Goal: Task Accomplishment & Management: Manage account settings

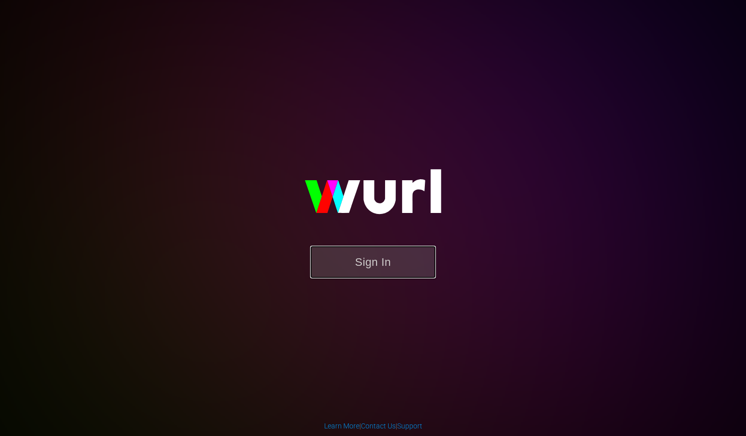
click at [404, 257] on button "Sign In" at bounding box center [373, 262] width 126 height 33
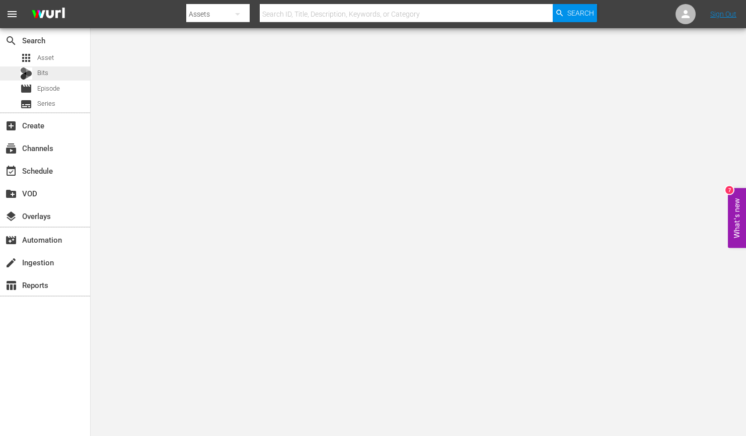
click at [39, 79] on div "Bits" at bounding box center [34, 73] width 28 height 14
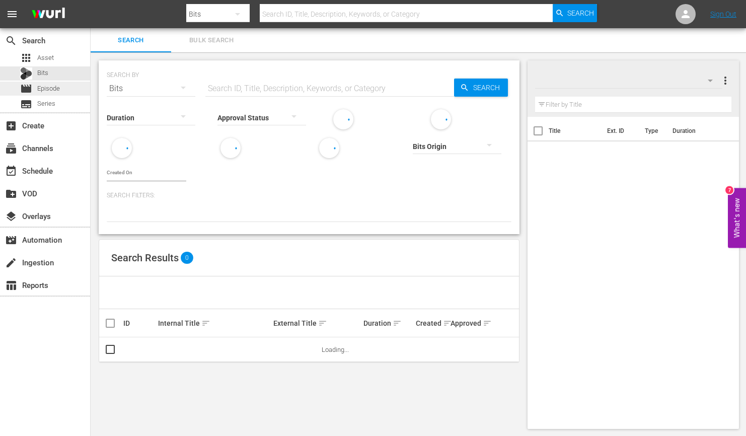
click at [38, 88] on span "Episode" at bounding box center [48, 89] width 23 height 10
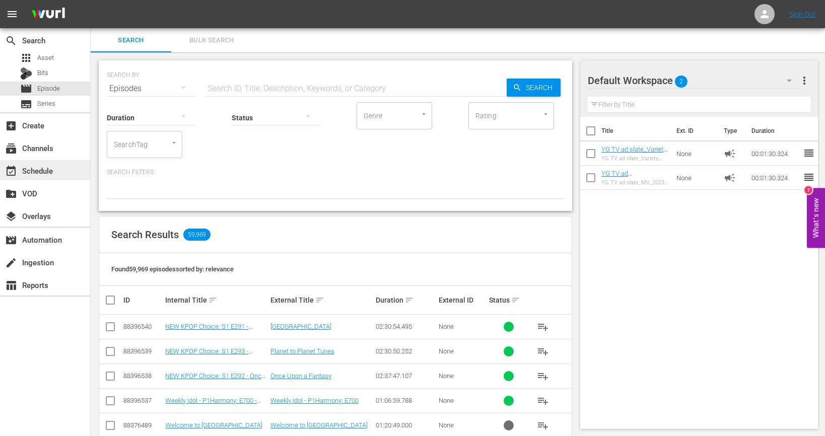
click at [46, 169] on div "event_available Schedule" at bounding box center [28, 169] width 56 height 9
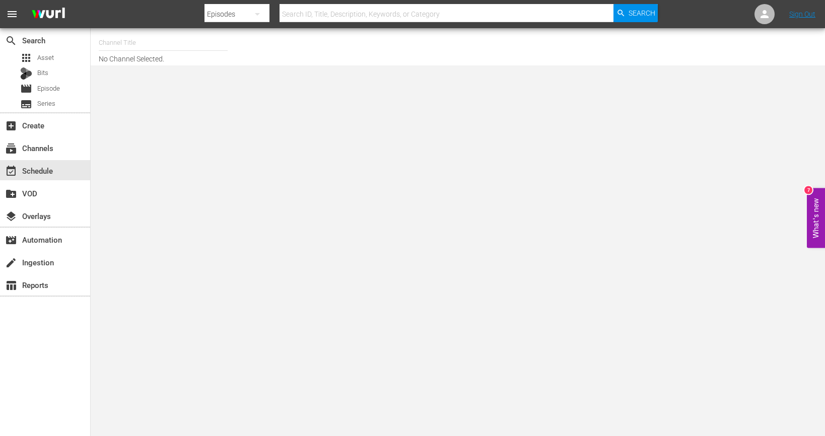
click at [136, 39] on input "text" at bounding box center [163, 43] width 129 height 24
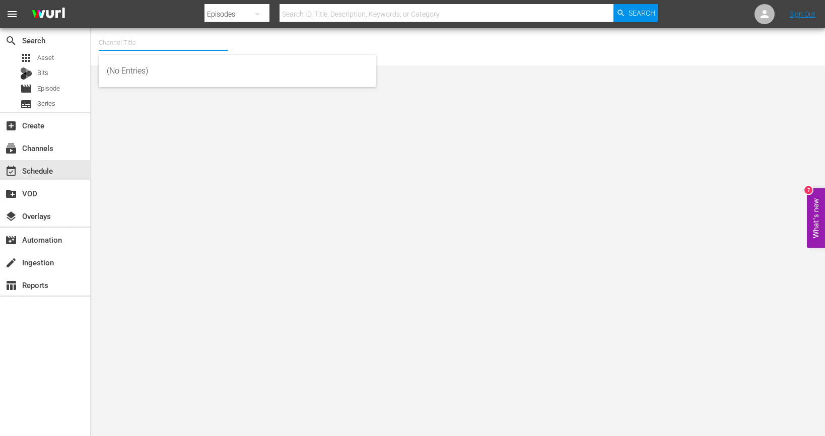
type input "ㅆ"
type input "ㅅ"
click at [157, 44] on input "Toony" at bounding box center [163, 43] width 129 height 24
click at [150, 42] on input "Toony" at bounding box center [163, 43] width 129 height 24
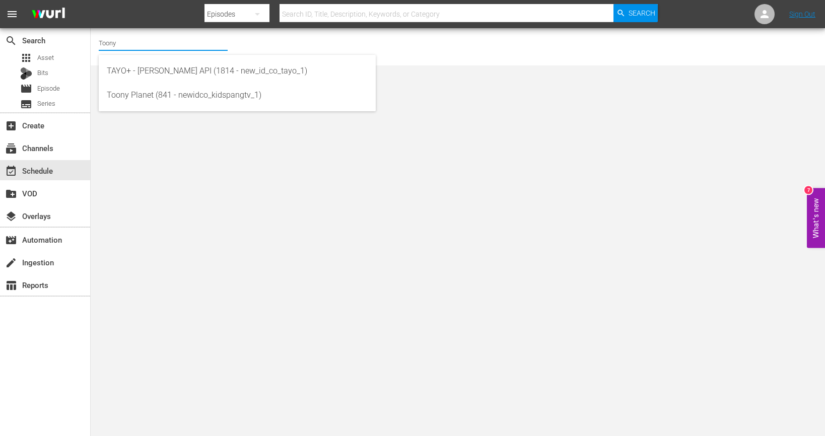
drag, startPoint x: 149, startPoint y: 46, endPoint x: 147, endPoint y: 53, distance: 6.8
click at [149, 46] on input "Toony" at bounding box center [163, 43] width 129 height 24
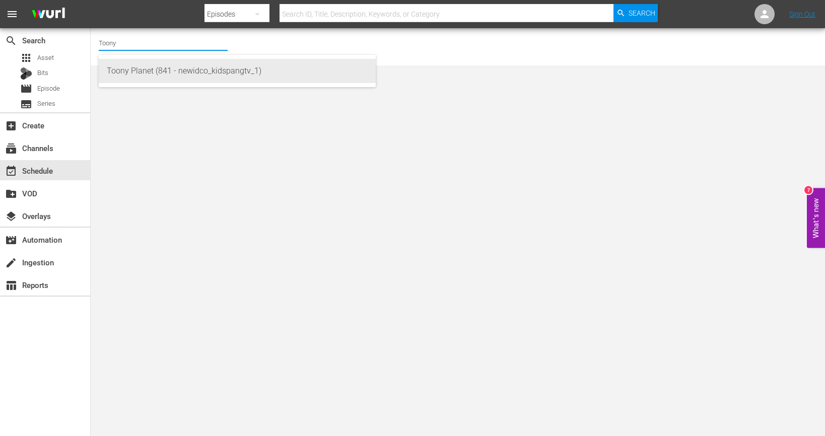
click at [149, 72] on div "Toony Planet (841 - newidco_kidspangtv_1)" at bounding box center [237, 71] width 261 height 24
type input "Toony Planet (841 - newidco_kidspangtv_1)"
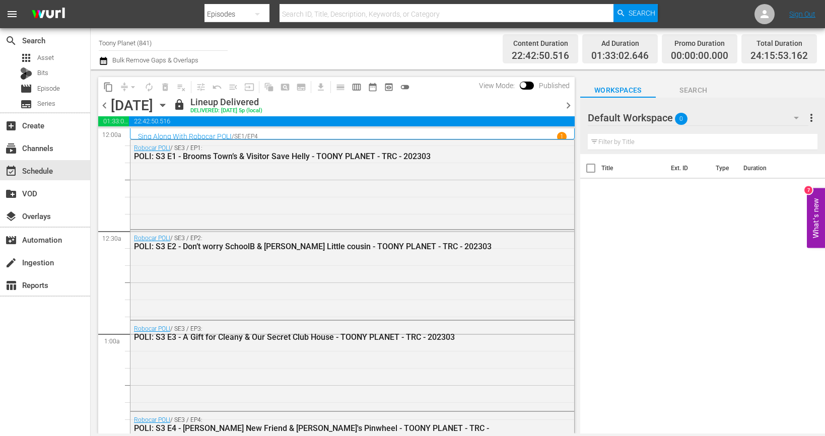
drag, startPoint x: 760, startPoint y: 270, endPoint x: 757, endPoint y: 242, distance: 28.3
click at [746, 268] on div "Title Ext. ID Type Duration" at bounding box center [702, 294] width 245 height 281
drag, startPoint x: 723, startPoint y: 102, endPoint x: 731, endPoint y: 110, distance: 11.8
click at [723, 102] on div "Default Workspace 0 Default more_vert" at bounding box center [702, 114] width 230 height 32
click at [733, 113] on div "Default Workspace 0" at bounding box center [697, 118] width 221 height 28
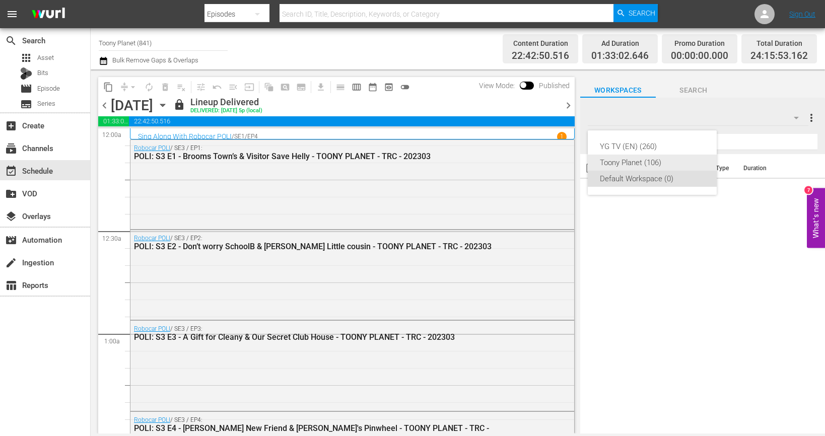
click at [685, 164] on div "Toony Planet (106)" at bounding box center [652, 163] width 105 height 16
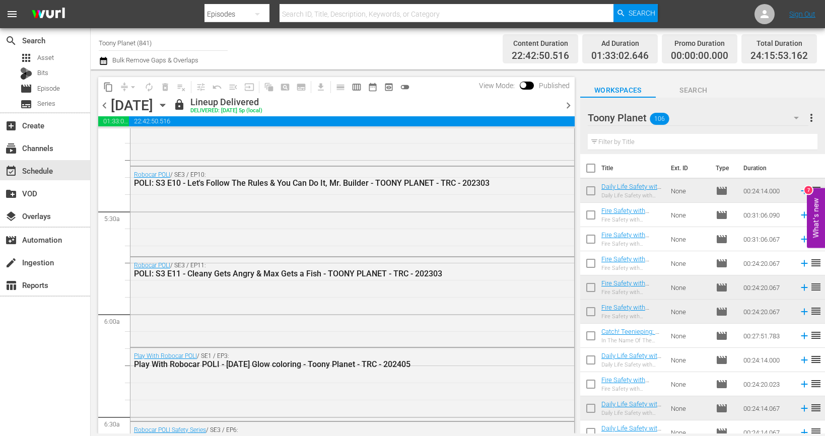
scroll to position [1657, 0]
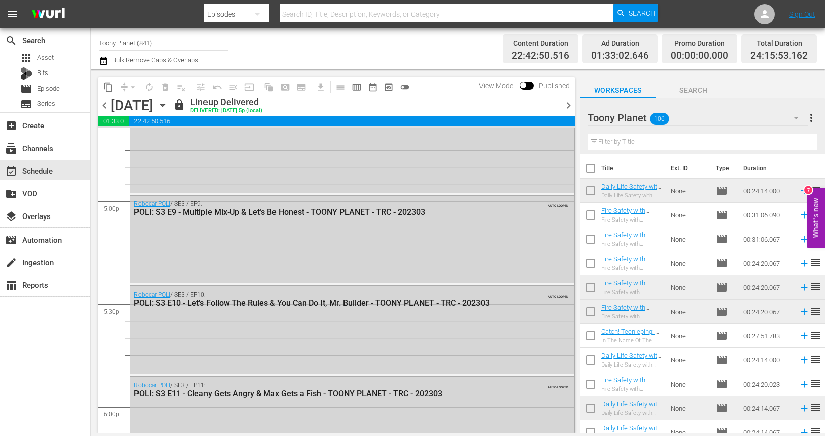
click at [567, 110] on span "chevron_right" at bounding box center [568, 105] width 13 height 13
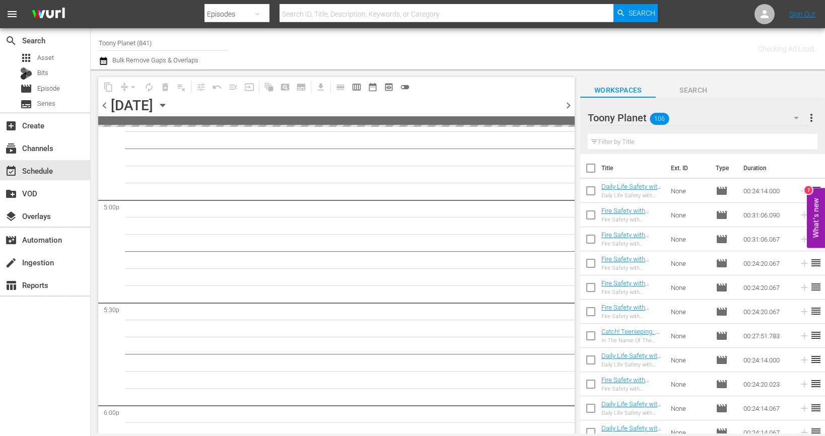
scroll to position [3847, 0]
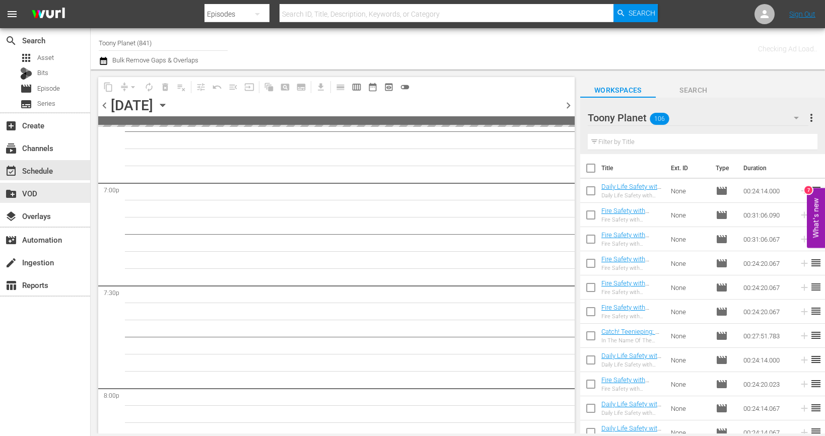
drag, startPoint x: 6, startPoint y: 187, endPoint x: -2, endPoint y: 185, distance: 7.7
click at [0, 185] on html "menu Search By Episodes Search ID, Title, Description, Keywords, or Category Se…" at bounding box center [412, 218] width 825 height 436
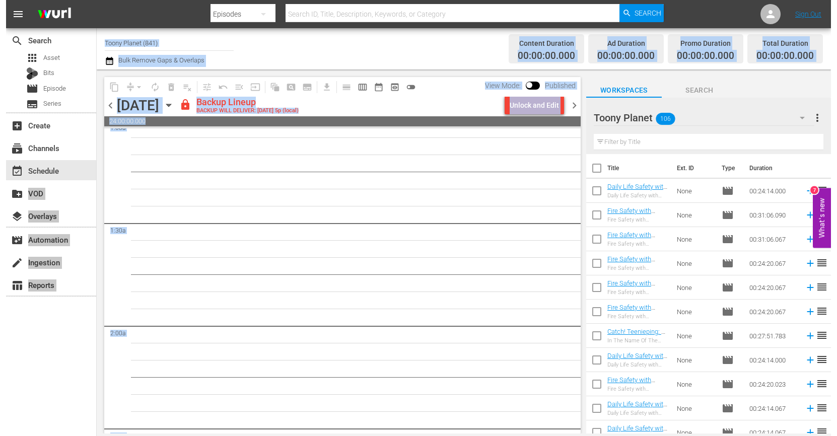
scroll to position [0, 0]
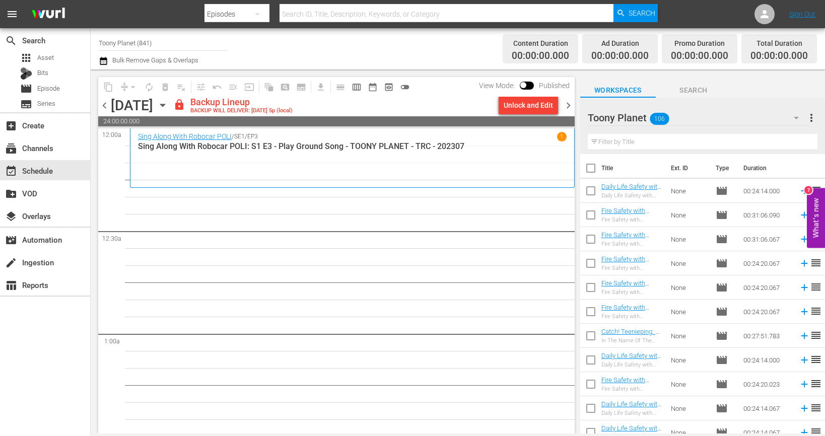
click at [519, 106] on div "Unlock and Edit" at bounding box center [527, 105] width 49 height 18
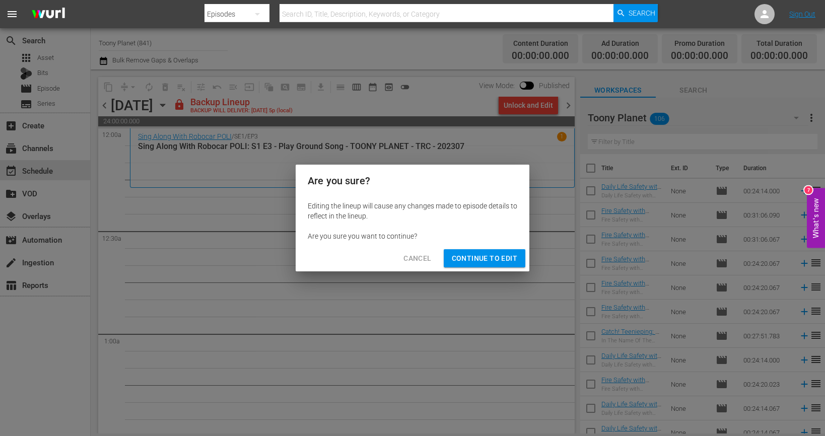
click at [509, 249] on button "Continue to Edit" at bounding box center [485, 258] width 82 height 19
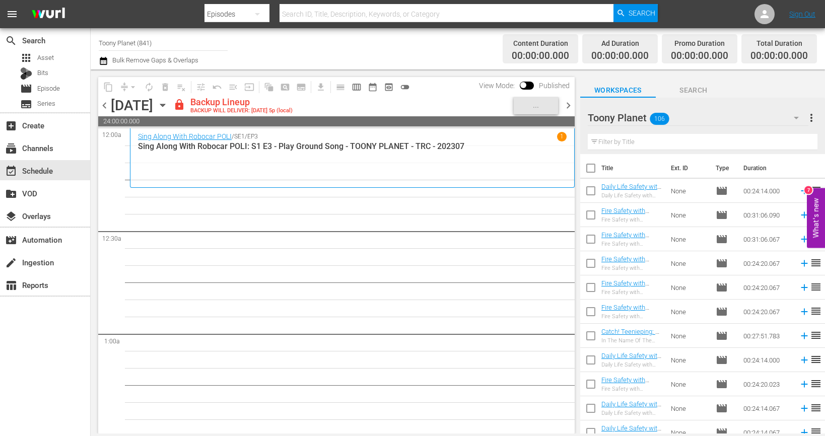
click at [572, 106] on span "chevron_right" at bounding box center [568, 105] width 13 height 13
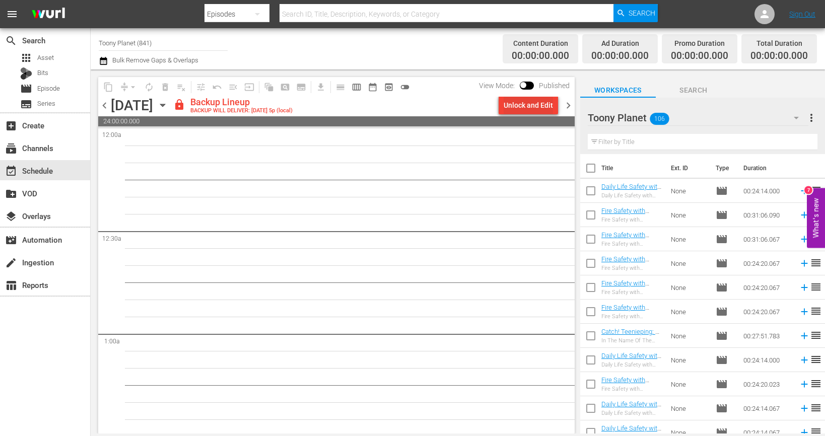
click at [522, 108] on div "Unlock and Edit" at bounding box center [527, 105] width 49 height 18
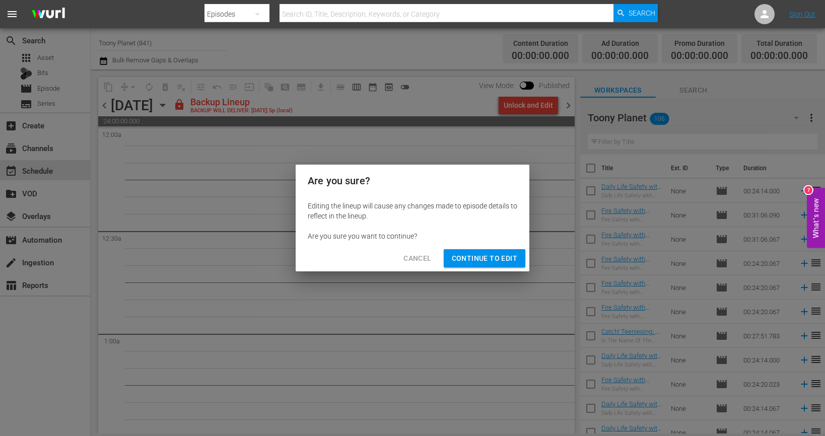
click at [472, 248] on div "Cancel Continue to Edit" at bounding box center [413, 258] width 234 height 27
click at [473, 251] on button "Continue to Edit" at bounding box center [485, 258] width 82 height 19
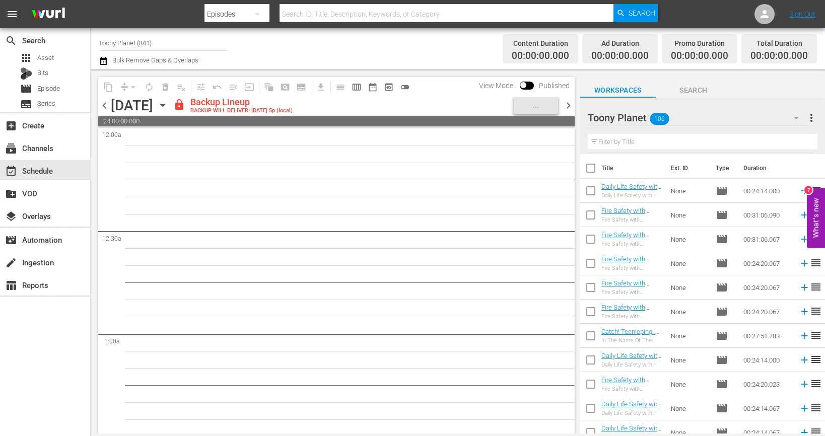
click at [572, 106] on span "chevron_right" at bounding box center [568, 105] width 13 height 13
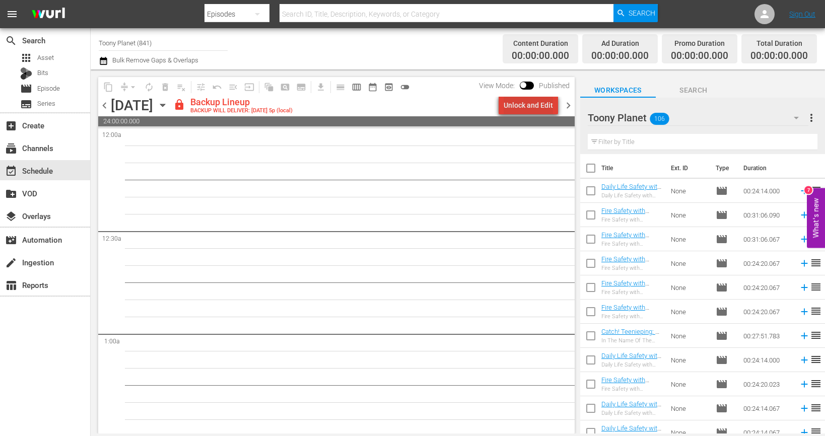
click at [535, 113] on div "Unlock and Edit" at bounding box center [527, 105] width 49 height 18
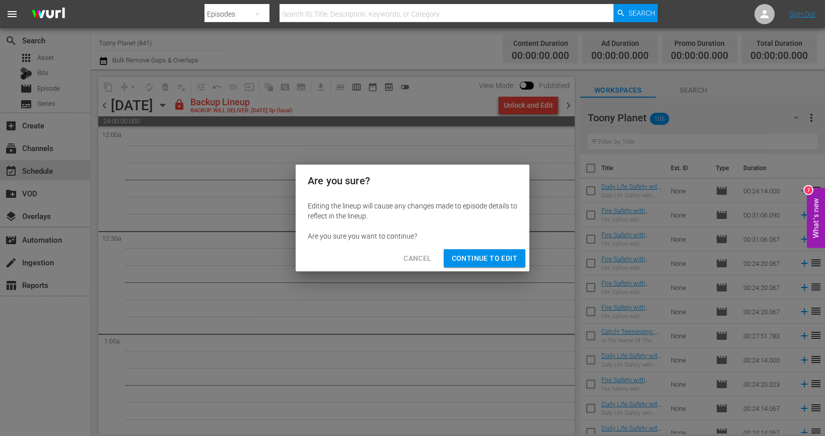
click at [495, 262] on span "Continue to Edit" at bounding box center [484, 258] width 65 height 13
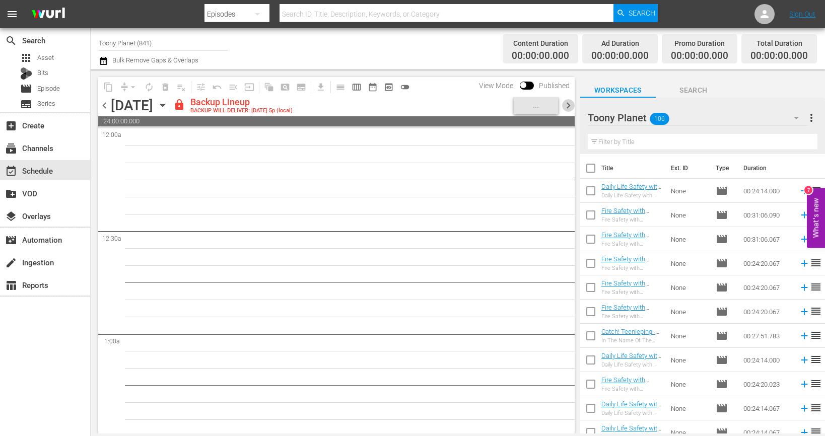
click at [564, 99] on span "chevron_right" at bounding box center [568, 105] width 13 height 13
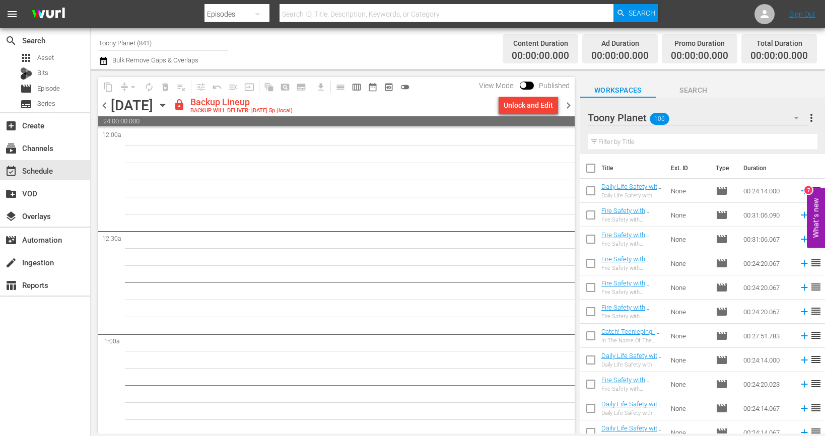
click at [525, 115] on div "chevron_left Sunday, August 24th August 24th lock Backup Lineup BACKUP WILL DEL…" at bounding box center [336, 107] width 476 height 20
click at [520, 109] on div "Unlock and Edit" at bounding box center [527, 105] width 49 height 18
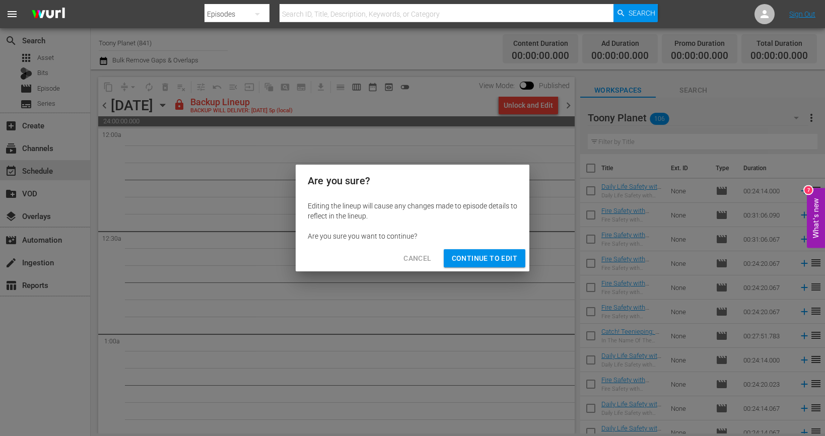
drag, startPoint x: 499, startPoint y: 256, endPoint x: 482, endPoint y: 249, distance: 18.7
click at [499, 256] on span "Continue to Edit" at bounding box center [484, 258] width 65 height 13
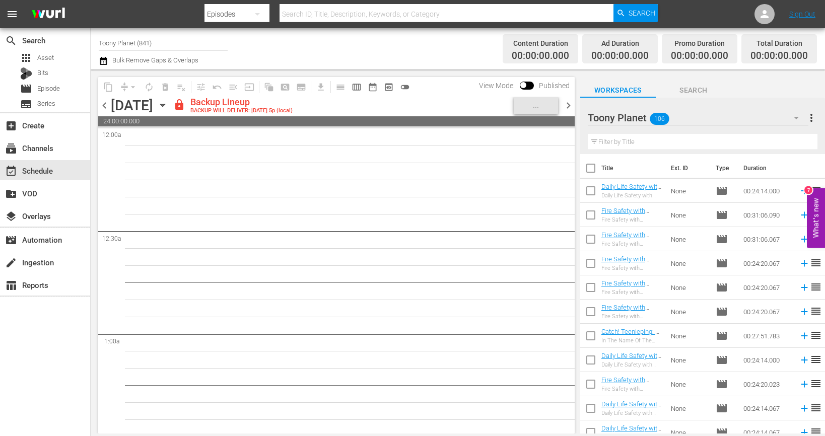
click at [113, 108] on div "[DATE]" at bounding box center [132, 105] width 42 height 17
click at [108, 107] on span "chevron_left" at bounding box center [104, 105] width 13 height 13
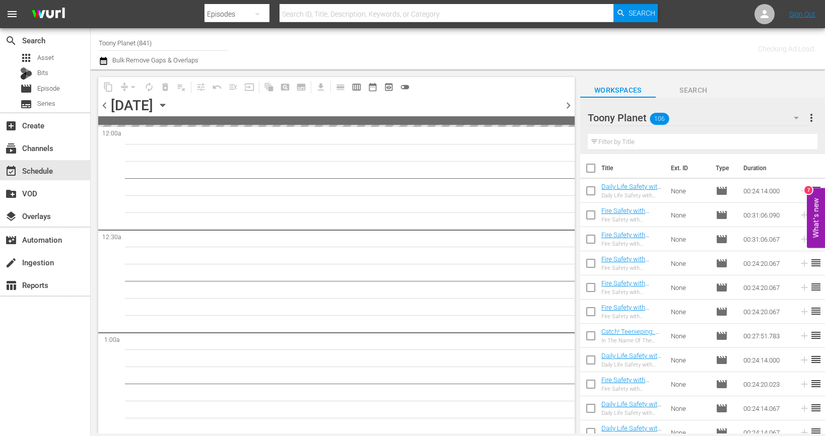
click at [108, 108] on span "chevron_left" at bounding box center [104, 105] width 13 height 13
click at [107, 108] on span "chevron_left" at bounding box center [104, 105] width 13 height 13
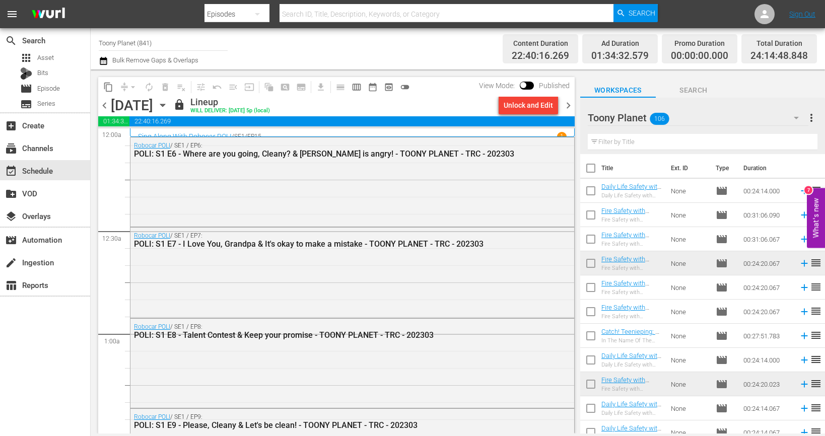
drag, startPoint x: 295, startPoint y: 213, endPoint x: 481, endPoint y: 145, distance: 198.6
click at [295, 213] on div "Robocar POLI / SE1 / EP6: POLI: S1 E6 - Where are you going, Cleany? & Micky is…" at bounding box center [352, 181] width 444 height 88
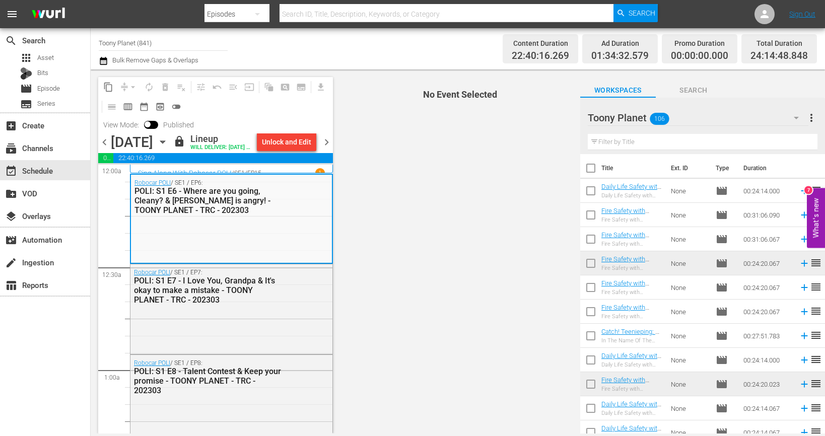
click at [334, 145] on div "content_copy compress arrow_drop_down autorenew_outlined delete_forever_outline…" at bounding box center [213, 251] width 245 height 364
click at [329, 146] on span "chevron_right" at bounding box center [326, 142] width 13 height 13
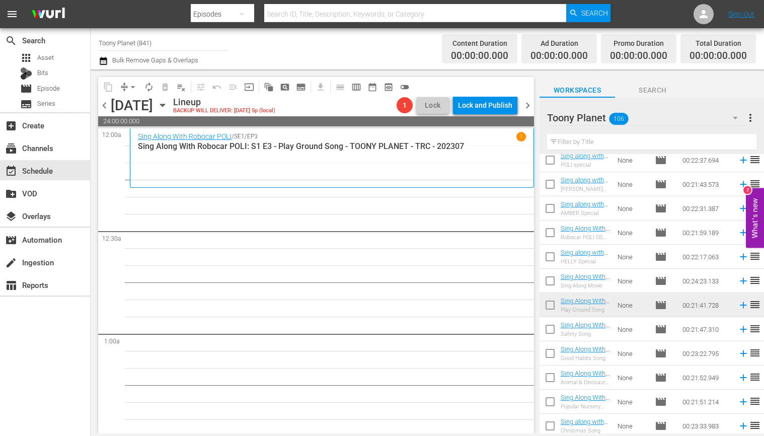
scroll to position [2305, 0]
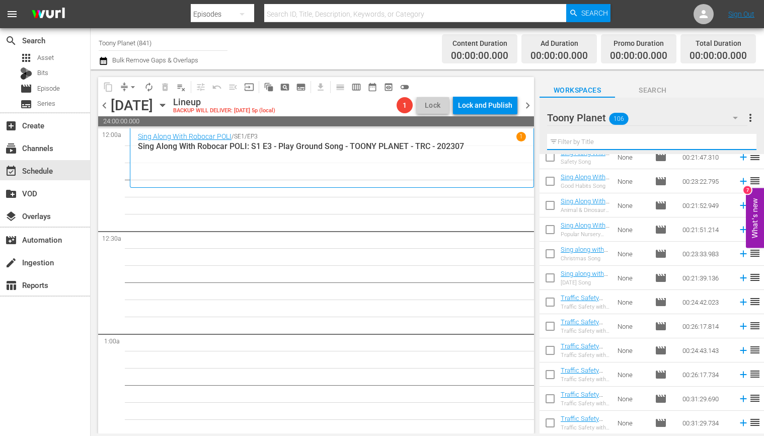
click at [575, 139] on input "text" at bounding box center [651, 142] width 209 height 16
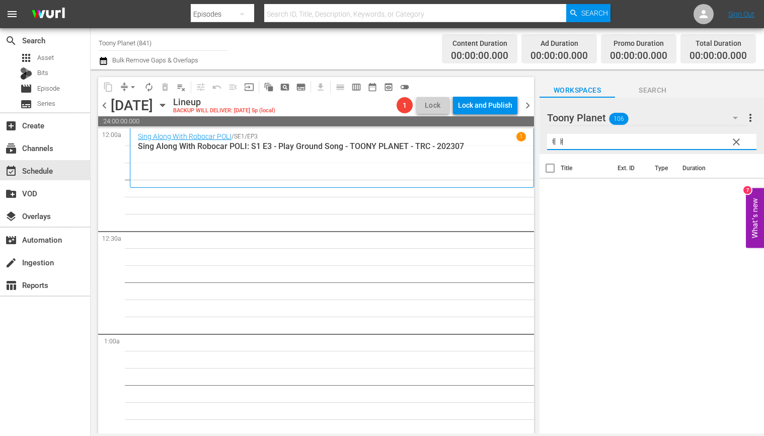
type input "ㅖ"
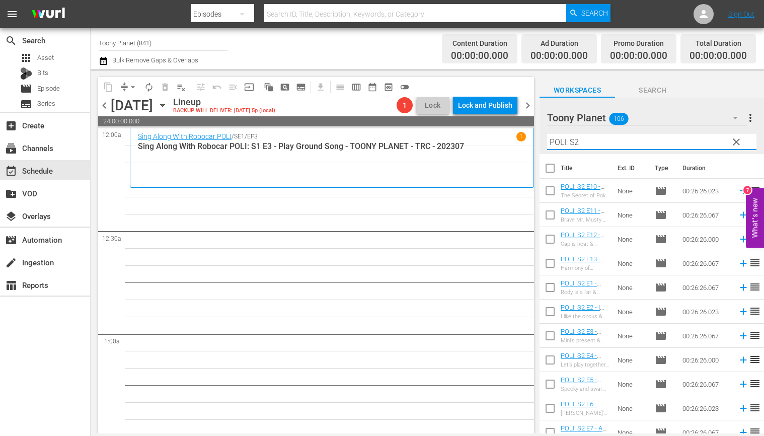
type input "POLI: S2"
drag, startPoint x: 436, startPoint y: 288, endPoint x: 544, endPoint y: 299, distance: 108.8
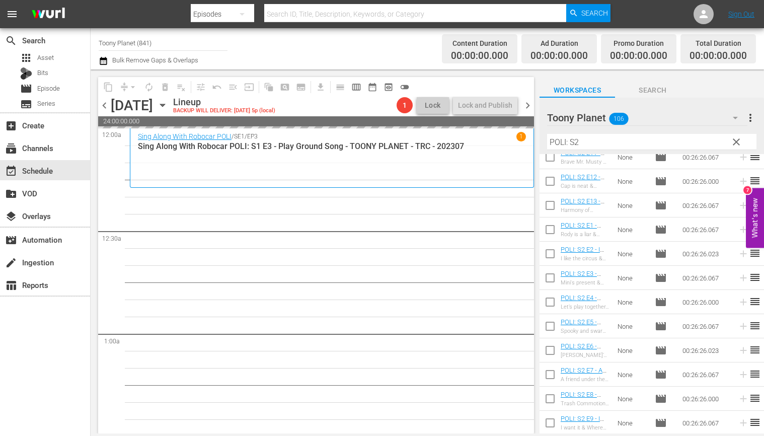
drag, startPoint x: 579, startPoint y: 423, endPoint x: 16, endPoint y: 422, distance: 562.8
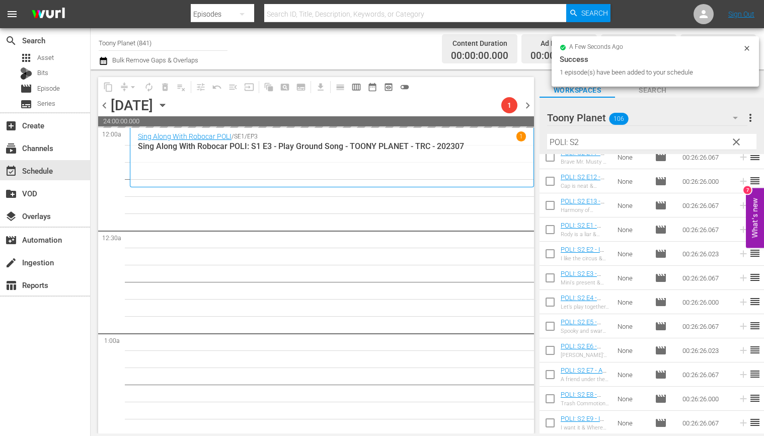
drag, startPoint x: 295, startPoint y: 281, endPoint x: 281, endPoint y: 277, distance: 14.7
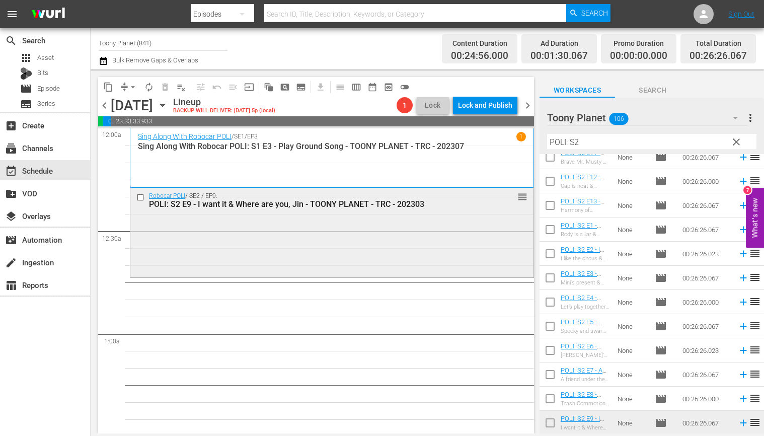
click at [257, 275] on div "Robocar POLI / SE2 / EP9: POLI: S2 E9 - I want it & Where are you, Jin - TOONY …" at bounding box center [331, 232] width 403 height 88
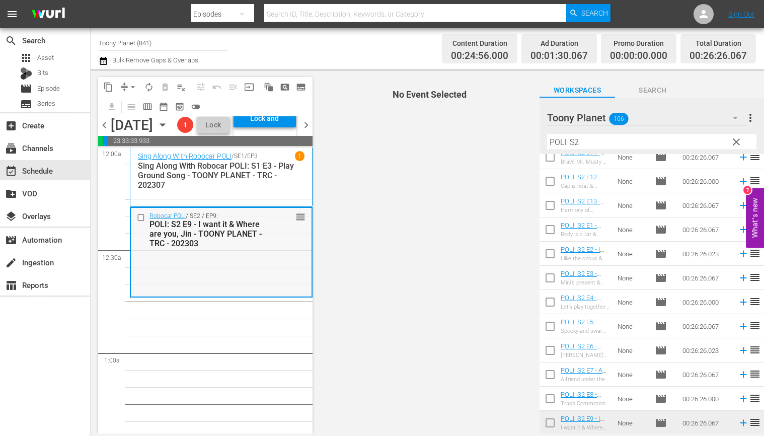
click at [246, 248] on div "POLI: S2 E9 - I want it & Where are you, Jin - TOONY PLANET - TRC - 202303" at bounding box center [207, 233] width 115 height 29
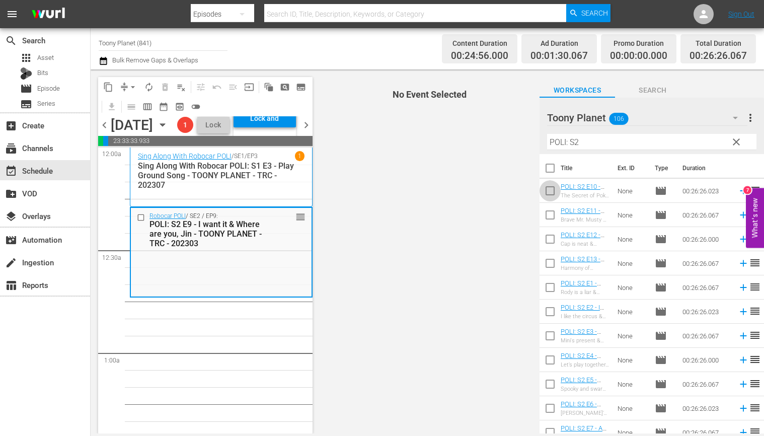
click at [543, 185] on input "checkbox" at bounding box center [550, 192] width 21 height 21
checkbox input "true"
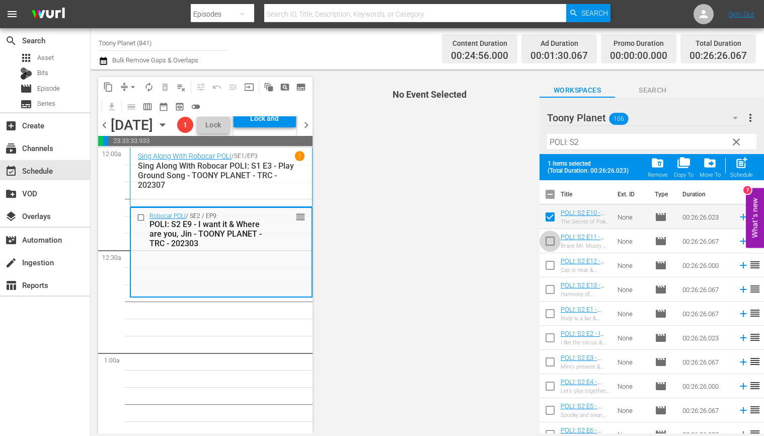
drag, startPoint x: 549, startPoint y: 232, endPoint x: 550, endPoint y: 246, distance: 14.1
click at [549, 232] on span at bounding box center [550, 241] width 21 height 21
click at [548, 258] on input "checkbox" at bounding box center [550, 267] width 21 height 21
checkbox input "true"
click at [551, 238] on input "checkbox" at bounding box center [550, 243] width 21 height 21
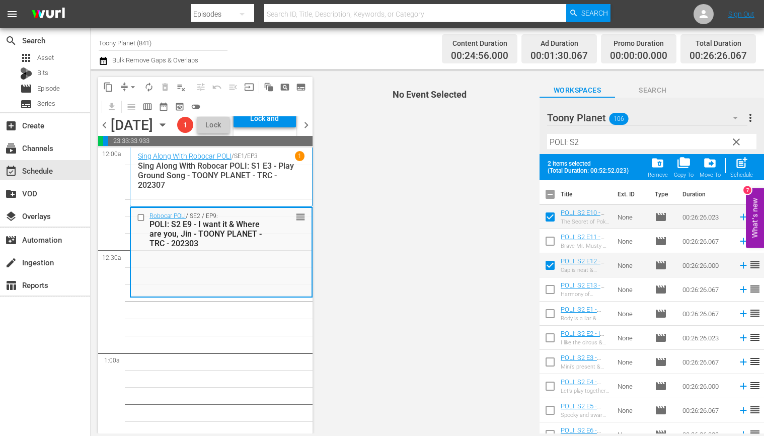
checkbox input "true"
drag, startPoint x: 553, startPoint y: 293, endPoint x: 692, endPoint y: 226, distance: 154.7
click at [553, 293] on input "checkbox" at bounding box center [550, 291] width 21 height 21
checkbox input "true"
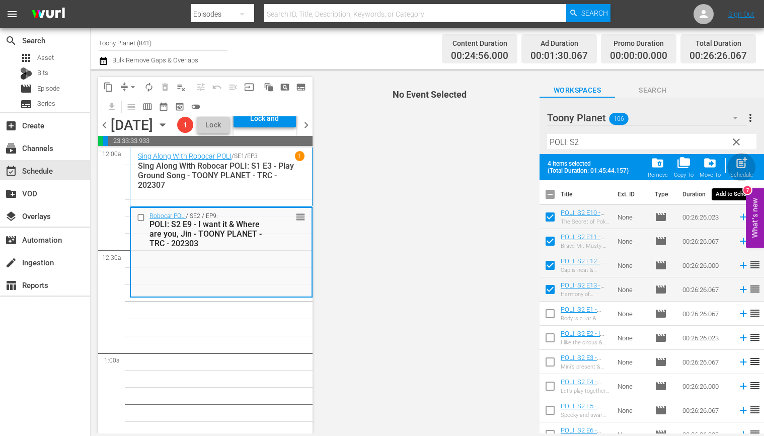
click at [742, 172] on div "Schedule" at bounding box center [741, 175] width 23 height 7
checkbox input "false"
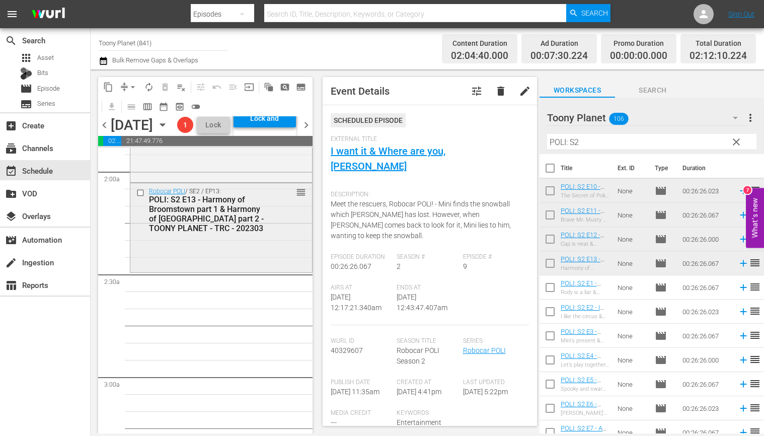
scroll to position [389, 0]
click at [246, 269] on div "Robocar POLI / SE2 / EP13: POLI: S2 E13 - Harmony of Broomstown part 1 & Harmon…" at bounding box center [221, 225] width 182 height 88
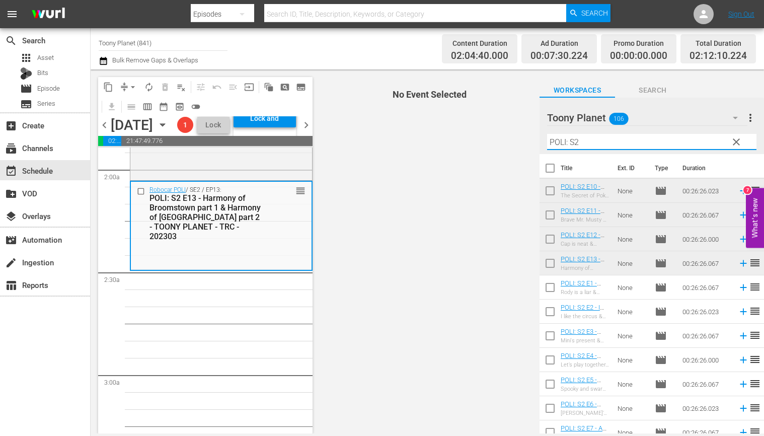
drag, startPoint x: 596, startPoint y: 144, endPoint x: 523, endPoint y: 139, distance: 73.2
click at [529, 139] on div "content_copy compress arrow_drop_down autorenew_outlined delete_forever_outline…" at bounding box center [428, 251] width 674 height 364
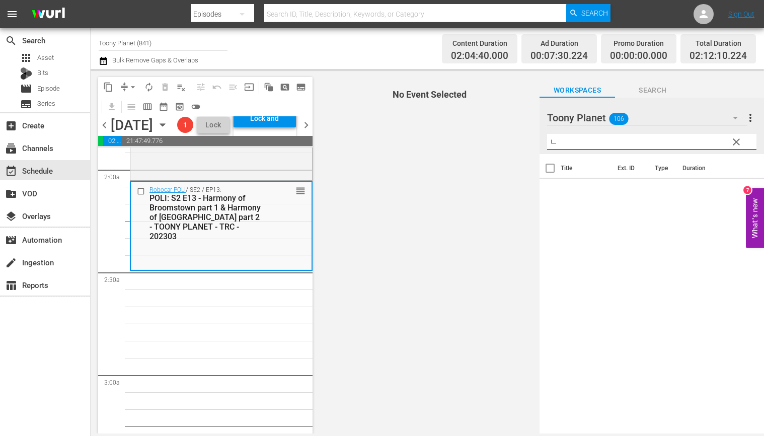
type input "냐"
type input "ㄴ"
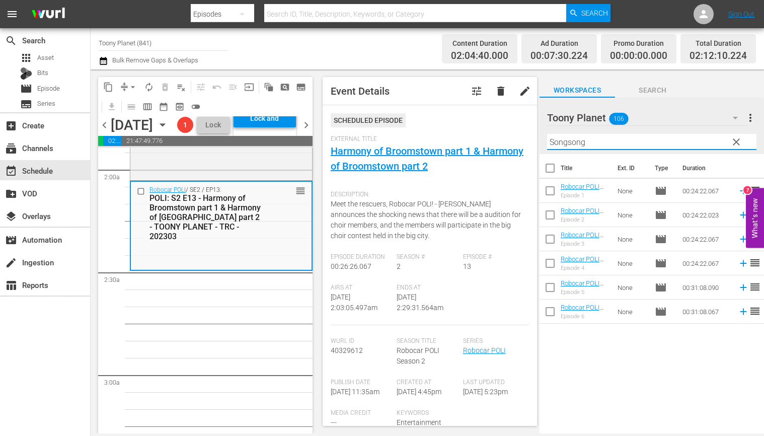
drag, startPoint x: 594, startPoint y: 135, endPoint x: 560, endPoint y: 125, distance: 34.9
click at [485, 128] on div "content_copy compress arrow_drop_down autorenew_outlined delete_forever_outline…" at bounding box center [428, 251] width 674 height 364
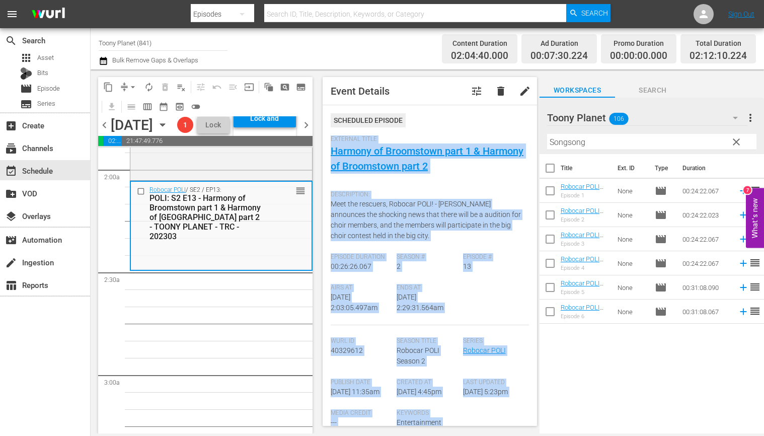
drag, startPoint x: 632, startPoint y: 132, endPoint x: 553, endPoint y: 132, distance: 79.0
click at [530, 123] on div "content_copy compress arrow_drop_down autorenew_outlined delete_forever_outline…" at bounding box center [428, 251] width 674 height 364
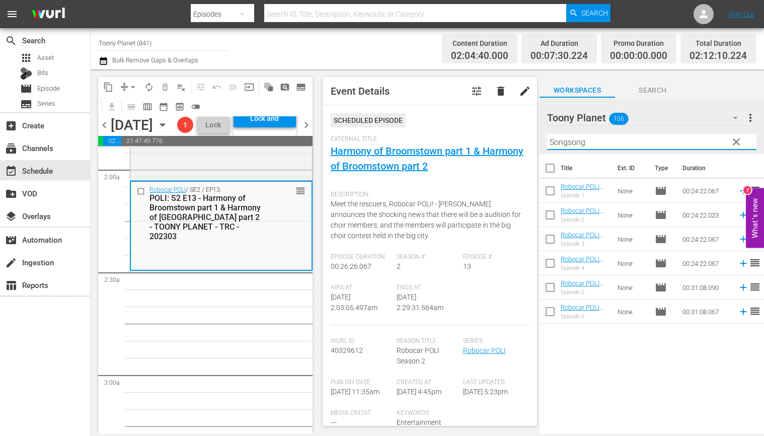
click at [625, 136] on input "Songsong" at bounding box center [651, 142] width 209 height 16
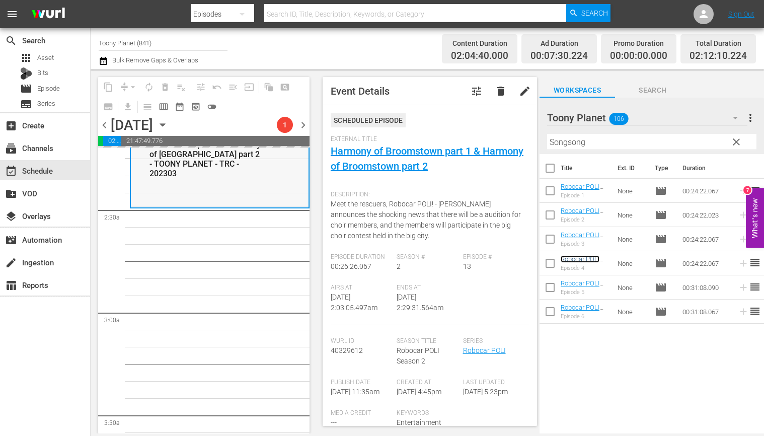
scroll to position [475, 0]
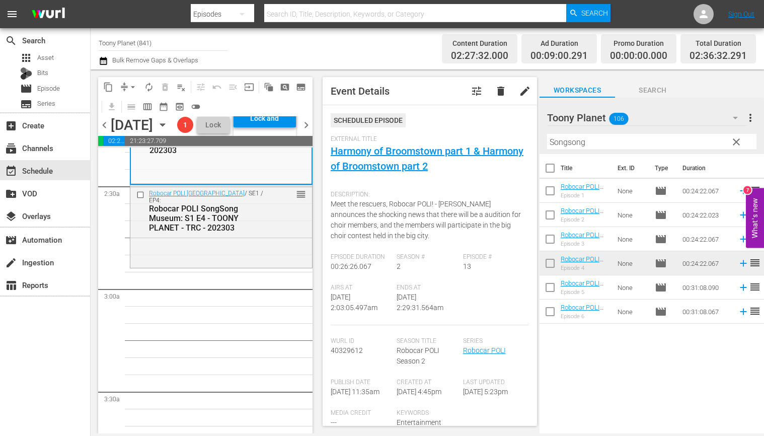
click at [183, 236] on div "Robocar POLI SongSong Museum / SE1 / EP4: Robocar POLI SongSong Museum: S1 E4 -…" at bounding box center [221, 210] width 182 height 51
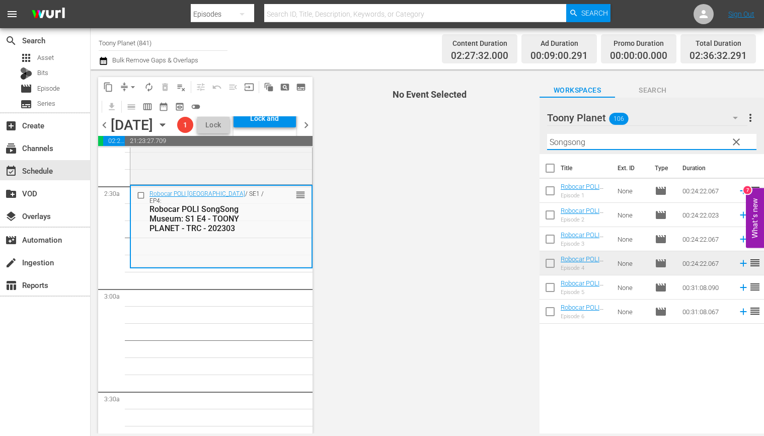
drag, startPoint x: 545, startPoint y: 138, endPoint x: 495, endPoint y: 136, distance: 49.4
click at [500, 136] on div "content_copy compress arrow_drop_down autorenew_outlined delete_forever_outline…" at bounding box center [428, 251] width 674 height 364
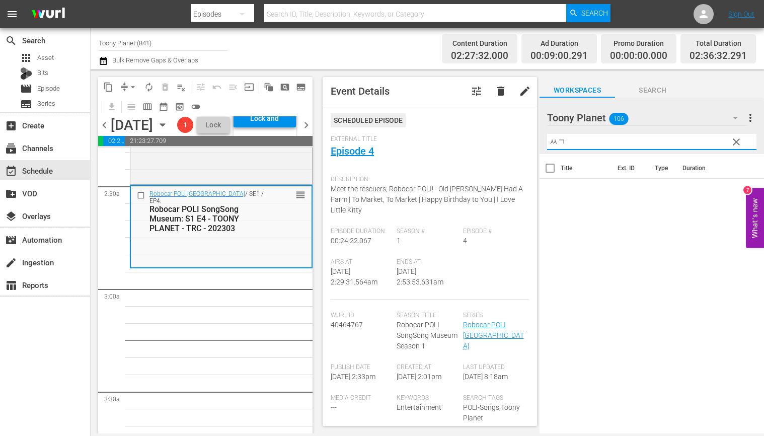
type input "ㅆ"
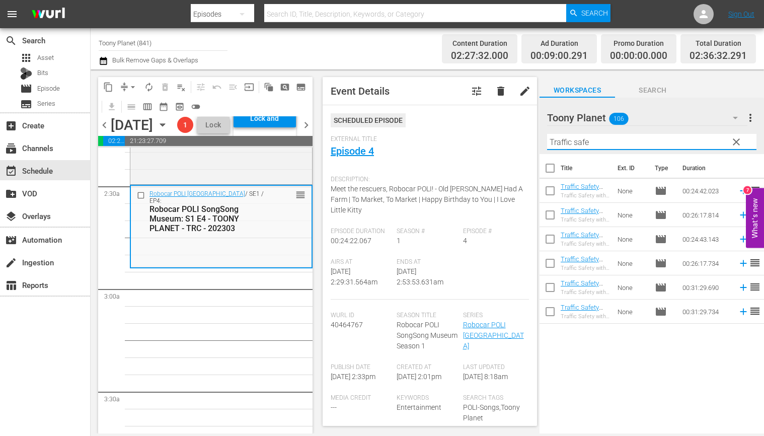
drag, startPoint x: 610, startPoint y: 348, endPoint x: 583, endPoint y: 290, distance: 63.5
click at [609, 347] on div "Title Ext. ID Type Duration Traffic Safety with POLI: S1 E1 - TOONY PLANET - TR…" at bounding box center [652, 294] width 225 height 281
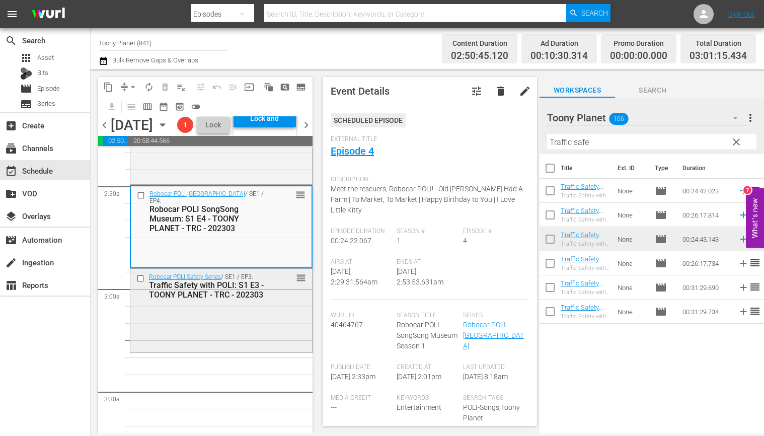
click at [175, 350] on div "Robocar POLI Safety Series / SE1 / EP3: Traffic Safety with POLI: S1 E3 - TOONY…" at bounding box center [221, 310] width 182 height 82
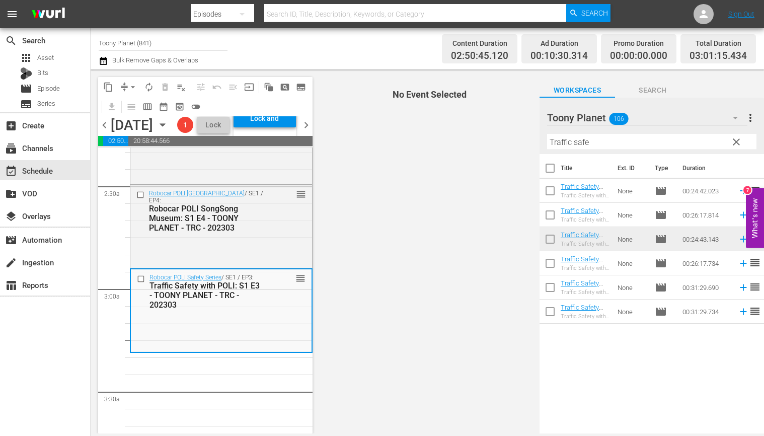
scroll to position [522, 0]
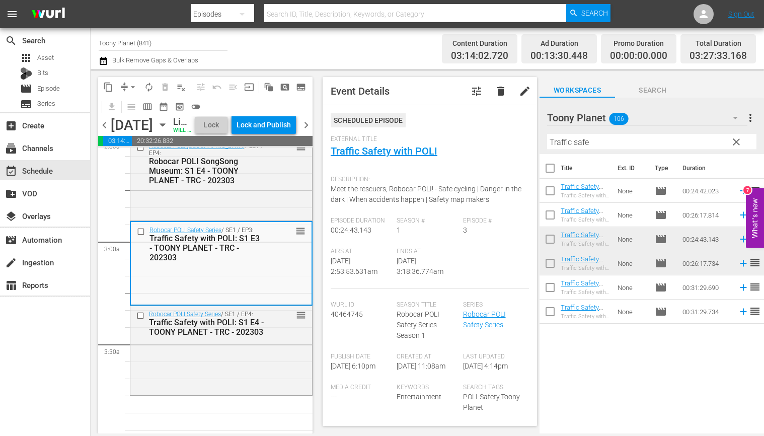
drag, startPoint x: 581, startPoint y: 258, endPoint x: 328, endPoint y: 433, distance: 307.6
click at [219, 393] on div "Robocar POLI Safety Series / SE1 / EP4: Traffic Safety with POLI: S1 E4 - TOONY…" at bounding box center [221, 349] width 182 height 87
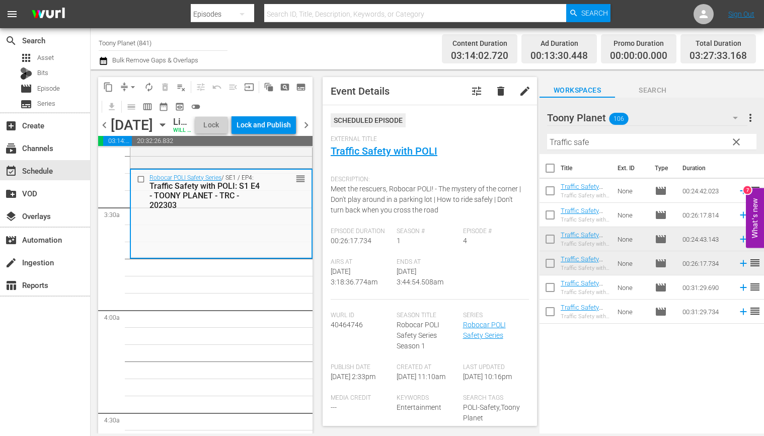
scroll to position [660, 0]
drag, startPoint x: 599, startPoint y: 143, endPoint x: 449, endPoint y: 137, distance: 150.6
click at [450, 136] on div "content_copy compress arrow_drop_down autorenew_outlined delete_forever_outline…" at bounding box center [428, 251] width 674 height 364
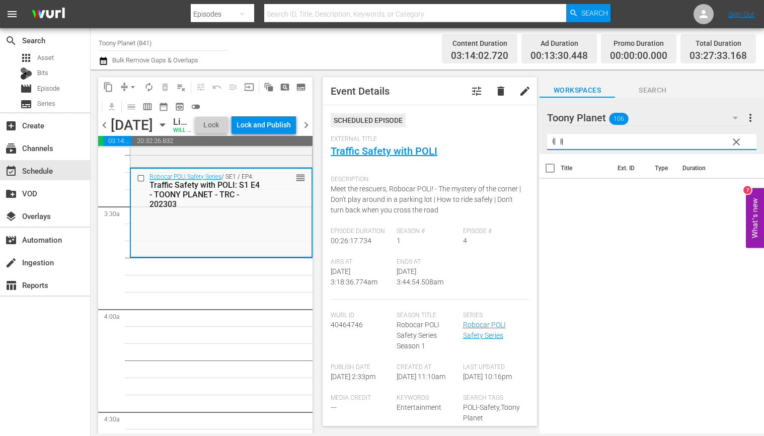
type input "ㅖ"
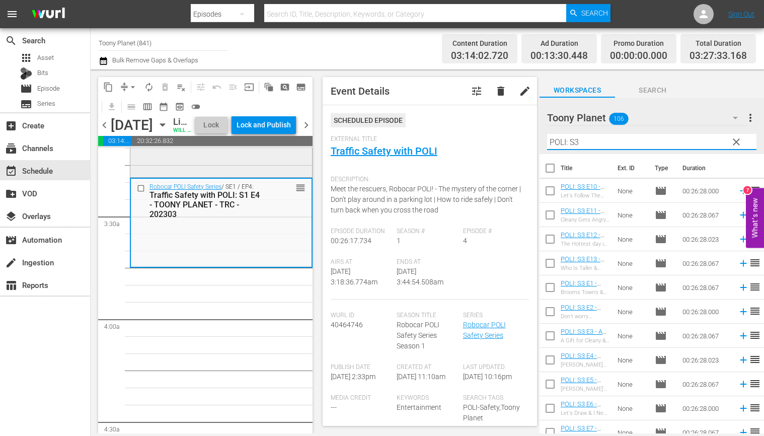
scroll to position [668, 0]
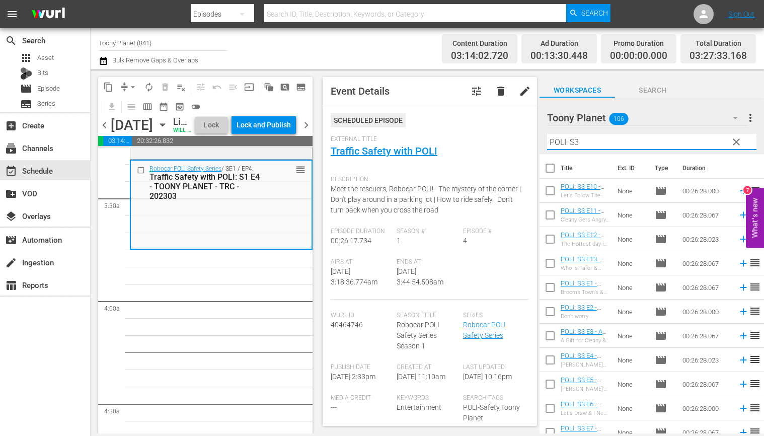
type input "POLI: S3"
drag, startPoint x: 168, startPoint y: 323, endPoint x: 186, endPoint y: 316, distance: 19.6
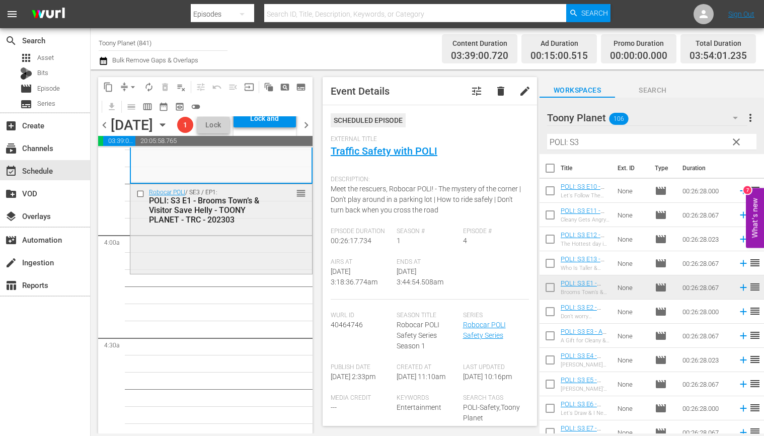
click at [220, 272] on div "Robocar POLI / SE3 / EP1: POLI: S3 E1 - Brooms Town’s & Visitor Save Helly - TO…" at bounding box center [221, 228] width 182 height 88
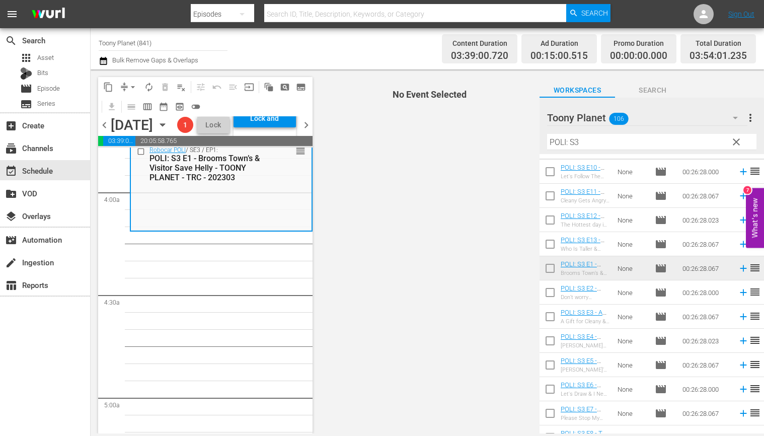
scroll to position [20, 0]
click at [552, 291] on input "checkbox" at bounding box center [550, 293] width 21 height 21
checkbox input "true"
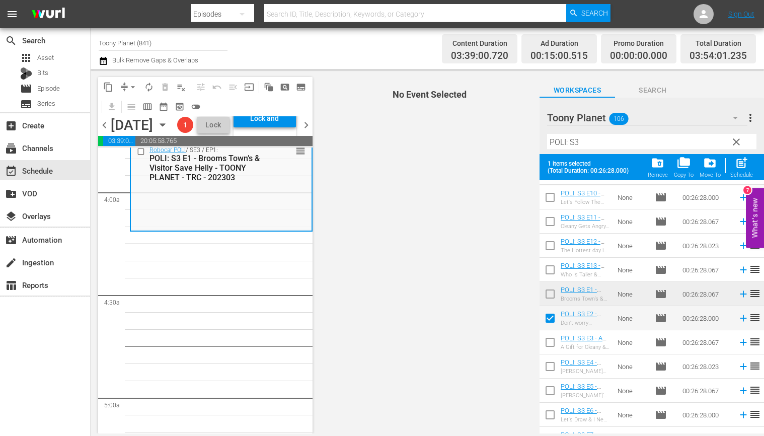
click at [552, 347] on input "checkbox" at bounding box center [550, 344] width 21 height 21
checkbox input "true"
click at [549, 366] on input "checkbox" at bounding box center [550, 368] width 21 height 21
checkbox input "true"
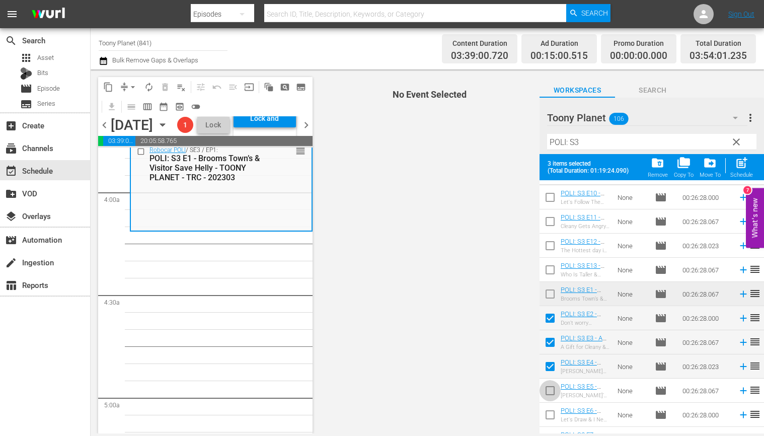
click at [548, 385] on input "checkbox" at bounding box center [550, 392] width 21 height 21
checkbox input "true"
click at [746, 166] on span "post_add" at bounding box center [742, 163] width 14 height 14
checkbox input "false"
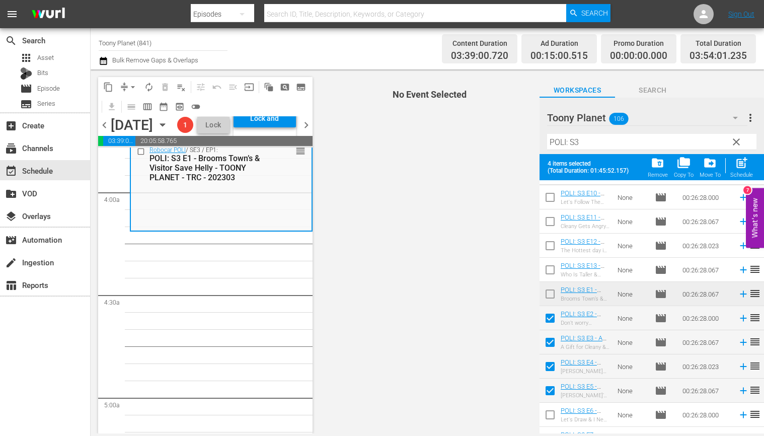
checkbox input "false"
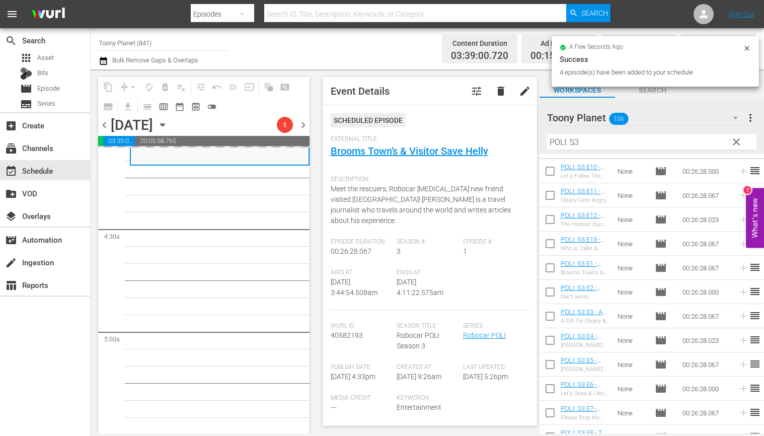
scroll to position [846, 0]
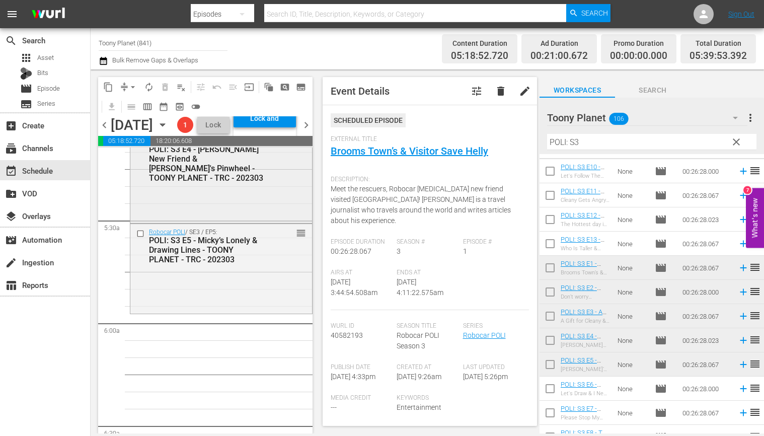
scroll to position [1060, 0]
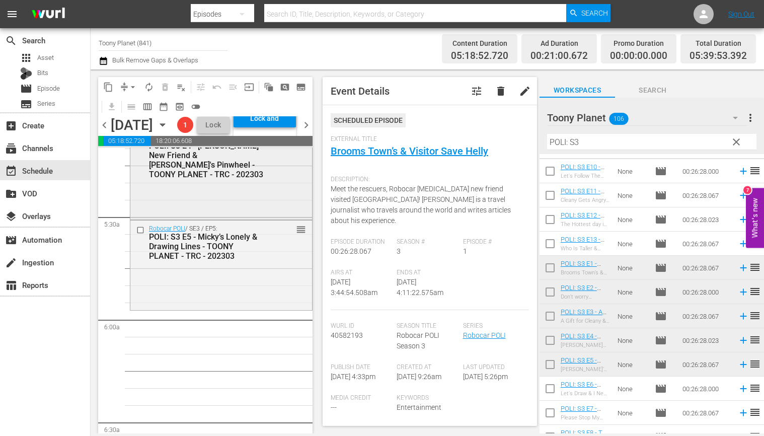
click at [226, 304] on div "Robocar POLI / SE3 / EP5: POLI: S3 E5 - Micky’s Lonely & Drawing Lines - TOONY …" at bounding box center [221, 265] width 182 height 88
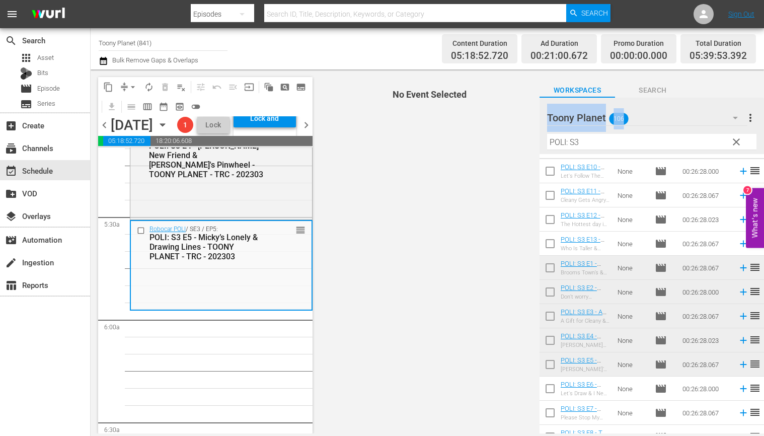
drag, startPoint x: 614, startPoint y: 134, endPoint x: 446, endPoint y: 86, distance: 175.0
click at [442, 125] on div "content_copy compress arrow_drop_down autorenew_outlined delete_forever_outline…" at bounding box center [428, 251] width 674 height 364
drag, startPoint x: 480, startPoint y: 241, endPoint x: 603, endPoint y: 156, distance: 149.0
click at [484, 240] on span "No Event Selected" at bounding box center [427, 251] width 225 height 364
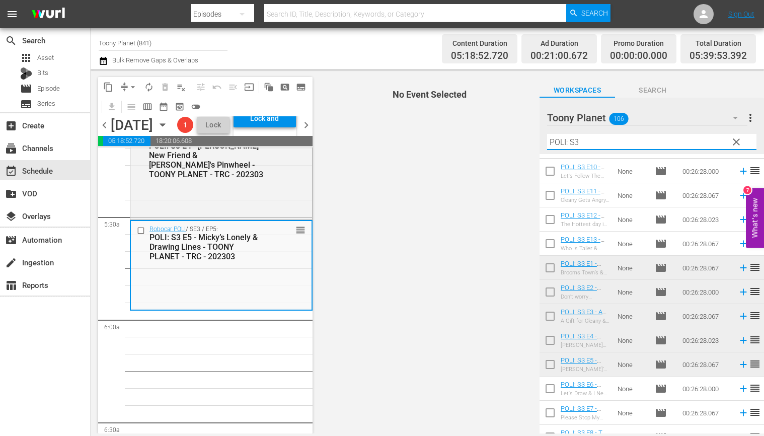
drag, startPoint x: 561, startPoint y: 137, endPoint x: 492, endPoint y: 128, distance: 69.6
click at [492, 127] on div "content_copy compress arrow_drop_down autorenew_outlined delete_forever_outline…" at bounding box center [428, 251] width 674 height 364
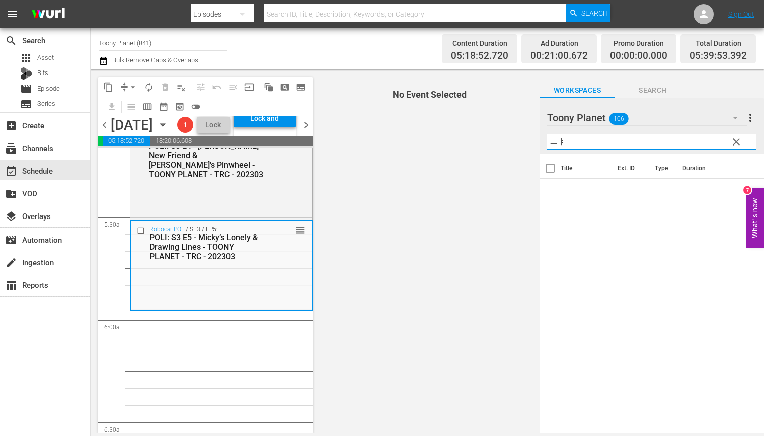
type input "ㅡ"
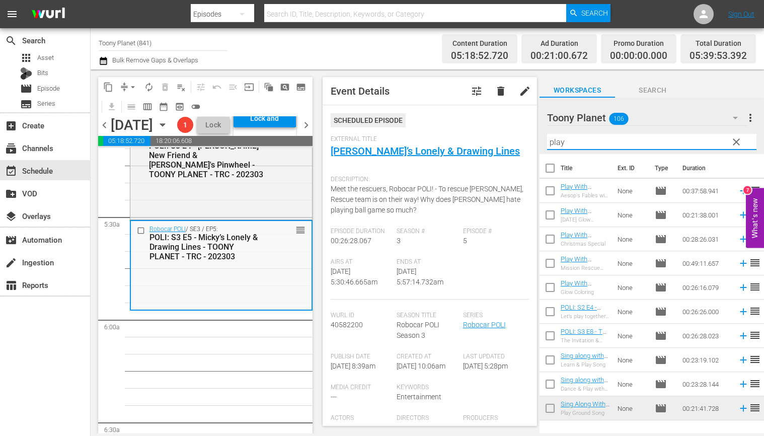
drag, startPoint x: 532, startPoint y: 143, endPoint x: 485, endPoint y: 138, distance: 47.5
click at [493, 139] on div "content_copy compress arrow_drop_down autorenew_outlined delete_forever_outline…" at bounding box center [428, 251] width 674 height 364
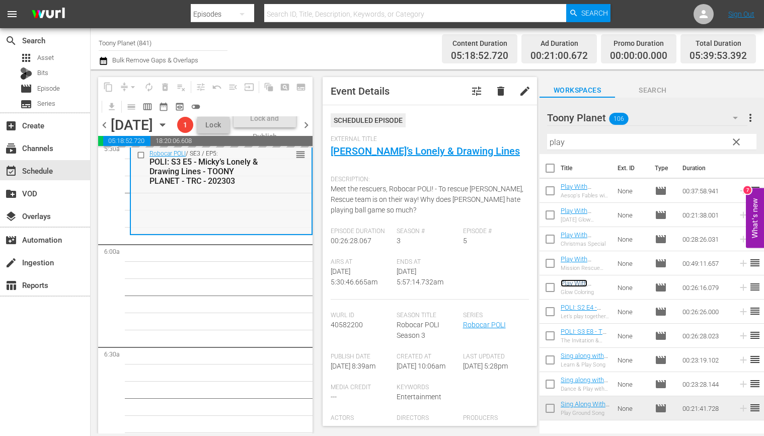
scroll to position [1153, 0]
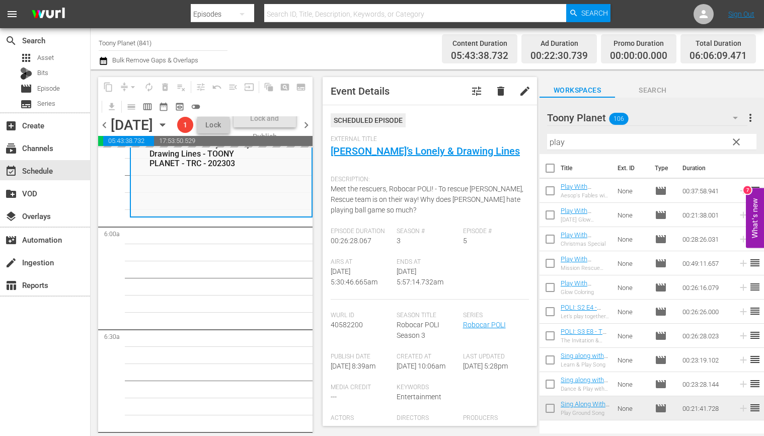
drag, startPoint x: 230, startPoint y: 344, endPoint x: 234, endPoint y: 323, distance: 21.1
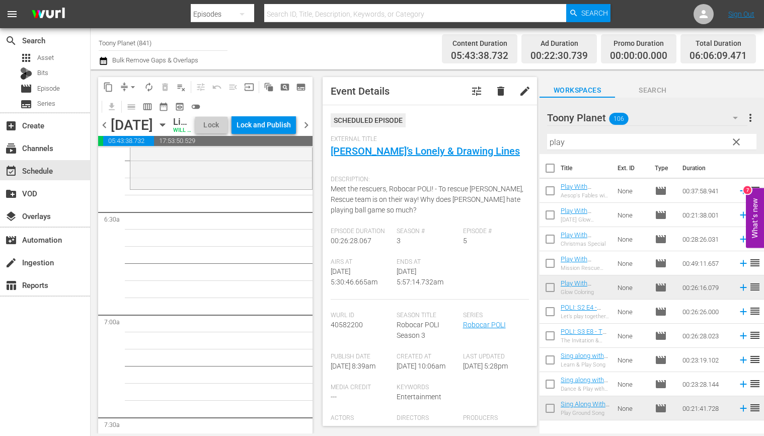
scroll to position [1169, 0]
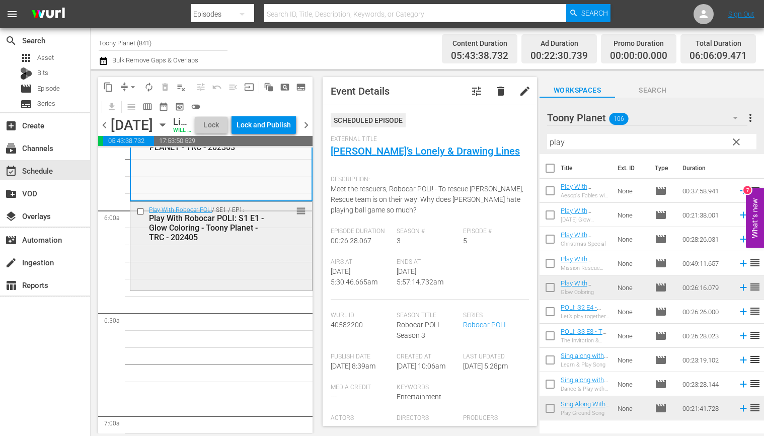
click at [221, 275] on div "Play With Robocar POLI / SE1 / EP1: Play With Robocar POLI: S1 E1 - Glow Colori…" at bounding box center [221, 245] width 182 height 87
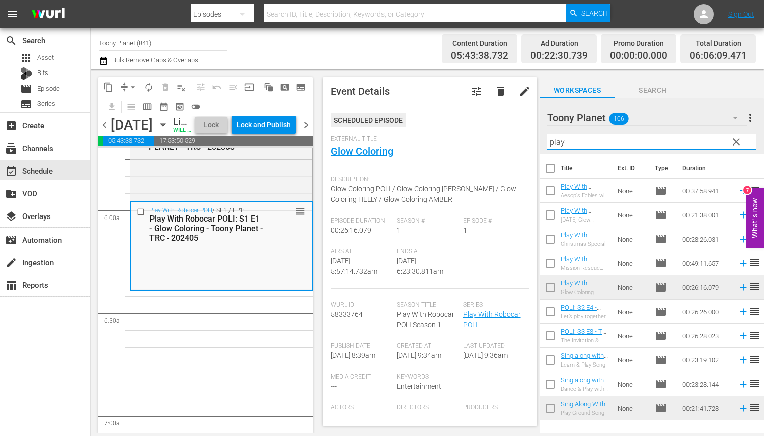
drag, startPoint x: 575, startPoint y: 136, endPoint x: 544, endPoint y: 132, distance: 31.5
click at [548, 132] on div "Filter by Title play" at bounding box center [651, 142] width 209 height 24
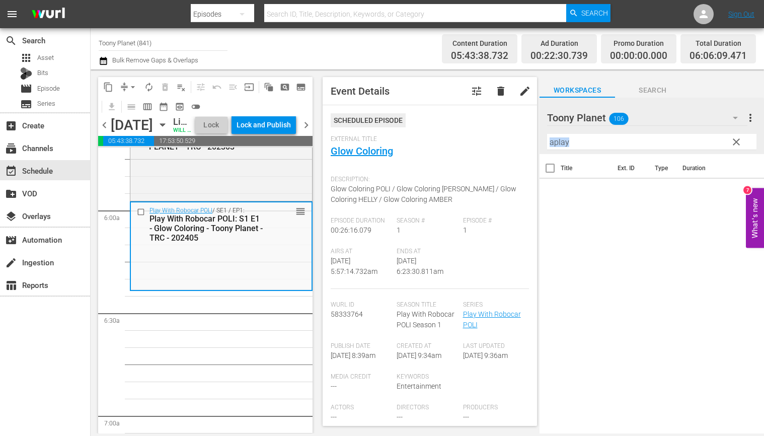
drag, startPoint x: 622, startPoint y: 150, endPoint x: 572, endPoint y: 143, distance: 49.8
click at [572, 143] on div "Filter by Title aplay" at bounding box center [651, 142] width 209 height 24
drag, startPoint x: 573, startPoint y: 146, endPoint x: 470, endPoint y: 139, distance: 103.4
click at [466, 139] on div "content_copy compress arrow_drop_down autorenew_outlined delete_forever_outline…" at bounding box center [428, 251] width 674 height 364
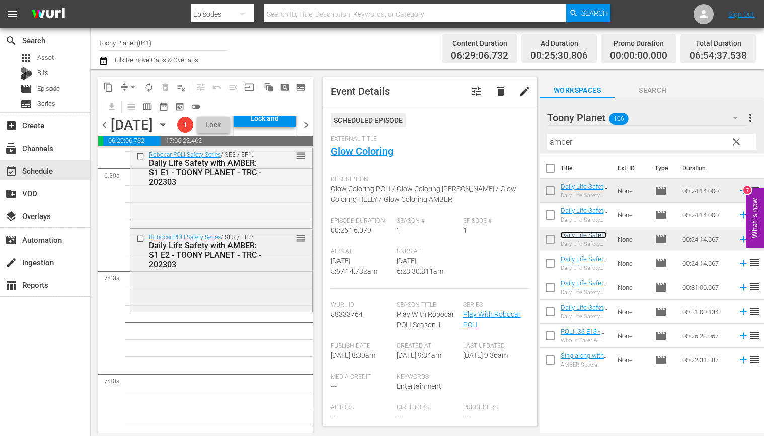
scroll to position [1285, 0]
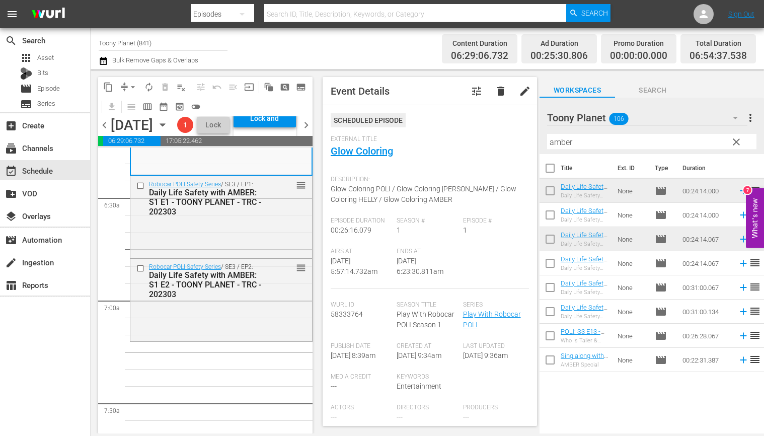
drag, startPoint x: 539, startPoint y: 138, endPoint x: 522, endPoint y: 139, distance: 17.7
click at [528, 138] on div "content_copy compress arrow_drop_down autorenew_outlined delete_forever_outline…" at bounding box center [428, 251] width 674 height 364
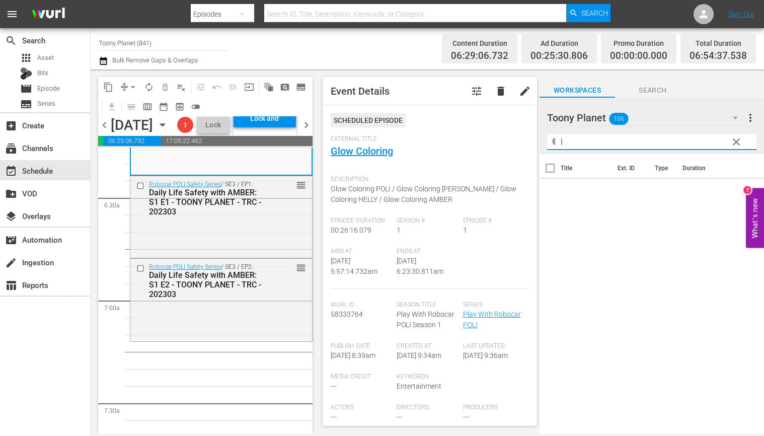
type input "ㅖ"
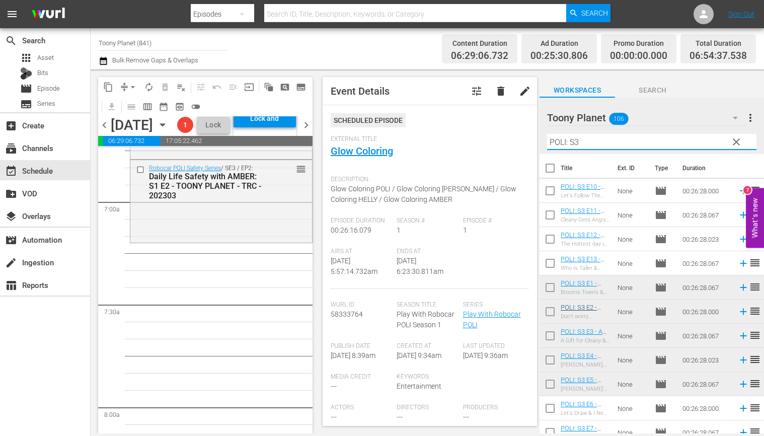
scroll to position [58, 0]
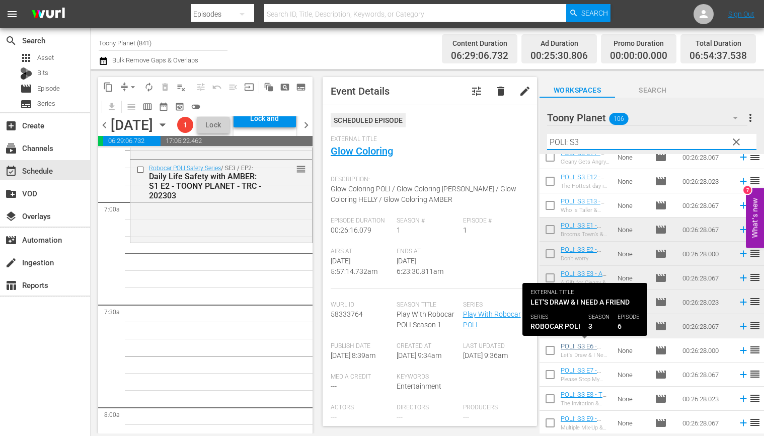
type input "POLI: S3"
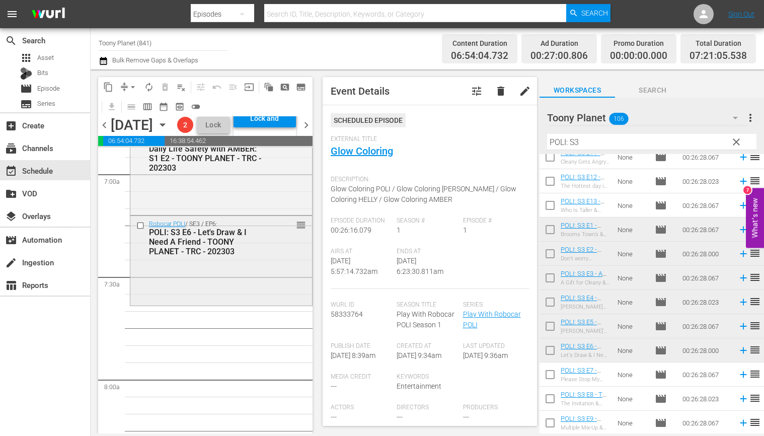
click at [202, 304] on div "Robocar POLI / SE3 / EP6: POLI: S3 E6 - Let's Draw & I Need A Friend - TOONY PL…" at bounding box center [221, 260] width 182 height 88
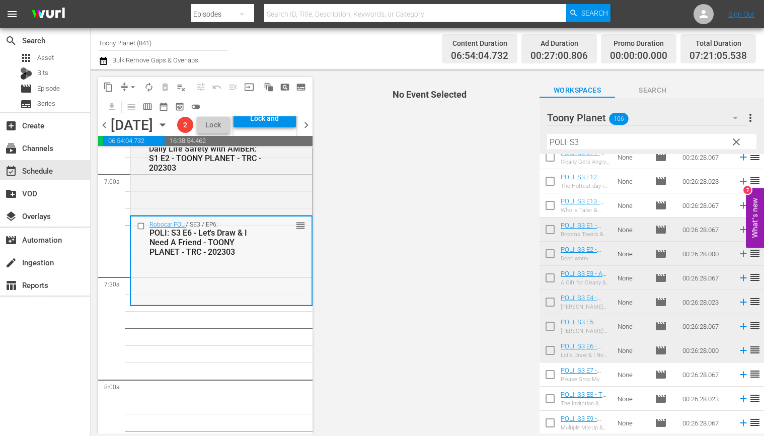
scroll to position [1437, 0]
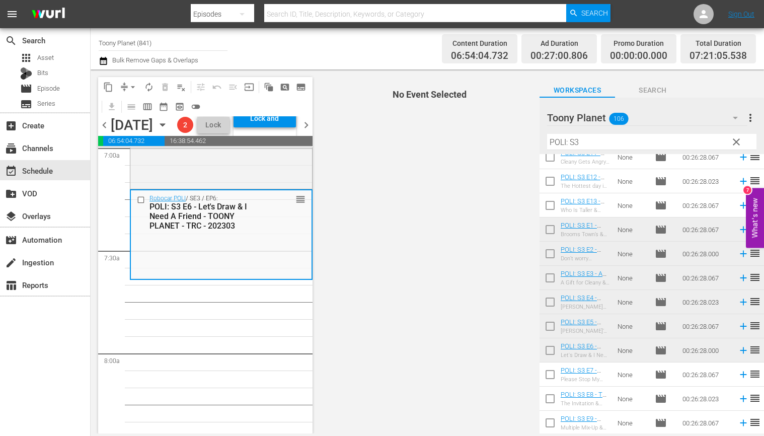
click at [551, 374] on input "checkbox" at bounding box center [550, 376] width 21 height 21
checkbox input "true"
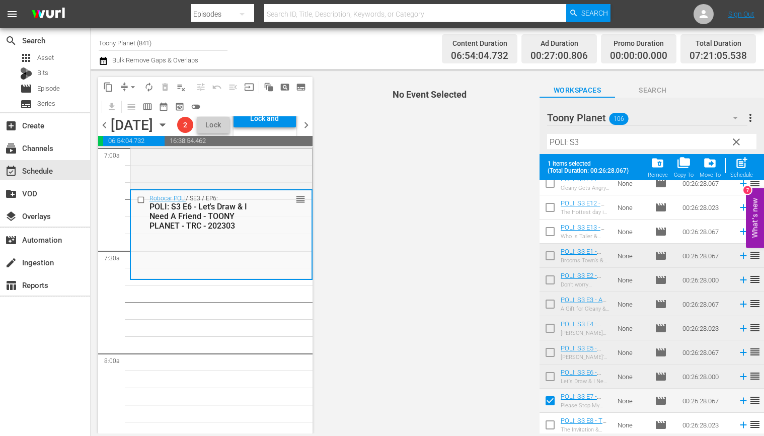
scroll to position [84, 0]
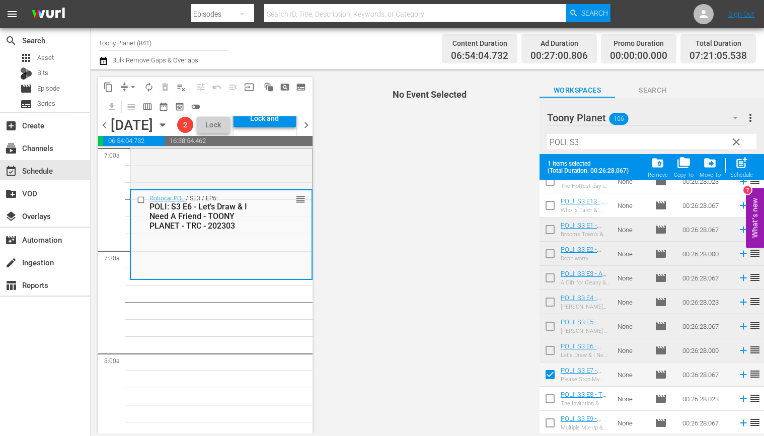
click at [548, 401] on input "checkbox" at bounding box center [550, 400] width 21 height 21
checkbox input "true"
click at [550, 421] on input "checkbox" at bounding box center [550, 424] width 21 height 21
checkbox input "true"
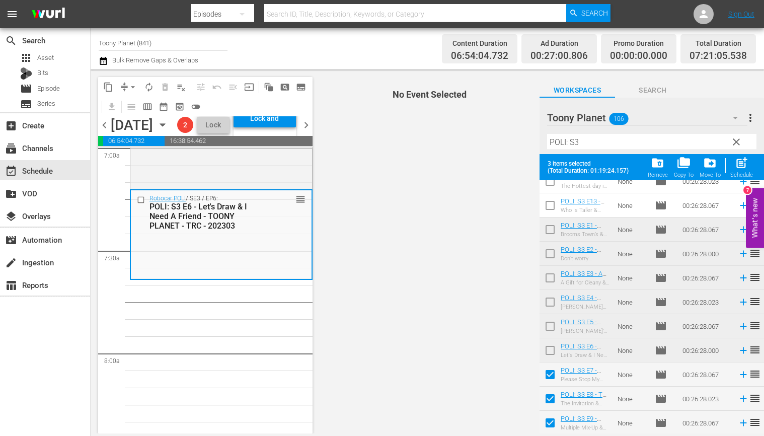
click at [745, 178] on div "Schedule" at bounding box center [741, 175] width 23 height 7
checkbox input "false"
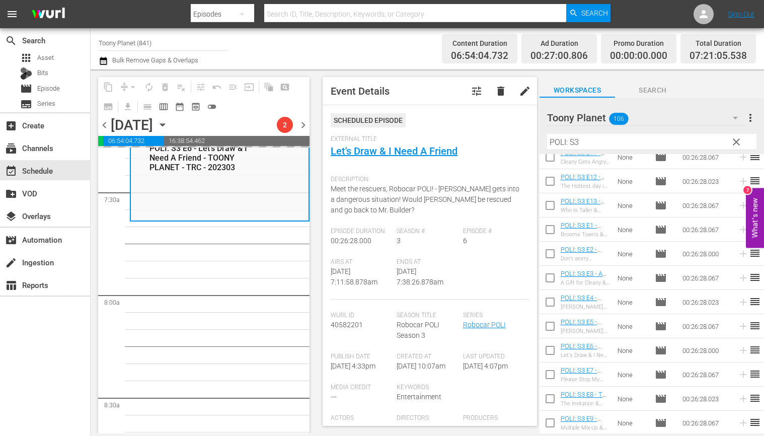
scroll to position [1500, 0]
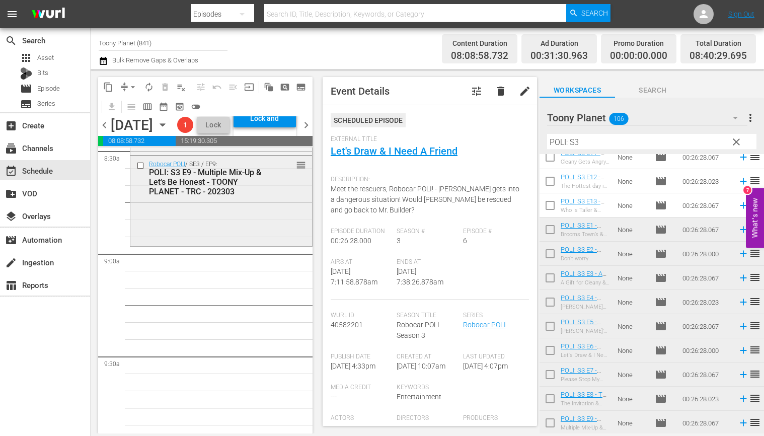
click at [225, 244] on div "Robocar POLI / SE3 / EP9: POLI: S3 E9 - Multiple Mix-Up & Let’s Be Honest - TOO…" at bounding box center [221, 200] width 182 height 88
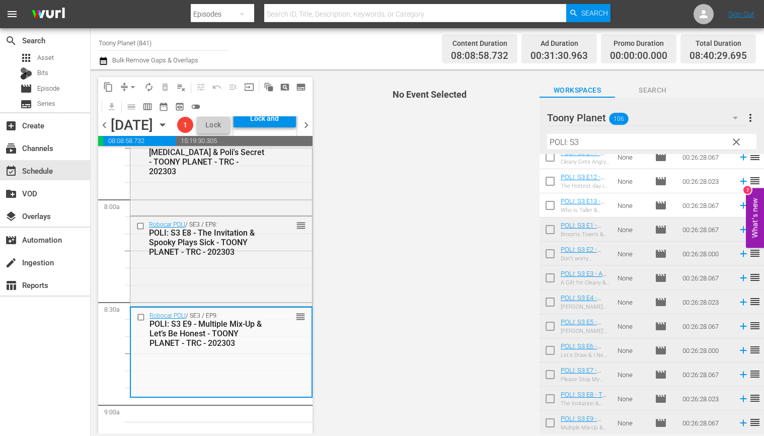
scroll to position [1600, 0]
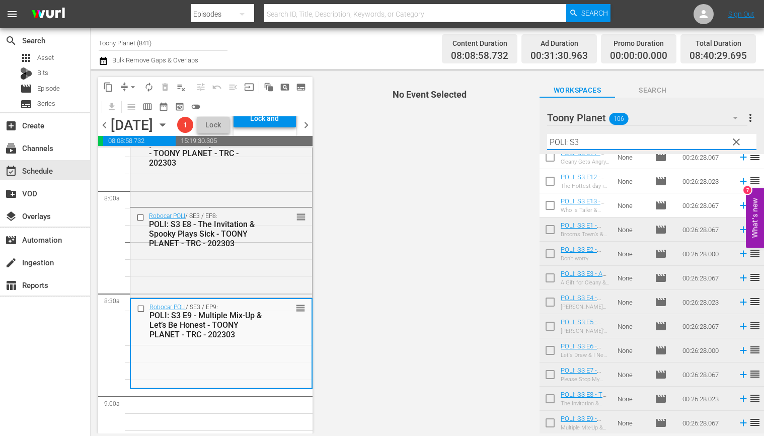
click at [610, 139] on input "POLI: S3" at bounding box center [651, 142] width 209 height 16
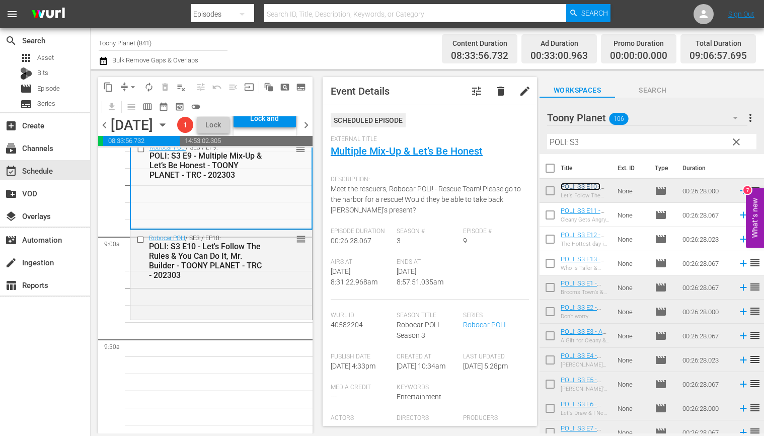
scroll to position [1788, 0]
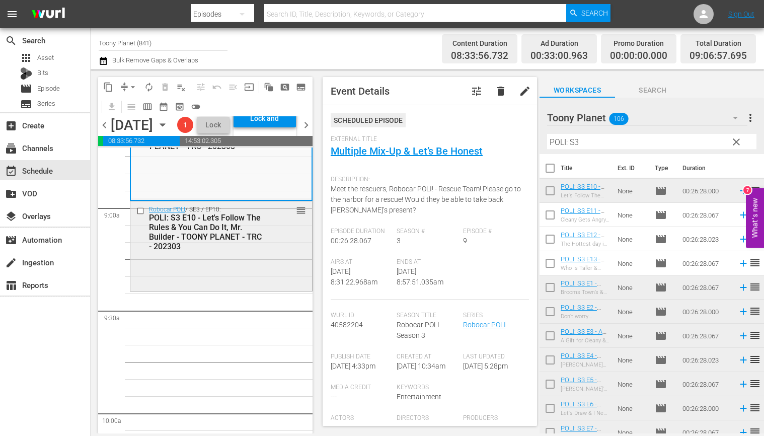
click at [264, 289] on div "Robocar POLI / SE3 / EP10: POLI: S3 E10 - Let's Follow The Rules & You Can Do I…" at bounding box center [221, 245] width 182 height 88
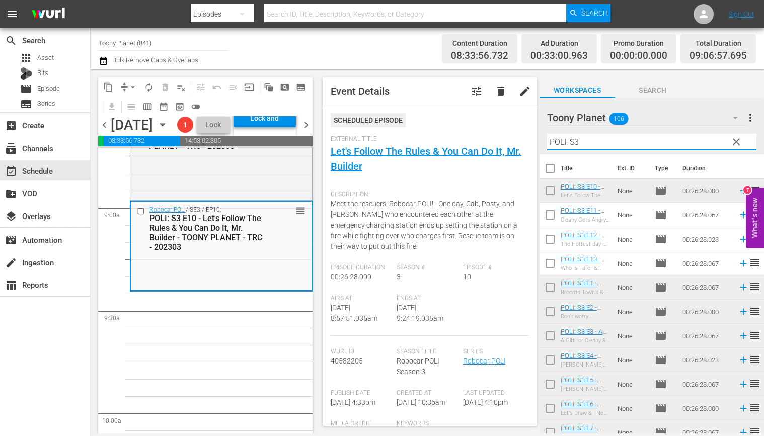
drag, startPoint x: 601, startPoint y: 141, endPoint x: 498, endPoint y: 132, distance: 103.1
click at [500, 132] on div "content_copy compress arrow_drop_down autorenew_outlined delete_forever_outline…" at bounding box center [428, 251] width 674 height 364
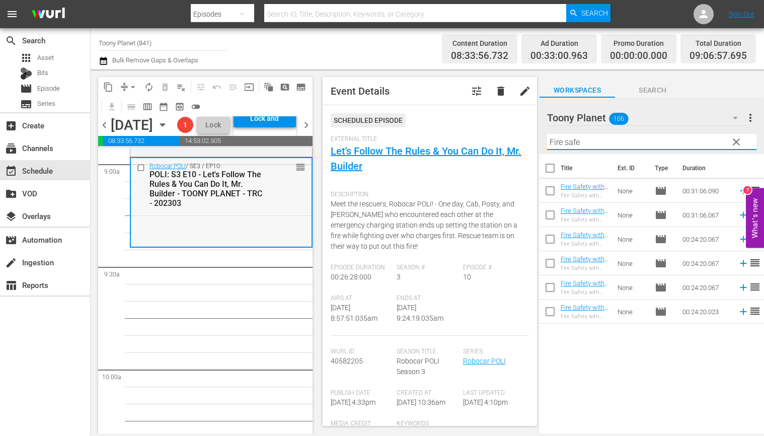
scroll to position [1837, 0]
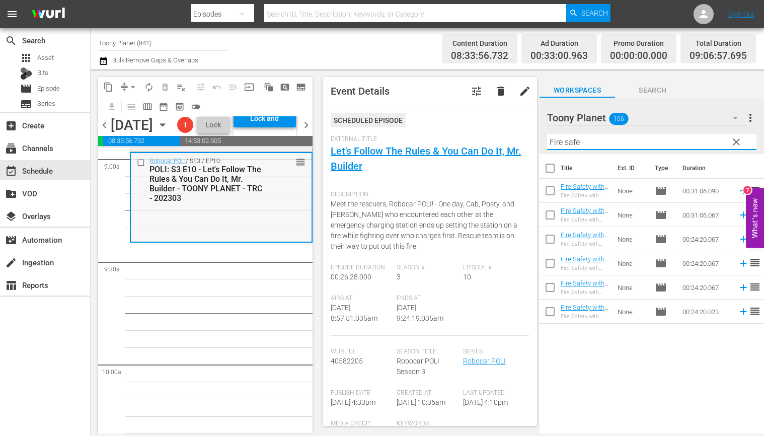
type input "Fire safe"
drag, startPoint x: 233, startPoint y: 255, endPoint x: 487, endPoint y: 274, distance: 254.9
click at [233, 241] on div "Robocar POLI / SE3 / EP10: POLI: S3 E10 - Let's Follow The Rules & You Can Do I…" at bounding box center [221, 197] width 181 height 88
click at [544, 263] on input "checkbox" at bounding box center [550, 265] width 21 height 21
checkbox input "true"
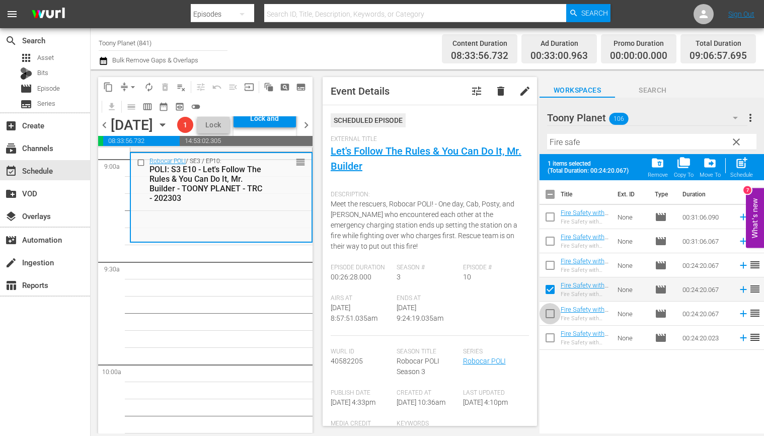
click at [545, 316] on input "checkbox" at bounding box center [550, 315] width 21 height 21
checkbox input "true"
click at [746, 156] on button "post_add Schedule" at bounding box center [741, 167] width 29 height 28
checkbox input "false"
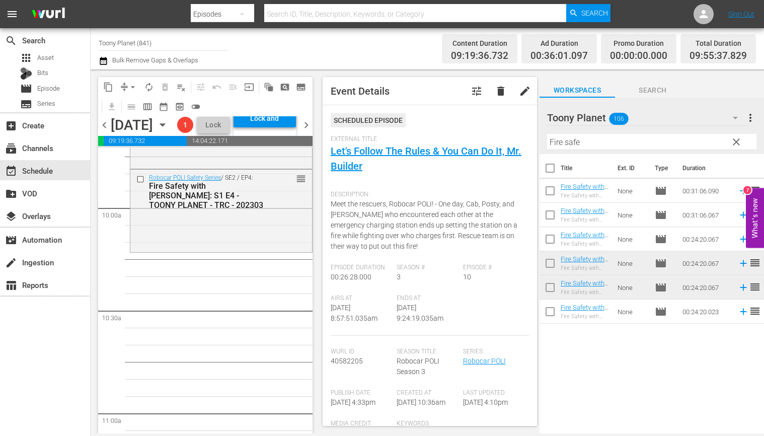
scroll to position [2003, 0]
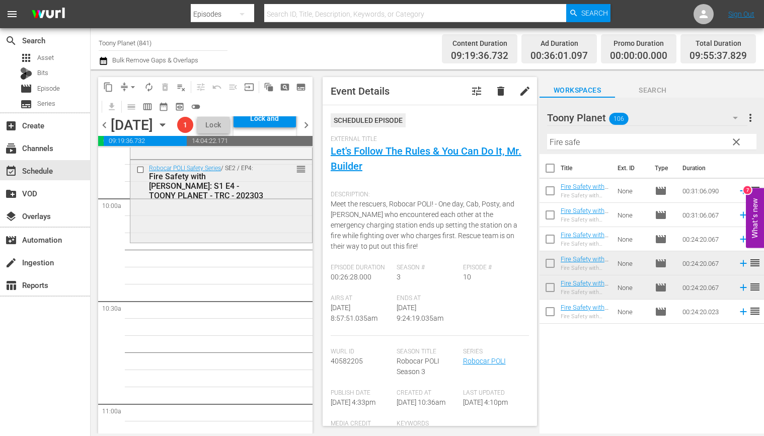
click at [229, 240] on div "Robocar POLI Safety Series / SE2 / EP4: Fire Safety with ROY: S1 E4 - TOONY PLA…" at bounding box center [221, 200] width 182 height 80
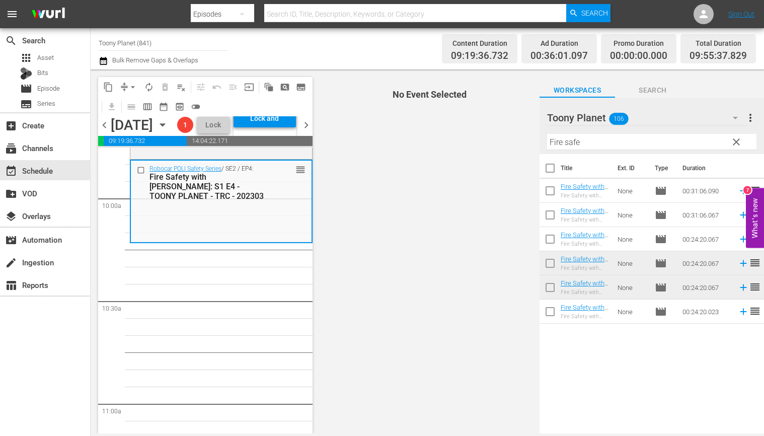
drag, startPoint x: 493, startPoint y: 132, endPoint x: 482, endPoint y: 131, distance: 10.6
click at [485, 131] on div "content_copy compress arrow_drop_down autorenew_outlined delete_forever_outline…" at bounding box center [428, 251] width 674 height 364
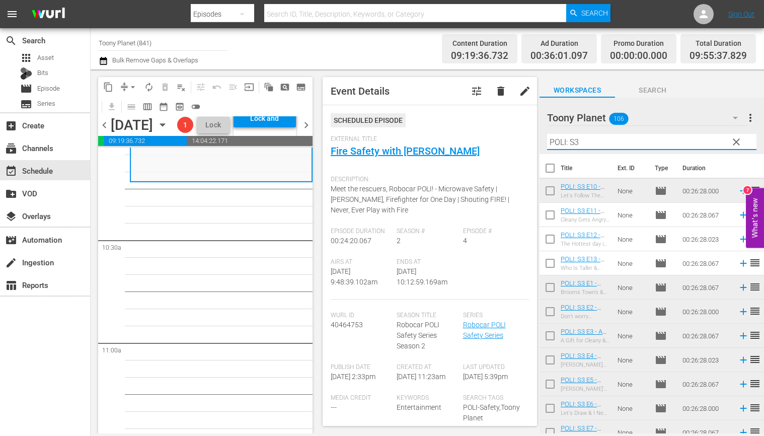
scroll to position [2065, 0]
type input "POLI: S3"
click at [547, 213] on input "checkbox" at bounding box center [550, 216] width 21 height 21
checkbox input "true"
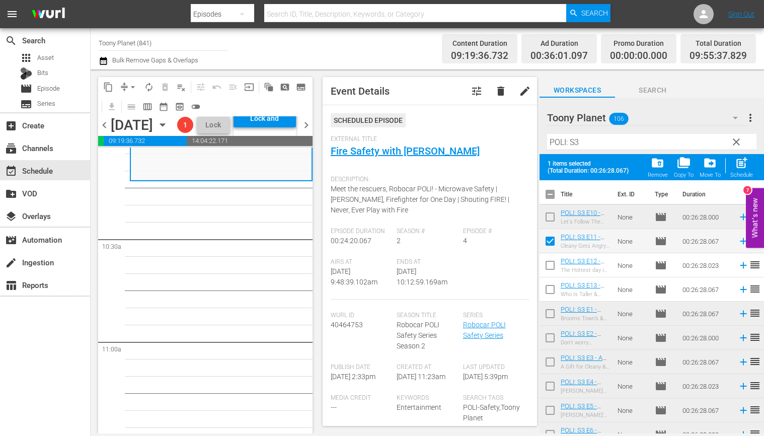
click at [549, 265] on input "checkbox" at bounding box center [550, 267] width 21 height 21
checkbox input "true"
click at [547, 294] on input "checkbox" at bounding box center [550, 291] width 21 height 21
checkbox input "true"
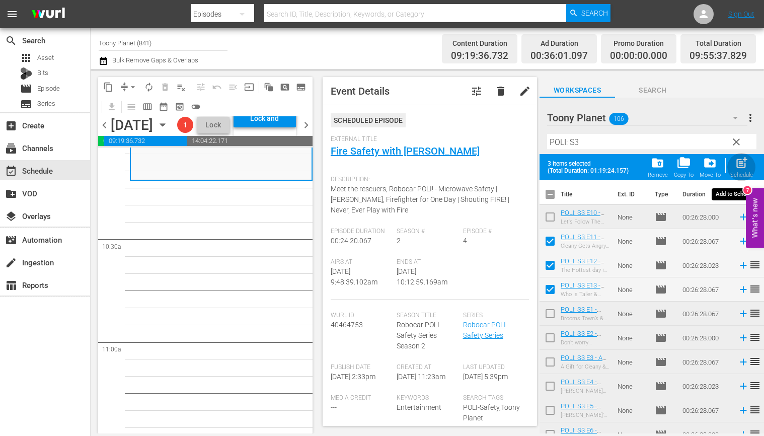
drag, startPoint x: 745, startPoint y: 172, endPoint x: 340, endPoint y: 259, distance: 414.6
click at [745, 172] on div "Schedule" at bounding box center [741, 175] width 23 height 7
checkbox input "false"
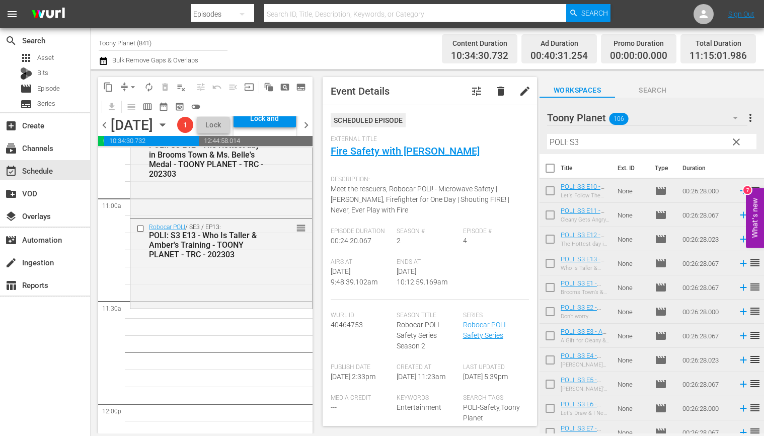
scroll to position [2209, 0]
drag, startPoint x: 600, startPoint y: 141, endPoint x: 546, endPoint y: 133, distance: 53.9
click at [547, 133] on div "Filter by Title POLI: S3" at bounding box center [651, 142] width 209 height 24
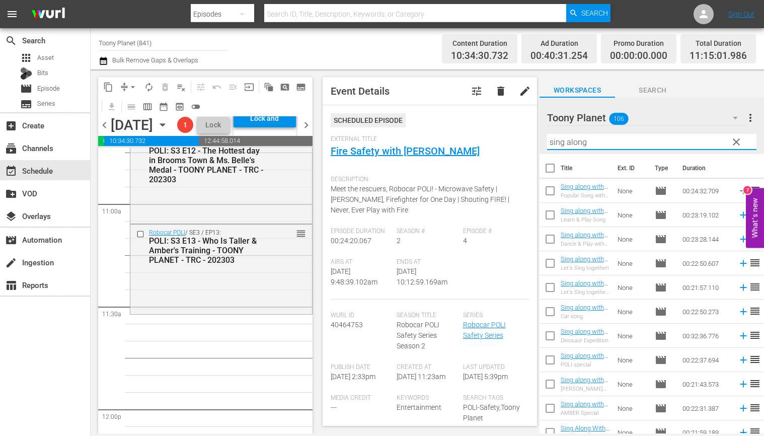
scroll to position [187, 0]
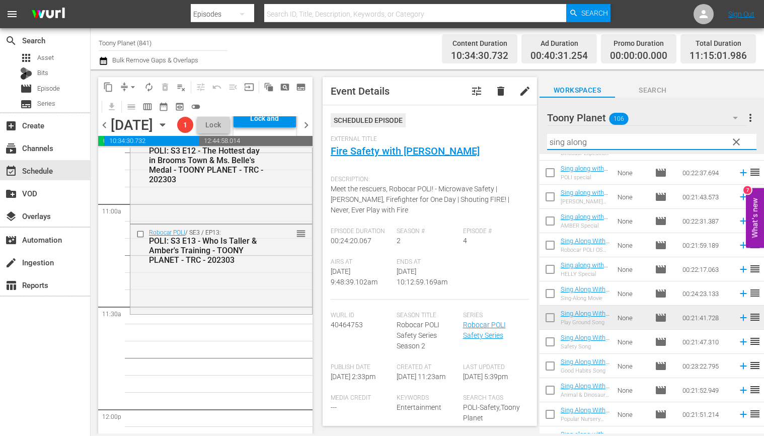
drag, startPoint x: 599, startPoint y: 143, endPoint x: 509, endPoint y: 127, distance: 91.5
click at [511, 128] on div "content_copy compress arrow_drop_down autorenew_outlined delete_forever_outline…" at bounding box center [428, 251] width 674 height 364
type input "sing along"
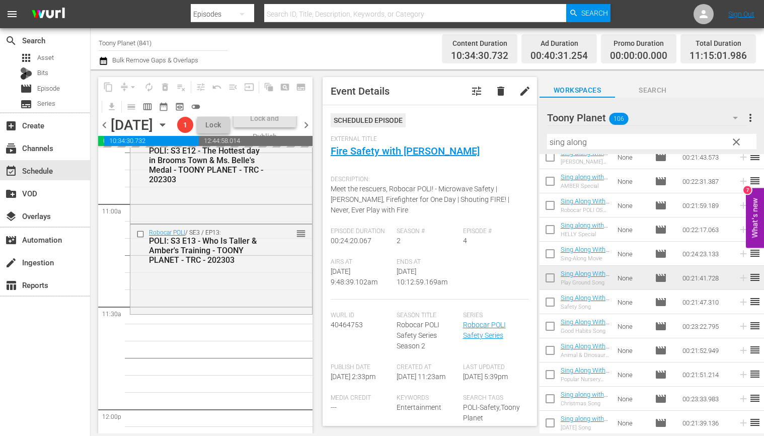
drag, startPoint x: 586, startPoint y: 328, endPoint x: 109, endPoint y: 11, distance: 573.0
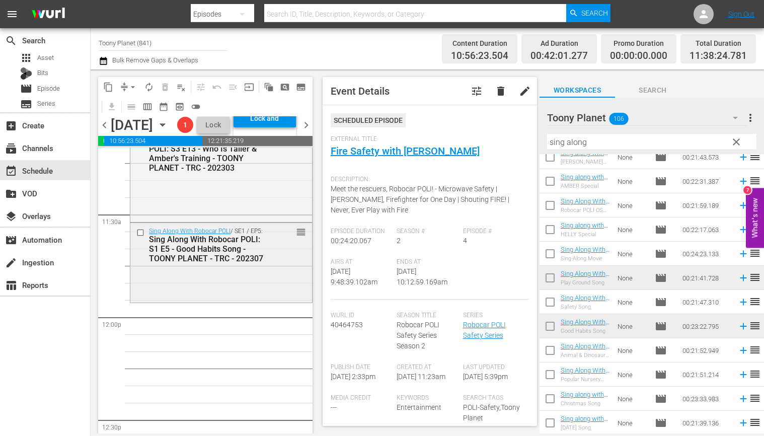
scroll to position [2293, 0]
drag, startPoint x: 241, startPoint y: 366, endPoint x: 287, endPoint y: 357, distance: 47.1
click at [241, 366] on div "Robocar POLI / SE3 / EP1: POLI: S3 E1 - Brooms Town’s & Visitor Save Helly - TO…" at bounding box center [221, 319] width 183 height 4930
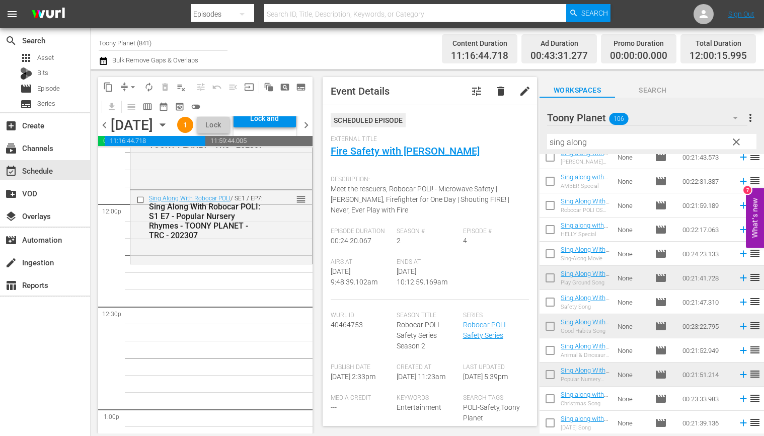
scroll to position [2344, 0]
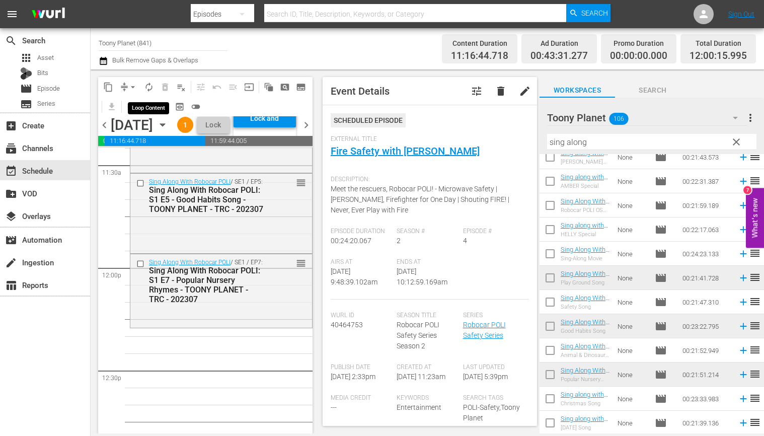
click at [149, 88] on span "autorenew_outlined" at bounding box center [149, 87] width 10 height 10
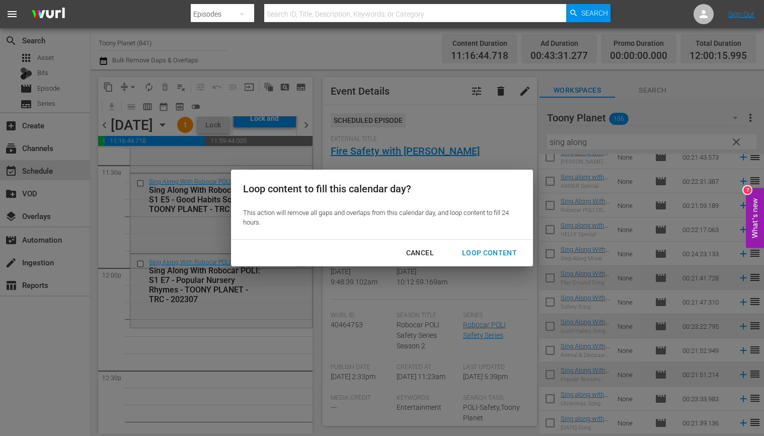
click at [486, 253] on div "Loop Content" at bounding box center [489, 253] width 71 height 13
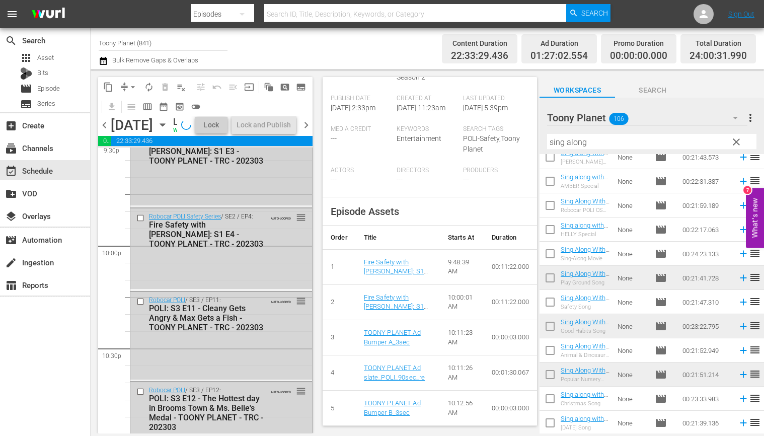
scroll to position [4737, 0]
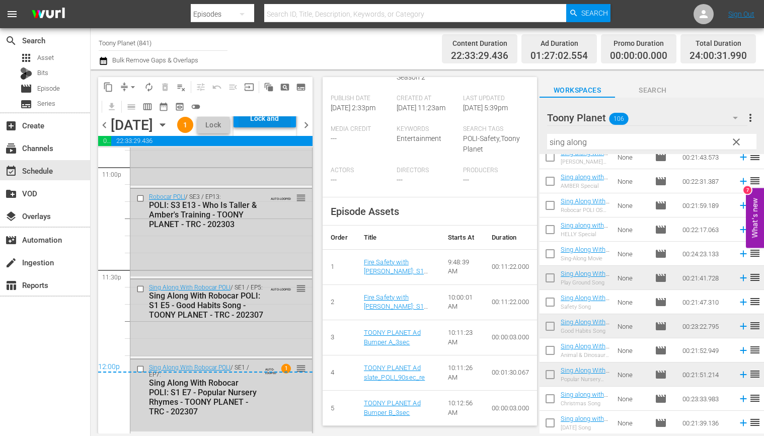
click at [276, 127] on div "Lock and Publish" at bounding box center [265, 118] width 52 height 18
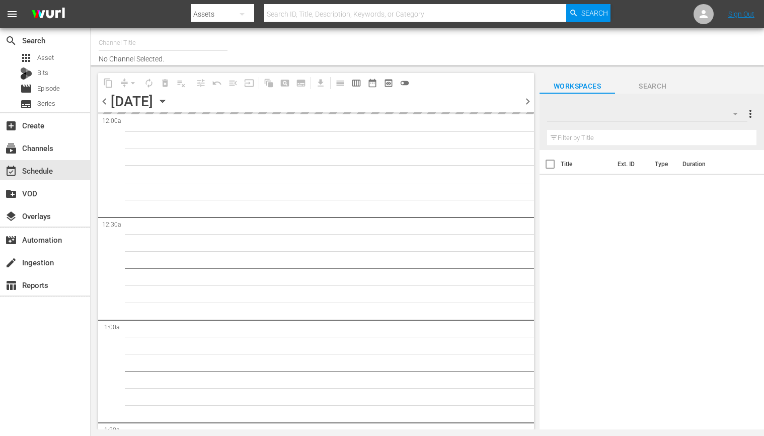
type input "Toony Planet (841)"
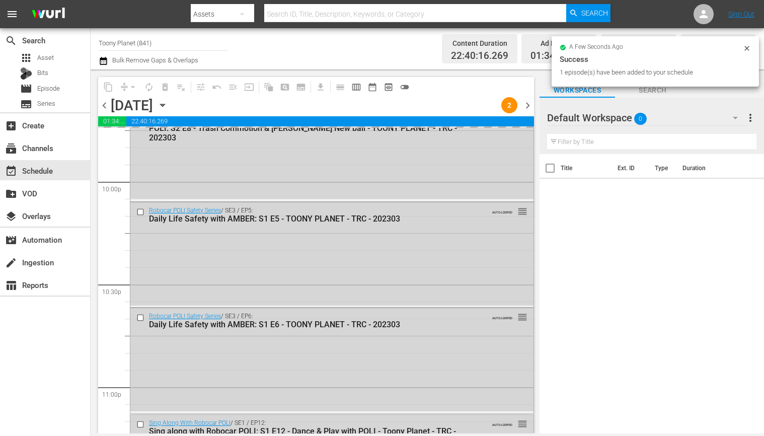
scroll to position [4425, 0]
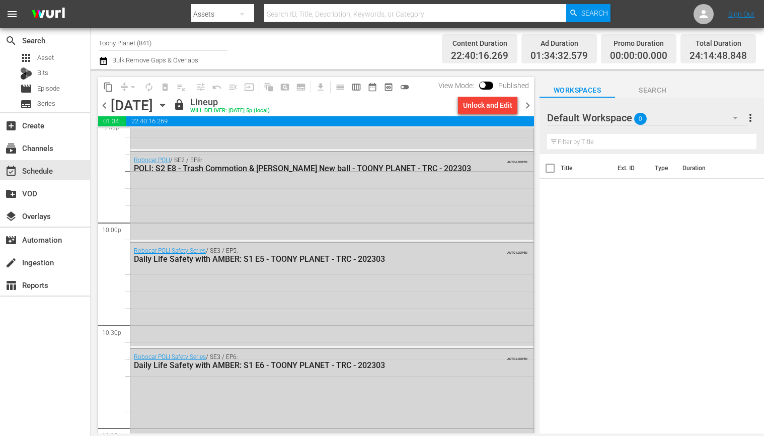
click at [588, 140] on input "text" at bounding box center [651, 142] width 209 height 16
paste input "Songsong"
click at [594, 119] on div at bounding box center [583, 118] width 72 height 25
click at [631, 113] on div "Default Workspace 0" at bounding box center [647, 118] width 200 height 28
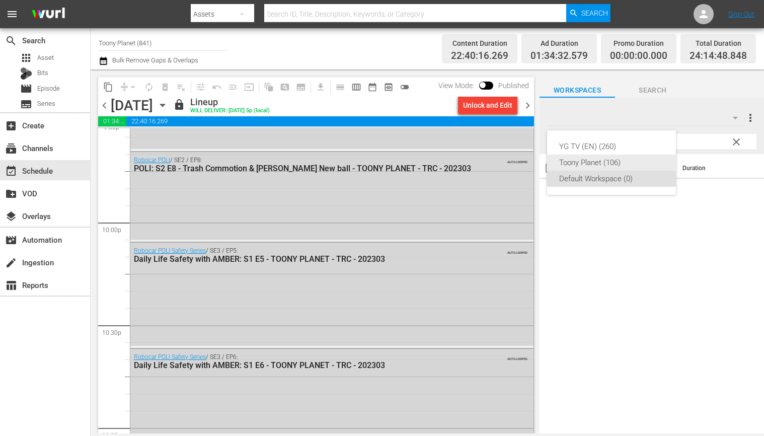
click at [613, 159] on div "Toony Planet (106)" at bounding box center [611, 163] width 105 height 16
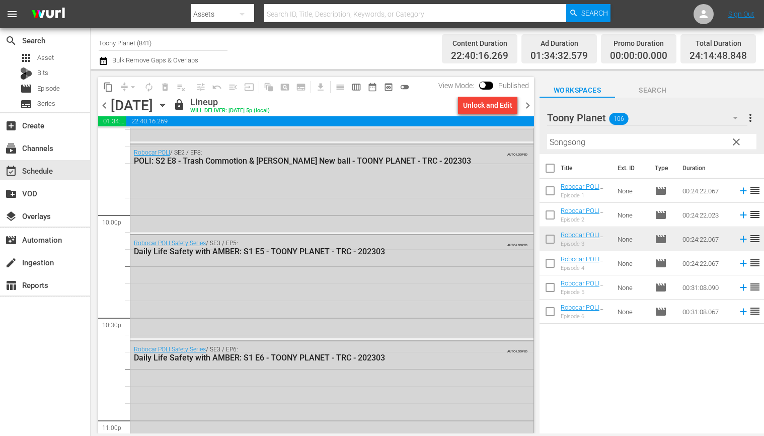
scroll to position [4420, 0]
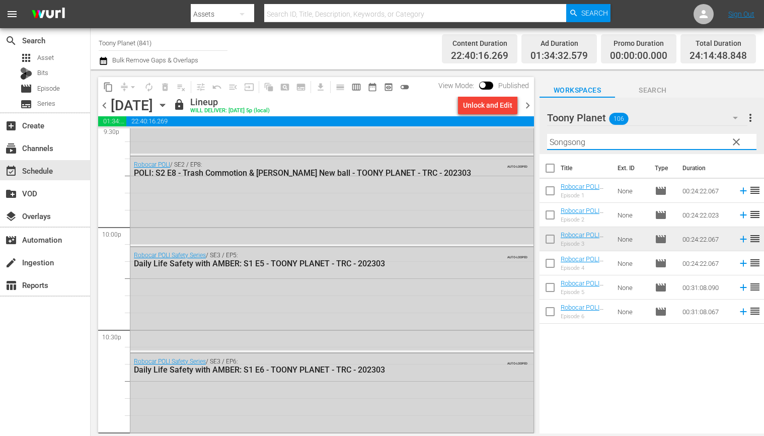
drag, startPoint x: 583, startPoint y: 142, endPoint x: 521, endPoint y: 129, distance: 63.7
click at [533, 134] on div "content_copy compress arrow_drop_down autorenew_outlined delete_forever_outline…" at bounding box center [428, 251] width 674 height 364
paste input "play"
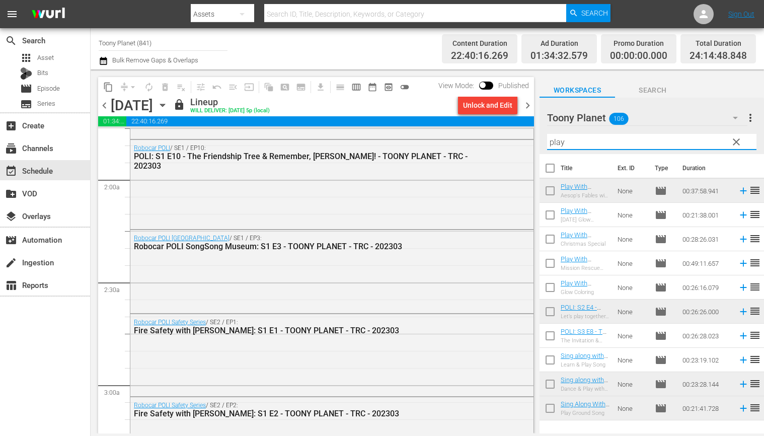
scroll to position [412, 0]
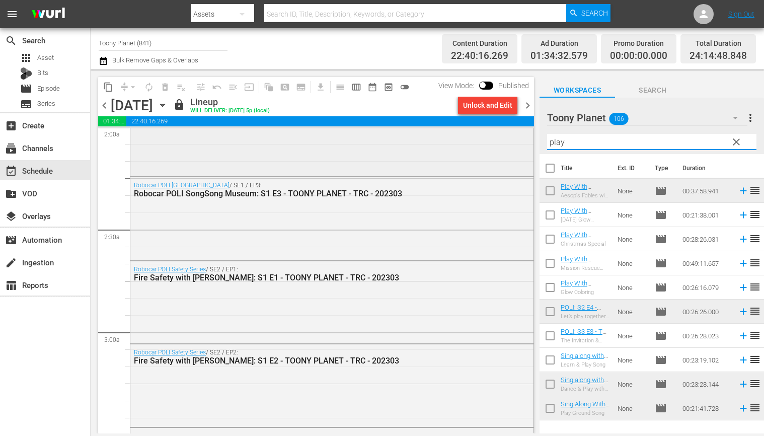
drag, startPoint x: 568, startPoint y: 141, endPoint x: 517, endPoint y: 140, distance: 50.9
click at [518, 140] on div "content_copy compress arrow_drop_down autorenew_outlined delete_forever_outline…" at bounding box center [428, 251] width 674 height 364
paste input "sing along"
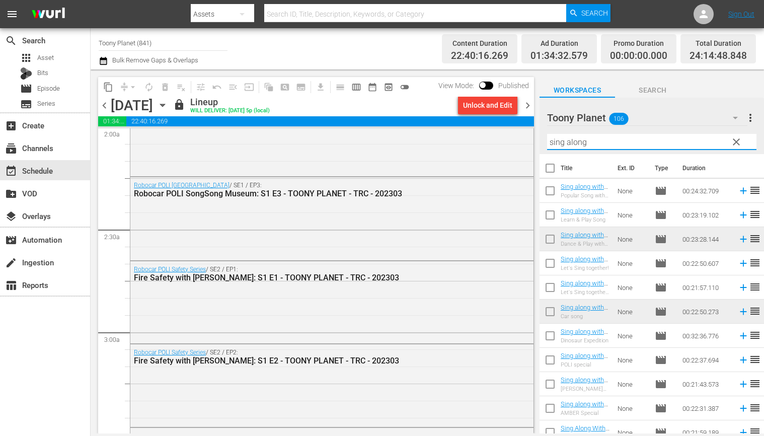
scroll to position [227, 0]
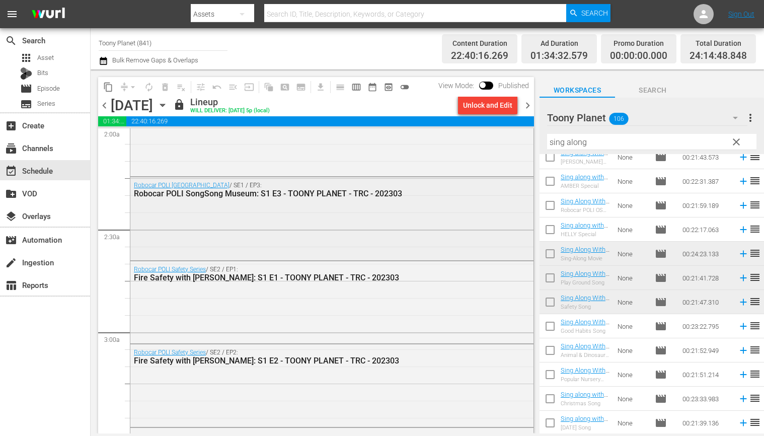
click at [377, 197] on div "Robocar POLI SongSong Museum: S1 E3 - TOONY PLANET - TRC - 202303" at bounding box center [305, 194] width 343 height 10
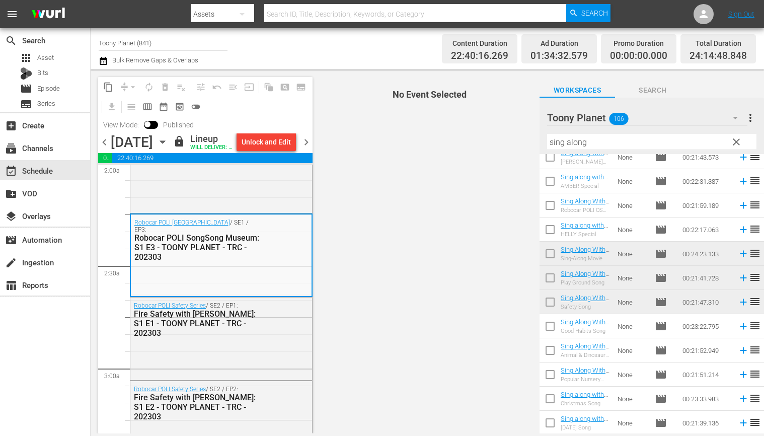
click at [308, 149] on span "chevron_right" at bounding box center [306, 142] width 13 height 13
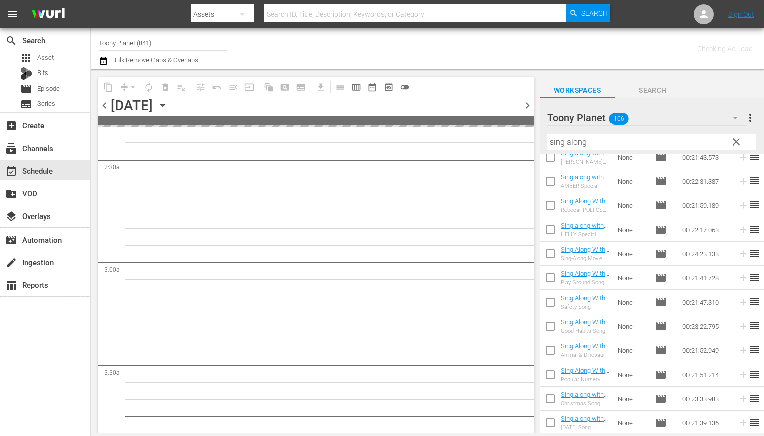
click at [527, 106] on span "chevron_right" at bounding box center [528, 105] width 13 height 13
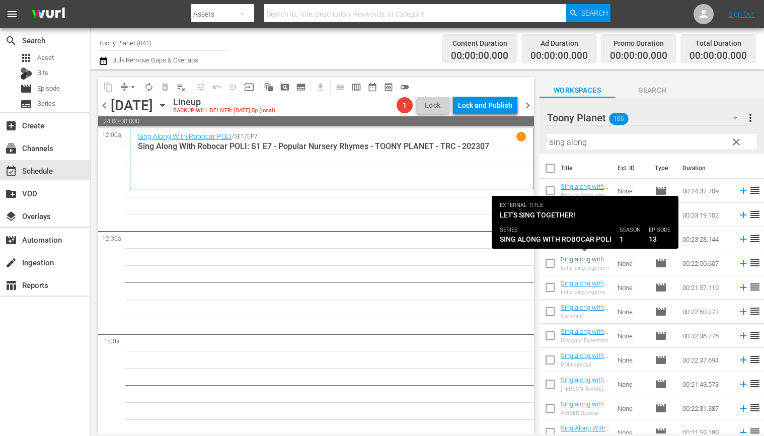
scroll to position [227, 0]
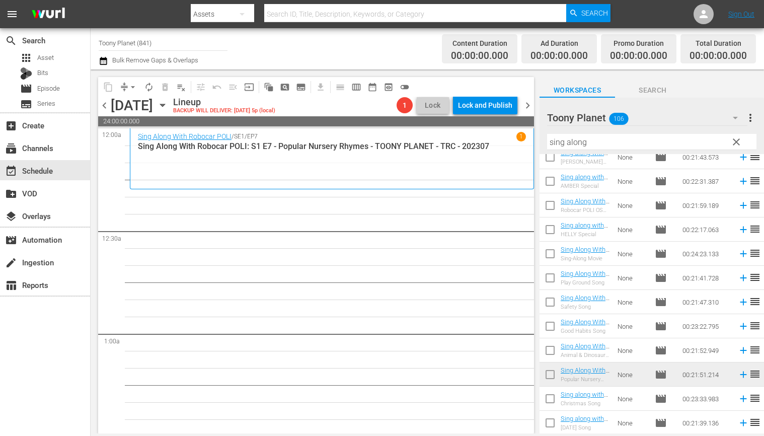
drag, startPoint x: 210, startPoint y: 240, endPoint x: 122, endPoint y: 88, distance: 175.7
drag, startPoint x: 602, startPoint y: 136, endPoint x: 517, endPoint y: 131, distance: 85.2
click at [517, 131] on div "content_copy compress arrow_drop_down autorenew_outlined delete_forever_outline…" at bounding box center [428, 251] width 674 height 364
drag, startPoint x: 610, startPoint y: 139, endPoint x: 519, endPoint y: 139, distance: 91.1
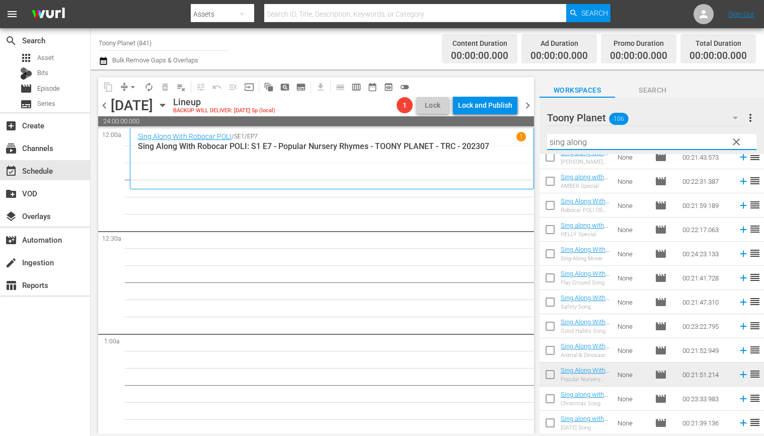
click at [524, 139] on div "content_copy compress arrow_drop_down autorenew_outlined delete_forever_outline…" at bounding box center [428, 251] width 674 height 364
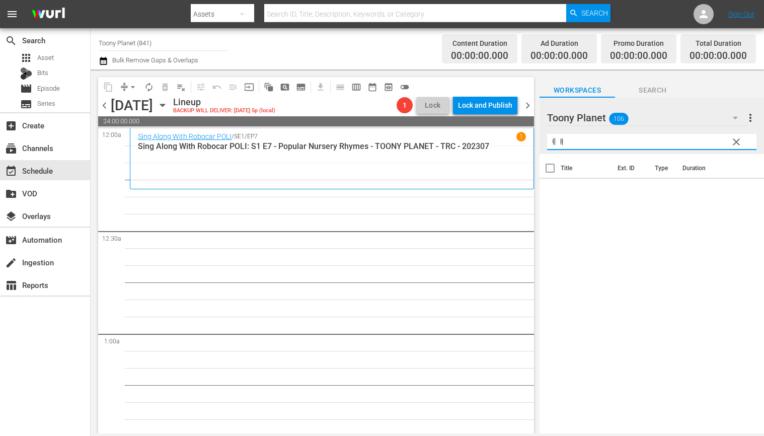
type input "ㅖ"
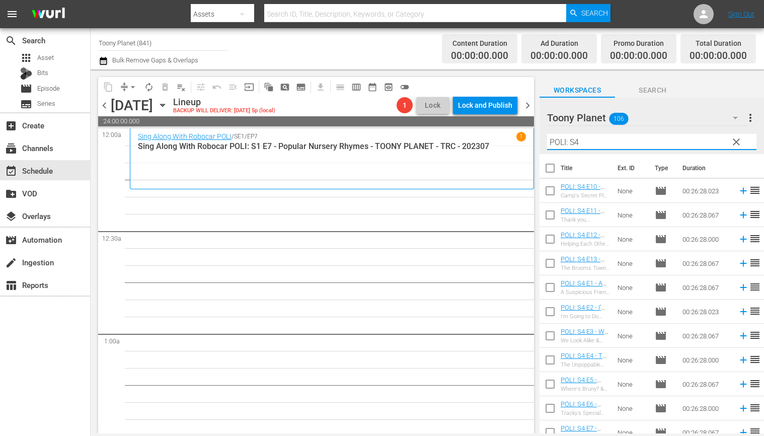
type input "POLI: S4"
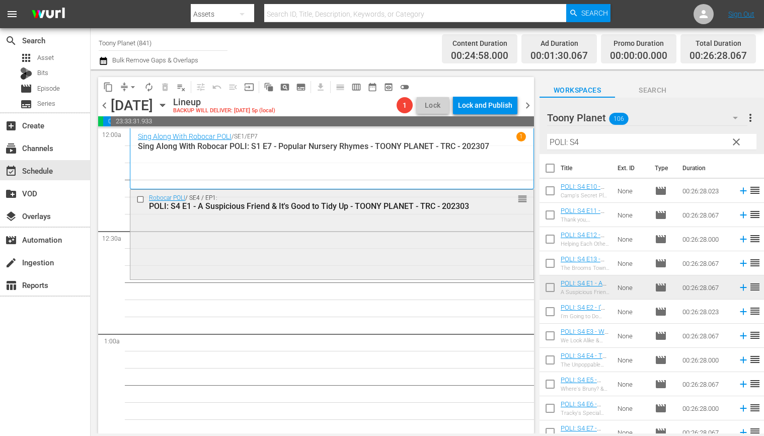
click at [438, 251] on div "Robocar POLI / SE4 / EP1: POLI: S4 E1 - A Suspicious Friend & It's Good to Tidy…" at bounding box center [331, 234] width 403 height 88
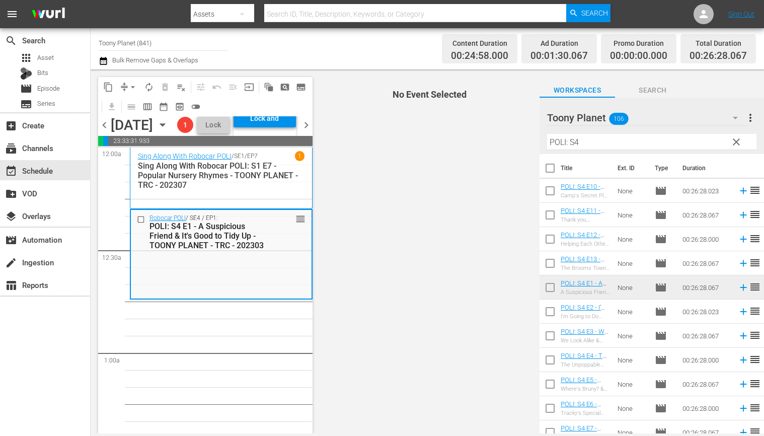
click at [552, 309] on input "checkbox" at bounding box center [550, 313] width 21 height 21
checkbox input "true"
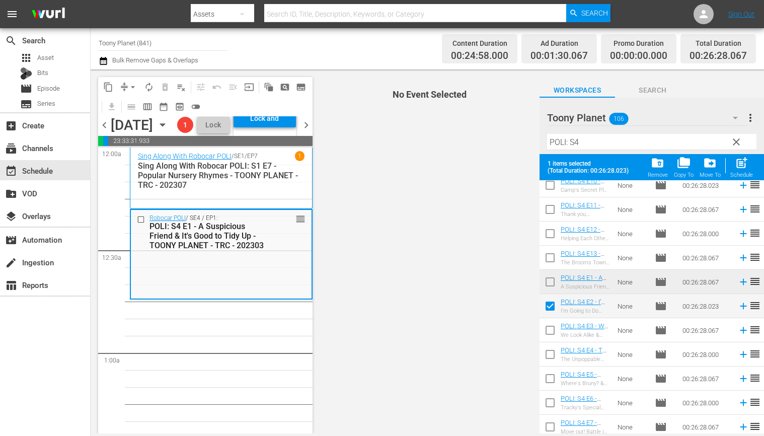
scroll to position [36, 0]
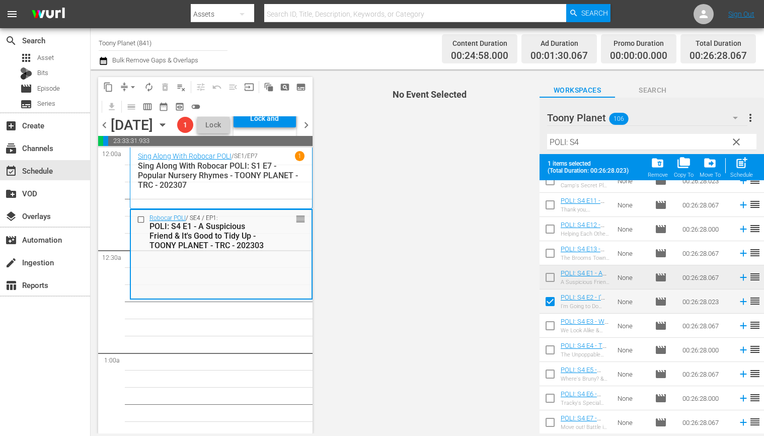
click at [550, 326] on input "checkbox" at bounding box center [550, 327] width 21 height 21
checkbox input "true"
click at [548, 346] on input "checkbox" at bounding box center [550, 351] width 21 height 21
checkbox input "true"
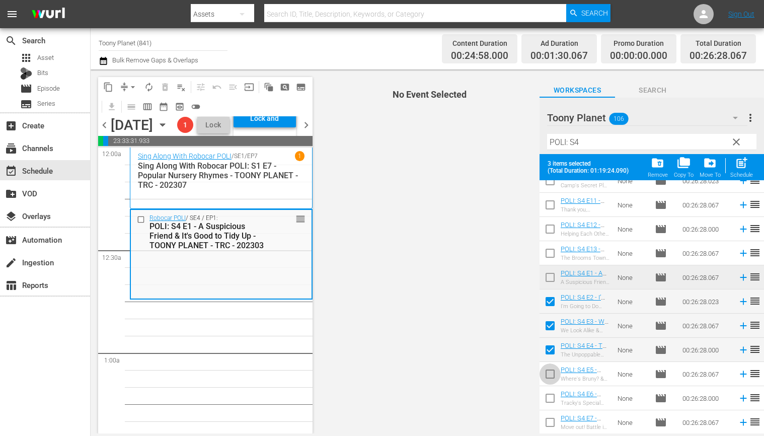
click at [544, 369] on input "checkbox" at bounding box center [550, 375] width 21 height 21
checkbox input "true"
click at [549, 395] on input "checkbox" at bounding box center [550, 400] width 21 height 21
checkbox input "true"
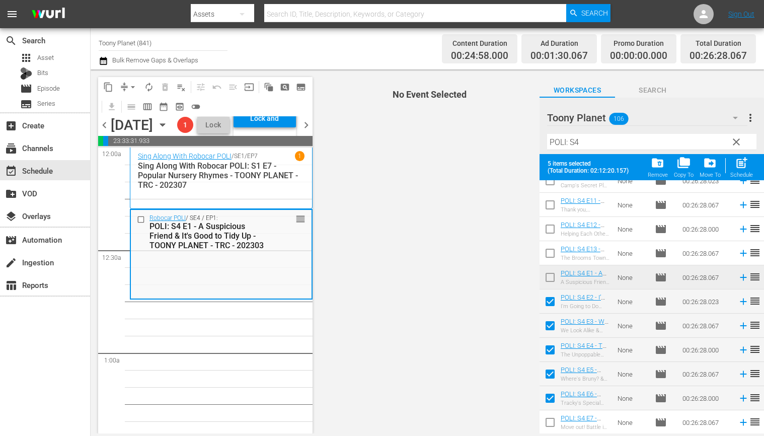
drag, startPoint x: 745, startPoint y: 169, endPoint x: 548, endPoint y: 202, distance: 199.5
click at [745, 169] on span "post_add" at bounding box center [742, 163] width 14 height 14
checkbox input "false"
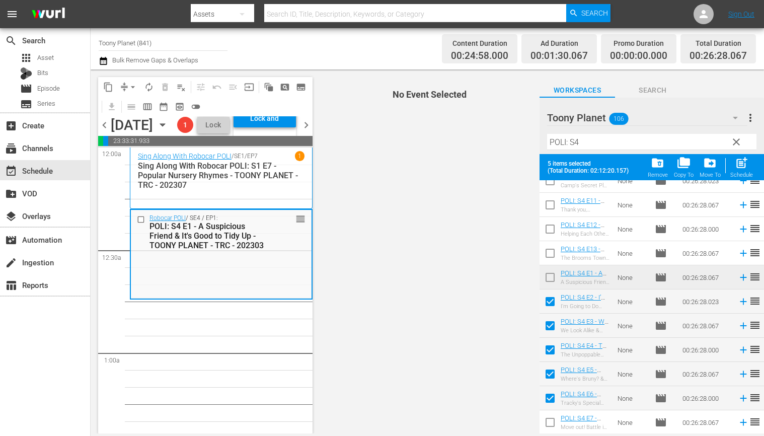
checkbox input "false"
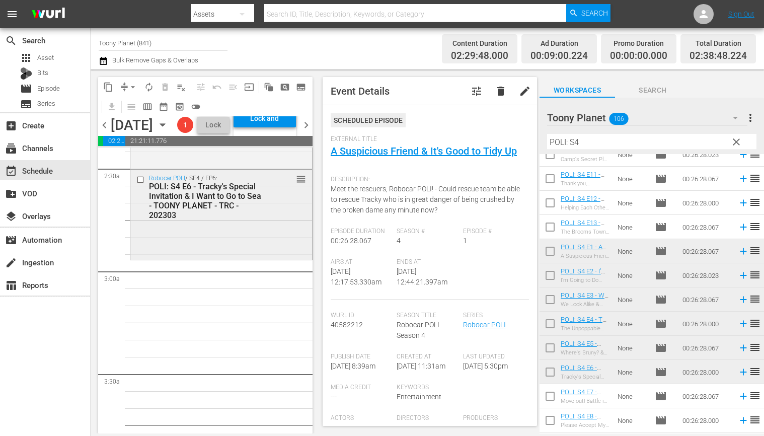
scroll to position [500, 0]
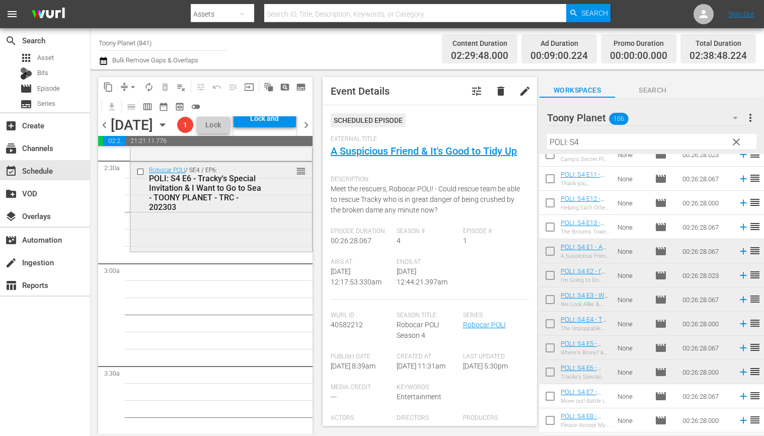
click at [236, 250] on div "Robocar POLI / SE4 / EP6: POLI: S4 E6 - Tracky's Special Invitation & I Want to…" at bounding box center [221, 206] width 182 height 88
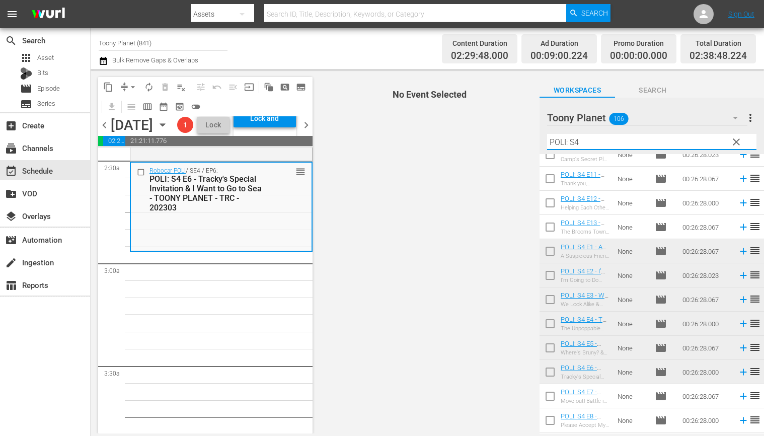
drag, startPoint x: 603, startPoint y: 137, endPoint x: 541, endPoint y: 139, distance: 62.0
click at [541, 139] on div "Toony Planet 106 Toony Planet more_vert clear Filter by Title POLI: S4" at bounding box center [652, 126] width 225 height 56
click at [246, 250] on div "Robocar POLI / SE4 / EP6: POLI: S4 E6 - Tracky's Special Invitation & I Want to…" at bounding box center [221, 207] width 181 height 88
drag, startPoint x: 571, startPoint y: 144, endPoint x: 535, endPoint y: 140, distance: 37.0
click at [543, 141] on div "Toony Planet 106 Toony Planet more_vert clear Filter by Title POLI: S4" at bounding box center [652, 126] width 225 height 56
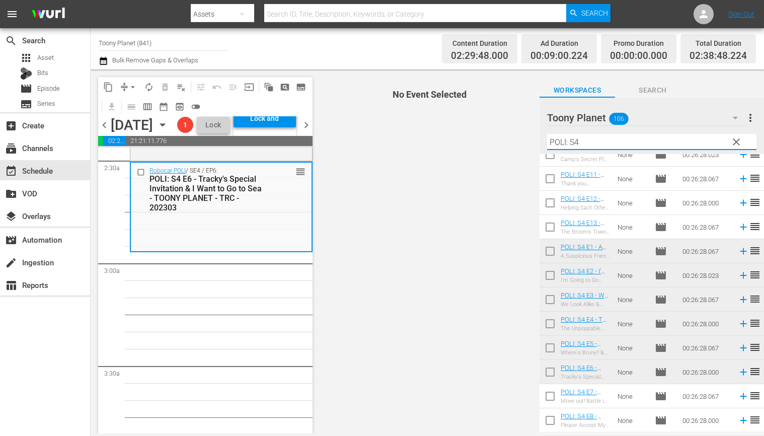
type input "ㄴ"
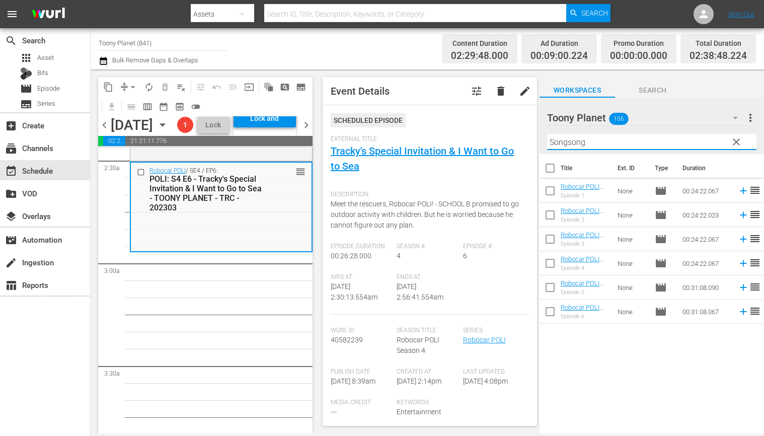
drag, startPoint x: 567, startPoint y: 141, endPoint x: 522, endPoint y: 136, distance: 46.1
click at [522, 136] on div "content_copy compress arrow_drop_down autorenew_outlined delete_forever_outline…" at bounding box center [428, 251] width 674 height 364
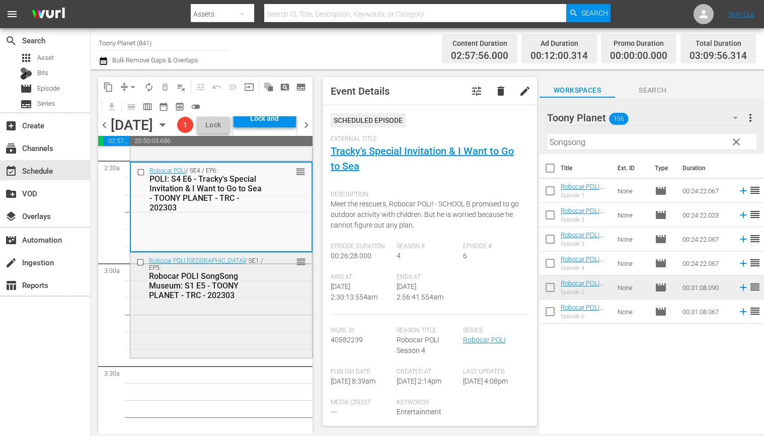
click at [228, 300] on div "Robocar POLI SongSong Museum: S1 E5 - TOONY PLANET - TRC - 202303" at bounding box center [207, 285] width 116 height 29
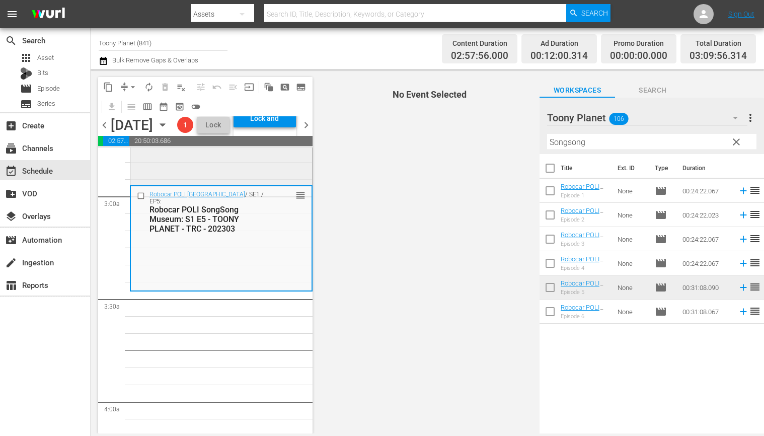
scroll to position [571, 0]
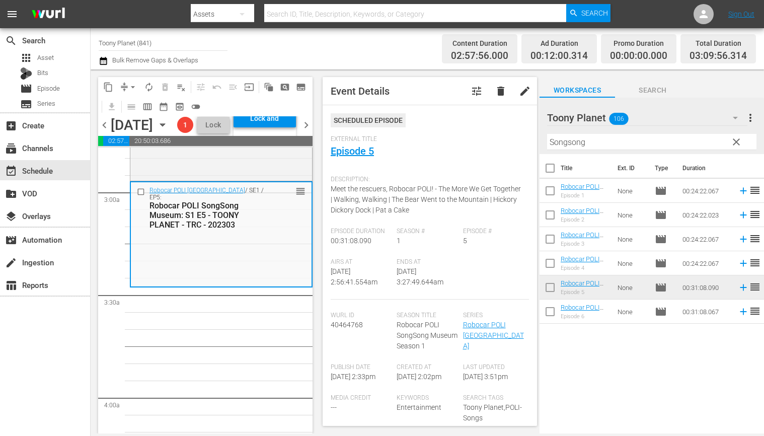
drag, startPoint x: 542, startPoint y: 137, endPoint x: 525, endPoint y: 134, distance: 17.5
click at [525, 135] on div "content_copy compress arrow_drop_down autorenew_outlined delete_forever_outline…" at bounding box center [428, 251] width 674 height 364
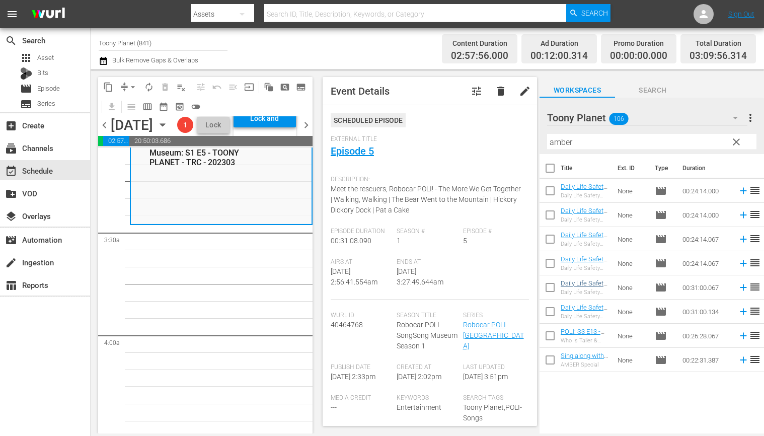
scroll to position [639, 0]
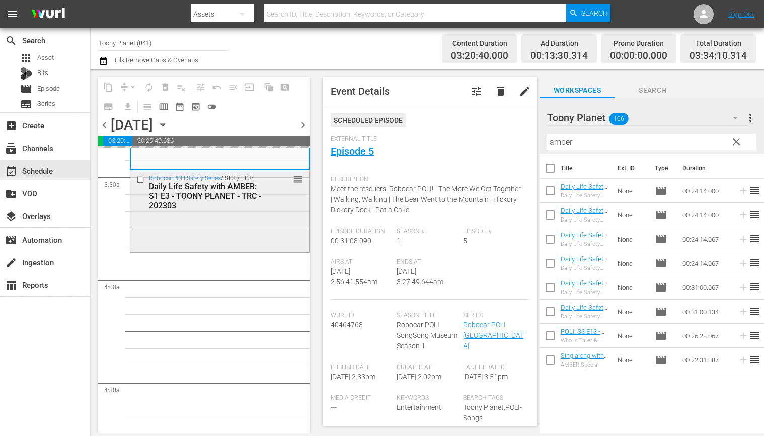
click at [196, 207] on div "Daily Life Safety with AMBER: S1 E3 - TOONY PLANET - TRC - 202303" at bounding box center [205, 196] width 113 height 29
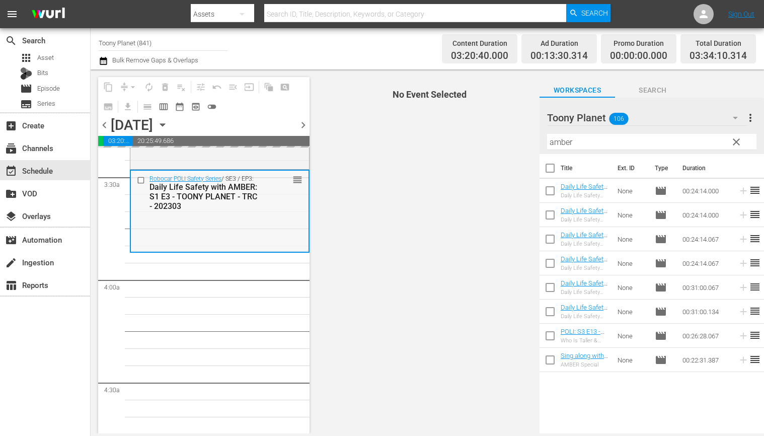
scroll to position [699, 0]
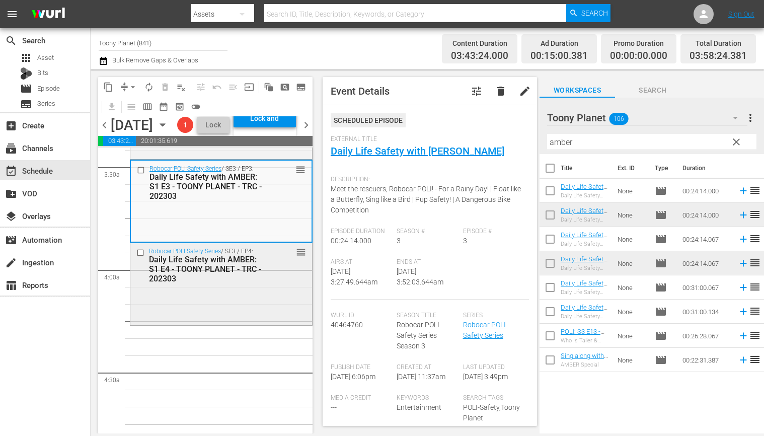
click at [245, 323] on div "Robocar POLI Safety Series / SE3 / EP4: Daily Life Safety with AMBER: S1 E4 - T…" at bounding box center [221, 283] width 182 height 80
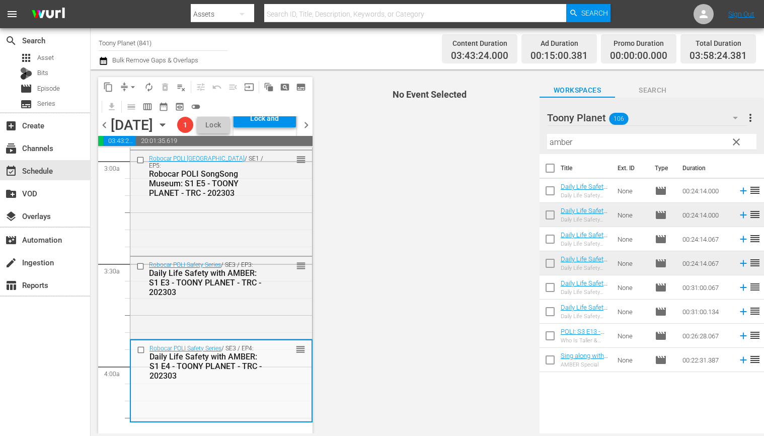
scroll to position [585, 0]
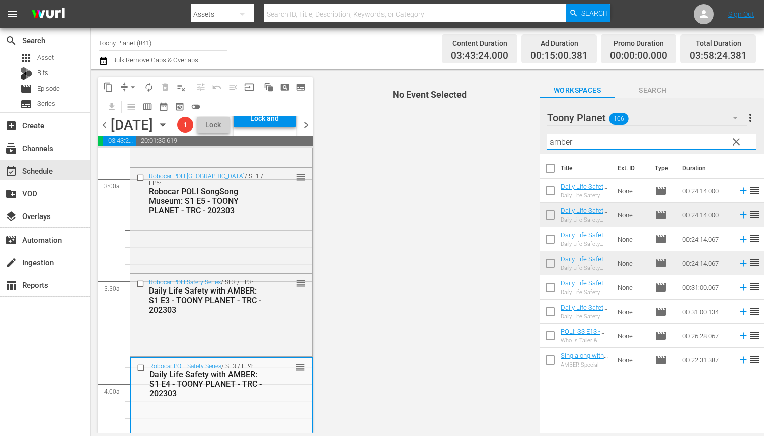
drag, startPoint x: 579, startPoint y: 142, endPoint x: 503, endPoint y: 138, distance: 76.1
click at [505, 138] on div "content_copy compress arrow_drop_down autorenew_outlined delete_forever_outline…" at bounding box center [428, 251] width 674 height 364
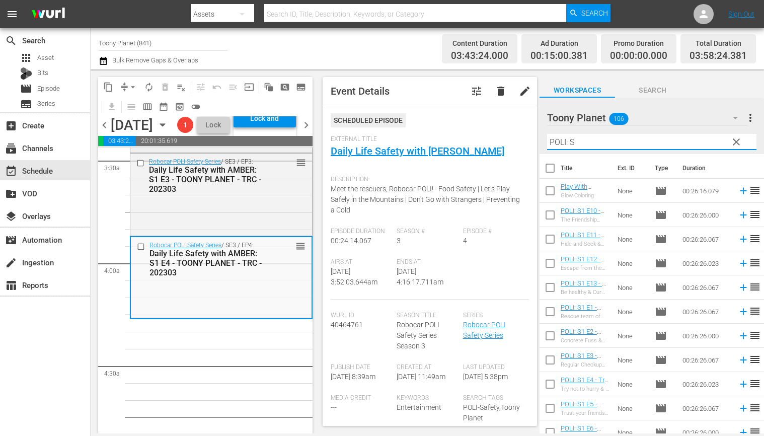
scroll to position [724, 0]
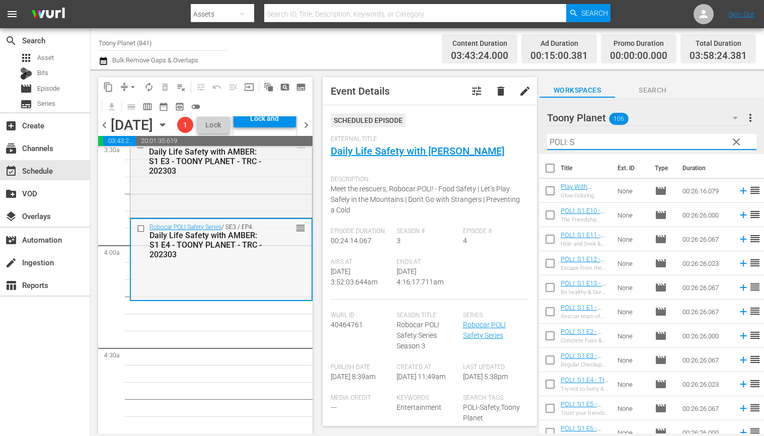
click at [262, 299] on div "Robocar POLI Safety Series / SE3 / EP4: Daily Life Safety with AMBER: S1 E4 - T…" at bounding box center [221, 259] width 181 height 80
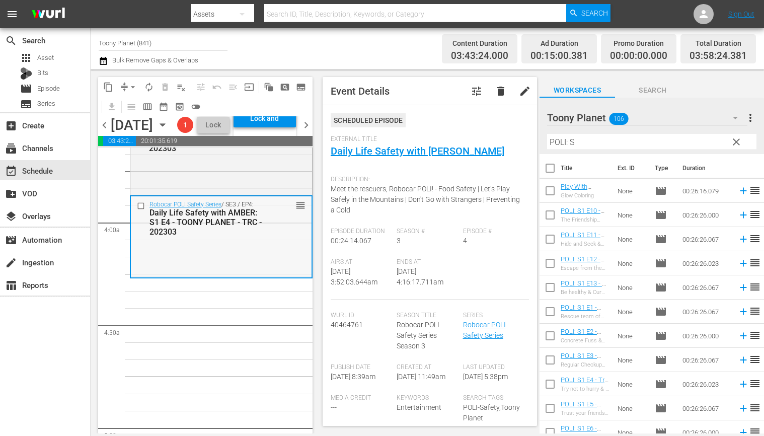
click at [249, 276] on div "Robocar POLI Safety Series / SE3 / EP4: Daily Life Safety with AMBER: S1 E4 - T…" at bounding box center [221, 236] width 181 height 80
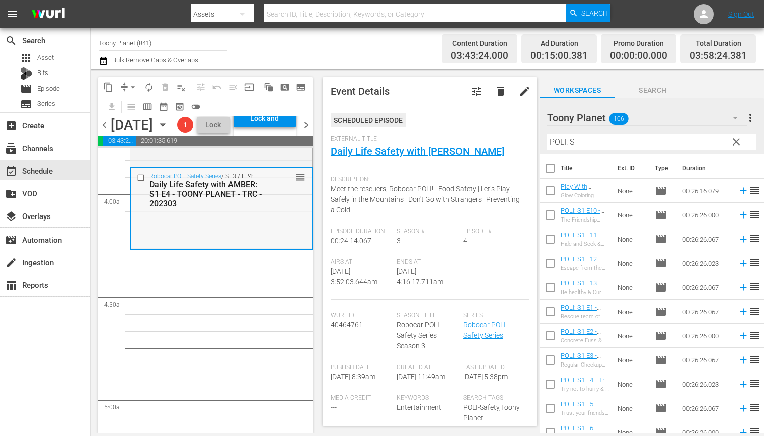
scroll to position [786, 0]
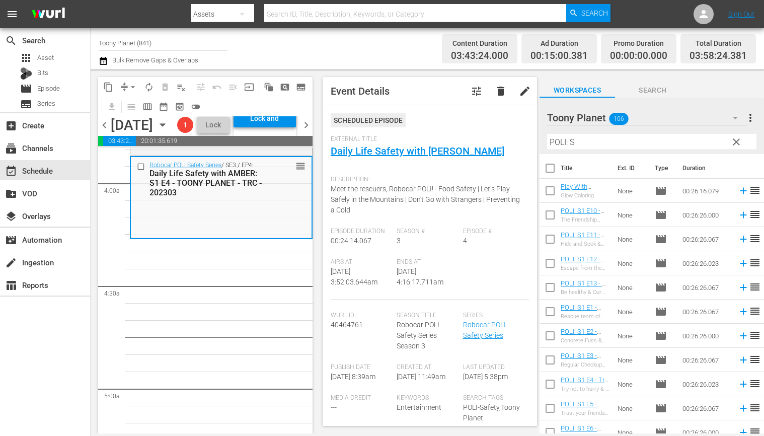
drag, startPoint x: 578, startPoint y: 144, endPoint x: 562, endPoint y: 144, distance: 16.1
click at [569, 144] on input "POLI: S" at bounding box center [651, 142] width 209 height 16
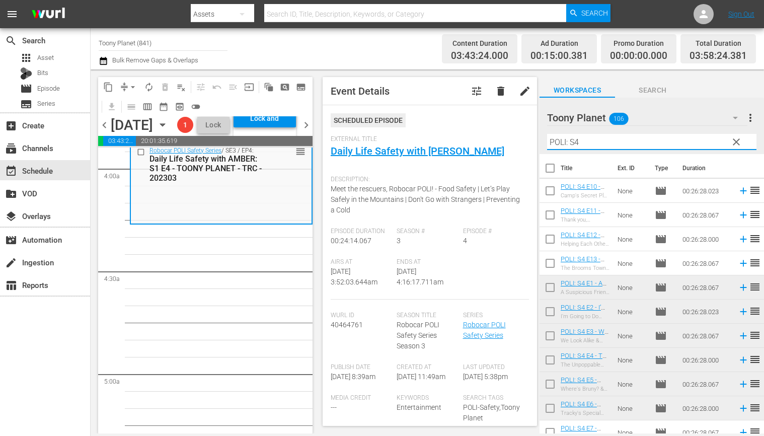
scroll to position [58, 0]
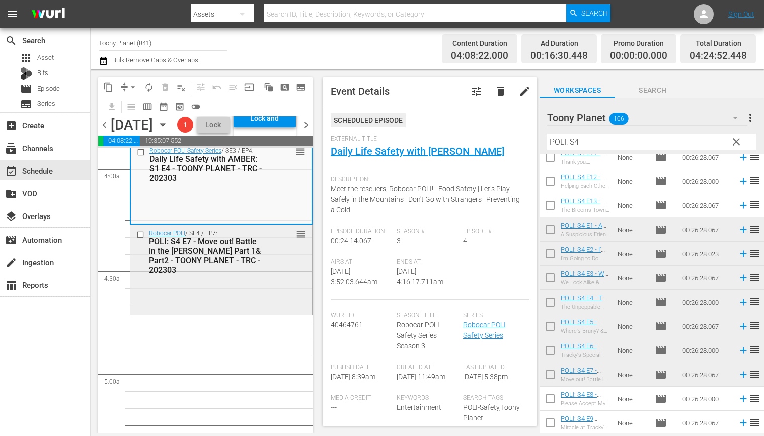
click at [253, 312] on div "Robocar POLI / SE4 / EP7: POLI: S4 E7 - Move out! Battle in the Woods Part 1& P…" at bounding box center [221, 269] width 182 height 88
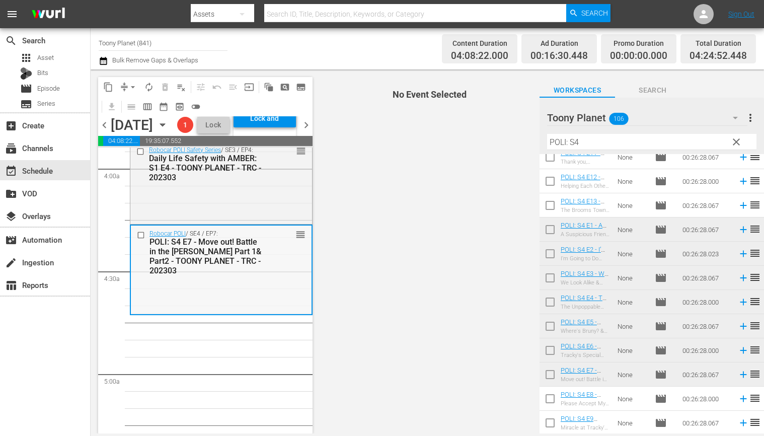
click at [278, 313] on div "Robocar POLI / SE4 / EP7: POLI: S4 E7 - Move out! Battle in the Woods Part 1& P…" at bounding box center [221, 270] width 181 height 88
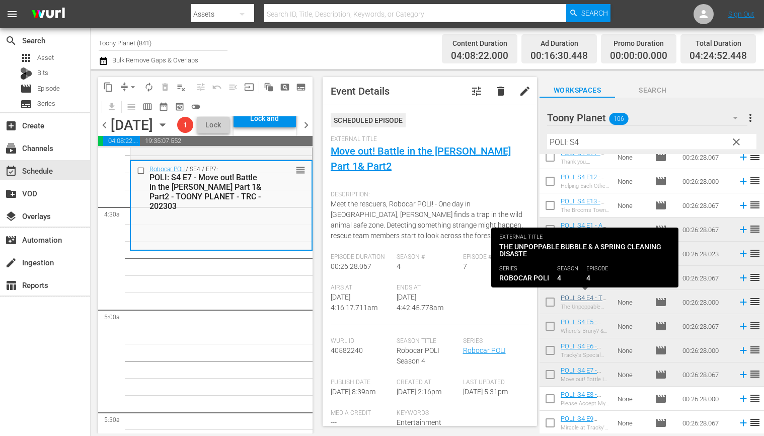
scroll to position [866, 0]
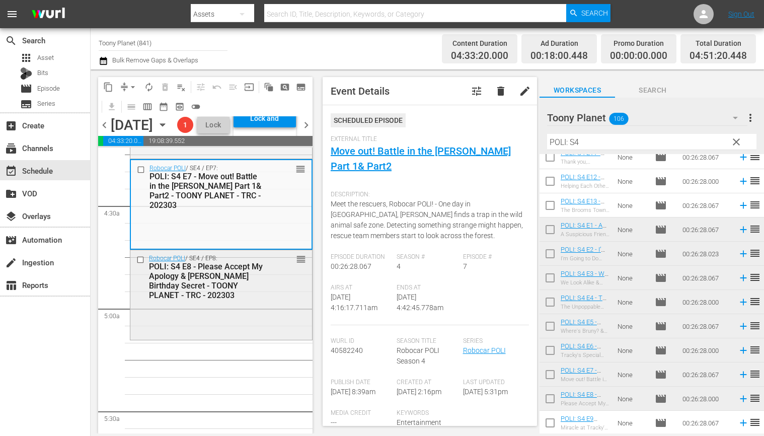
click at [277, 304] on div "Robocar POLI / SE4 / EP8: POLI: S4 E8 - Please Accept My Apology & Bruner's Bir…" at bounding box center [221, 276] width 182 height 53
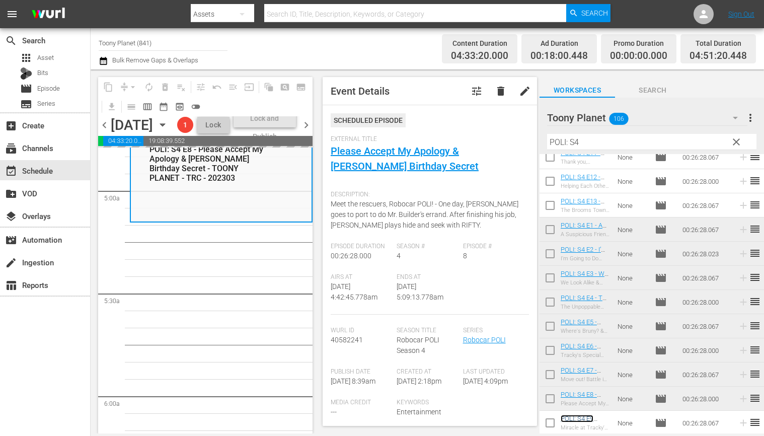
scroll to position [0, 0]
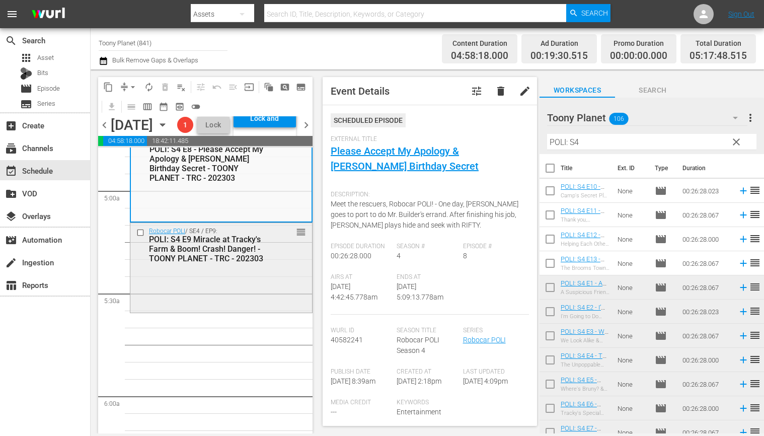
click at [227, 313] on div "Robocar POLI / SE4 / EP9: POLI: S4 E9 Miracle at Tracky's Farm & Boom! Crash! D…" at bounding box center [221, 268] width 183 height 91
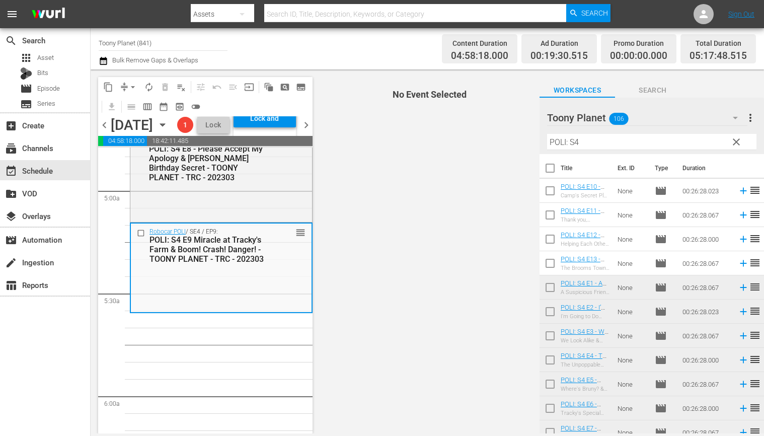
drag, startPoint x: 229, startPoint y: 336, endPoint x: 350, endPoint y: 305, distance: 125.8
click at [229, 311] on div "Robocar POLI / SE4 / EP9: POLI: S4 E9 Miracle at Tracky's Farm & Boom! Crash! D…" at bounding box center [221, 268] width 181 height 88
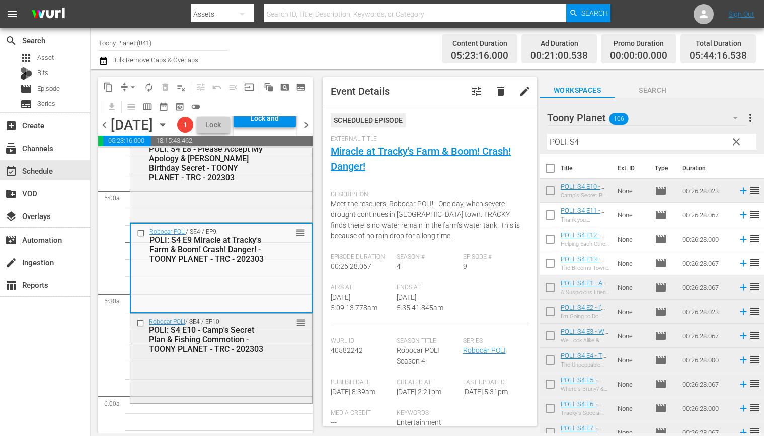
click at [200, 354] on div "POLI: S4 E10 - Camp's Secret Plan & Fishing Commotion - TOONY PLANET - TRC - 20…" at bounding box center [207, 339] width 116 height 29
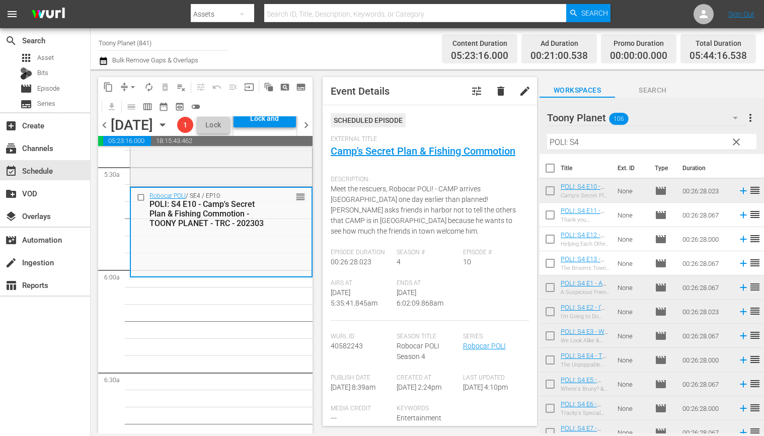
scroll to position [1111, 0]
drag, startPoint x: 493, startPoint y: 133, endPoint x: 487, endPoint y: 132, distance: 5.6
click at [487, 132] on div "content_copy compress arrow_drop_down autorenew_outlined delete_forever_outline…" at bounding box center [428, 251] width 674 height 364
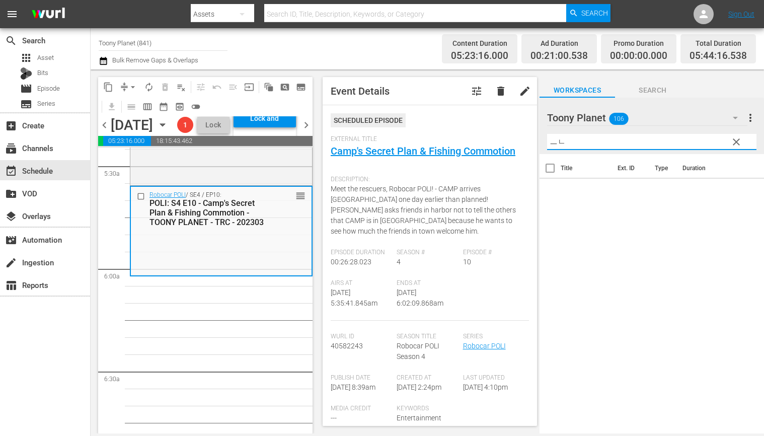
type input "ㅡ"
type input "miss"
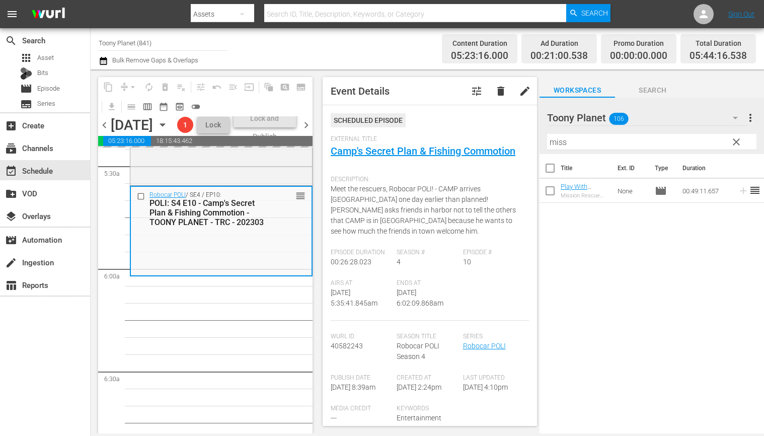
drag, startPoint x: 583, startPoint y: 184, endPoint x: 404, endPoint y: 11, distance: 249.6
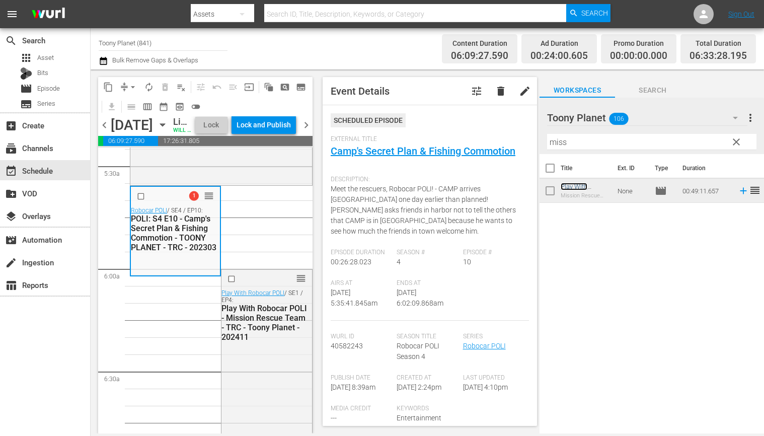
scroll to position [1224, 0]
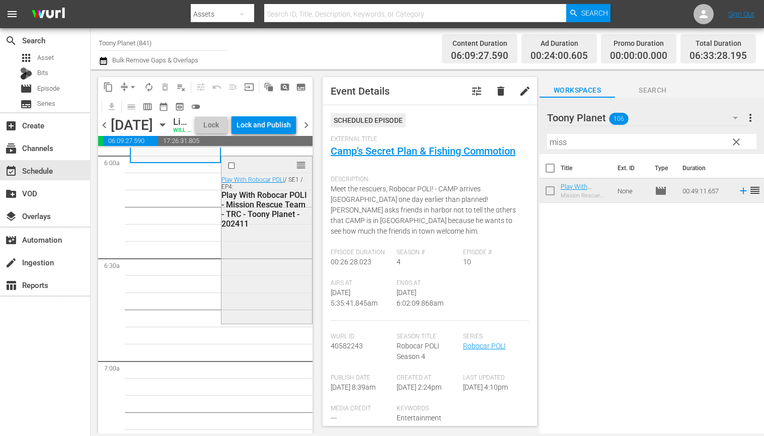
click at [250, 269] on div "reorder Play With Robocar POLI / SE1 / EP4: Play With Robocar POLI - Mission Re…" at bounding box center [267, 239] width 90 height 166
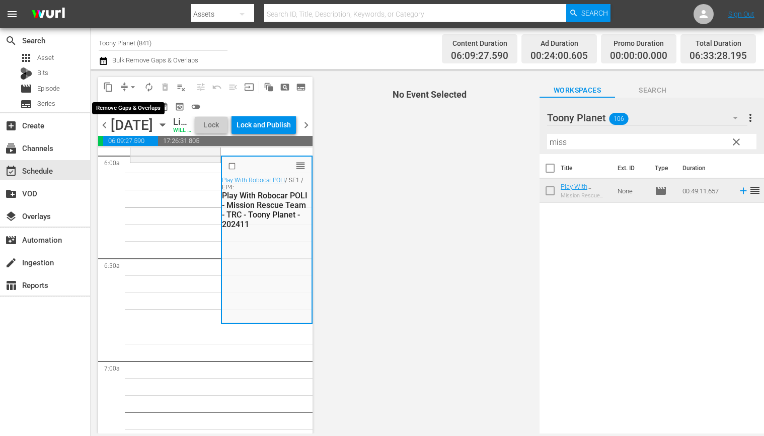
click at [137, 88] on span "arrow_drop_down" at bounding box center [133, 87] width 10 height 10
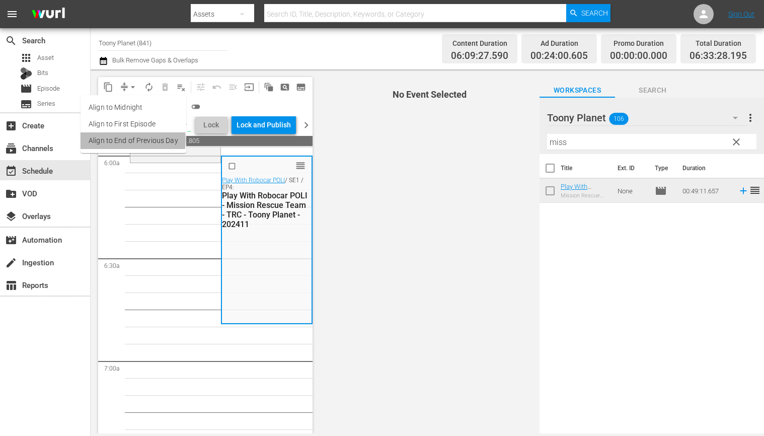
click at [120, 140] on li "Align to End of Previous Day" at bounding box center [134, 140] width 106 height 17
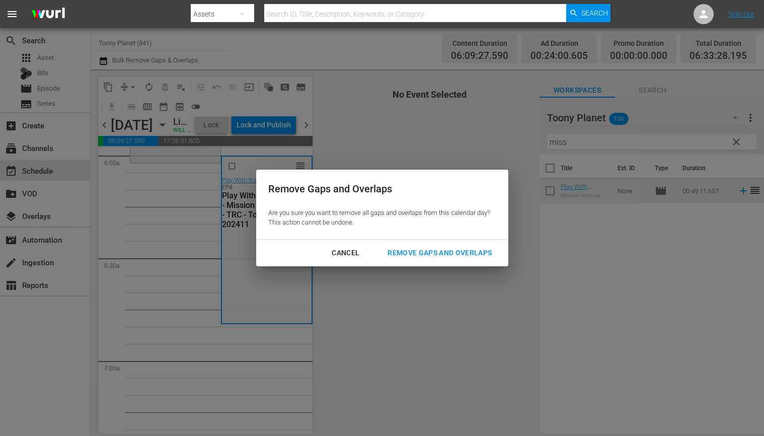
drag, startPoint x: 411, startPoint y: 252, endPoint x: 43, endPoint y: 125, distance: 389.3
click at [411, 252] on div "Remove Gaps and Overlaps" at bounding box center [440, 253] width 120 height 13
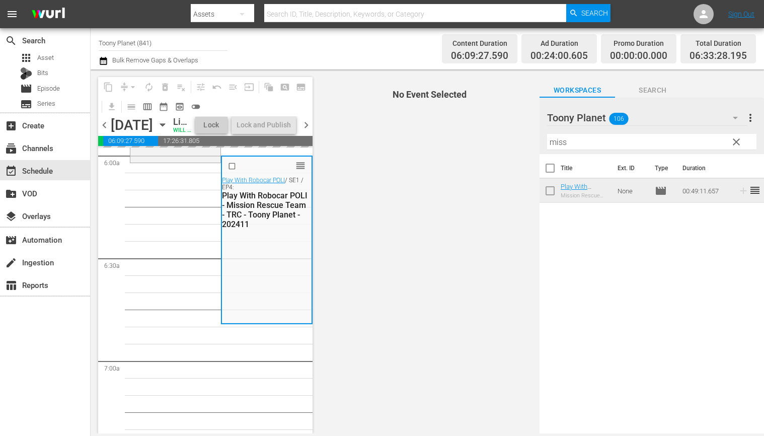
drag, startPoint x: 736, startPoint y: 142, endPoint x: 400, endPoint y: 411, distance: 430.1
click at [736, 142] on span "clear" at bounding box center [736, 142] width 12 height 12
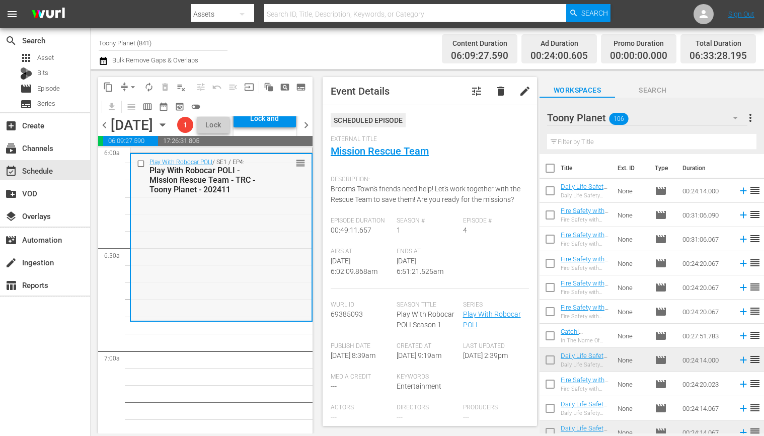
scroll to position [1252, 0]
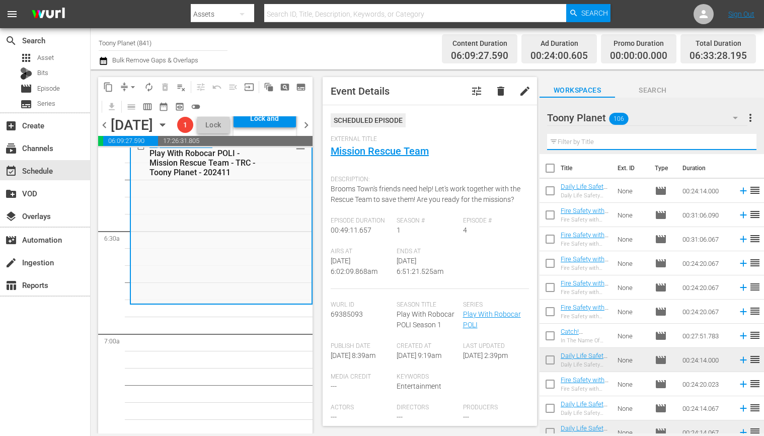
drag, startPoint x: 611, startPoint y: 143, endPoint x: 605, endPoint y: 142, distance: 6.1
click at [605, 142] on input "text" at bounding box center [651, 142] width 209 height 16
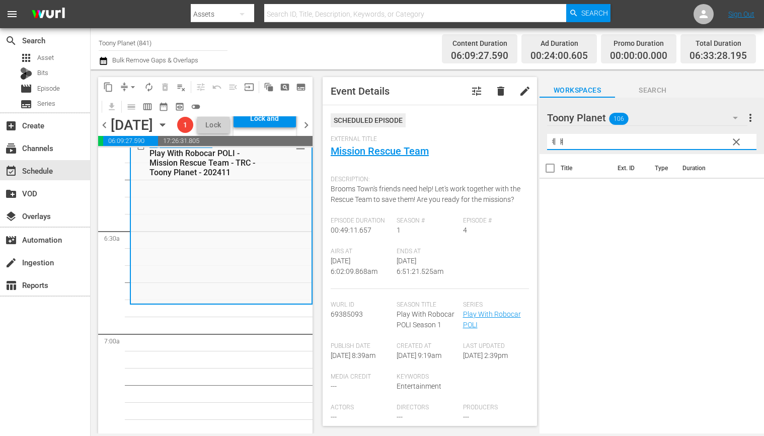
type input "ㅖ"
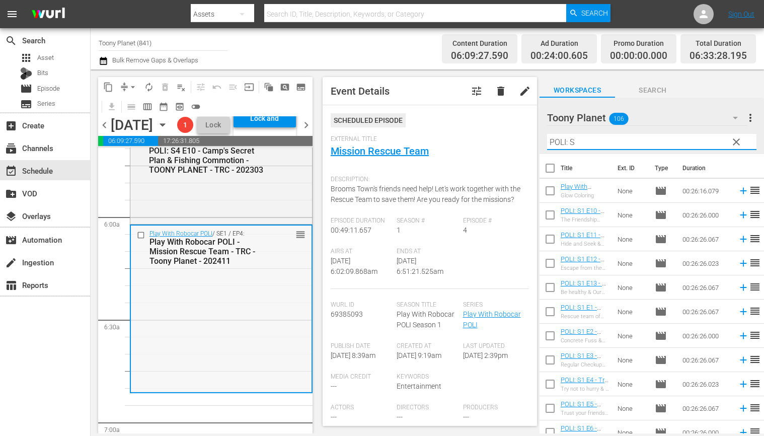
scroll to position [1109, 0]
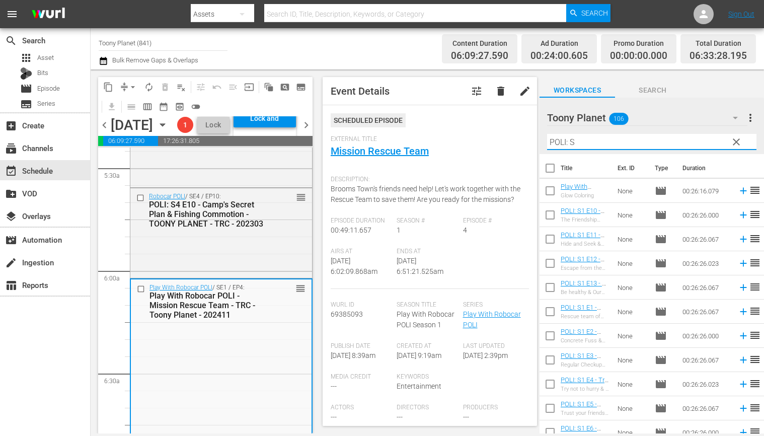
drag, startPoint x: 516, startPoint y: 134, endPoint x: 530, endPoint y: 135, distance: 14.1
click at [506, 133] on div "content_copy compress arrow_drop_down autorenew_outlined delete_forever_outline…" at bounding box center [428, 251] width 674 height 364
click at [589, 143] on input "POLI: S" at bounding box center [651, 142] width 209 height 16
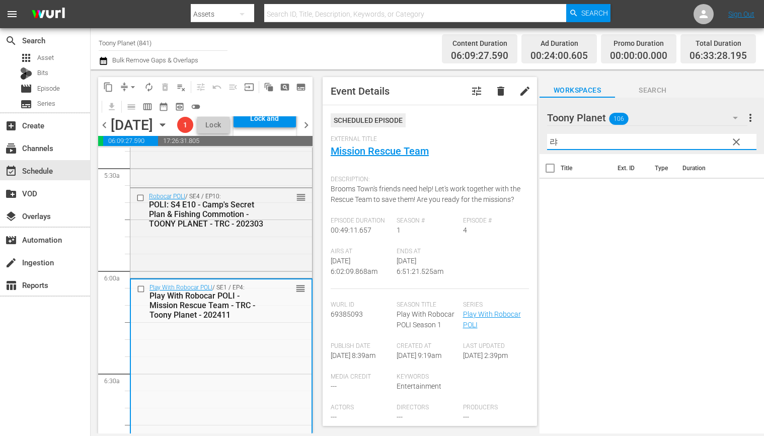
type input "ㄹ"
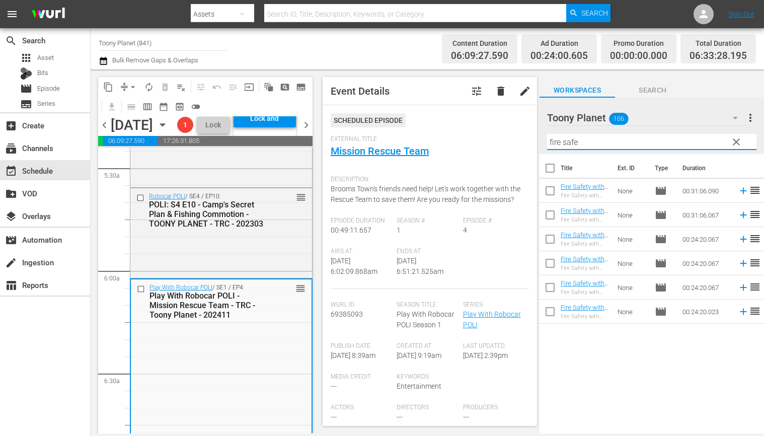
drag, startPoint x: 567, startPoint y: 362, endPoint x: 329, endPoint y: 283, distance: 250.9
click at [568, 360] on div "Title Ext. ID Type Duration Fire Safety with ROY: S1 E6 - TOONY PLANET - TRC - …" at bounding box center [652, 294] width 225 height 281
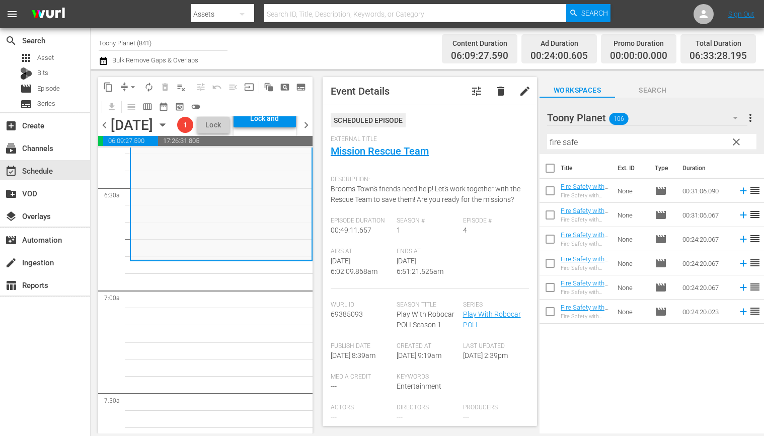
scroll to position [1334, 0]
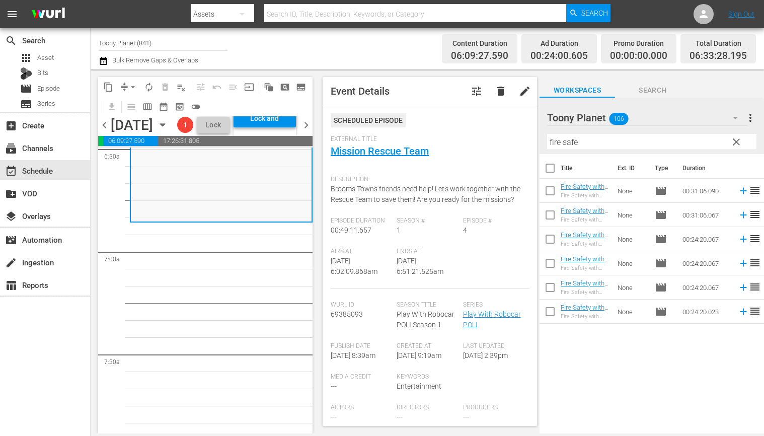
drag, startPoint x: 631, startPoint y: 409, endPoint x: 601, endPoint y: 335, distance: 79.7
click at [629, 404] on div "Title Ext. ID Type Duration Fire Safety with ROY: S1 E6 - TOONY PLANET - TRC - …" at bounding box center [652, 294] width 225 height 281
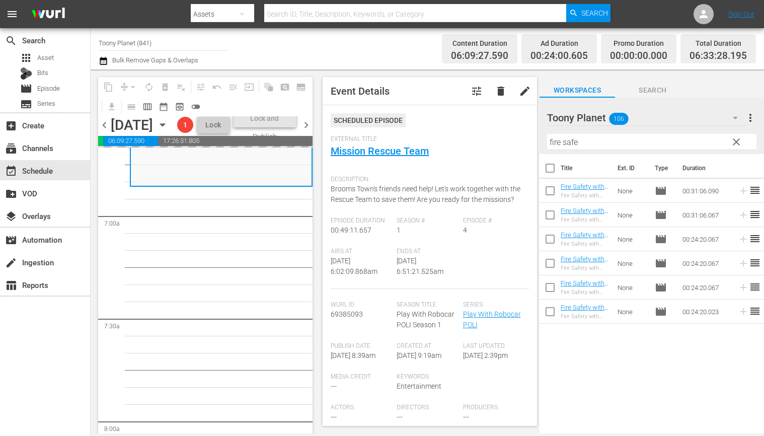
scroll to position [1371, 0]
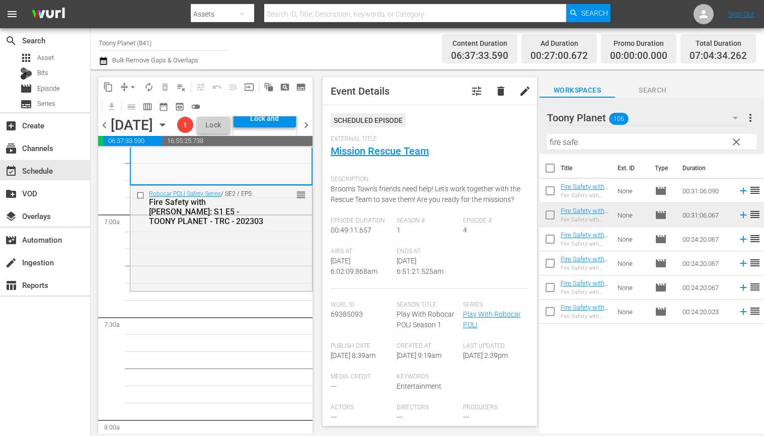
scroll to position [1409, 0]
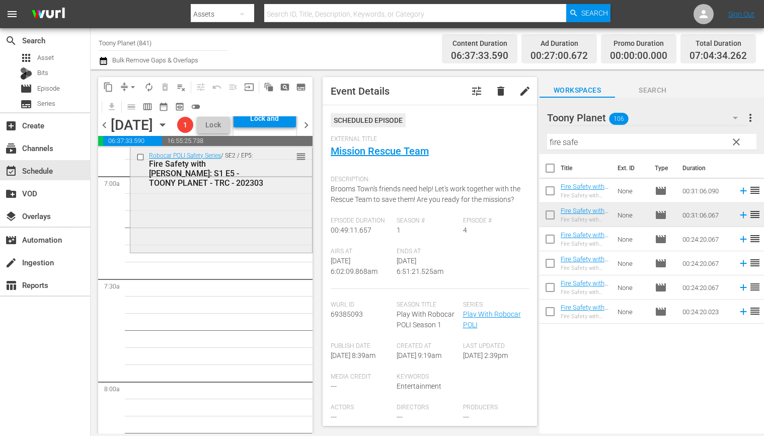
click at [201, 251] on div "Robocar POLI Safety Series / SE2 / EP5: Fire Safety with ROY: S1 E5 - TOONY PLA…" at bounding box center [221, 199] width 182 height 103
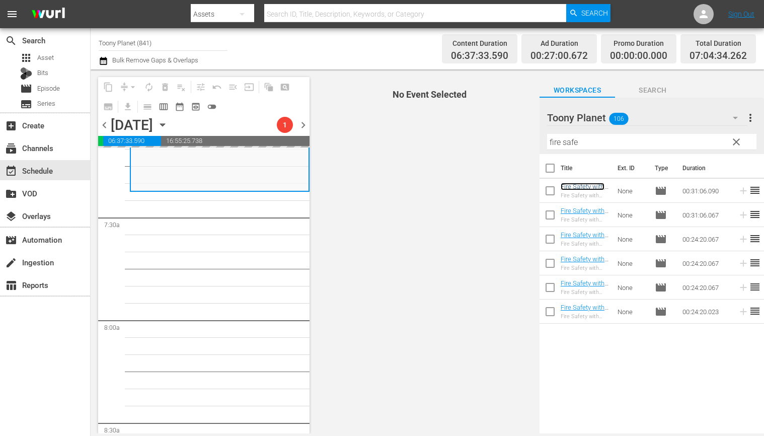
scroll to position [1478, 0]
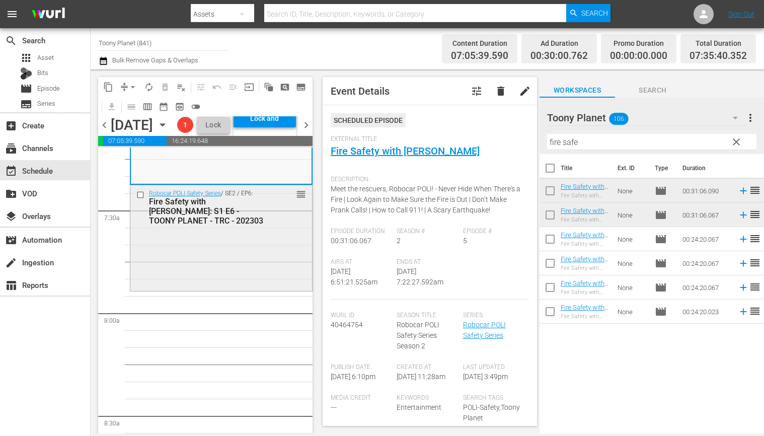
click at [177, 288] on div "Robocar POLI Safety Series / SE2 / EP6: Fire Safety with ROY: S1 E6 - TOONY PLA…" at bounding box center [221, 236] width 182 height 103
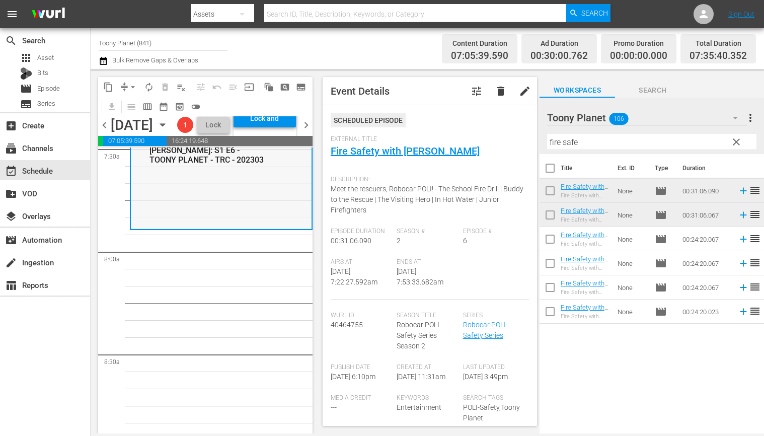
scroll to position [1500, 0]
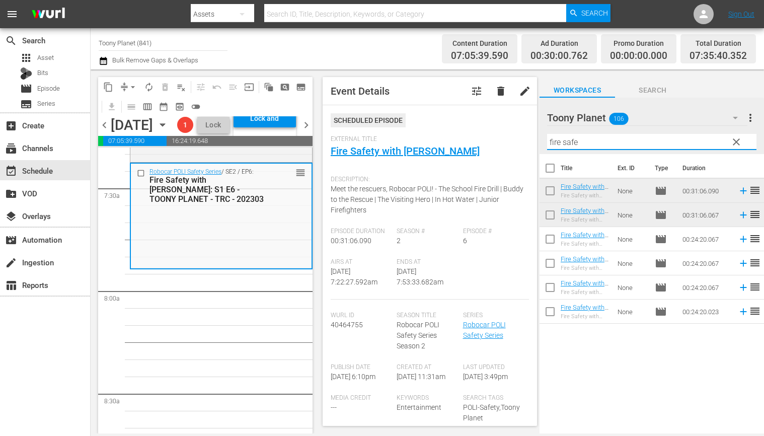
drag, startPoint x: 609, startPoint y: 139, endPoint x: 528, endPoint y: 137, distance: 80.6
click at [528, 137] on div "content_copy compress arrow_drop_down autorenew_outlined delete_forever_outline…" at bounding box center [428, 251] width 674 height 364
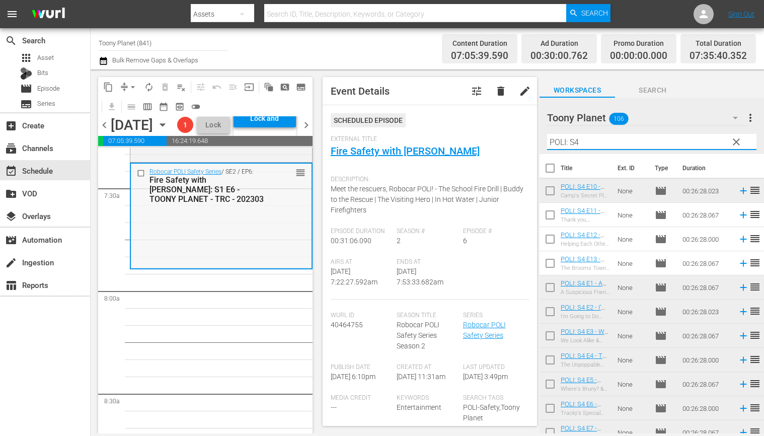
scroll to position [1513, 0]
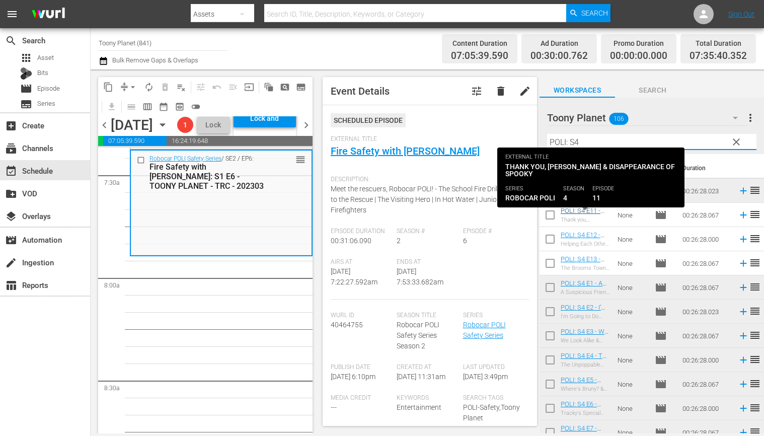
type input "POLI: S4"
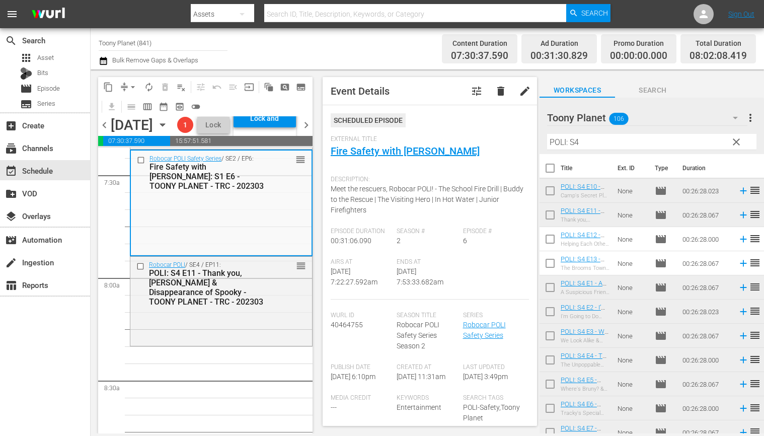
drag, startPoint x: 574, startPoint y: 211, endPoint x: 313, endPoint y: 18, distance: 324.9
click at [247, 344] on div "Robocar POLI / SE4 / EP11: POLI: S4 E11 - Thank you, Roy & Disappearance of Spo…" at bounding box center [221, 301] width 182 height 88
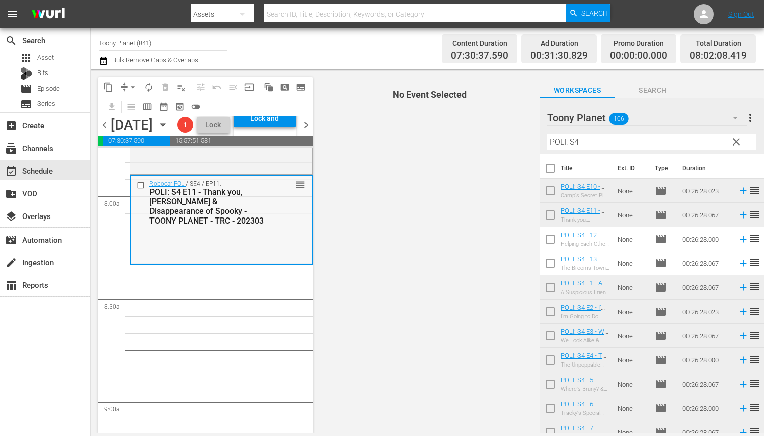
scroll to position [1618, 0]
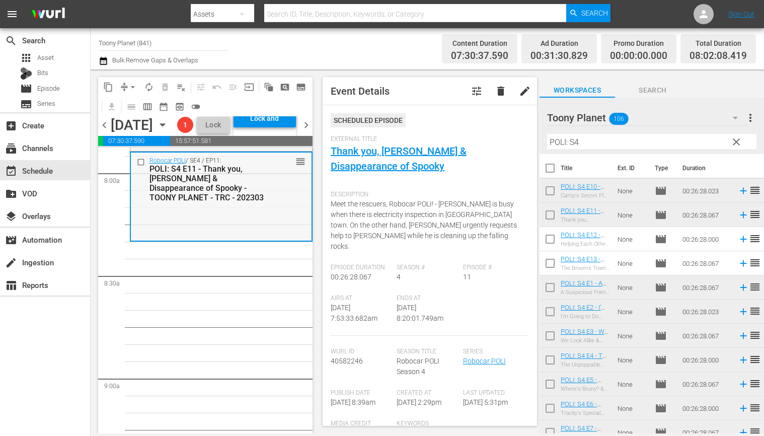
click at [201, 240] on div "Robocar POLI / SE4 / EP11: POLI: S4 E11 - Thank you, Roy & Disappearance of Spo…" at bounding box center [221, 197] width 181 height 88
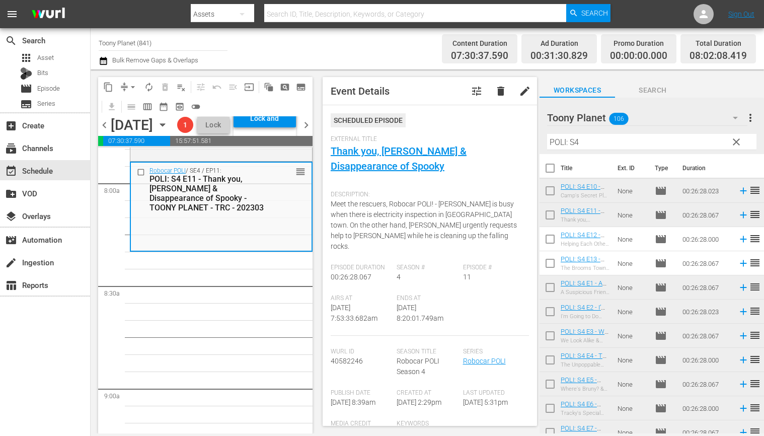
scroll to position [1608, 0]
click at [545, 238] on input "checkbox" at bounding box center [550, 241] width 21 height 21
checkbox input "true"
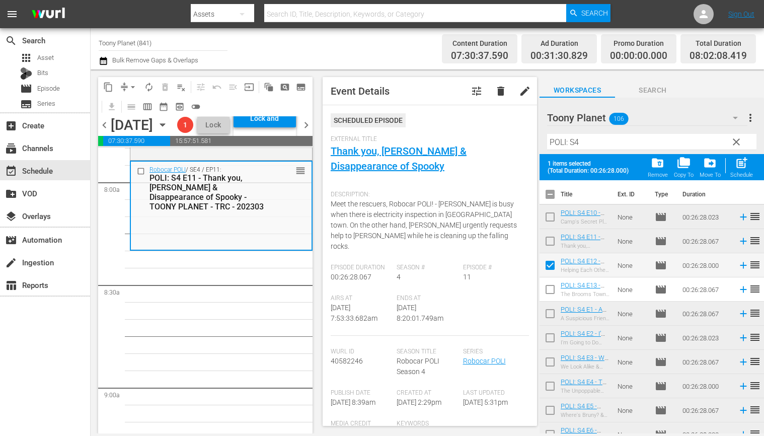
click at [552, 290] on input "checkbox" at bounding box center [550, 291] width 21 height 21
checkbox input "true"
click at [742, 168] on span "post_add" at bounding box center [742, 163] width 14 height 14
checkbox input "false"
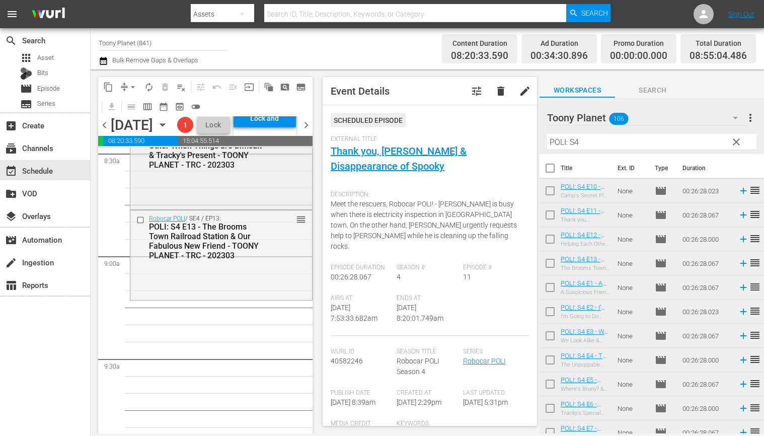
scroll to position [1766, 0]
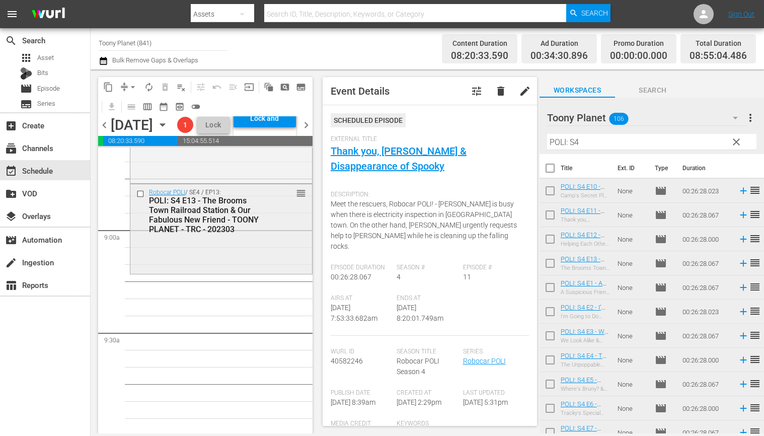
click at [275, 272] on div "Robocar POLI / SE4 / EP13: POLI: S4 E13 - The Brooms Town Railroad Station & Ou…" at bounding box center [221, 228] width 182 height 88
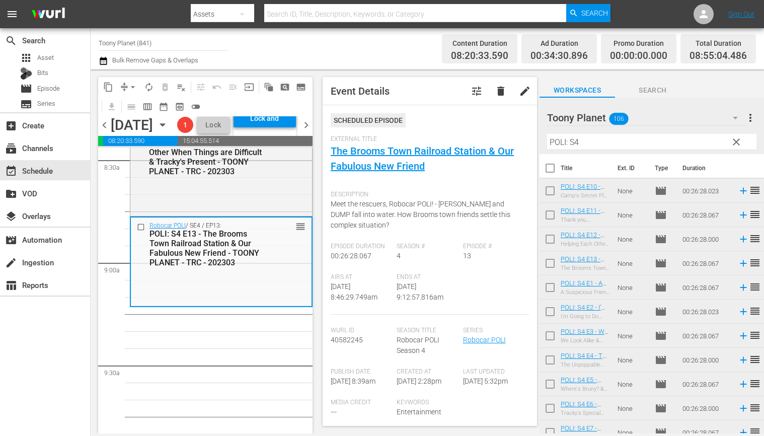
scroll to position [1743, 0]
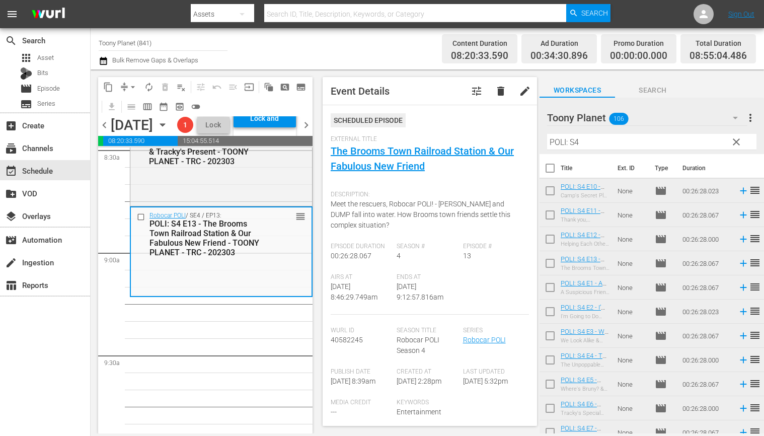
click at [615, 139] on input "POLI: S4" at bounding box center [651, 142] width 209 height 16
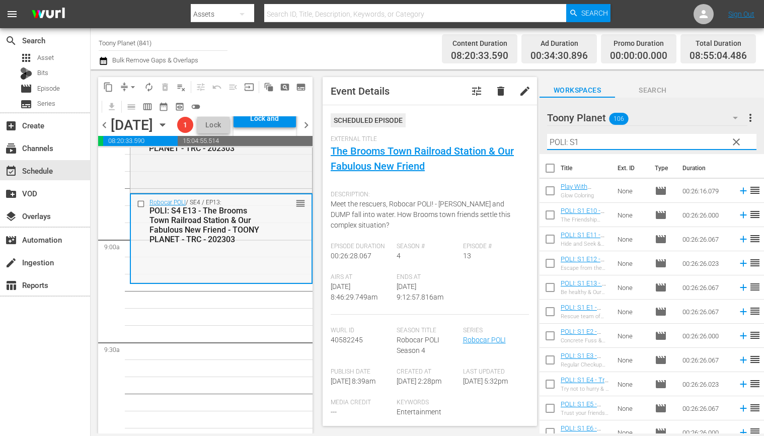
scroll to position [1798, 0]
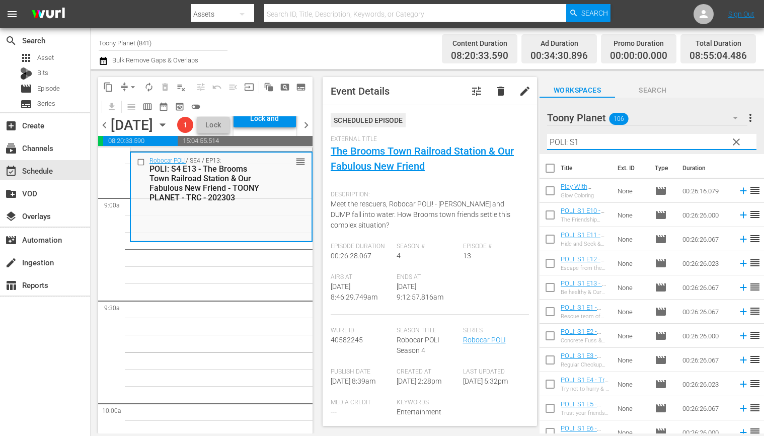
type input "POLI: S1"
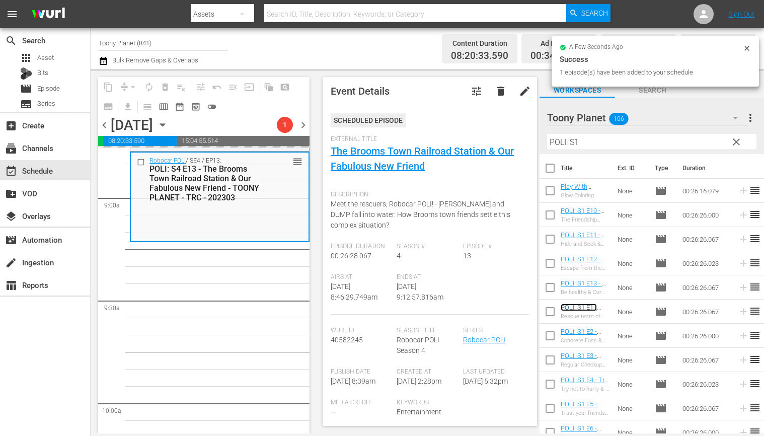
scroll to position [1846, 0]
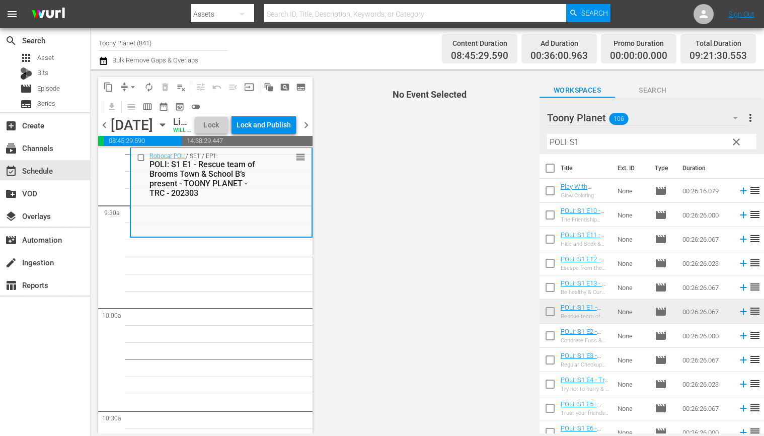
scroll to position [1907, 0]
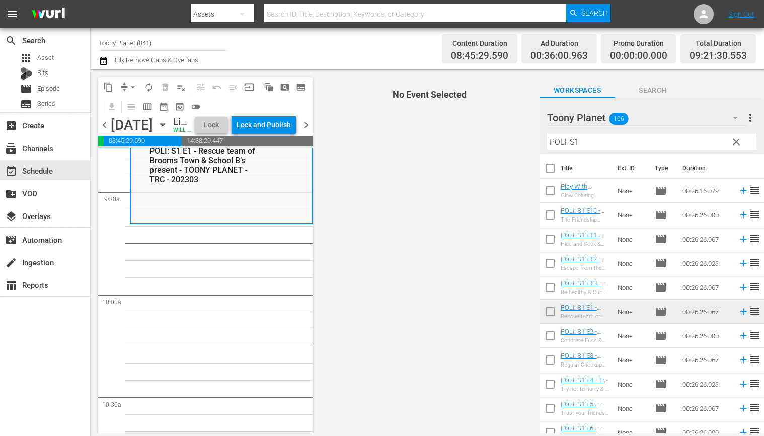
drag, startPoint x: 552, startPoint y: 339, endPoint x: 552, endPoint y: 348, distance: 9.6
click at [552, 339] on input "checkbox" at bounding box center [550, 337] width 21 height 21
checkbox input "true"
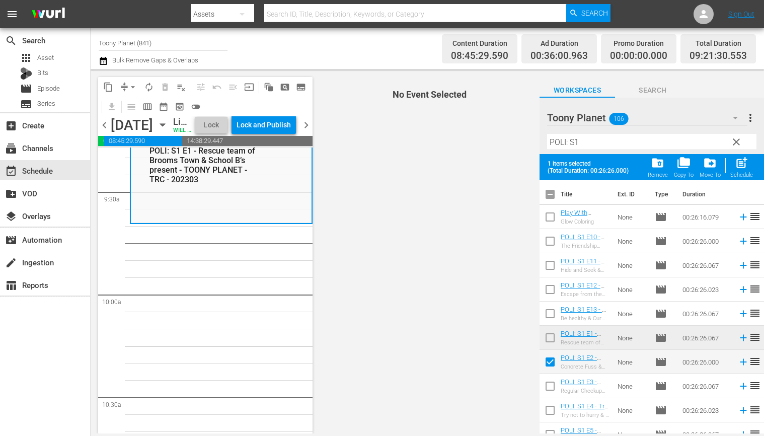
click at [547, 383] on input "checkbox" at bounding box center [550, 388] width 21 height 21
checkbox input "true"
click at [741, 166] on span "post_add" at bounding box center [742, 163] width 14 height 14
checkbox input "false"
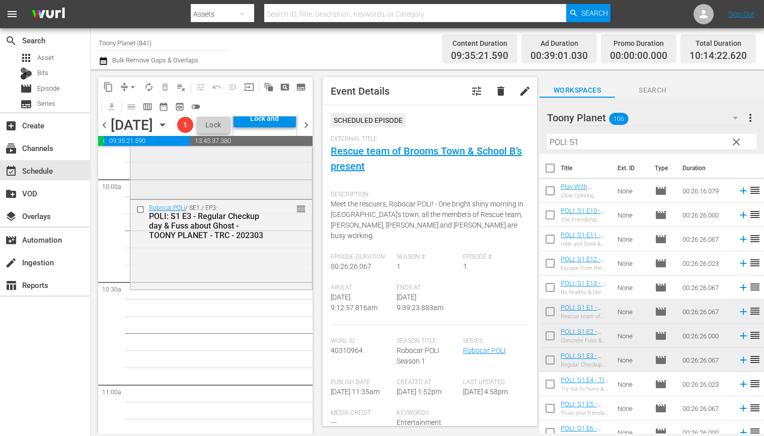
scroll to position [2051, 0]
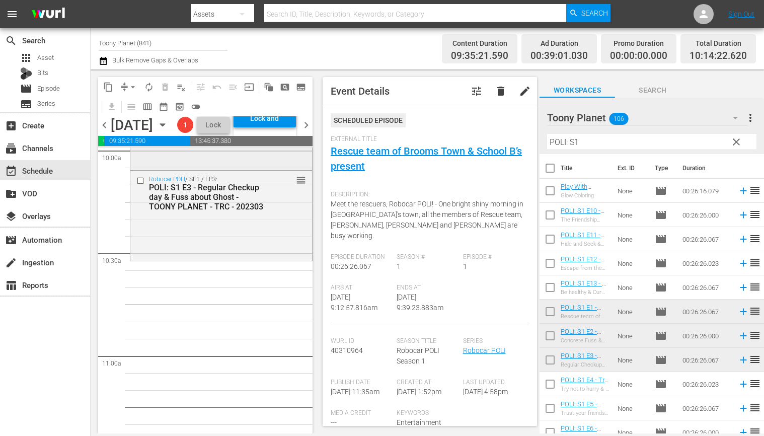
click at [198, 259] on div "Robocar POLI / SE1 / EP3: POLI: S1 E3 - Regular Checkup day & Fuss about Ghost …" at bounding box center [221, 215] width 182 height 88
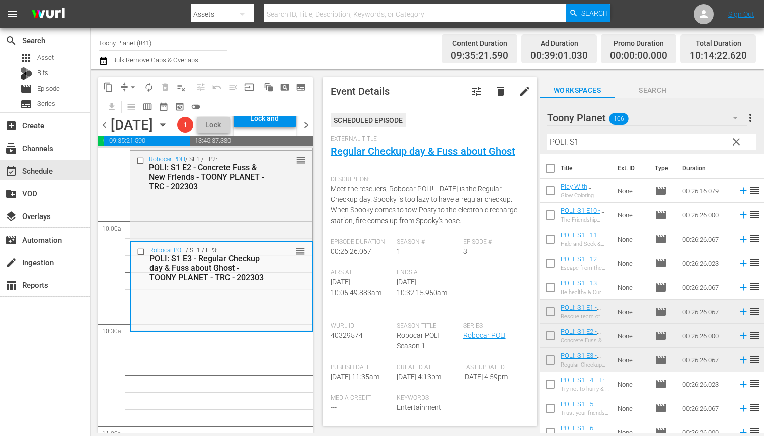
scroll to position [2007, 0]
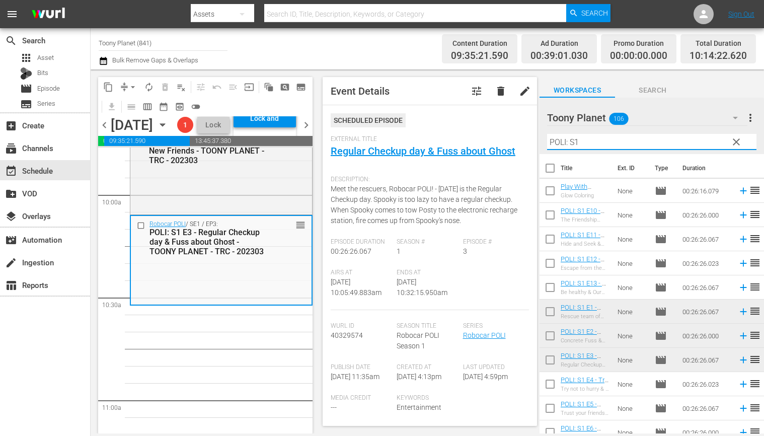
drag, startPoint x: 576, startPoint y: 138, endPoint x: 518, endPoint y: 140, distance: 58.4
click at [518, 140] on div "content_copy compress arrow_drop_down autorenew_outlined delete_forever_outline…" at bounding box center [428, 251] width 674 height 364
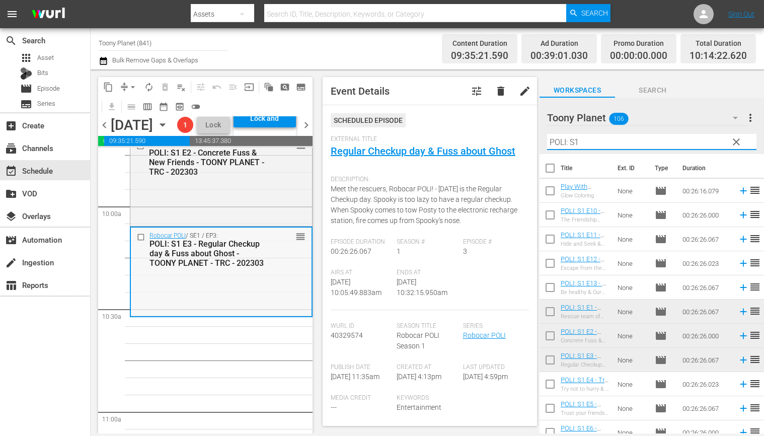
scroll to position [1920, 0]
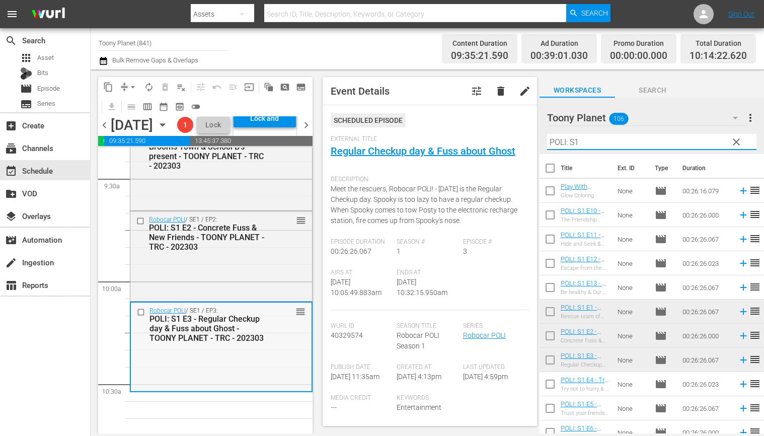
type input "ㄴ"
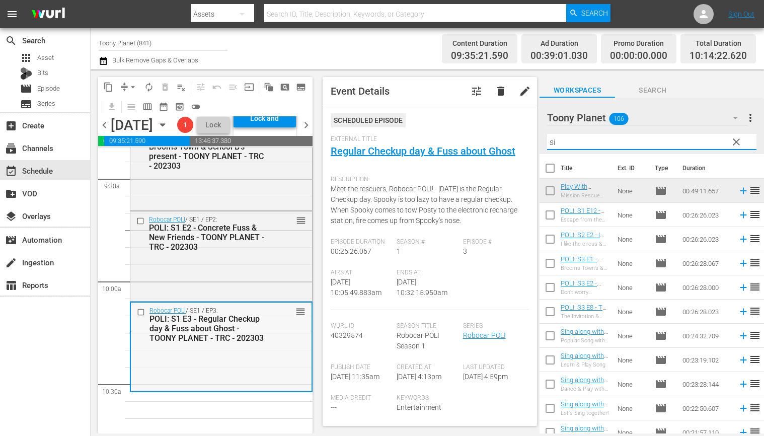
type input "s"
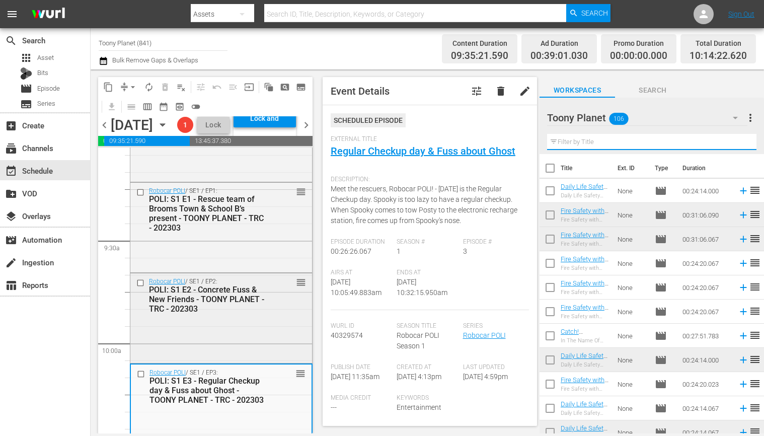
scroll to position [1845, 0]
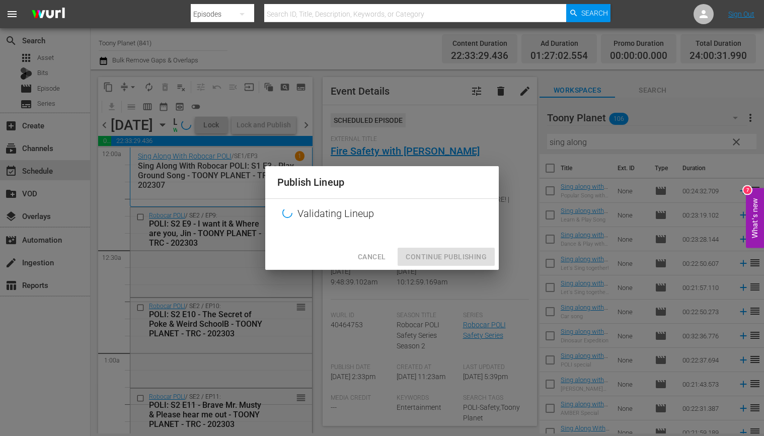
scroll to position [227, 0]
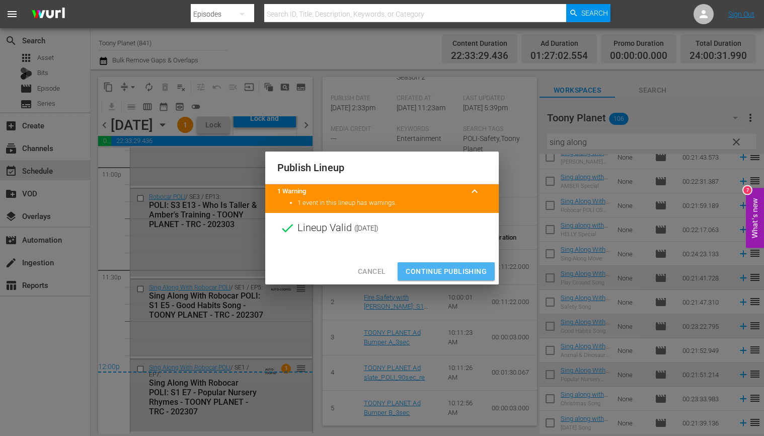
drag, startPoint x: 441, startPoint y: 266, endPoint x: 149, endPoint y: 212, distance: 296.9
click at [441, 266] on span "Continue Publishing" at bounding box center [446, 271] width 81 height 13
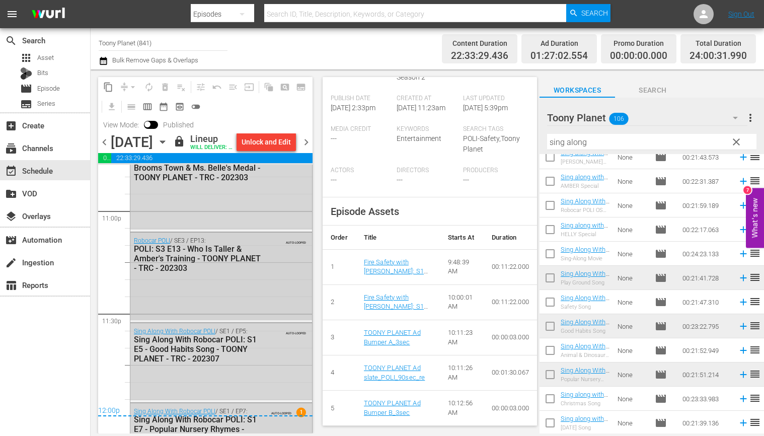
scroll to position [4738, 0]
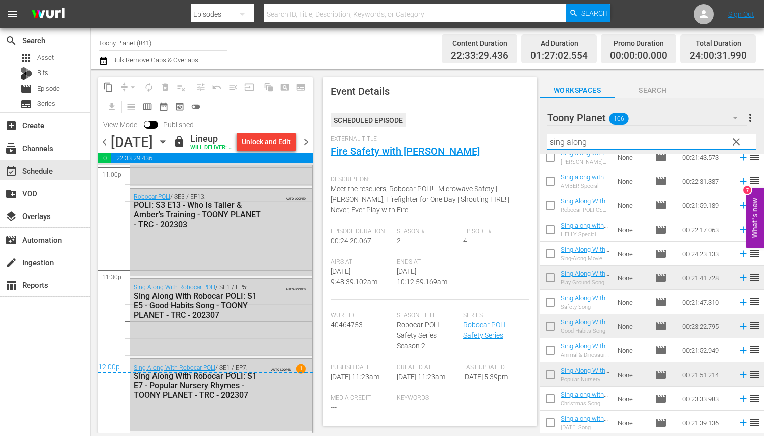
drag, startPoint x: 596, startPoint y: 144, endPoint x: 532, endPoint y: 136, distance: 64.4
click at [532, 137] on div "content_copy compress arrow_drop_down autorenew_outlined delete_forever_outline…" at bounding box center [428, 251] width 674 height 364
paste input "Songs"
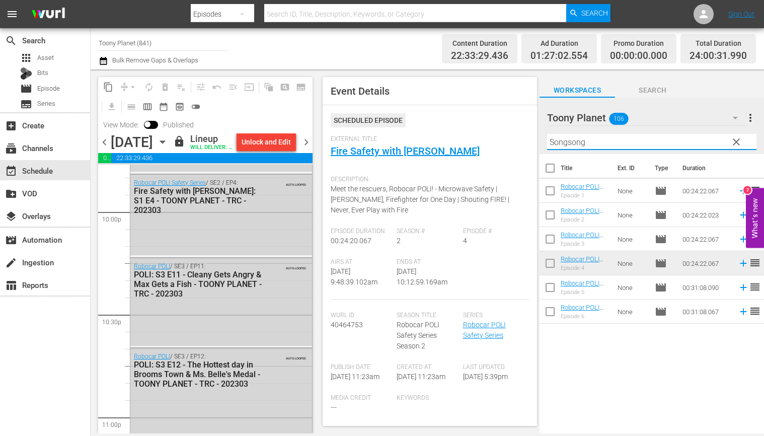
scroll to position [4470, 0]
drag, startPoint x: 593, startPoint y: 142, endPoint x: 472, endPoint y: 123, distance: 122.3
click at [490, 131] on div "content_copy compress arrow_drop_down autorenew_outlined delete_forever_outline…" at bounding box center [428, 251] width 674 height 364
paste input "Traffic safe"
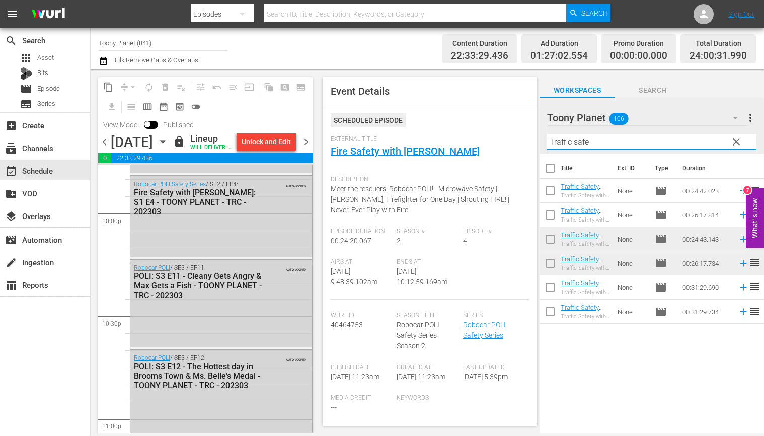
type input "Traffic safe"
click at [303, 146] on span "chevron_right" at bounding box center [306, 142] width 13 height 13
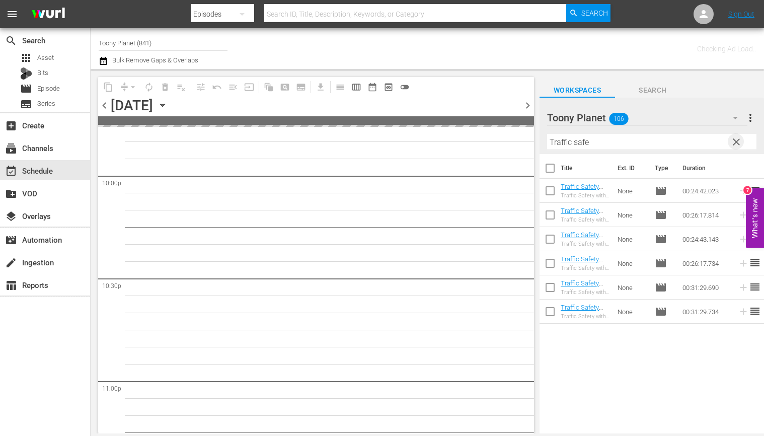
click at [731, 144] on span "clear" at bounding box center [736, 142] width 12 height 12
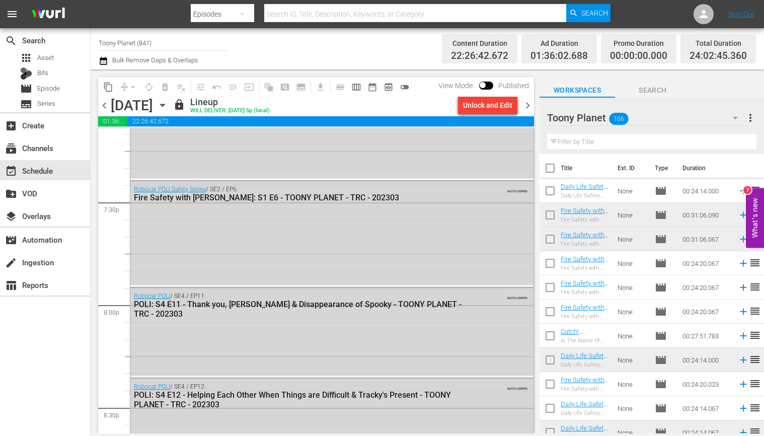
scroll to position [3864, 0]
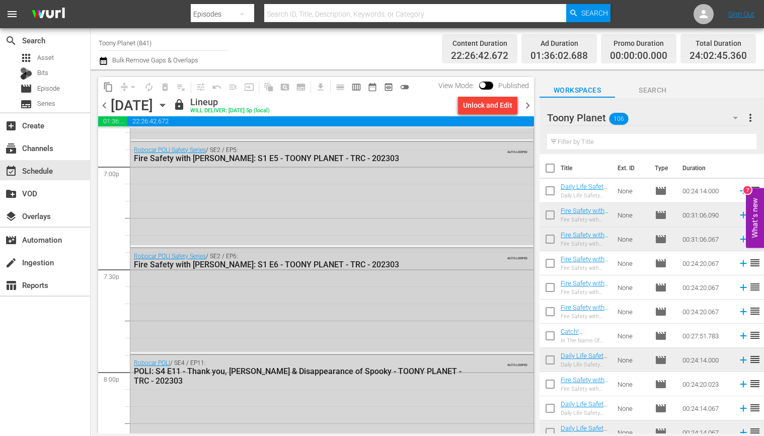
click at [352, 253] on div "Robocar POLI Safety Series / SE2 / EP6: Fire Safety with ROY: S1 E6 - TOONY PLA…" at bounding box center [305, 261] width 343 height 17
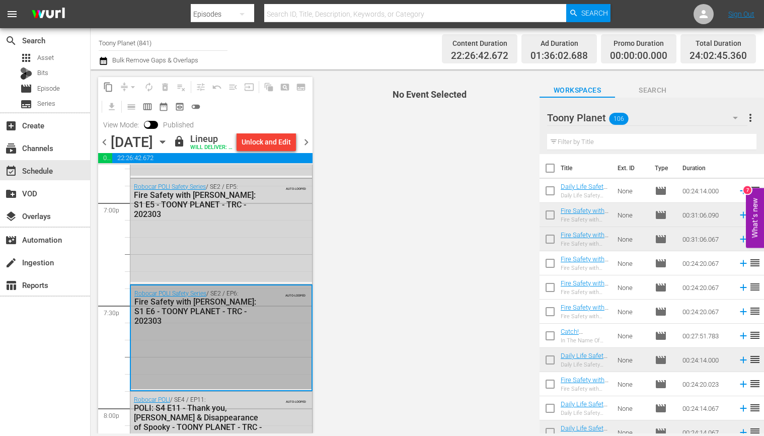
click at [242, 302] on div "Robocar POLI Safety Series / SE2 / EP6: Fire Safety with ROY: S1 E6 - TOONY PLA…" at bounding box center [221, 307] width 181 height 44
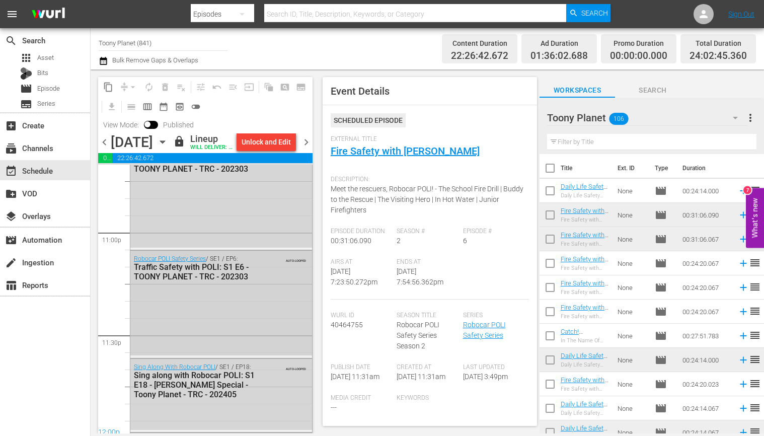
scroll to position [4634, 0]
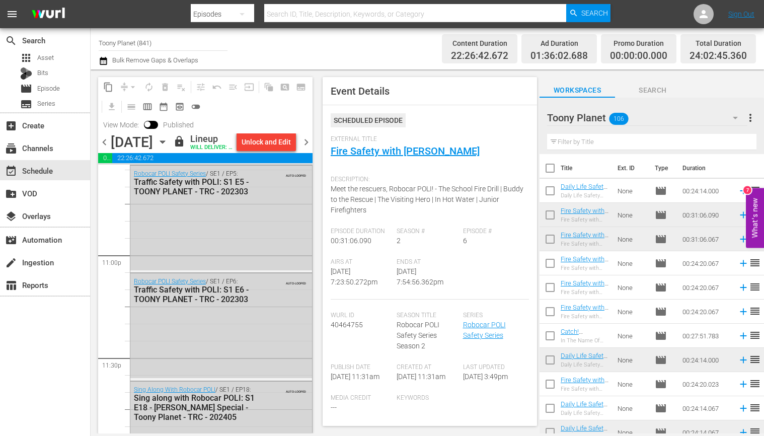
click at [618, 140] on input "text" at bounding box center [651, 142] width 209 height 16
paste input "amber"
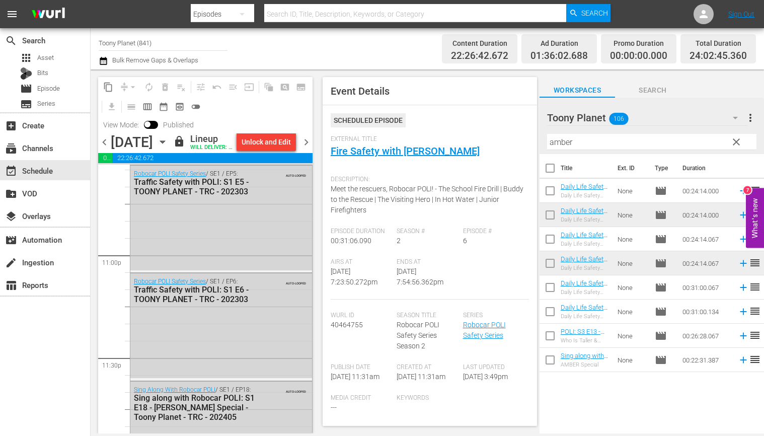
drag, startPoint x: 600, startPoint y: 386, endPoint x: 590, endPoint y: 226, distance: 160.4
click at [600, 386] on div "Title Ext. ID Type Duration Daily Life Safety with AMBER: S1 E1 - TOONY PLANET …" at bounding box center [652, 294] width 225 height 281
drag, startPoint x: 604, startPoint y: 135, endPoint x: 599, endPoint y: 136, distance: 5.6
click at [604, 135] on input "amber" at bounding box center [651, 142] width 209 height 16
click at [599, 136] on input "amber" at bounding box center [651, 142] width 209 height 16
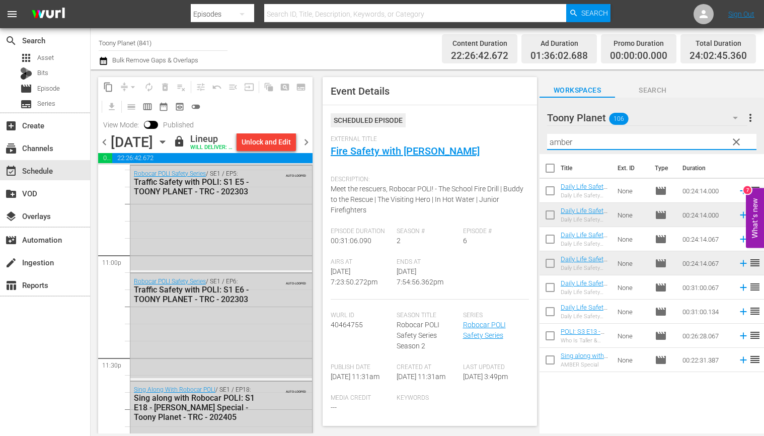
click at [599, 136] on input "amber" at bounding box center [651, 142] width 209 height 16
paste input "sing along"
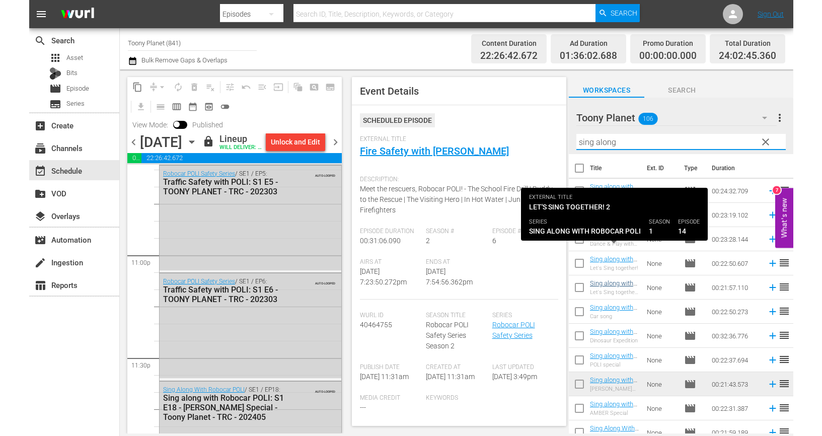
scroll to position [227, 0]
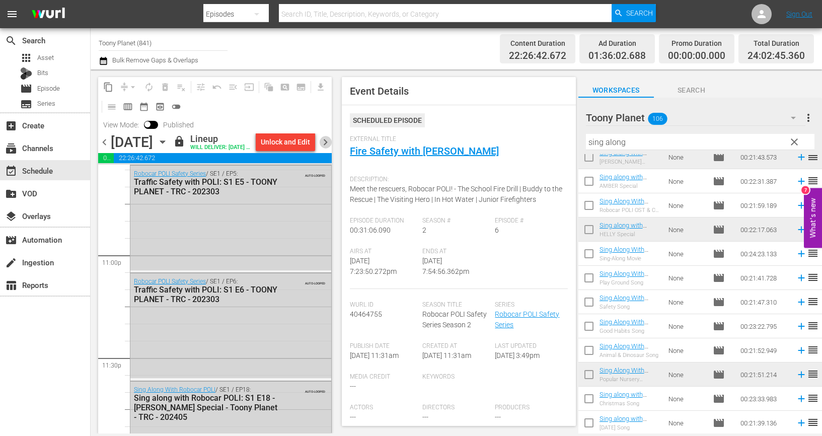
drag, startPoint x: 323, startPoint y: 151, endPoint x: 188, endPoint y: 6, distance: 198.1
click at [323, 149] on span "chevron_right" at bounding box center [325, 142] width 13 height 13
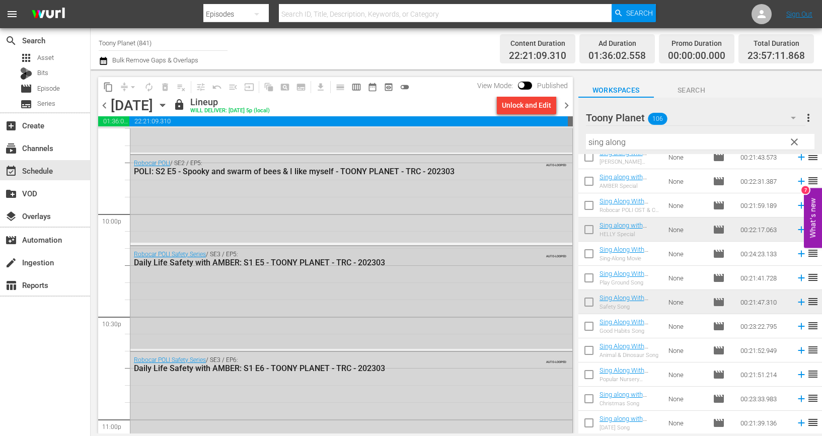
scroll to position [4394, 0]
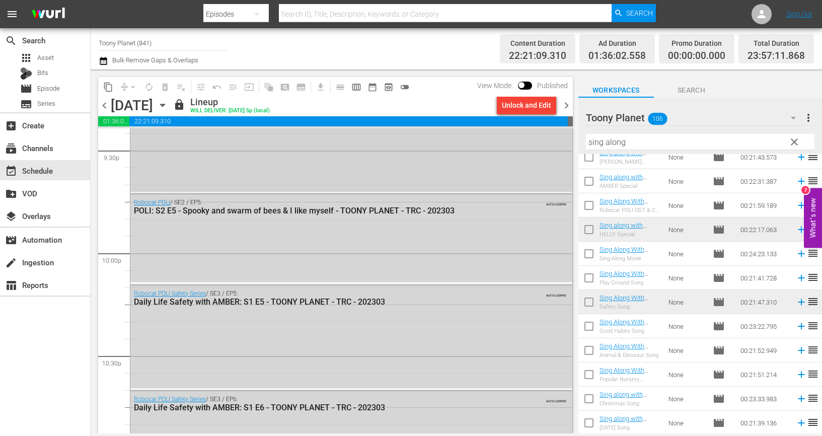
drag, startPoint x: 608, startPoint y: 137, endPoint x: 527, endPoint y: 128, distance: 81.5
click at [527, 129] on div "content_copy compress arrow_drop_down autorenew_outlined delete_forever_outline…" at bounding box center [456, 251] width 731 height 364
paste input "ongs"
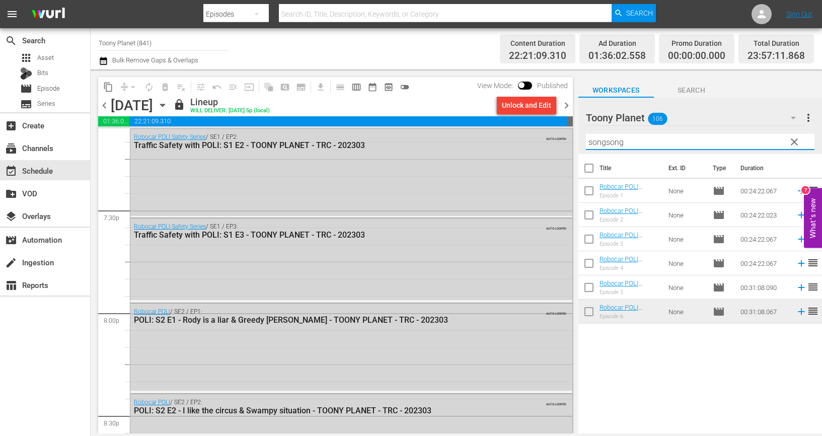
scroll to position [3881, 0]
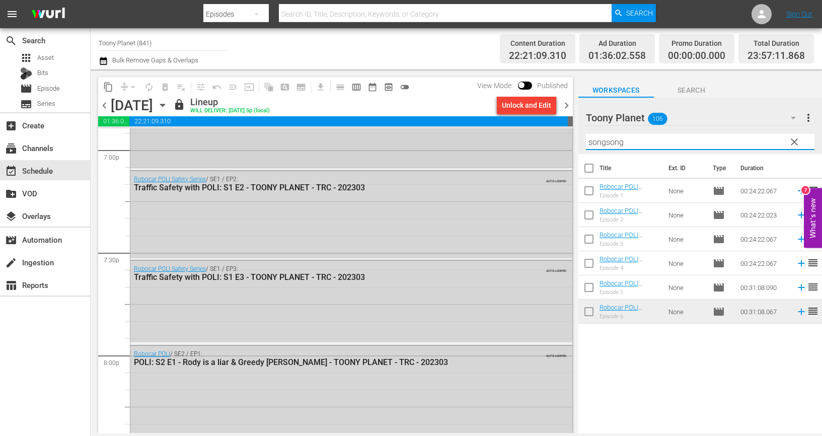
drag, startPoint x: 645, startPoint y: 140, endPoint x: 519, endPoint y: 128, distance: 126.4
click at [519, 128] on div "content_copy compress arrow_drop_down autorenew_outlined delete_forever_outline…" at bounding box center [456, 251] width 731 height 364
paste input "aes"
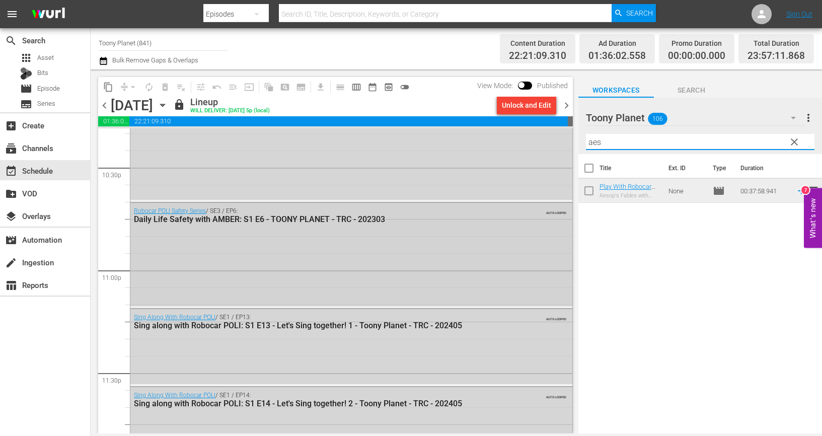
scroll to position [4479, 0]
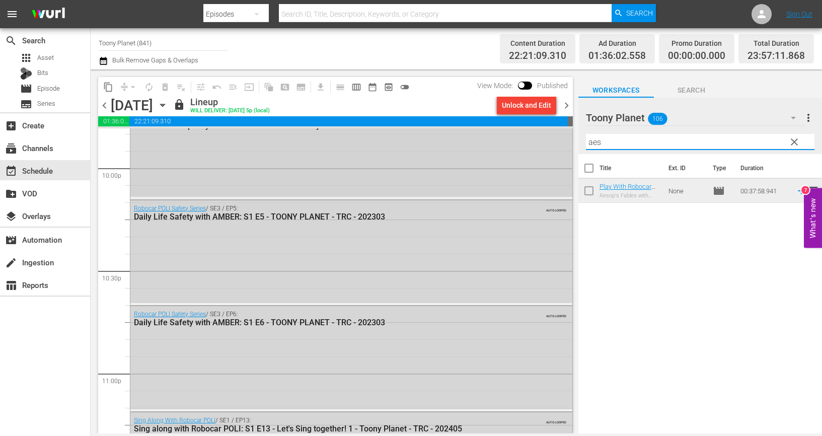
click at [550, 135] on div "content_copy compress arrow_drop_down autorenew_outlined delete_forever_outline…" at bounding box center [456, 251] width 731 height 364
paste input "Fire safe"
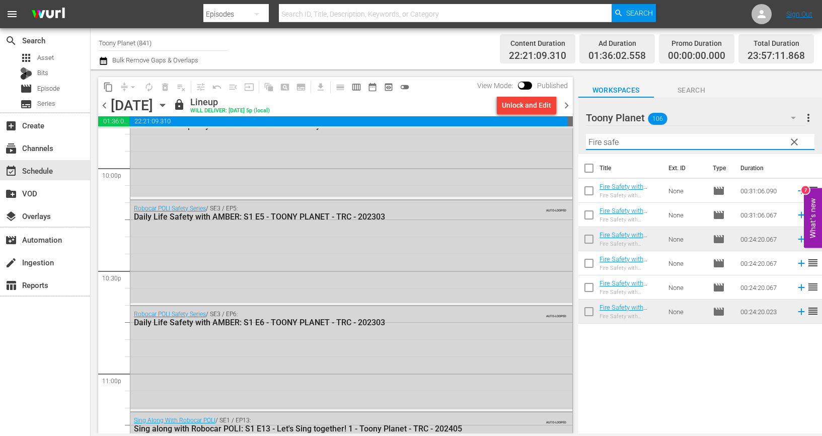
drag, startPoint x: 695, startPoint y: 366, endPoint x: 637, endPoint y: 243, distance: 136.5
click at [695, 366] on div "Title Ext. ID Type Duration Fire Safety with ROY: S1 E6 - TOONY PLANET - TRC - …" at bounding box center [700, 294] width 244 height 281
drag, startPoint x: 644, startPoint y: 138, endPoint x: 573, endPoint y: 127, distance: 72.3
click at [575, 127] on div "content_copy compress arrow_drop_down autorenew_outlined delete_forever_outline…" at bounding box center [456, 251] width 731 height 364
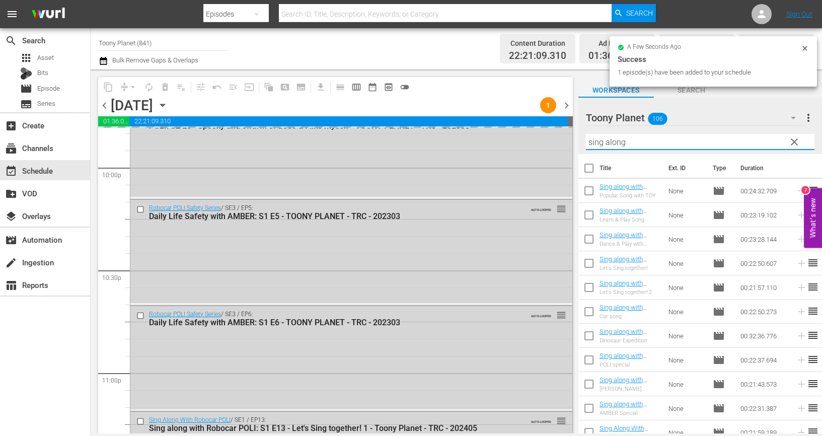
scroll to position [227, 0]
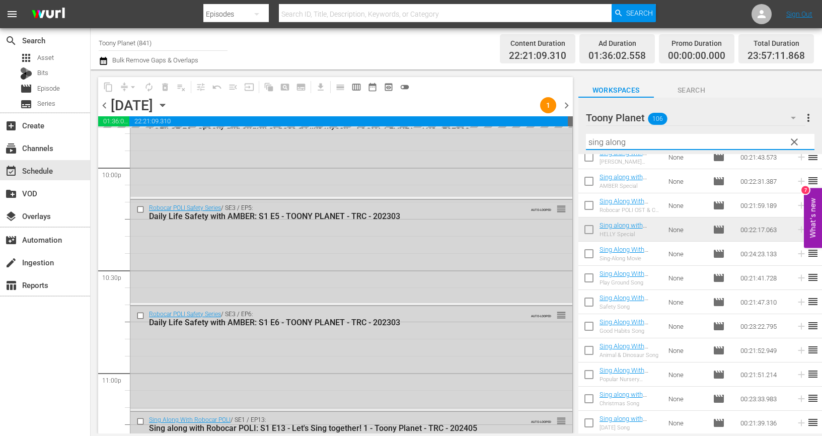
type input "sing along"
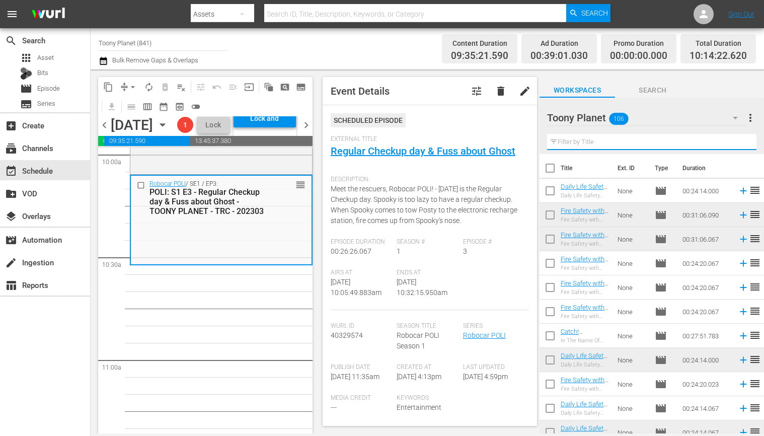
scroll to position [2056, 0]
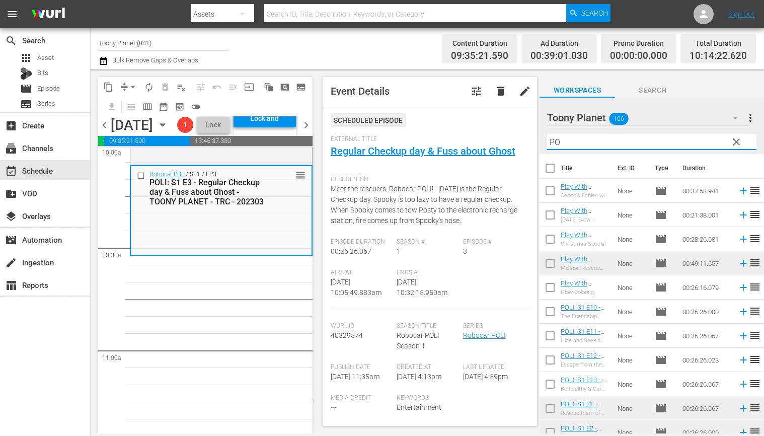
type input "P"
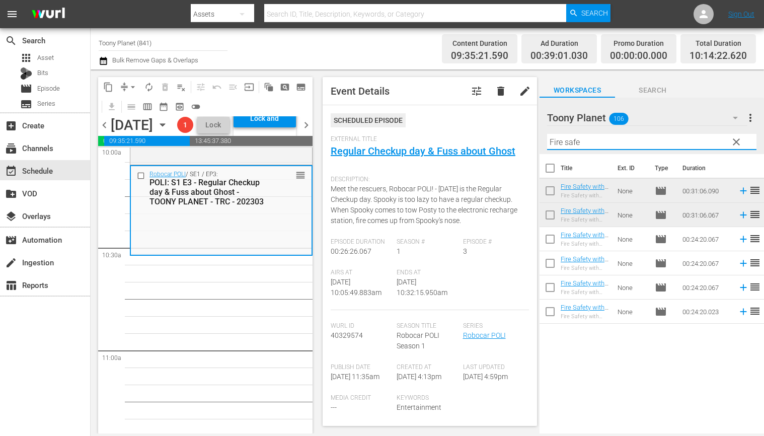
drag, startPoint x: 628, startPoint y: 136, endPoint x: 550, endPoint y: 131, distance: 77.7
click at [551, 131] on div "Filter by Title Fire safe" at bounding box center [651, 142] width 209 height 24
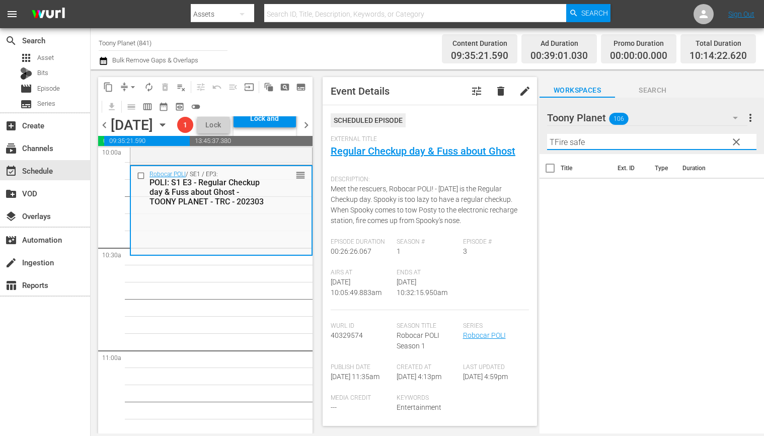
drag, startPoint x: 593, startPoint y: 143, endPoint x: 403, endPoint y: 119, distance: 190.8
click at [421, 119] on div "content_copy compress arrow_drop_down autorenew_outlined delete_forever_outline…" at bounding box center [428, 251] width 674 height 364
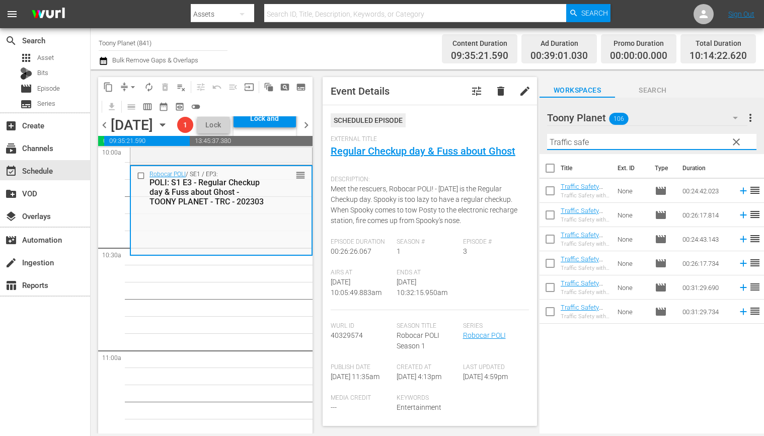
drag, startPoint x: 604, startPoint y: 145, endPoint x: 487, endPoint y: 130, distance: 117.7
click at [491, 130] on div "content_copy compress arrow_drop_down autorenew_outlined delete_forever_outline…" at bounding box center [428, 251] width 674 height 364
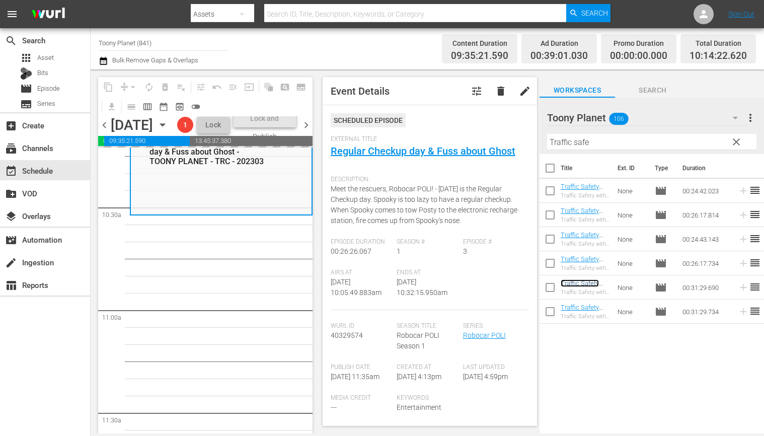
scroll to position [2114, 0]
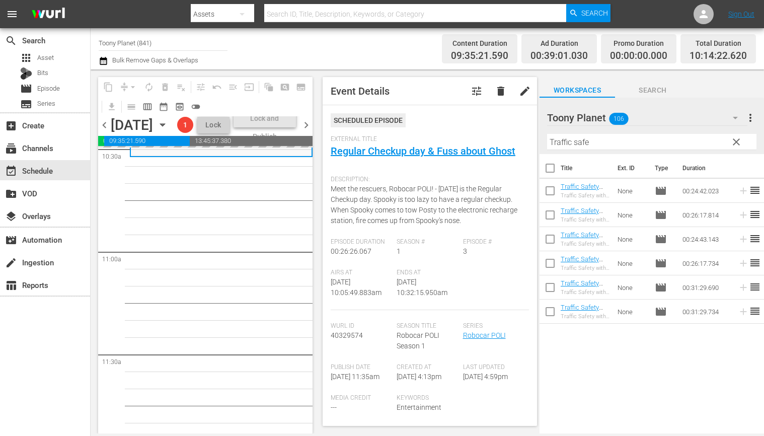
scroll to position [2156, 0]
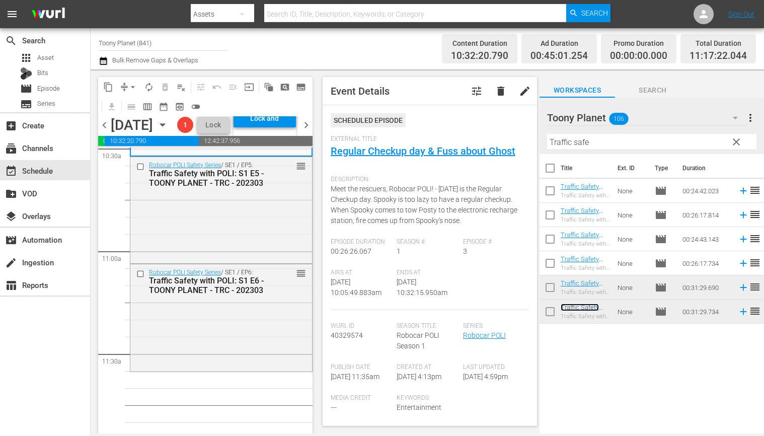
drag, startPoint x: 583, startPoint y: 310, endPoint x: 361, endPoint y: 422, distance: 248.8
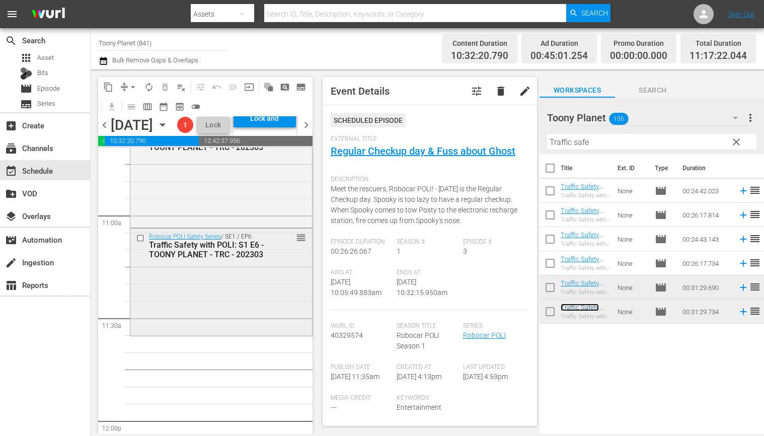
scroll to position [2194, 0]
click at [245, 303] on div "Robocar POLI Safety Series / SE1 / EP6: Traffic Safety with POLI: S1 E6 - TOONY…" at bounding box center [221, 278] width 182 height 105
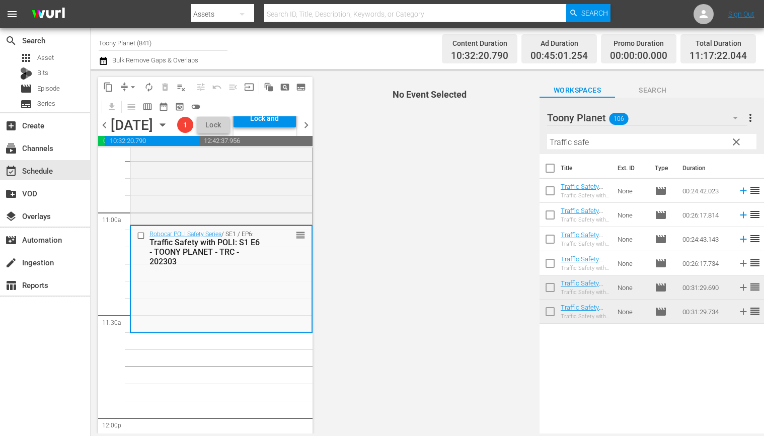
drag, startPoint x: 563, startPoint y: 138, endPoint x: 477, endPoint y: 132, distance: 85.8
click at [485, 133] on div "content_copy compress arrow_drop_down autorenew_outlined delete_forever_outline…" at bounding box center [428, 251] width 674 height 364
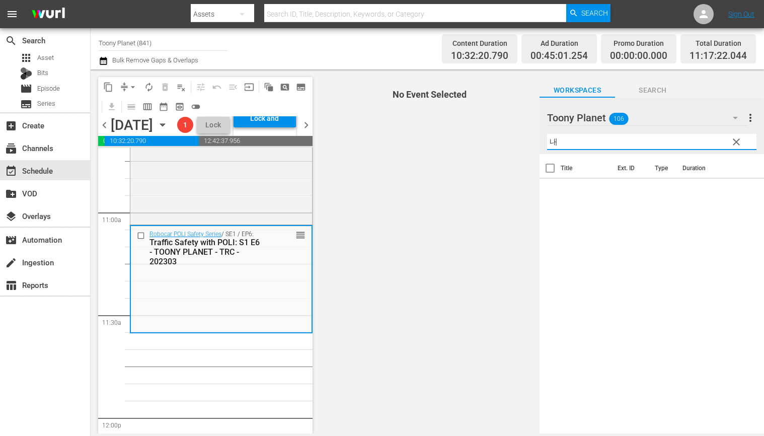
type input "ㄴ"
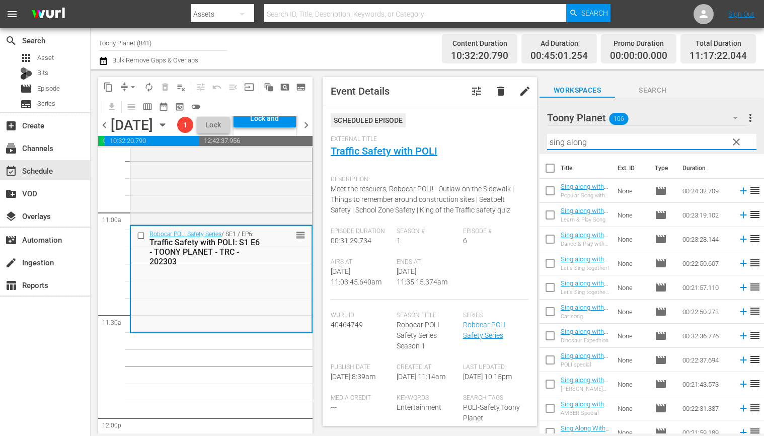
click at [393, 312] on div "Wurl Id 40464749 Season Title Robocar POLI Safety Series Season 1 Series Roboca…" at bounding box center [430, 338] width 198 height 52
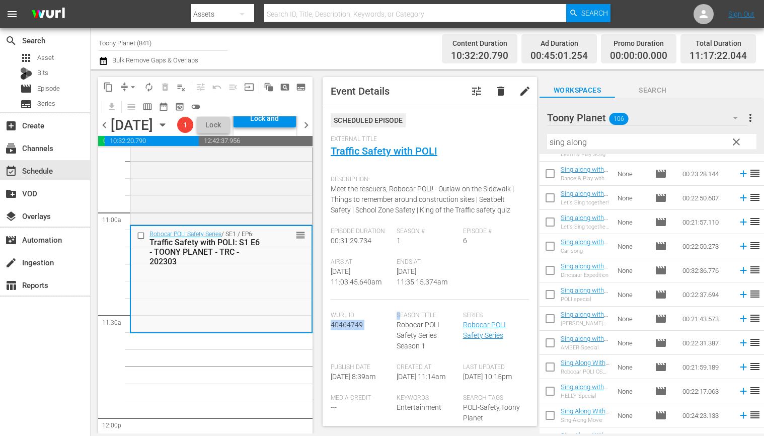
scroll to position [77, 0]
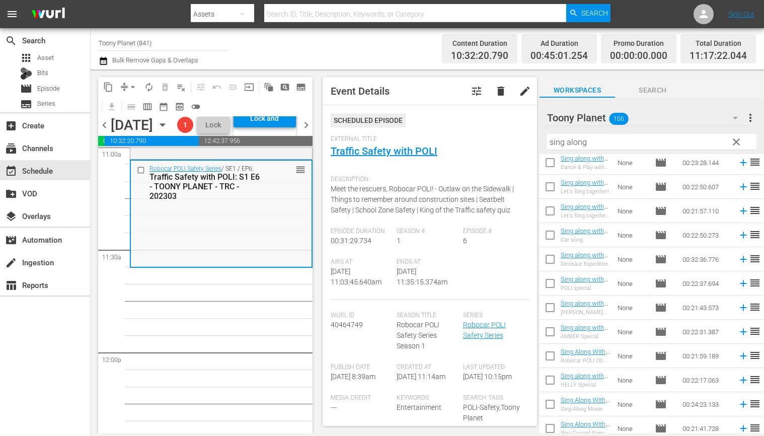
click at [241, 327] on div "Play With Robocar POLI / SE1 / EP4: Play With Robocar POLI - Mission Rescue Tea…" at bounding box center [221, 353] width 183 height 4930
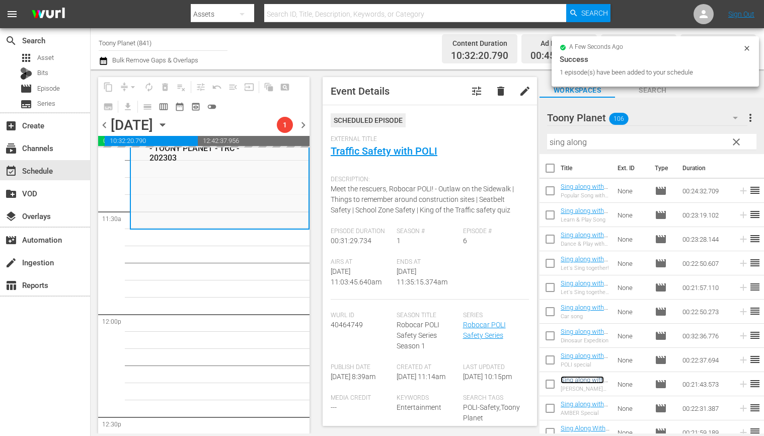
scroll to position [163, 0]
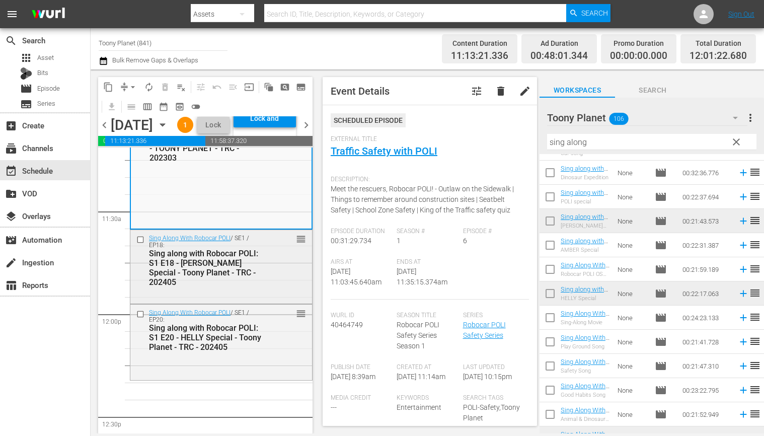
click at [255, 287] on div "Sing along with Robocar POLI: S1 E18 - [PERSON_NAME] Special - Toony Planet - T…" at bounding box center [207, 268] width 116 height 38
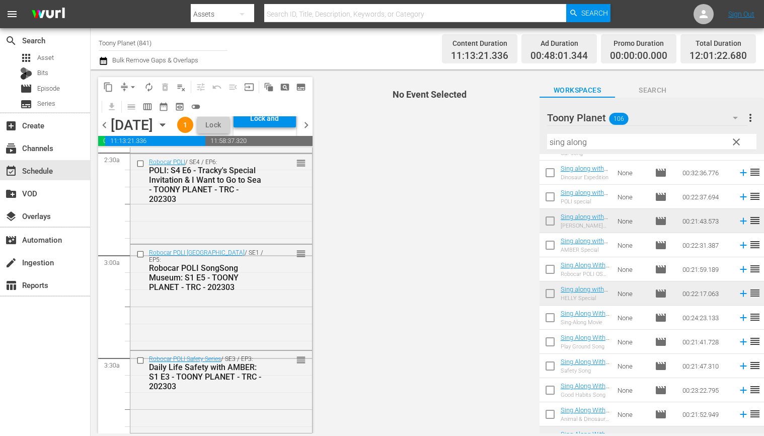
scroll to position [0, 0]
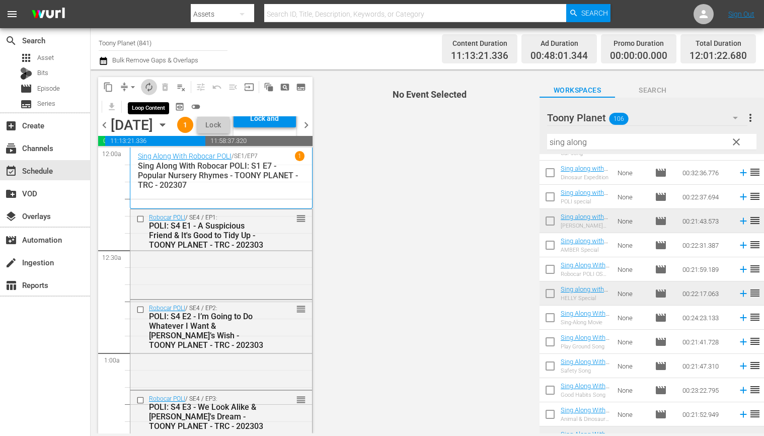
click at [151, 83] on span "autorenew_outlined" at bounding box center [149, 87] width 10 height 10
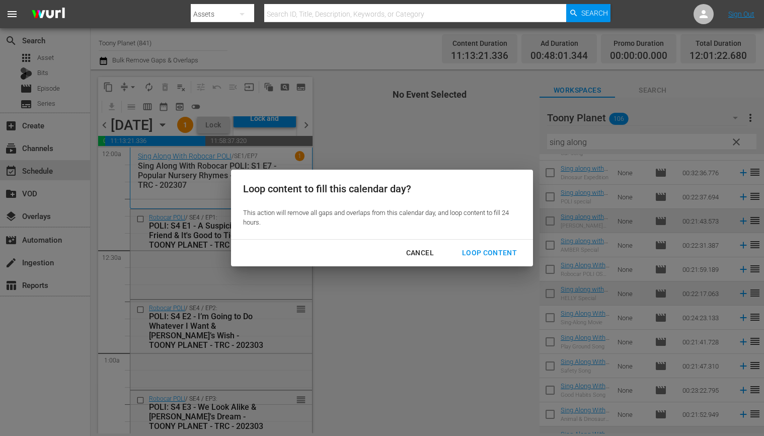
click at [489, 248] on div "Loop Content" at bounding box center [489, 253] width 71 height 13
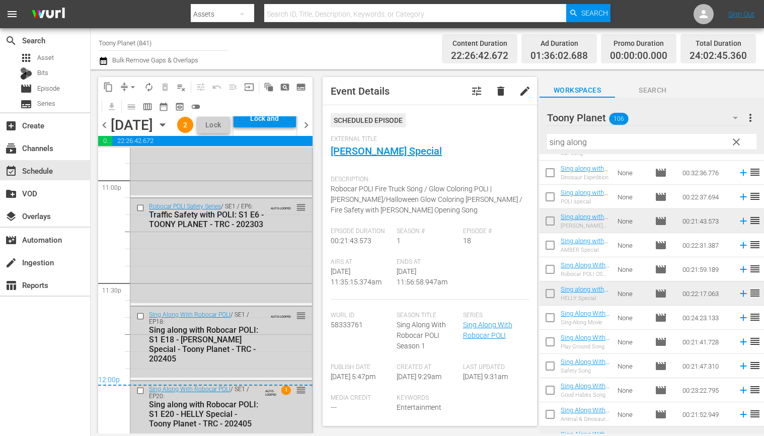
scroll to position [4747, 0]
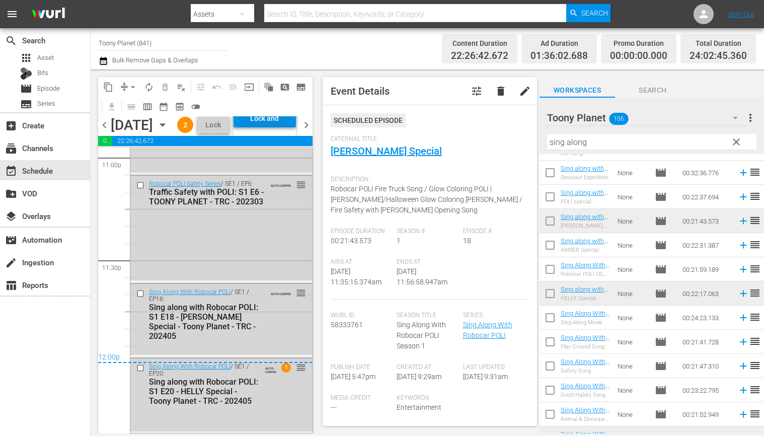
click at [263, 124] on div "chevron_left Friday, August 22nd August 22nd Lineup WILL DELIVER: 8/21 @ 5p (lo…" at bounding box center [205, 126] width 214 height 20
click at [266, 127] on div "Lock and Publish" at bounding box center [265, 118] width 52 height 18
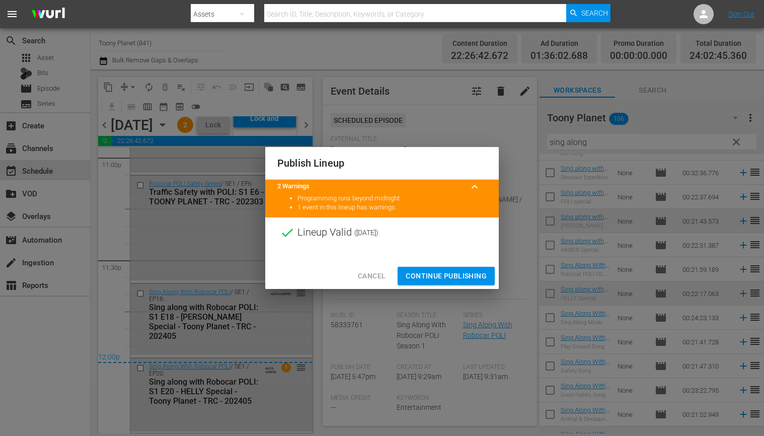
click at [436, 267] on div "Cancel Continue Publishing" at bounding box center [382, 276] width 234 height 27
drag, startPoint x: 436, startPoint y: 270, endPoint x: 401, endPoint y: 261, distance: 36.8
click at [436, 270] on span "Continue Publishing" at bounding box center [446, 276] width 81 height 13
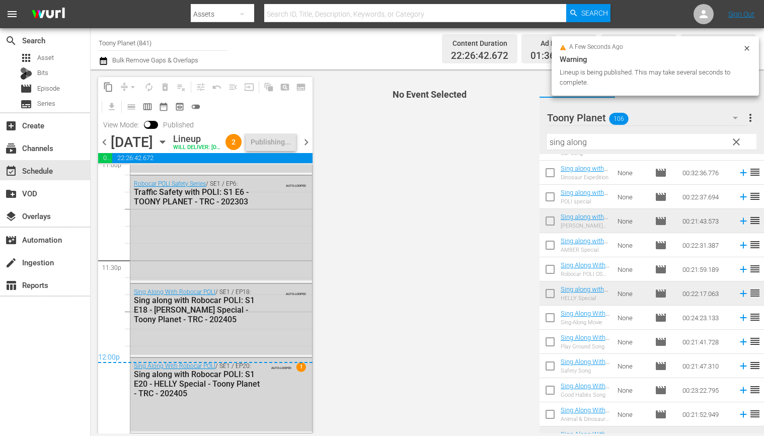
click at [302, 149] on span "chevron_right" at bounding box center [306, 142] width 13 height 13
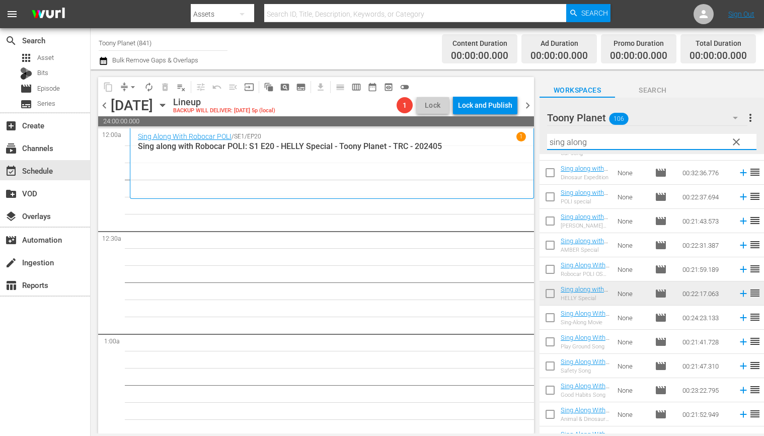
drag, startPoint x: 587, startPoint y: 142, endPoint x: 547, endPoint y: 139, distance: 40.4
click at [552, 139] on input "sing along" at bounding box center [651, 142] width 209 height 16
type input "s"
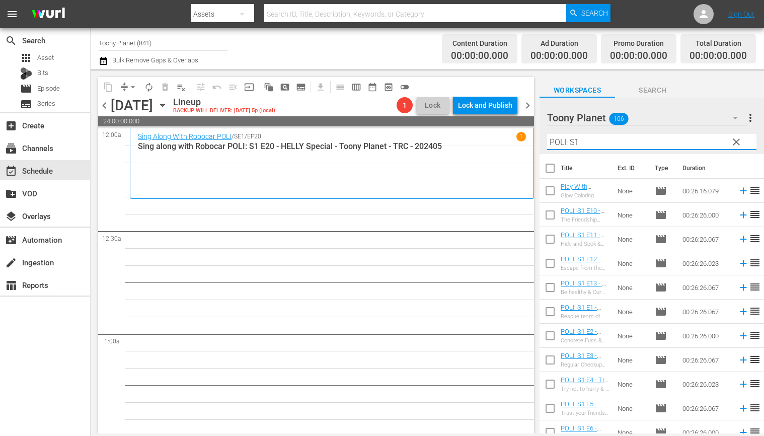
type input "POLI: S1"
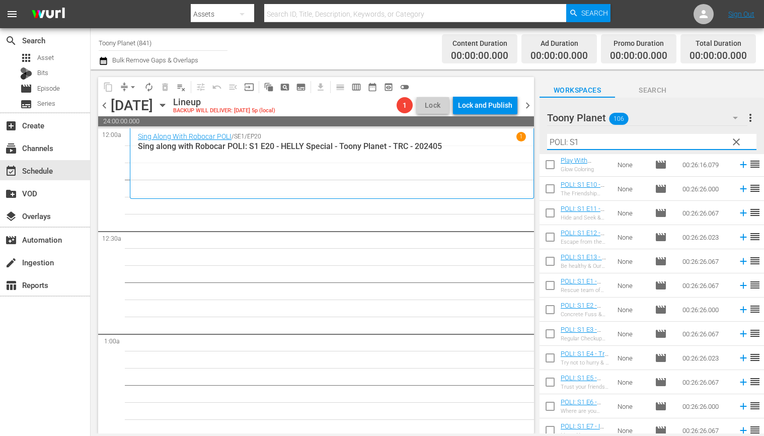
scroll to position [31, 0]
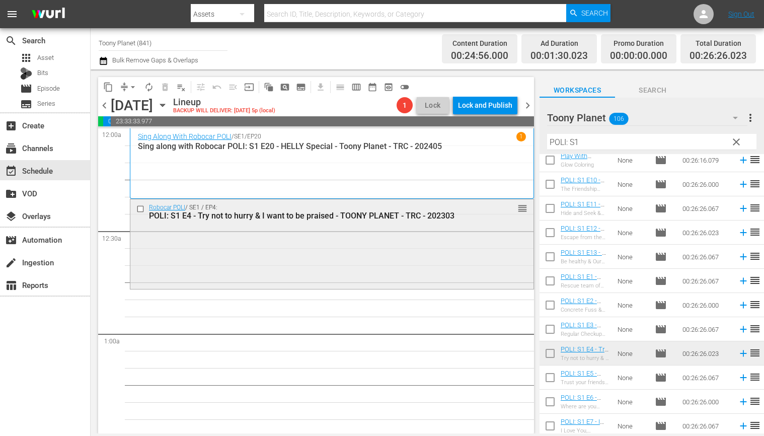
click at [447, 269] on div "Robocar POLI / SE1 / EP4: POLI: S1 E4 - Try not to hurry & I want to be praised…" at bounding box center [331, 243] width 403 height 88
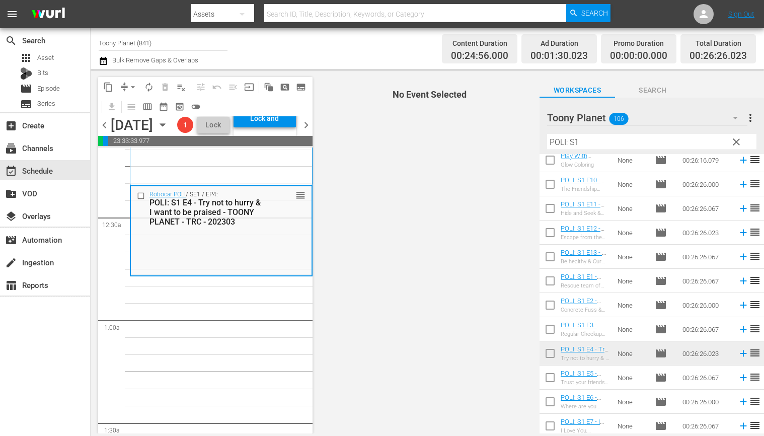
scroll to position [51, 0]
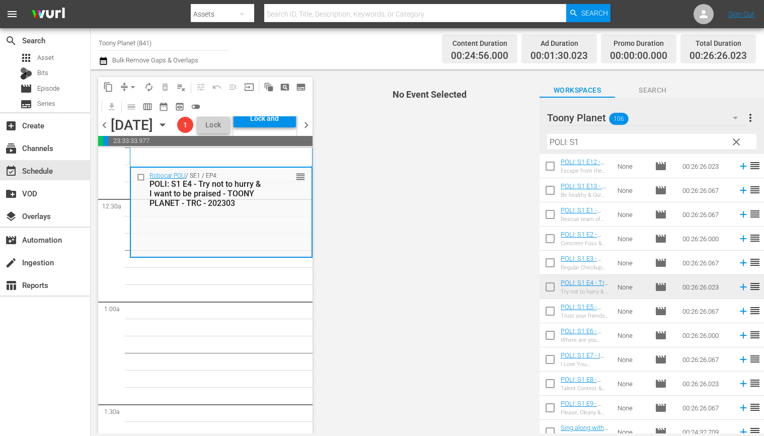
click at [555, 310] on input "checkbox" at bounding box center [550, 313] width 21 height 21
checkbox input "true"
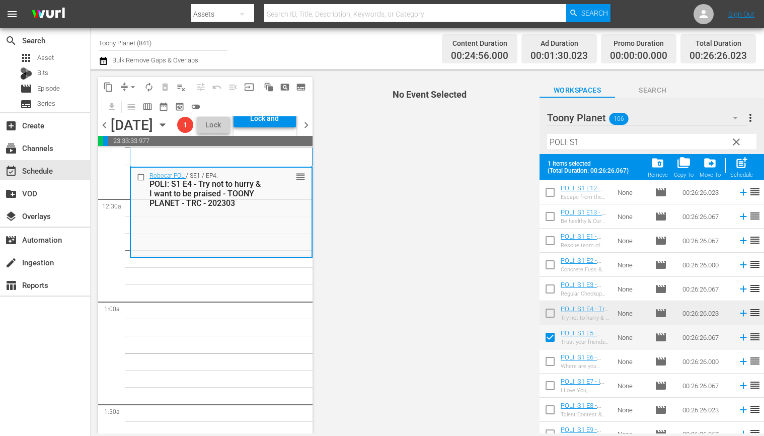
scroll to position [140, 0]
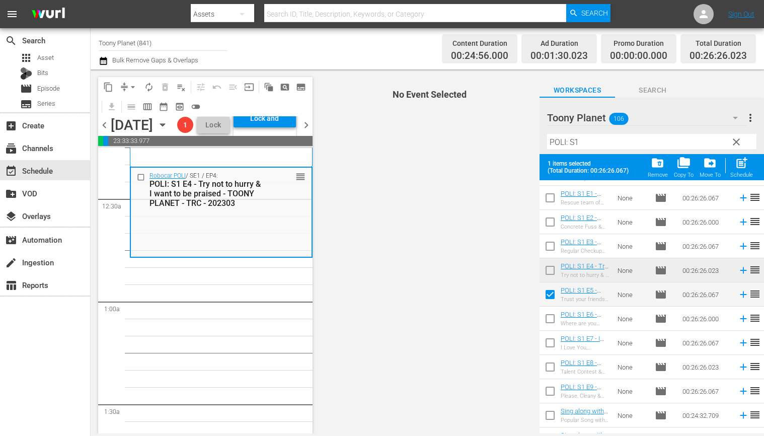
click at [549, 316] on input "checkbox" at bounding box center [550, 320] width 21 height 21
checkbox input "true"
click at [548, 347] on input "checkbox" at bounding box center [550, 344] width 21 height 21
checkbox input "true"
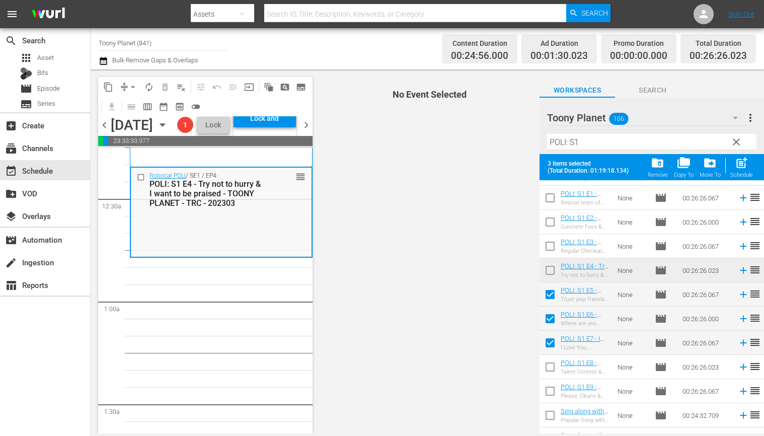
drag, startPoint x: 551, startPoint y: 366, endPoint x: 543, endPoint y: 361, distance: 9.2
click at [551, 366] on input "checkbox" at bounding box center [550, 368] width 21 height 21
checkbox input "true"
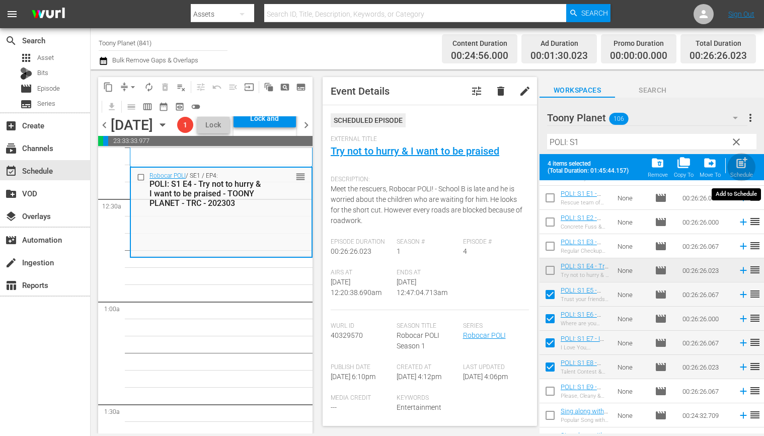
click at [742, 163] on span "post_add" at bounding box center [742, 163] width 14 height 14
checkbox input "false"
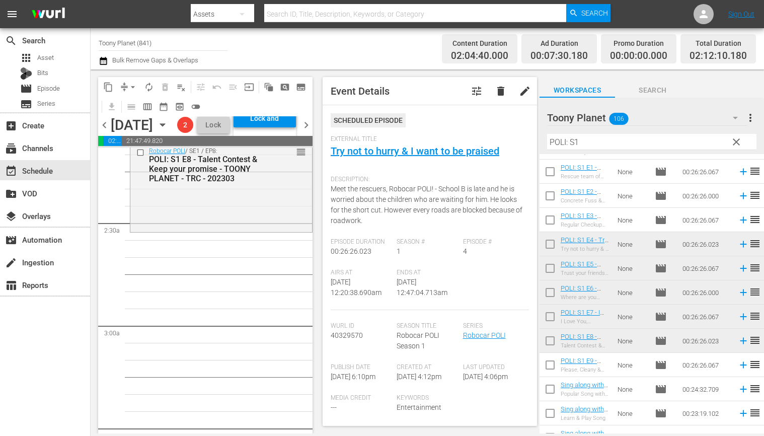
scroll to position [432, 0]
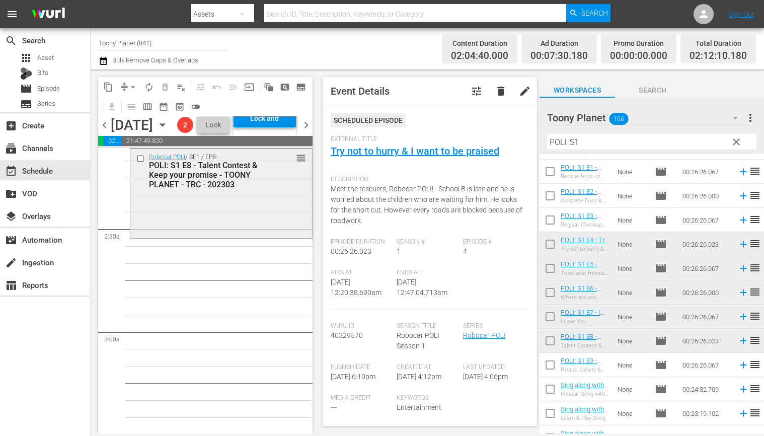
click at [263, 237] on div "Robocar POLI / SE1 / EP8: POLI: S1 E8 - Talent Contest & Keep your promise - TO…" at bounding box center [221, 193] width 182 height 88
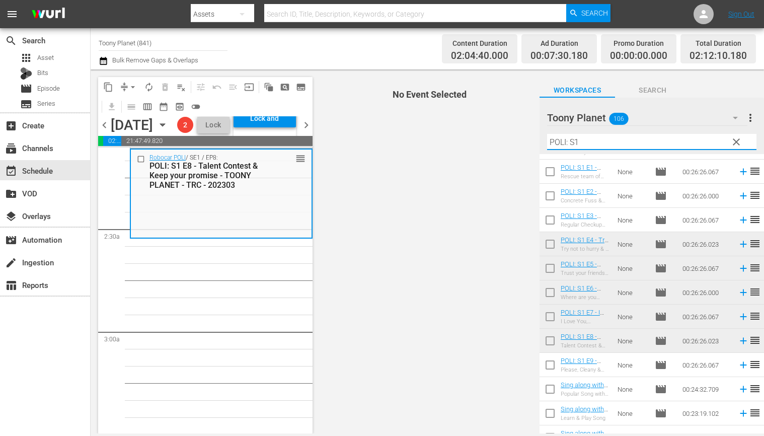
drag, startPoint x: 600, startPoint y: 147, endPoint x: 99, endPoint y: 197, distance: 503.4
click at [600, 147] on input "POLI: S1" at bounding box center [651, 142] width 209 height 16
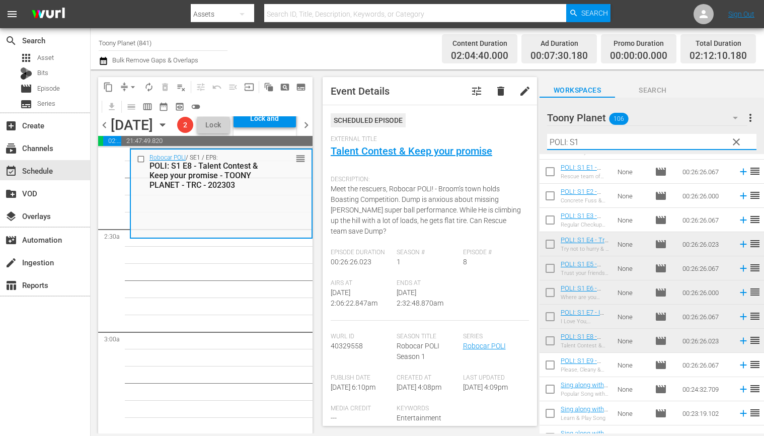
drag, startPoint x: 192, startPoint y: 305, endPoint x: 60, endPoint y: 296, distance: 131.7
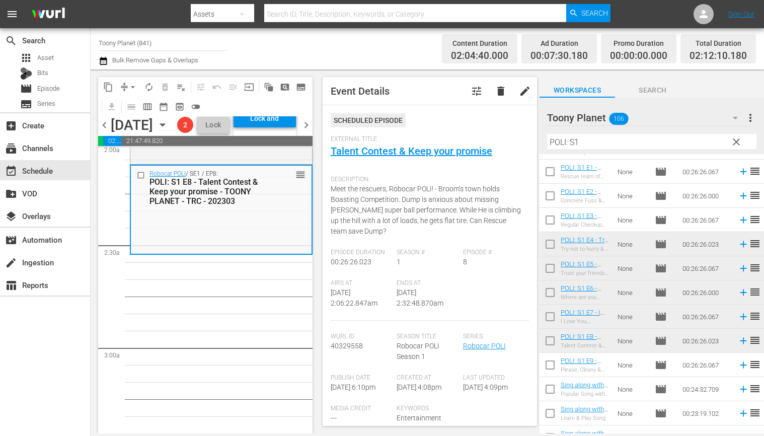
scroll to position [426, 0]
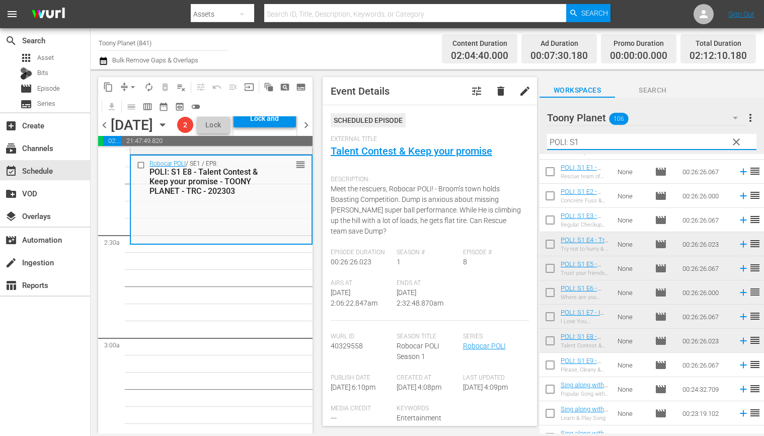
drag, startPoint x: 527, startPoint y: 140, endPoint x: 471, endPoint y: 140, distance: 55.9
click at [487, 140] on div "content_copy compress arrow_drop_down autorenew_outlined delete_forever_outline…" at bounding box center [428, 251] width 674 height 364
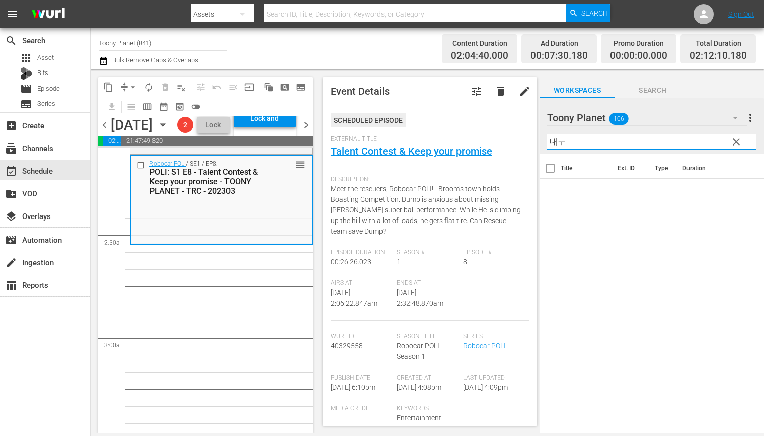
type input "내"
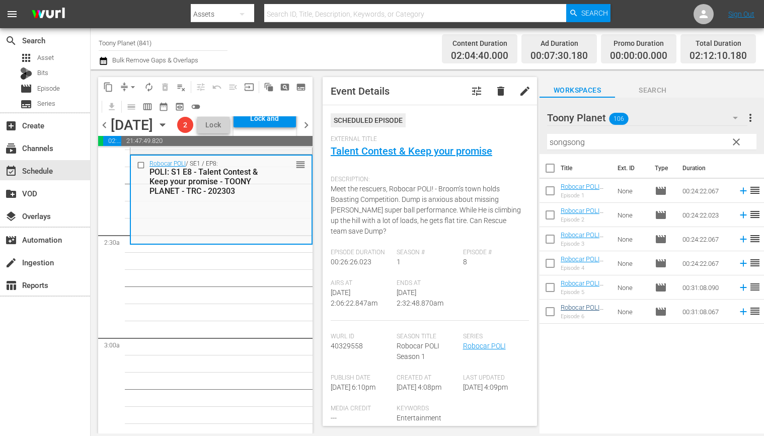
drag, startPoint x: 639, startPoint y: 408, endPoint x: 581, endPoint y: 305, distance: 118.6
click at [639, 405] on div "Title Ext. ID Type Duration Robocar POLI SongSong Museum: S1 E1 - TOONY PLANET …" at bounding box center [652, 294] width 225 height 281
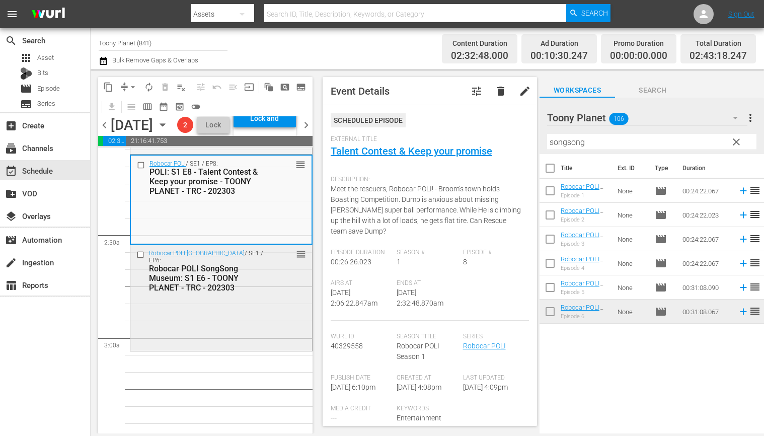
click at [271, 333] on div "Robocar POLI SongSong Museum / SE1 / EP6: Robocar POLI SongSong Museum: S1 E6 -…" at bounding box center [221, 297] width 182 height 104
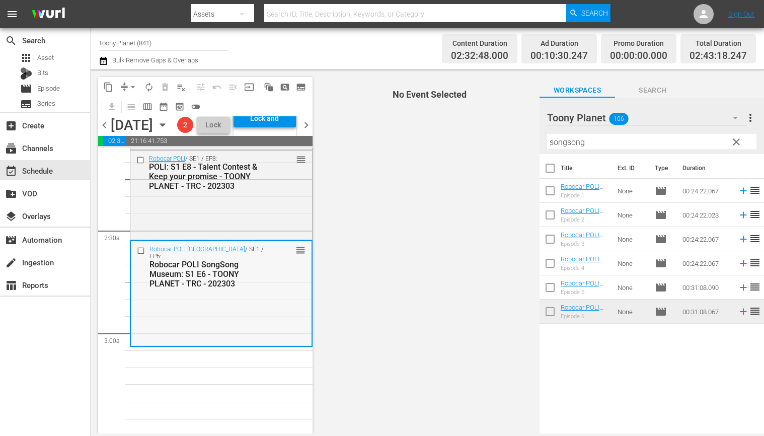
scroll to position [478, 0]
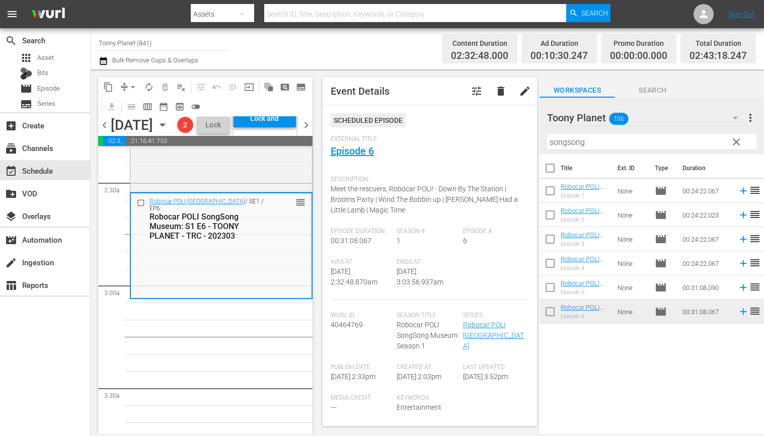
drag, startPoint x: 600, startPoint y: 147, endPoint x: 462, endPoint y: 133, distance: 138.2
click at [477, 134] on div "content_copy compress arrow_drop_down autorenew_outlined delete_forever_outline…" at bounding box center [428, 251] width 674 height 364
type input "ㄹ"
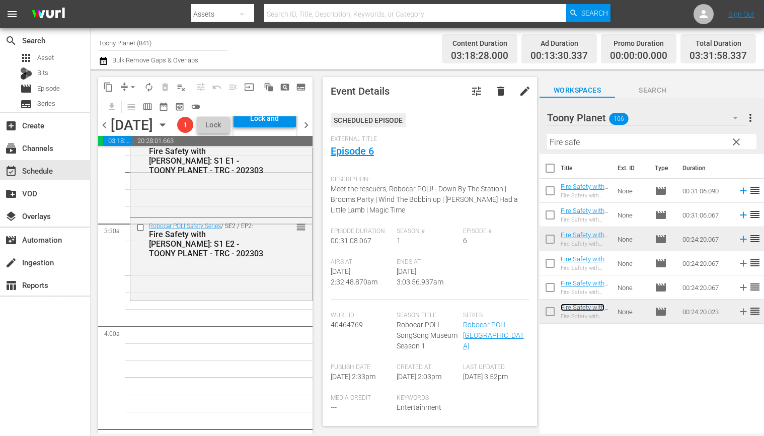
scroll to position [648, 0]
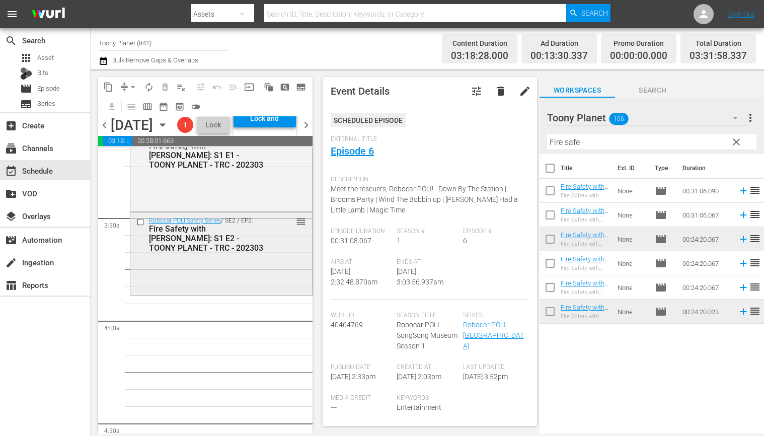
click at [257, 292] on div "Robocar POLI Safety Series / SE2 / EP2: Fire Safety with ROY: S1 E2 - TOONY PLA…" at bounding box center [221, 252] width 182 height 80
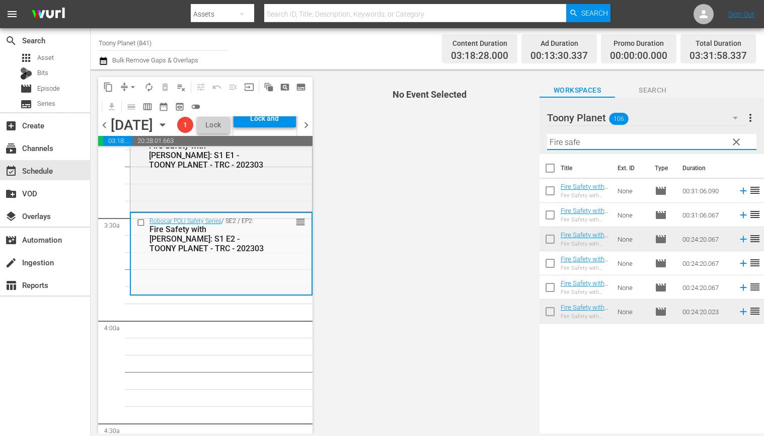
drag, startPoint x: 619, startPoint y: 144, endPoint x: 518, endPoint y: 142, distance: 101.2
click at [518, 142] on div "content_copy compress arrow_drop_down autorenew_outlined delete_forever_outline…" at bounding box center [428, 251] width 674 height 364
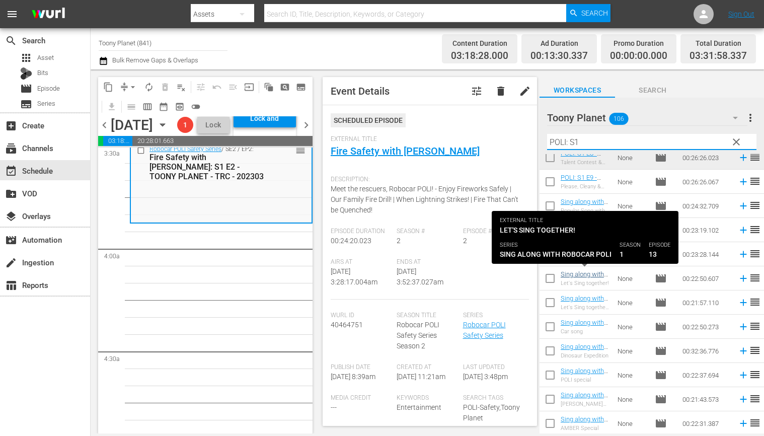
scroll to position [249, 0]
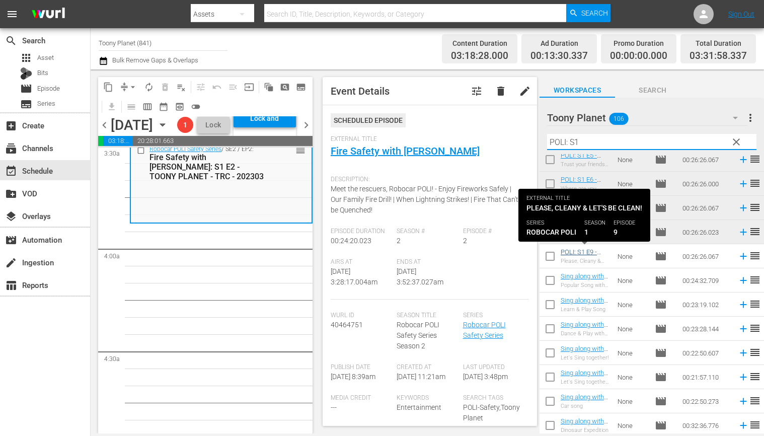
type input "POLI: S1"
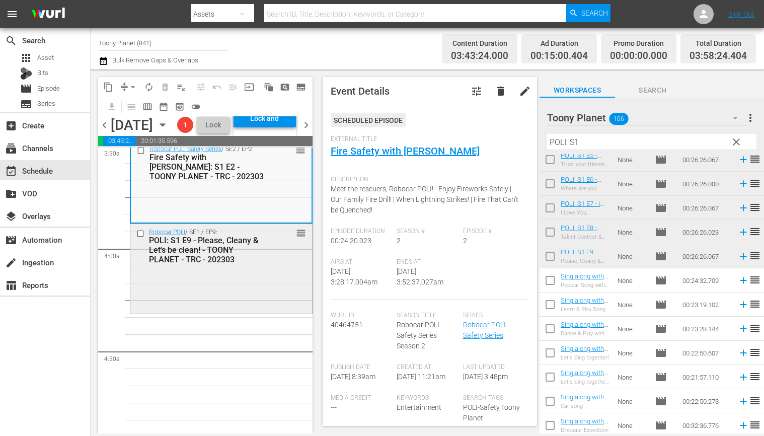
click at [287, 312] on div "Robocar POLI / SE1 / EP9: POLI: S1 E9 - Please, Cleany & Let's be clean! - TOON…" at bounding box center [221, 268] width 182 height 88
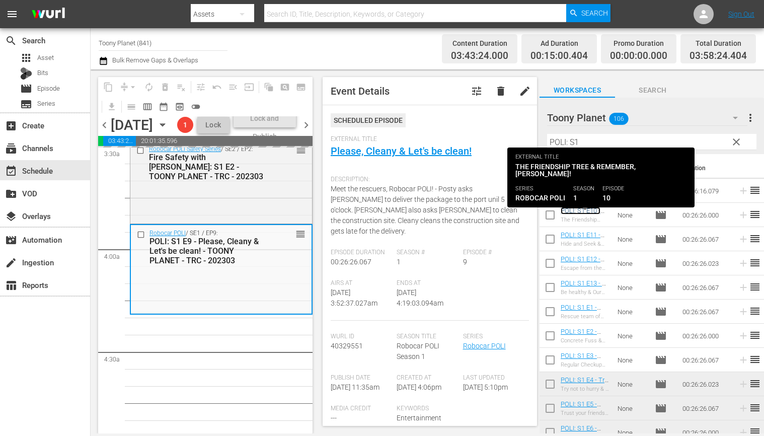
scroll to position [704, 0]
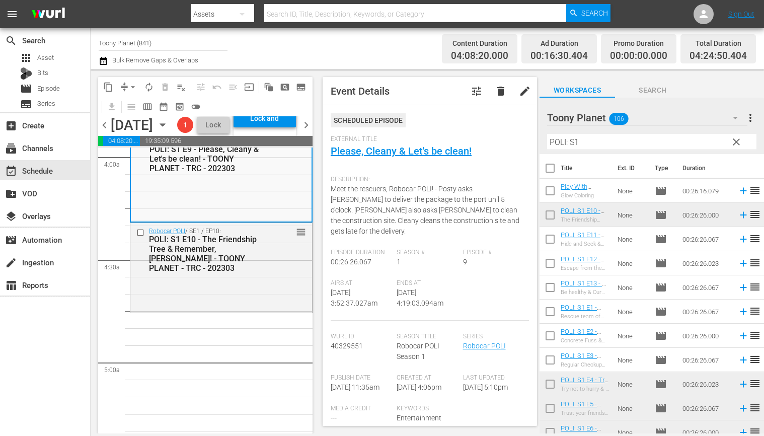
click at [267, 311] on div "Robocar POLI / SE1 / EP10: POLI: S1 E10 - The Friendship Tree & Remember, Max! …" at bounding box center [221, 267] width 182 height 88
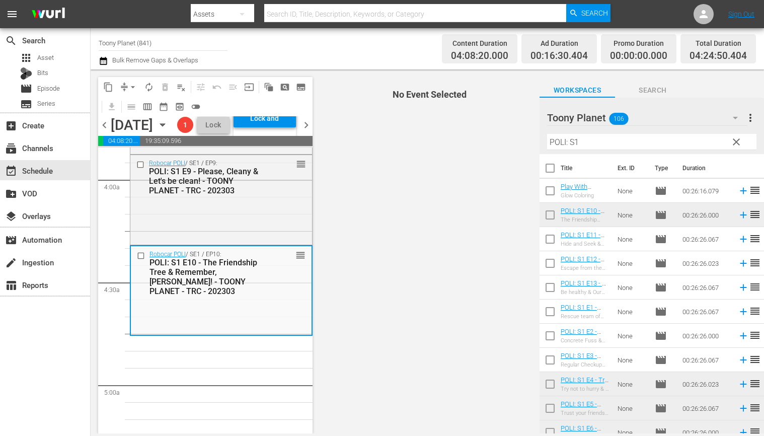
scroll to position [784, 0]
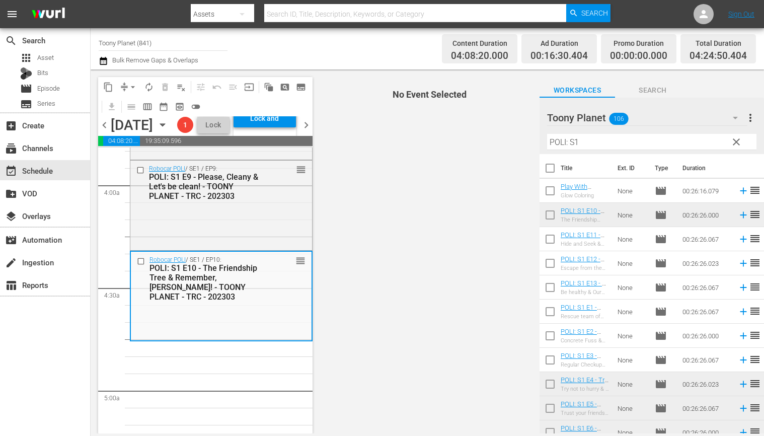
click at [540, 244] on input "checkbox" at bounding box center [550, 241] width 21 height 21
checkbox input "true"
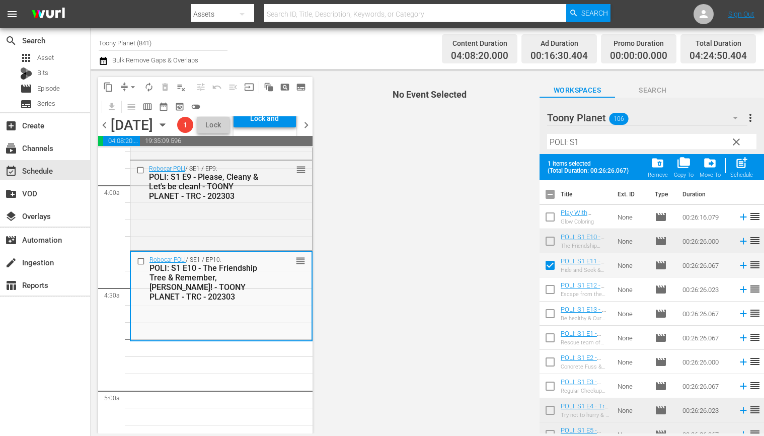
click at [548, 285] on input "checkbox" at bounding box center [550, 291] width 21 height 21
checkbox input "true"
drag, startPoint x: 547, startPoint y: 315, endPoint x: 595, endPoint y: 290, distance: 53.1
click at [547, 315] on input "checkbox" at bounding box center [550, 315] width 21 height 21
checkbox input "true"
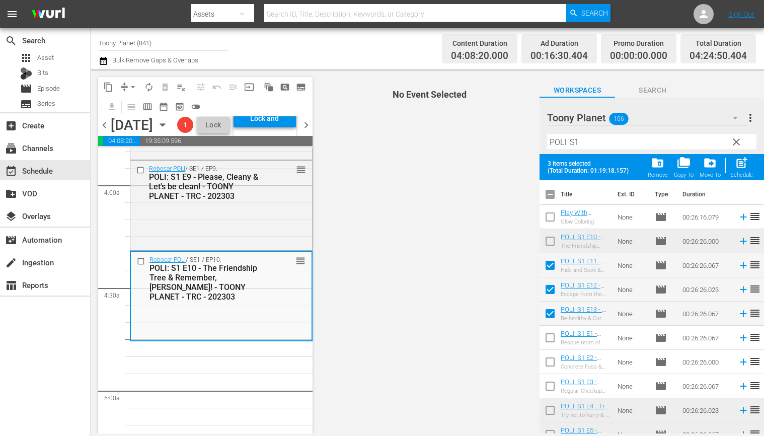
click at [745, 164] on span "post_add" at bounding box center [742, 163] width 14 height 14
checkbox input "false"
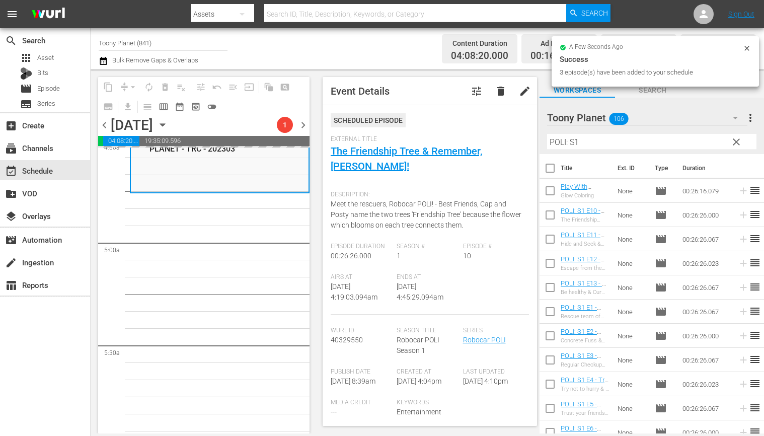
scroll to position [933, 0]
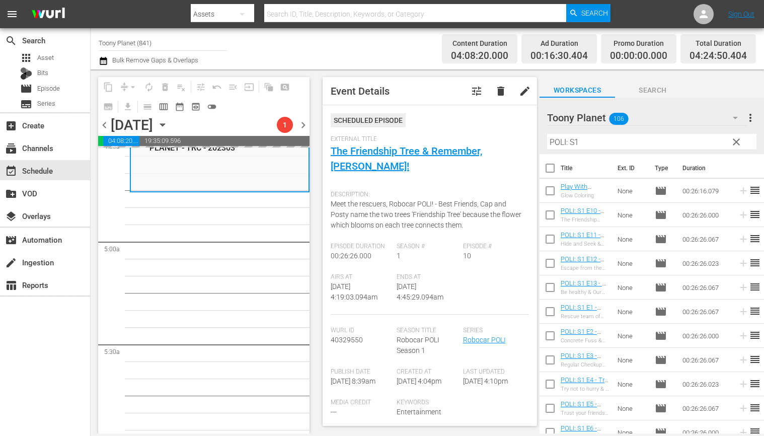
drag, startPoint x: 209, startPoint y: 360, endPoint x: 208, endPoint y: 354, distance: 6.1
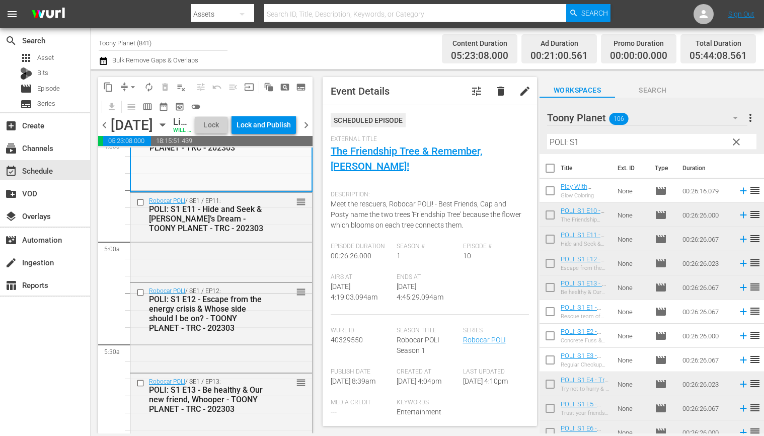
scroll to position [1013, 0]
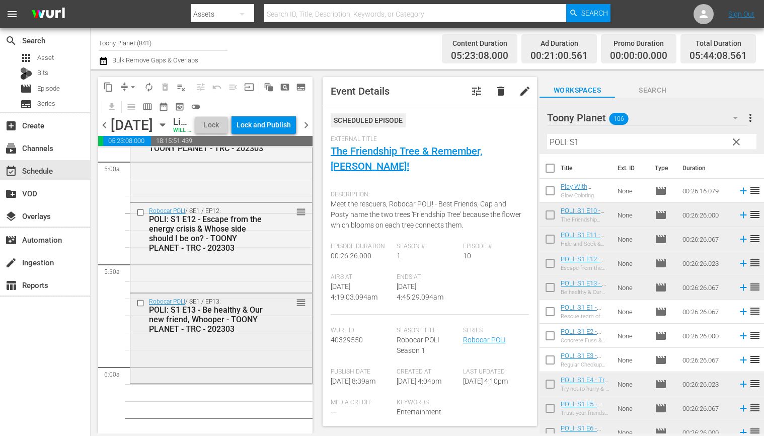
click at [207, 334] on div "POLI: S1 E13 - Be healthy & Our new friend, Whooper - TOONY PLANET - TRC - 2023…" at bounding box center [207, 319] width 116 height 29
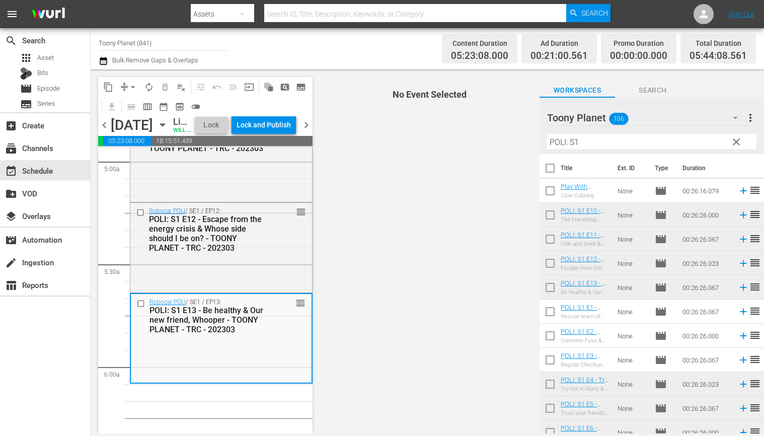
drag, startPoint x: 582, startPoint y: 138, endPoint x: 511, endPoint y: 137, distance: 71.0
click at [511, 137] on div "content_copy compress arrow_drop_down autorenew_outlined delete_forever_outline…" at bounding box center [428, 251] width 674 height 364
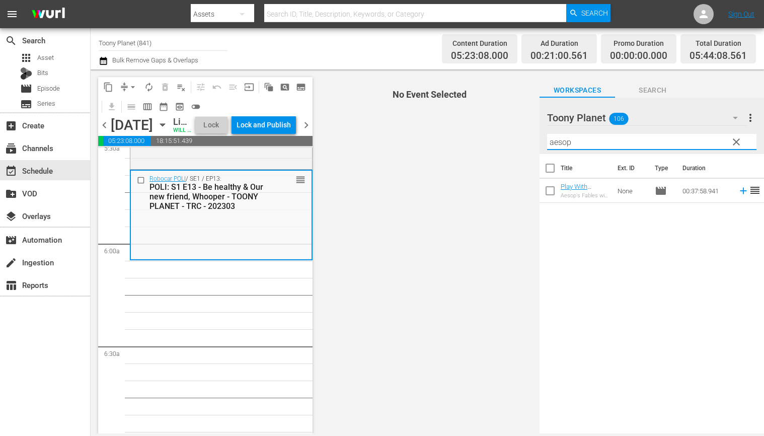
scroll to position [1137, 0]
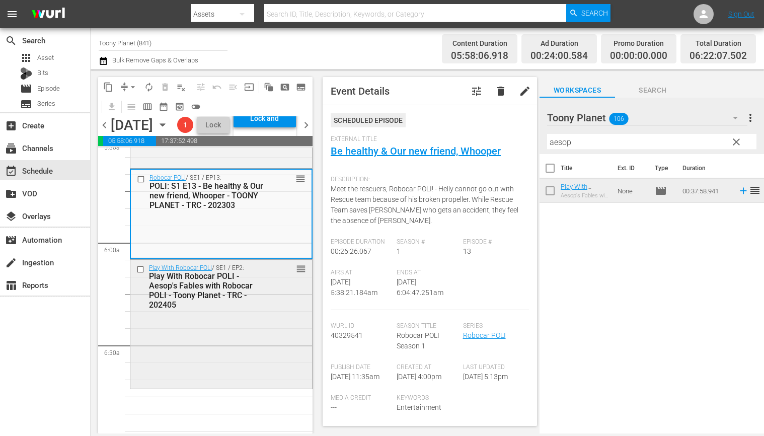
click at [208, 362] on div "Play With Robocar POLI / SE1 / EP2: Play With Robocar POLI - Aesop's Fables wit…" at bounding box center [221, 323] width 182 height 127
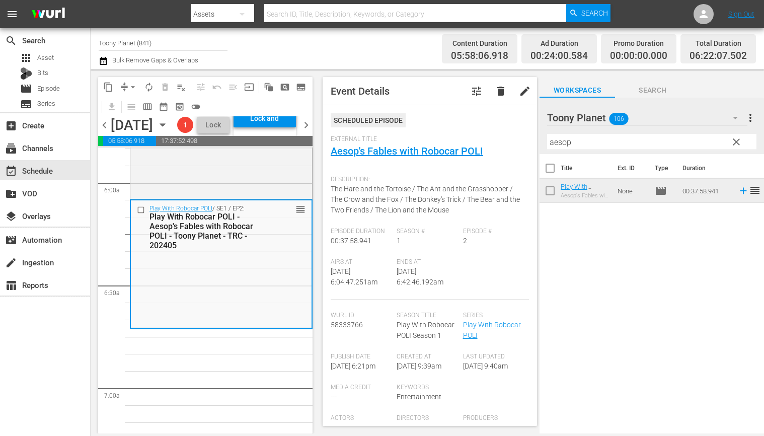
scroll to position [1201, 0]
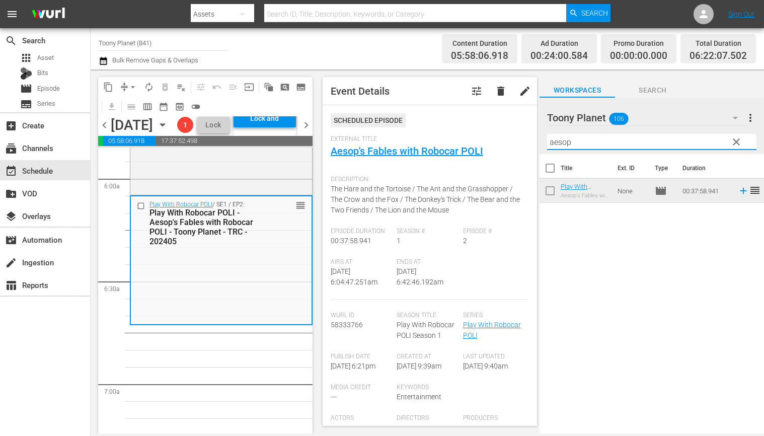
drag, startPoint x: 651, startPoint y: 141, endPoint x: 569, endPoint y: 88, distance: 97.5
click at [473, 131] on div "content_copy compress arrow_drop_down autorenew_outlined delete_forever_outline…" at bounding box center [428, 251] width 674 height 364
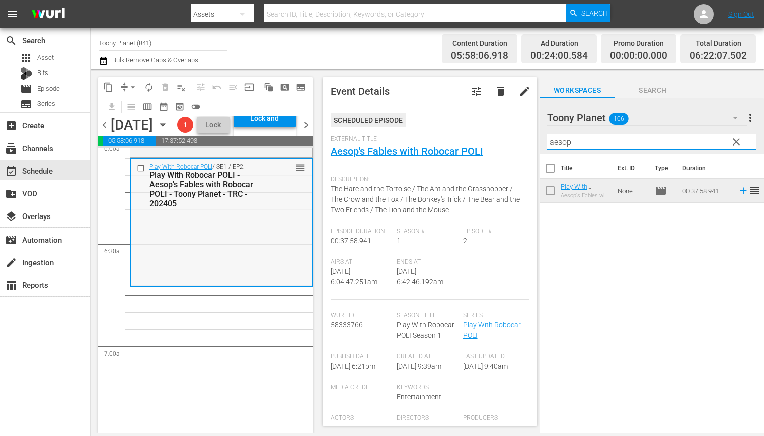
scroll to position [1239, 0]
click at [223, 286] on div "Play With Robocar POLI / SE1 / EP2: Play With Robocar POLI - Aesop's Fables wit…" at bounding box center [221, 222] width 181 height 128
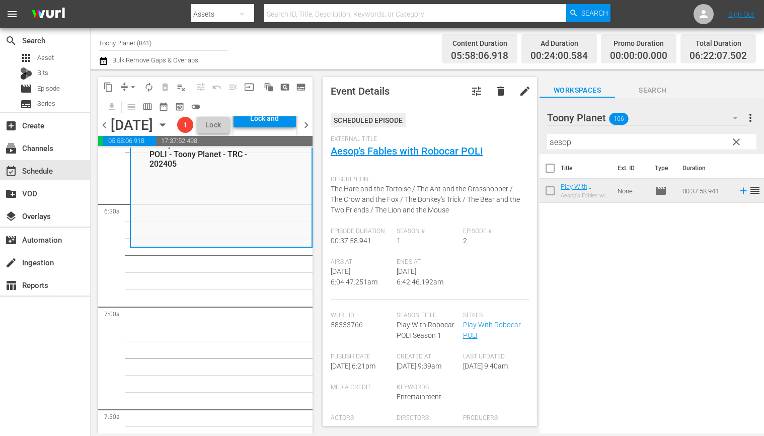
scroll to position [1293, 0]
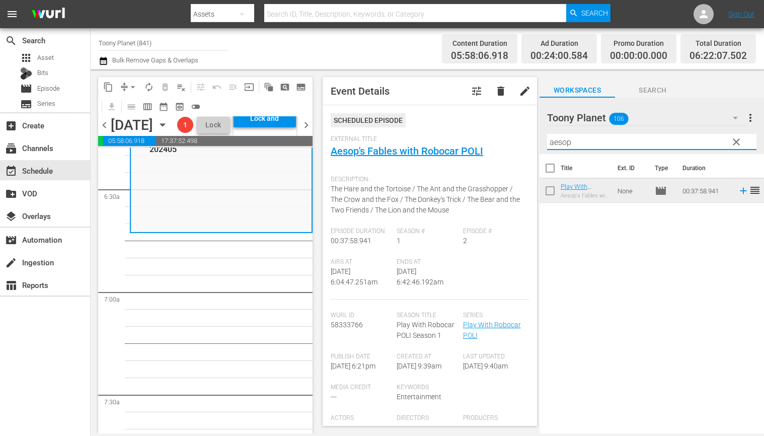
drag, startPoint x: 583, startPoint y: 142, endPoint x: 485, endPoint y: 139, distance: 98.7
click at [491, 139] on div "content_copy compress arrow_drop_down autorenew_outlined delete_forever_outline…" at bounding box center [428, 251] width 674 height 364
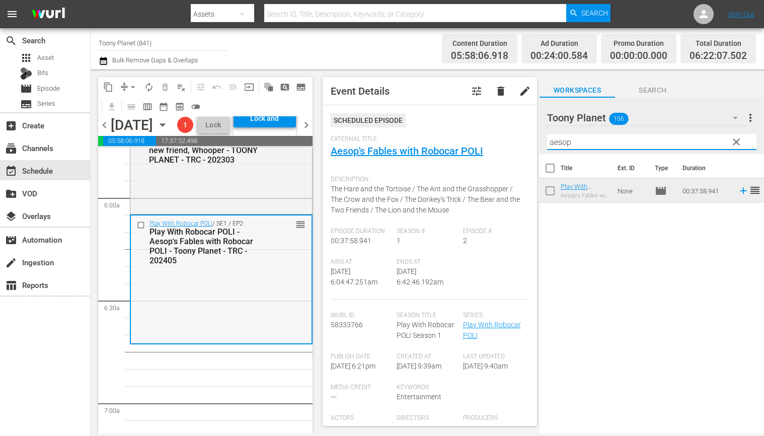
scroll to position [1256, 0]
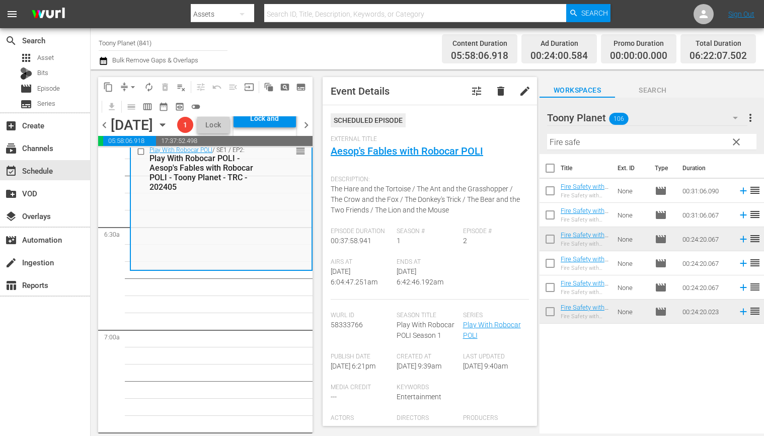
drag, startPoint x: 202, startPoint y: 342, endPoint x: 637, endPoint y: 212, distance: 454.4
drag, startPoint x: 607, startPoint y: 141, endPoint x: 451, endPoint y: 131, distance: 156.9
click at [452, 131] on div "content_copy compress arrow_drop_down autorenew_outlined delete_forever_outline…" at bounding box center [428, 251] width 674 height 364
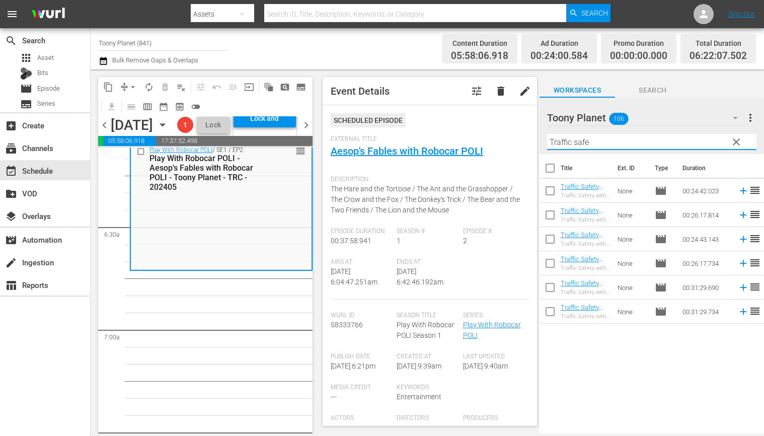
type input "Traffic safe"
drag, startPoint x: 204, startPoint y: 353, endPoint x: 485, endPoint y: 240, distance: 303.4
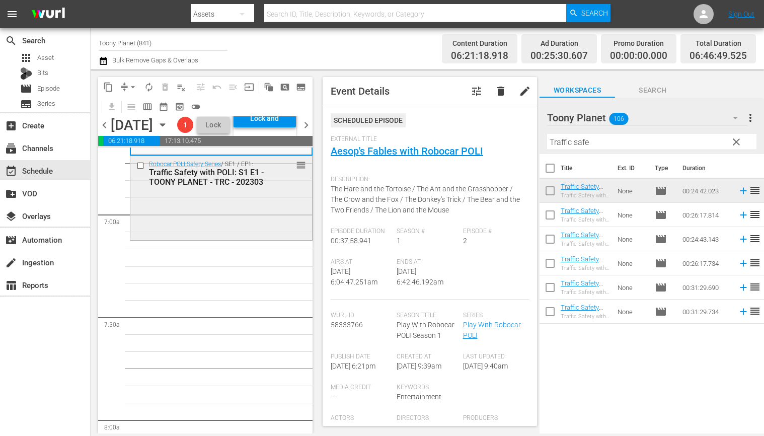
click at [183, 238] on div "Robocar POLI Safety Series / SE1 / EP1: Traffic Safety with POLI: S1 E1 - TOONY…" at bounding box center [221, 197] width 182 height 82
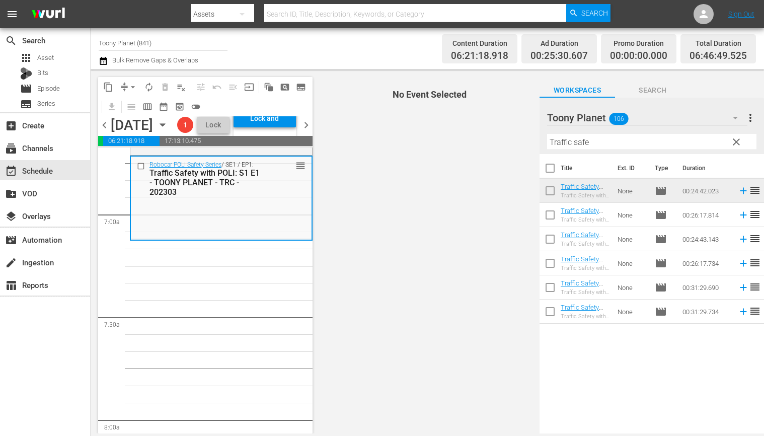
scroll to position [1381, 0]
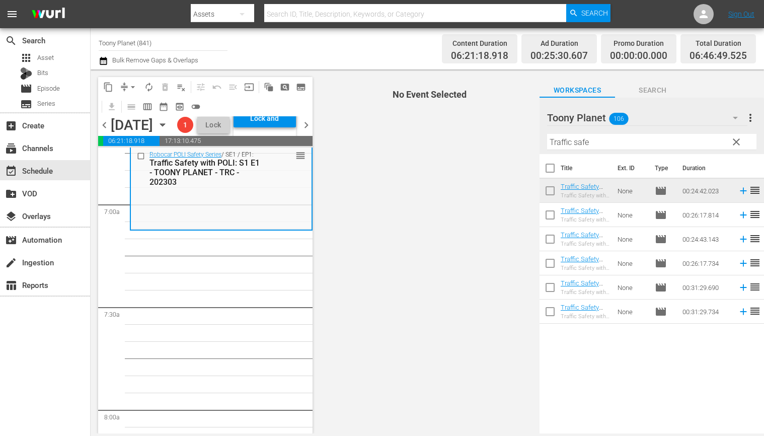
click at [550, 216] on input "checkbox" at bounding box center [550, 216] width 21 height 21
checkbox input "true"
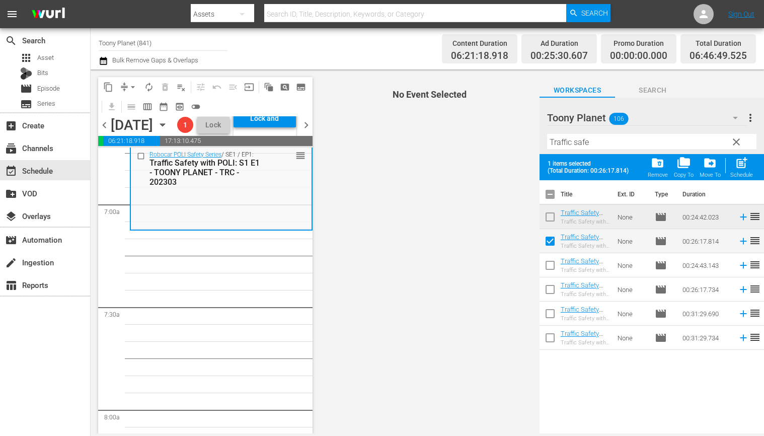
drag, startPoint x: 547, startPoint y: 264, endPoint x: 566, endPoint y: 252, distance: 23.1
click at [547, 264] on input "checkbox" at bounding box center [550, 267] width 21 height 21
checkbox input "true"
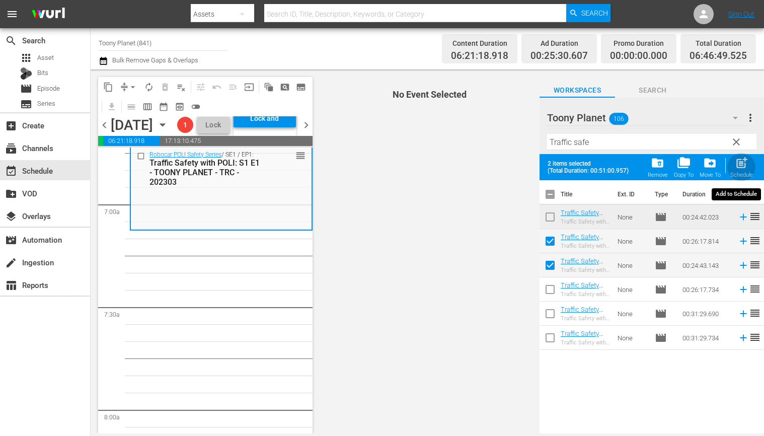
click at [733, 164] on div "post_add Schedule" at bounding box center [741, 167] width 23 height 22
checkbox input "false"
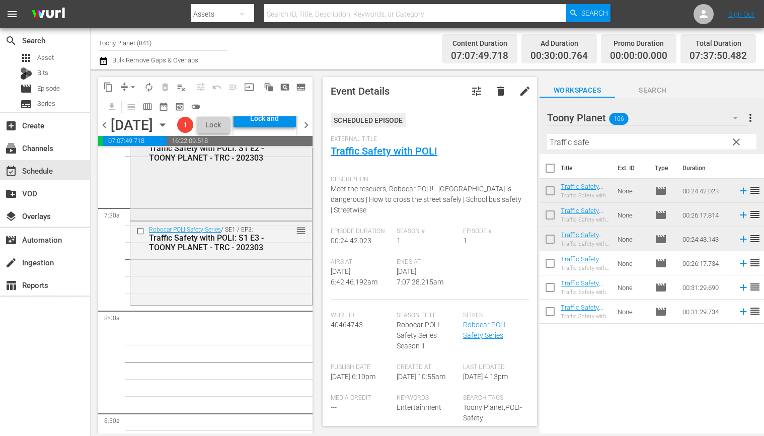
scroll to position [1481, 0]
click at [207, 303] on div "Robocar POLI Safety Series / SE1 / EP3: Traffic Safety with POLI: S1 E3 - TOONY…" at bounding box center [221, 262] width 182 height 82
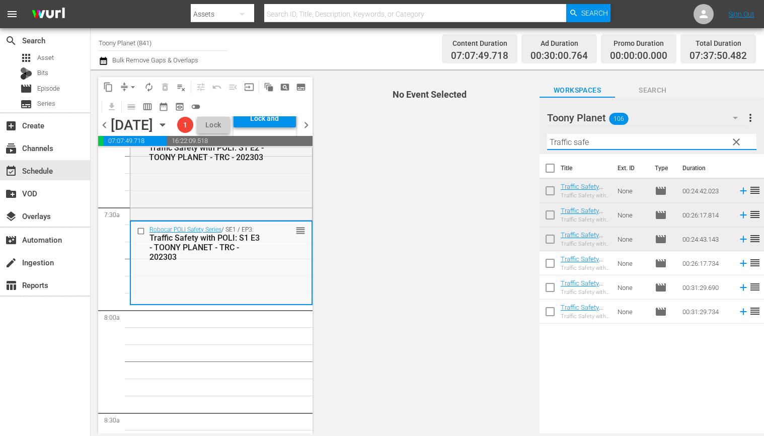
drag, startPoint x: 582, startPoint y: 139, endPoint x: 543, endPoint y: 138, distance: 39.3
click at [545, 138] on div "Toony Planet 106 Toony Planet more_vert clear Filter by Title Traffic safe" at bounding box center [652, 126] width 225 height 56
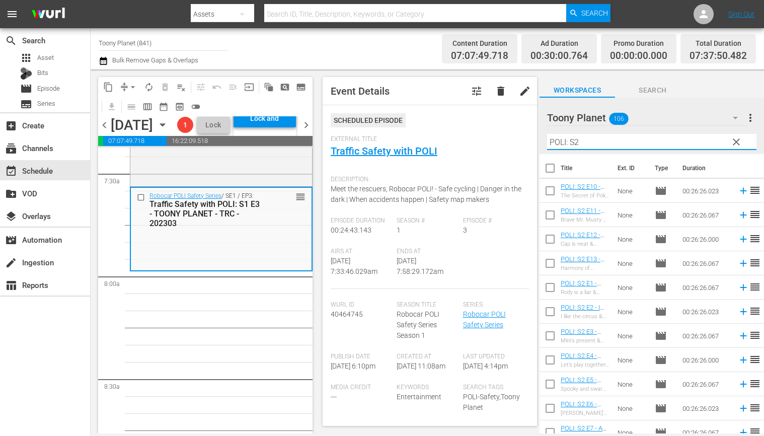
scroll to position [58, 0]
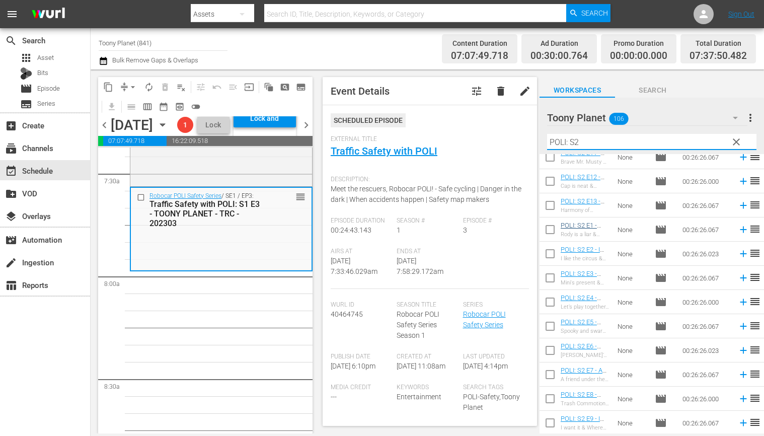
type input "POLI: S2"
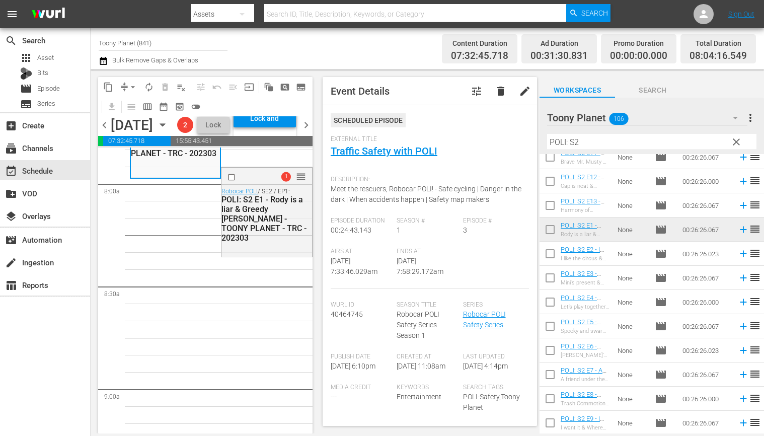
scroll to position [1626, 0]
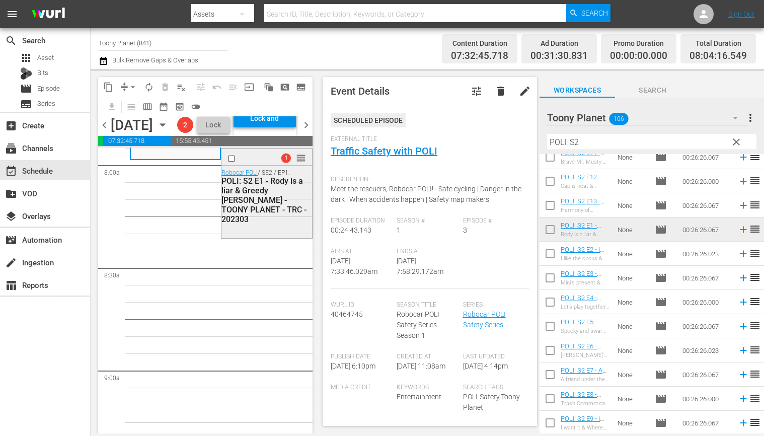
click at [261, 224] on div "POLI: S2 E1 - Rody is a liar & Greedy [PERSON_NAME] - TOONY PLANET - TRC - 2023…" at bounding box center [266, 200] width 88 height 48
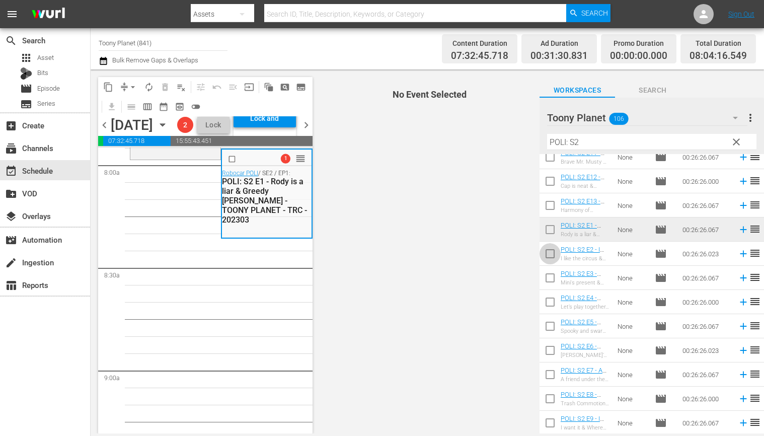
click at [552, 256] on input "checkbox" at bounding box center [550, 255] width 21 height 21
checkbox input "true"
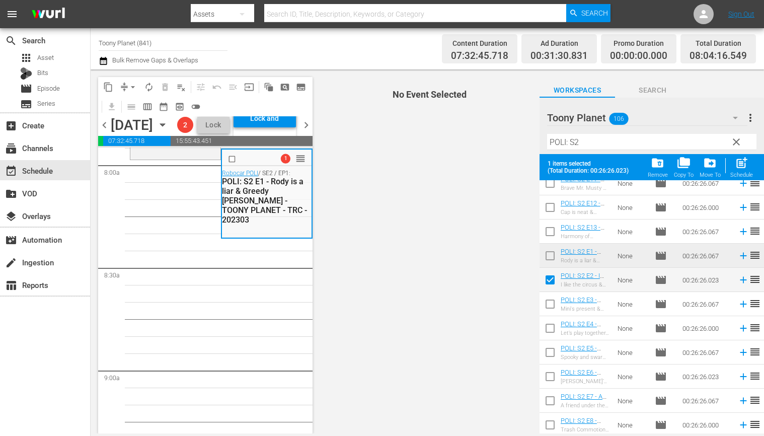
click at [543, 305] on input "checkbox" at bounding box center [550, 306] width 21 height 21
checkbox input "true"
click at [750, 172] on div "Schedule" at bounding box center [741, 175] width 23 height 7
checkbox input "false"
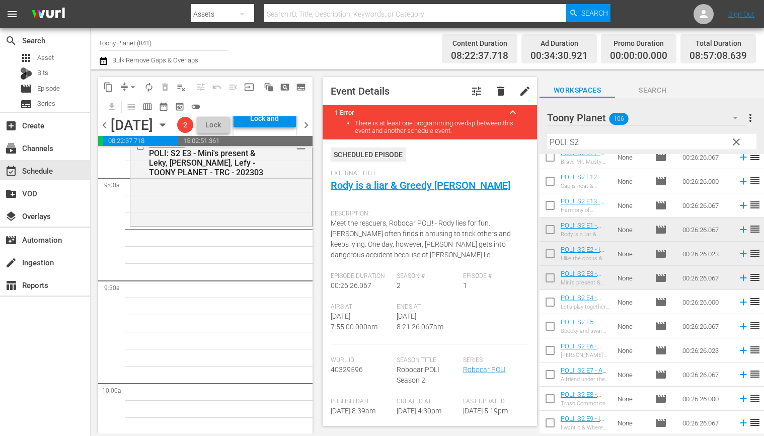
scroll to position [1819, 0]
click at [136, 87] on span "arrow_drop_down" at bounding box center [133, 87] width 10 height 10
click at [125, 137] on li "Align to End of Previous Day" at bounding box center [134, 140] width 106 height 17
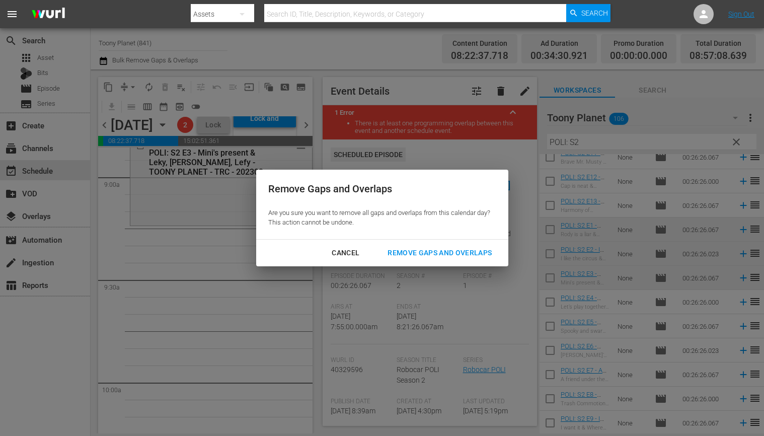
click at [436, 245] on button "Remove Gaps and Overlaps" at bounding box center [440, 253] width 128 height 19
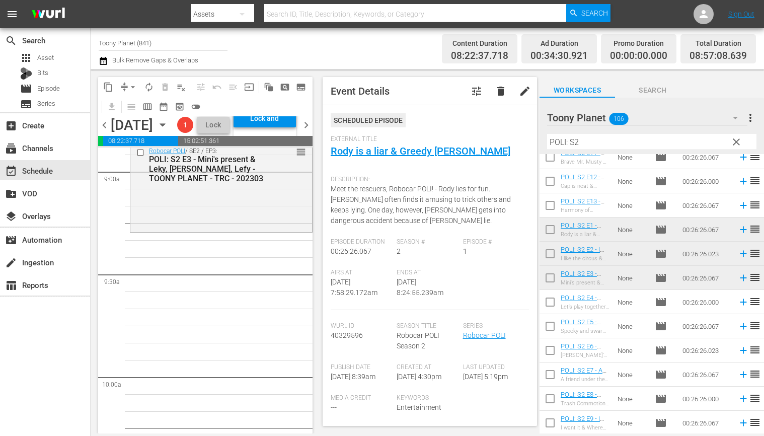
scroll to position [1821, 0]
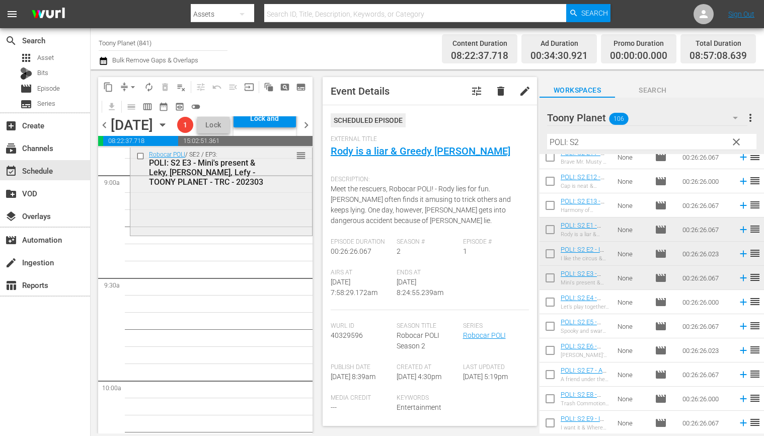
click at [216, 234] on div "Robocar POLI / SE2 / EP3: POLI: S2 E3 - Mini's present & Leky, Lety, Lefy - TOO…" at bounding box center [221, 190] width 182 height 88
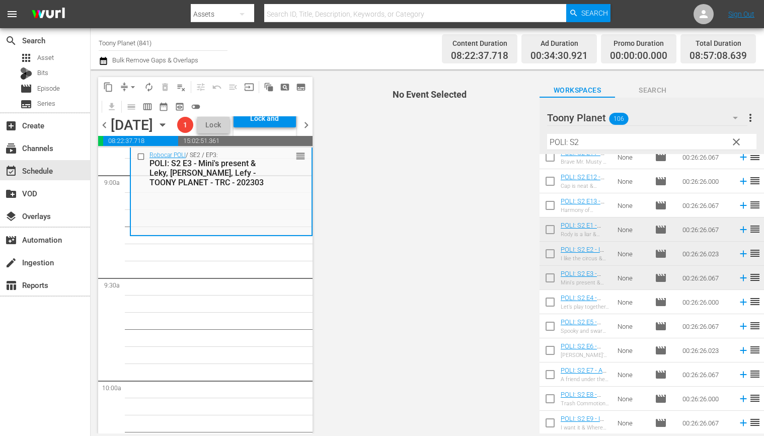
click at [551, 301] on input "checkbox" at bounding box center [550, 303] width 21 height 21
checkbox input "true"
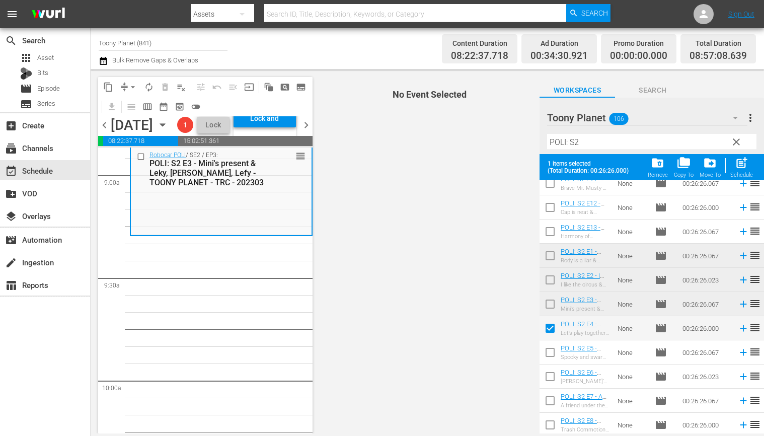
click at [550, 341] on td at bounding box center [550, 352] width 21 height 24
click at [548, 347] on input "checkbox" at bounding box center [550, 354] width 21 height 21
checkbox input "true"
click at [739, 164] on span "post_add" at bounding box center [742, 163] width 14 height 14
checkbox input "false"
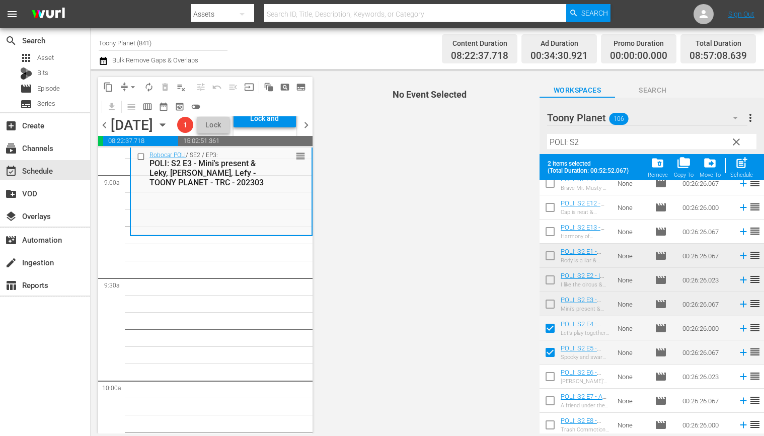
checkbox input "false"
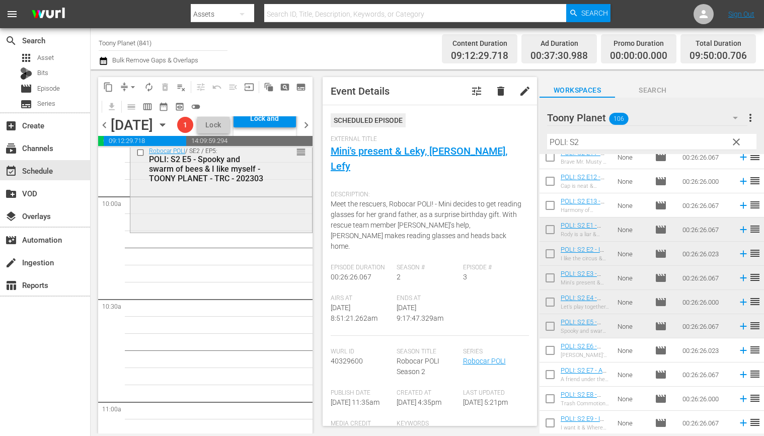
scroll to position [1969, 0]
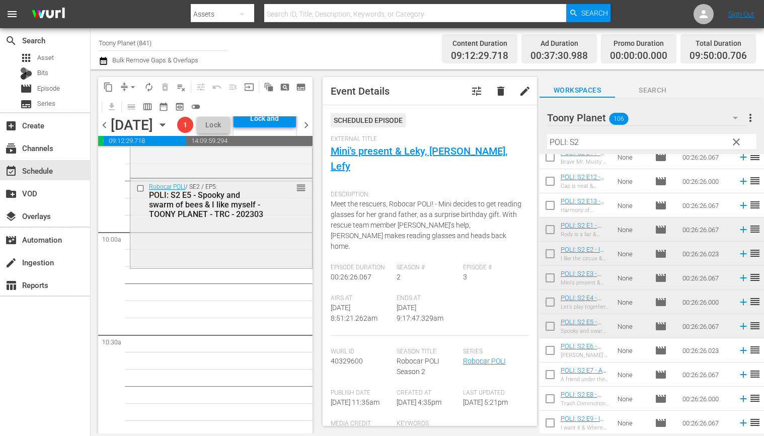
click at [229, 266] on div "Robocar POLI / SE2 / EP5: POLI: S2 E5 - Spooky and swarm of bees & I like mysel…" at bounding box center [221, 223] width 182 height 88
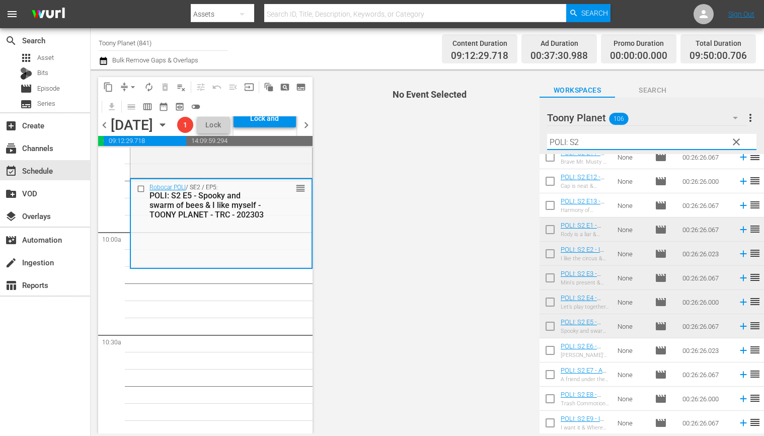
drag, startPoint x: 616, startPoint y: 136, endPoint x: 503, endPoint y: 138, distance: 113.3
click at [503, 138] on div "content_copy compress arrow_drop_down autorenew_outlined delete_forever_outline…" at bounding box center [428, 251] width 674 height 364
drag, startPoint x: 584, startPoint y: 139, endPoint x: 503, endPoint y: 131, distance: 81.5
click at [503, 131] on div "content_copy compress arrow_drop_down autorenew_outlined delete_forever_outline…" at bounding box center [428, 251] width 674 height 364
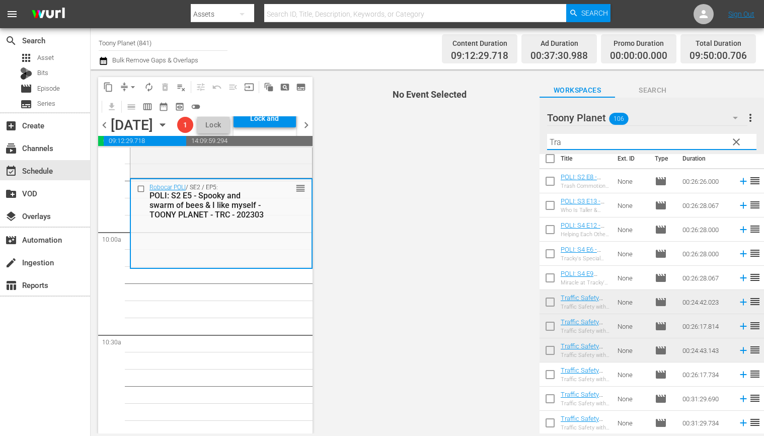
scroll to position [10, 0]
type input "T"
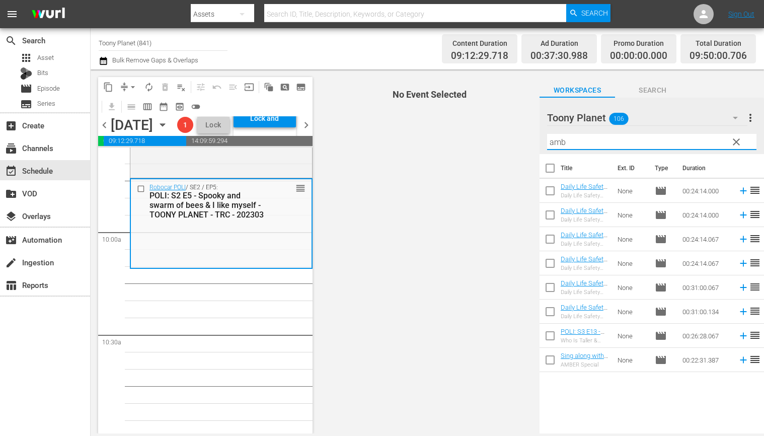
scroll to position [0, 0]
drag, startPoint x: 600, startPoint y: 149, endPoint x: 456, endPoint y: 135, distance: 144.1
click at [464, 138] on div "content_copy compress arrow_drop_down autorenew_outlined delete_forever_outline…" at bounding box center [428, 251] width 674 height 364
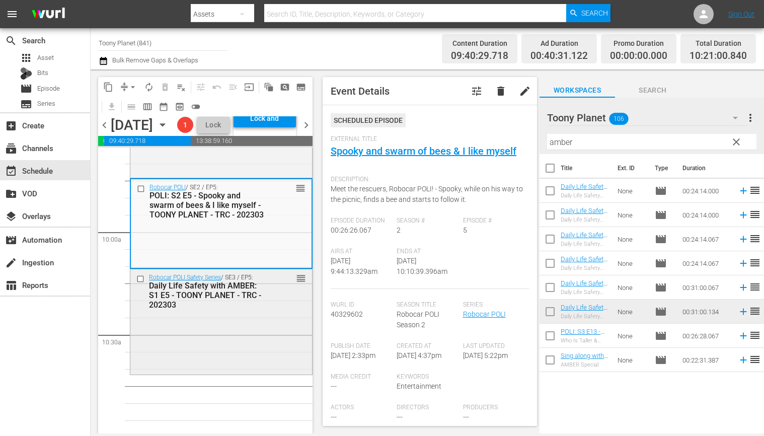
click at [255, 373] on div "Robocar POLI Safety Series / SE3 / EP5: Daily Life Safety with AMBER: S1 E5 - T…" at bounding box center [221, 320] width 182 height 103
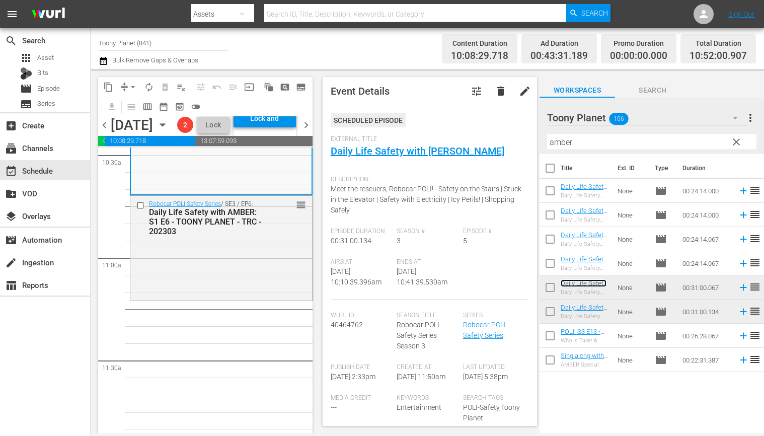
scroll to position [2151, 0]
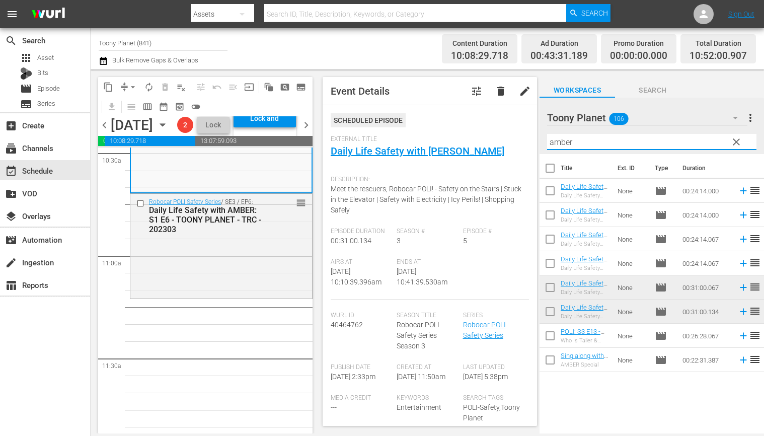
drag, startPoint x: 586, startPoint y: 141, endPoint x: 502, endPoint y: 137, distance: 84.2
click at [502, 137] on div "content_copy compress arrow_drop_down autorenew_outlined delete_forever_outline…" at bounding box center [428, 251] width 674 height 364
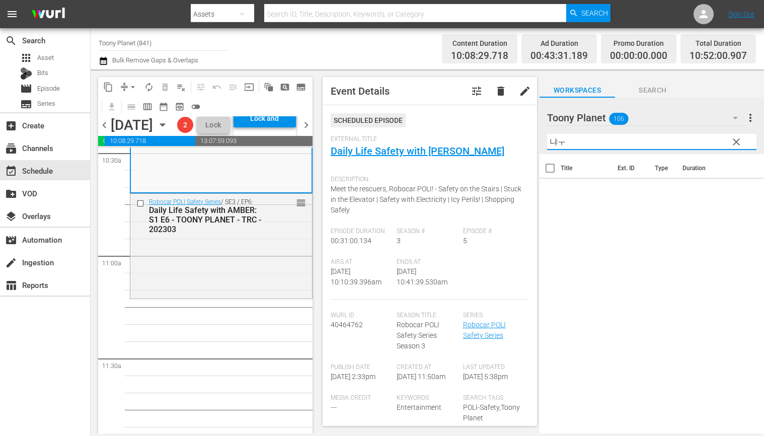
type input "냐"
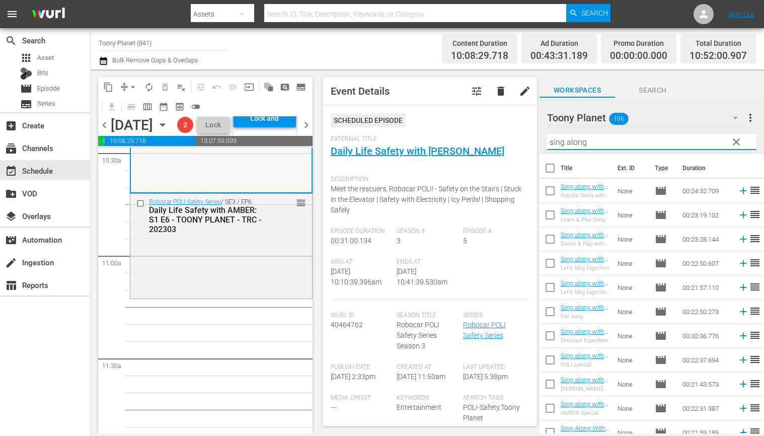
drag, startPoint x: 554, startPoint y: 142, endPoint x: 490, endPoint y: 135, distance: 64.3
click at [490, 135] on div "content_copy compress arrow_drop_down autorenew_outlined delete_forever_outline…" at bounding box center [428, 251] width 674 height 364
type input "sing along"
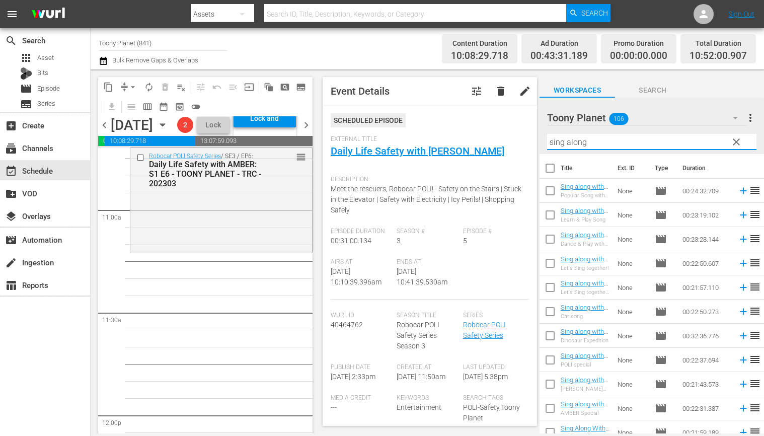
scroll to position [2200, 0]
drag, startPoint x: 185, startPoint y: 316, endPoint x: 390, endPoint y: 292, distance: 206.8
click at [185, 317] on div "Play With Robocar POLI / SE1 / EP2: Play With Robocar POLI - Aesop's Fables wit…" at bounding box center [221, 413] width 183 height 4930
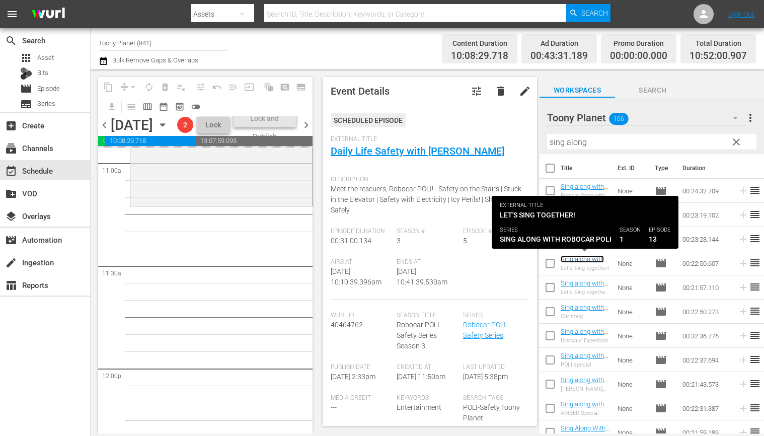
scroll to position [2247, 0]
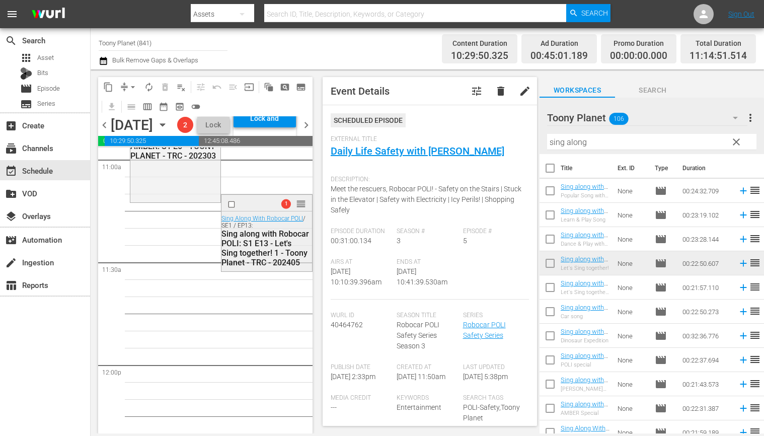
click at [262, 267] on div "Sing along with Robocar POLI: S1 E13 - Let's Sing together! 1 - Toony Planet - …" at bounding box center [266, 248] width 88 height 38
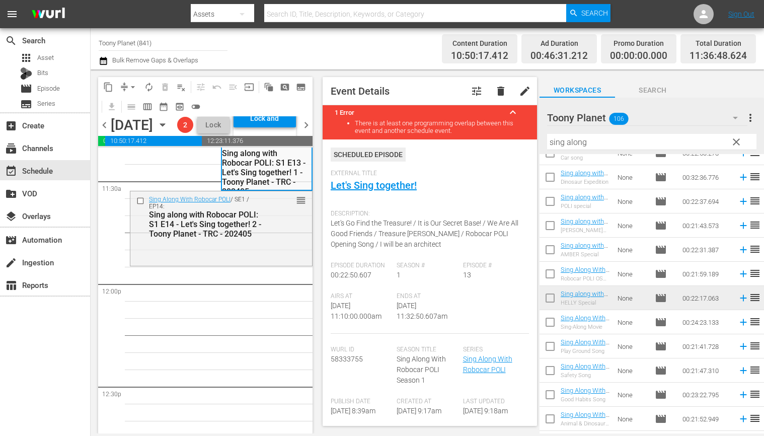
scroll to position [227, 0]
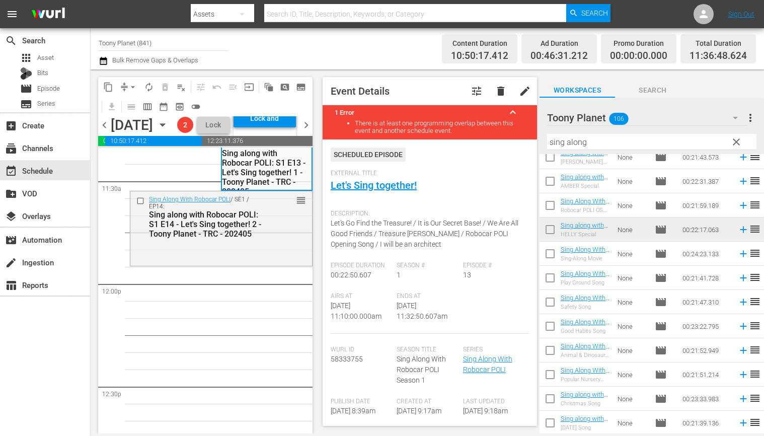
drag, startPoint x: 590, startPoint y: 285, endPoint x: 291, endPoint y: 2, distance: 411.3
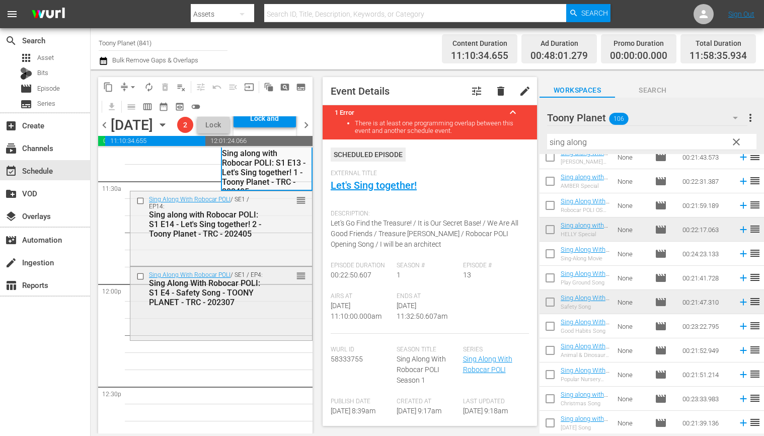
click at [265, 311] on div "Sing Along With Robocar POLI / SE1 / EP4: Sing Along With Robocar POLI: S1 E4 -…" at bounding box center [221, 289] width 182 height 44
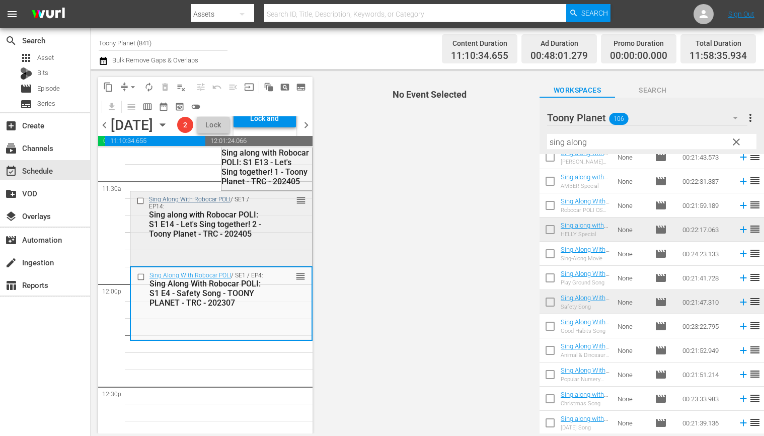
scroll to position [2213, 0]
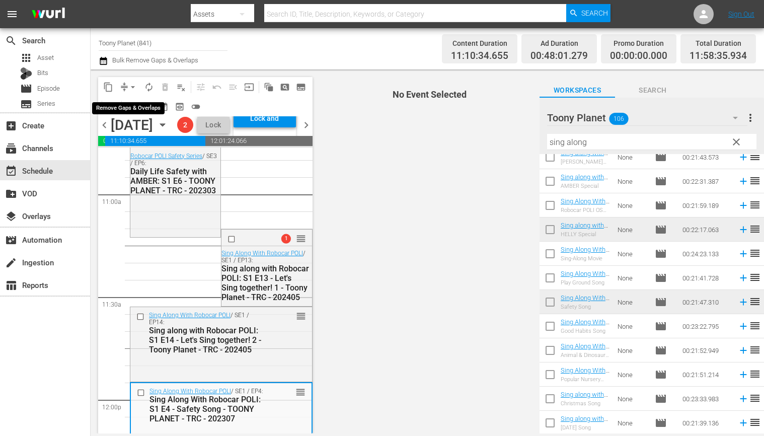
click at [125, 86] on button "arrow_drop_down" at bounding box center [133, 87] width 16 height 16
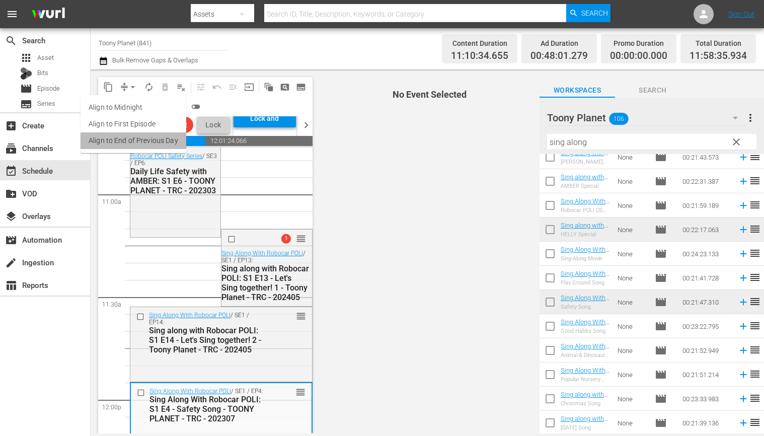
click at [144, 147] on li "Align to End of Previous Day" at bounding box center [134, 140] width 106 height 17
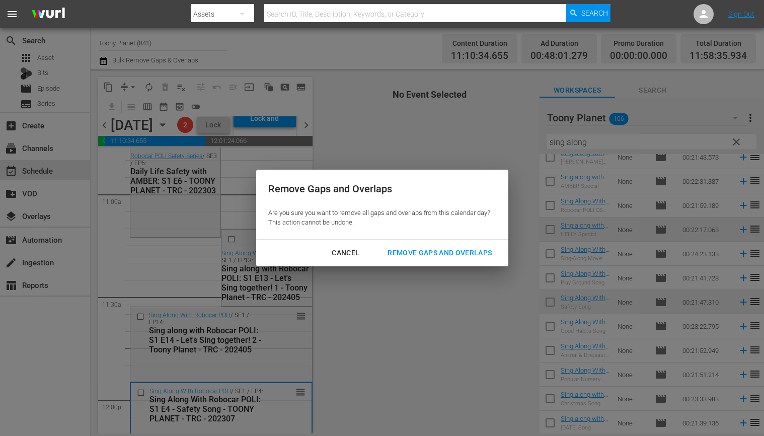
click at [425, 256] on div "Remove Gaps and Overlaps" at bounding box center [440, 253] width 120 height 13
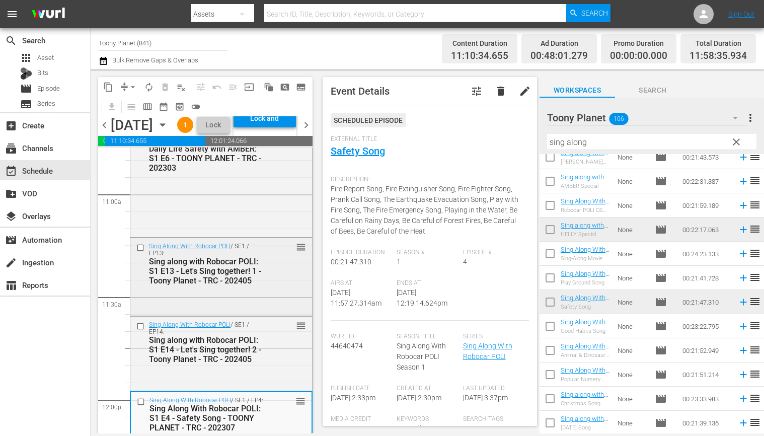
scroll to position [2342, 0]
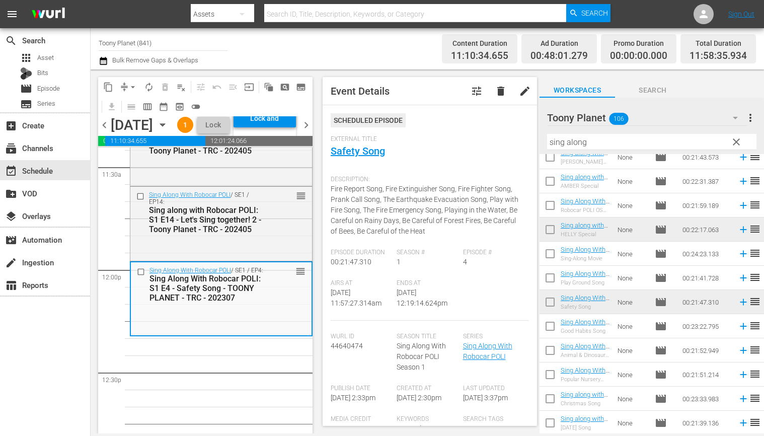
click at [171, 381] on div "Play With Robocar POLI / SE1 / EP2: Play With Robocar POLI - Aesop's Fables wit…" at bounding box center [221, 270] width 183 height 4930
click at [201, 334] on div "Sing Along With Robocar POLI / SE1 / EP4: Sing Along With Robocar POLI: S1 E4 -…" at bounding box center [221, 297] width 181 height 71
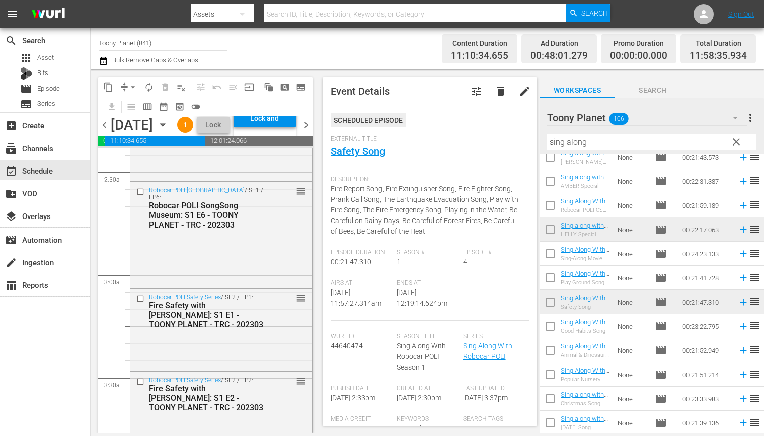
scroll to position [0, 0]
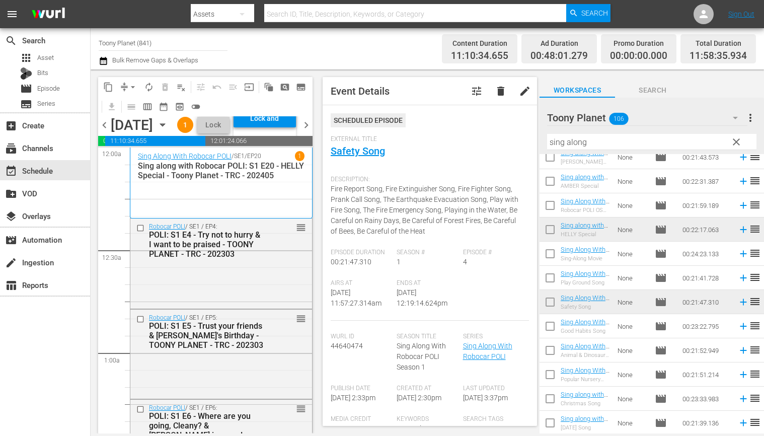
click at [150, 90] on span "autorenew_outlined" at bounding box center [149, 87] width 10 height 10
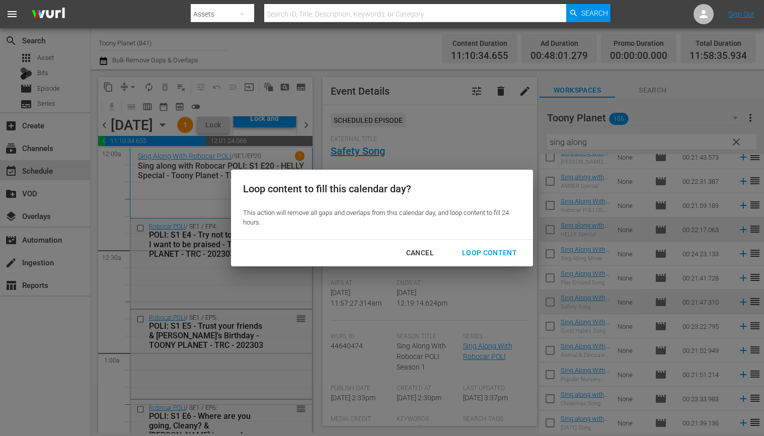
drag, startPoint x: 490, startPoint y: 254, endPoint x: 412, endPoint y: 309, distance: 96.1
click at [490, 254] on div "Loop Content" at bounding box center [489, 253] width 71 height 13
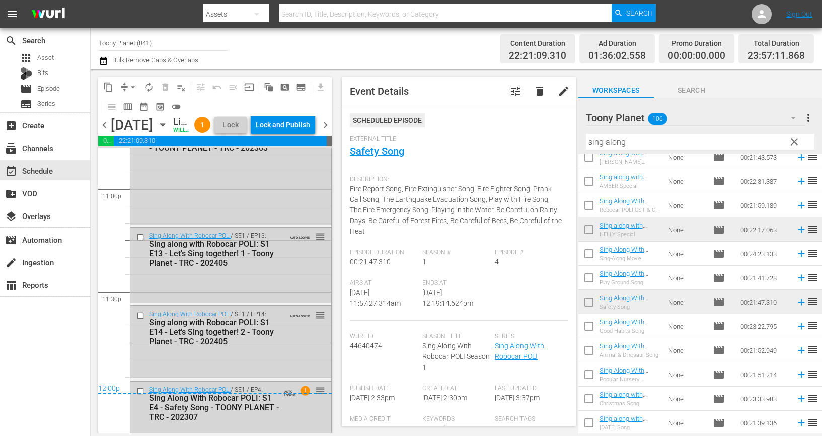
scroll to position [4721, 0]
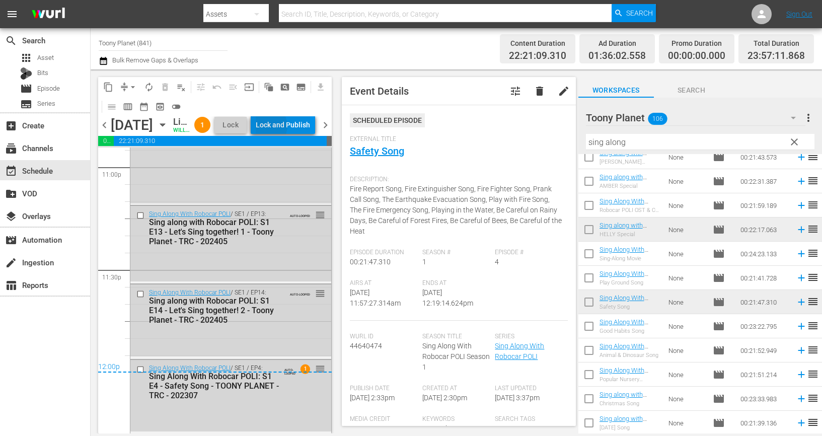
click at [291, 127] on div "Lock and Publish" at bounding box center [283, 125] width 54 height 18
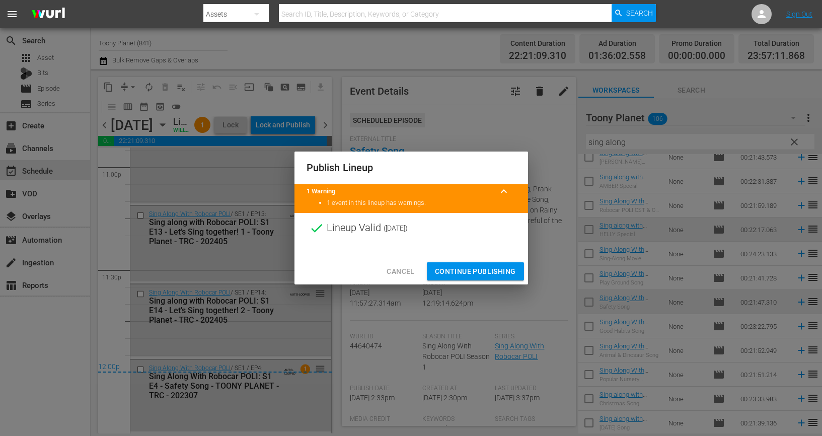
click at [481, 255] on div at bounding box center [412, 250] width 234 height 15
drag, startPoint x: 479, startPoint y: 272, endPoint x: 478, endPoint y: 314, distance: 41.8
click at [479, 272] on span "Continue Publishing" at bounding box center [475, 271] width 81 height 13
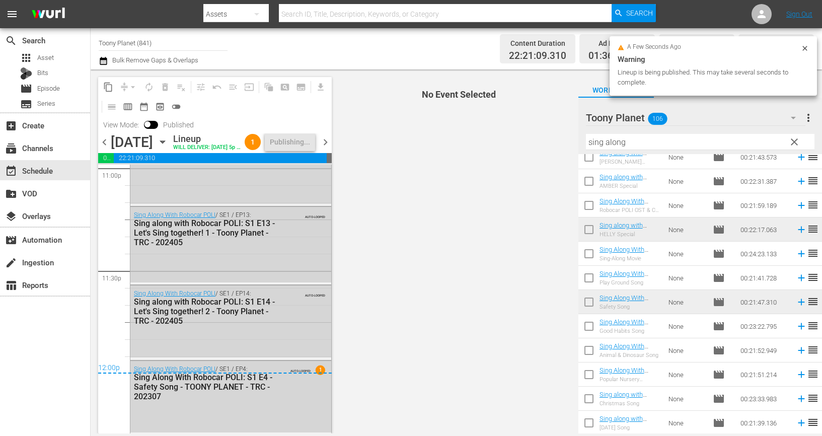
click at [328, 149] on span "chevron_right" at bounding box center [325, 142] width 13 height 13
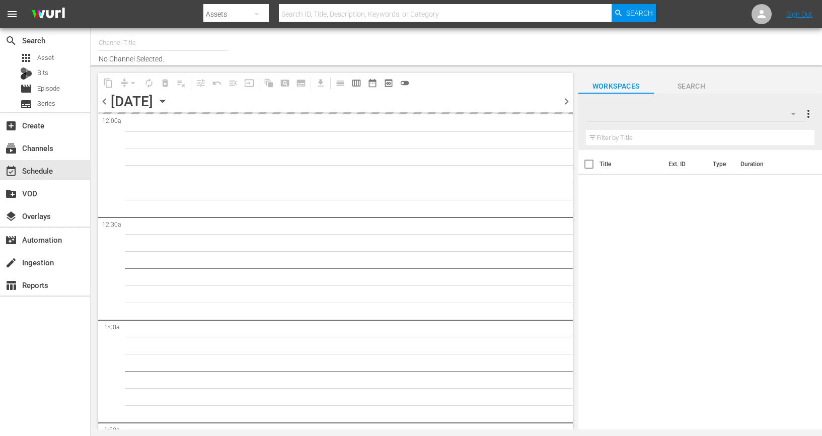
type input "Toony Planet (841)"
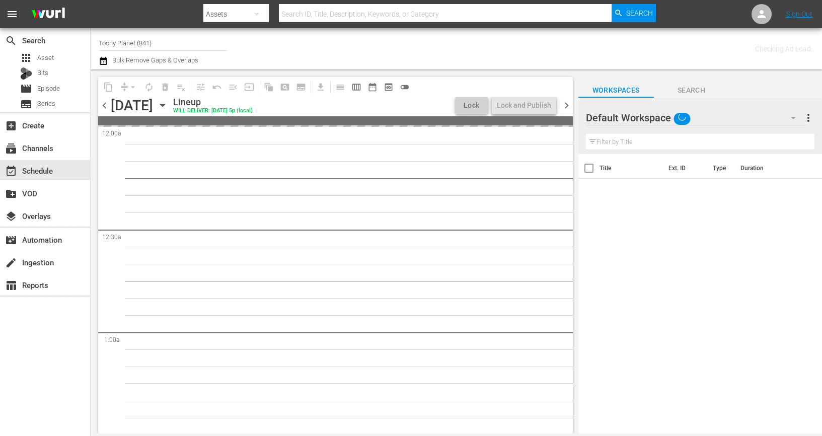
click at [747, 120] on div "Default Workspace" at bounding box center [695, 118] width 219 height 28
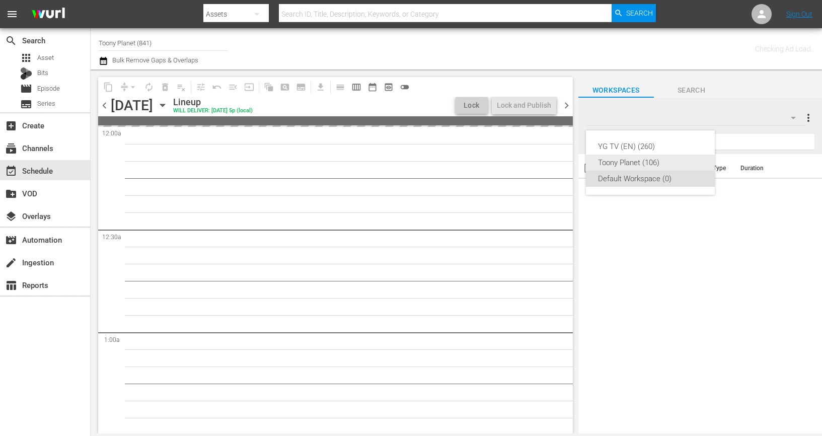
click at [665, 163] on div "Toony Planet (106)" at bounding box center [650, 163] width 105 height 16
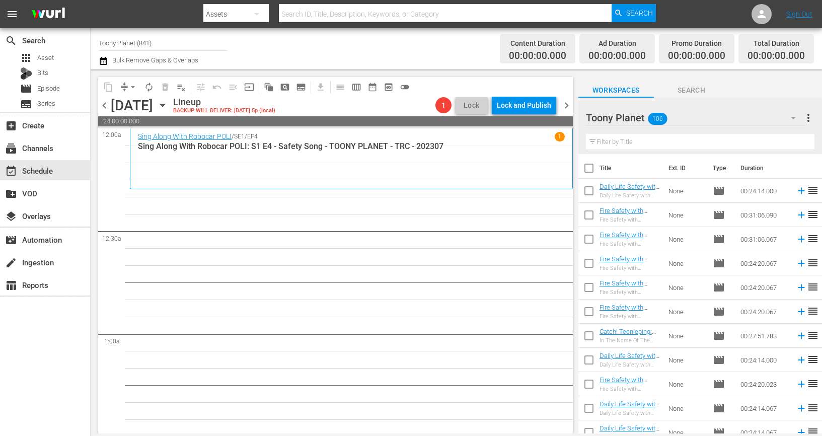
drag, startPoint x: 644, startPoint y: 141, endPoint x: 630, endPoint y: 249, distance: 108.7
click at [644, 141] on input "text" at bounding box center [700, 142] width 229 height 16
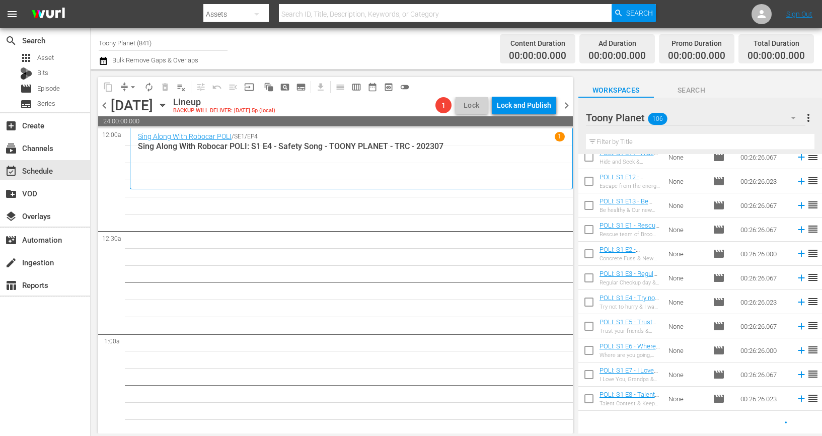
drag, startPoint x: 386, startPoint y: 339, endPoint x: 112, endPoint y: 171, distance: 321.6
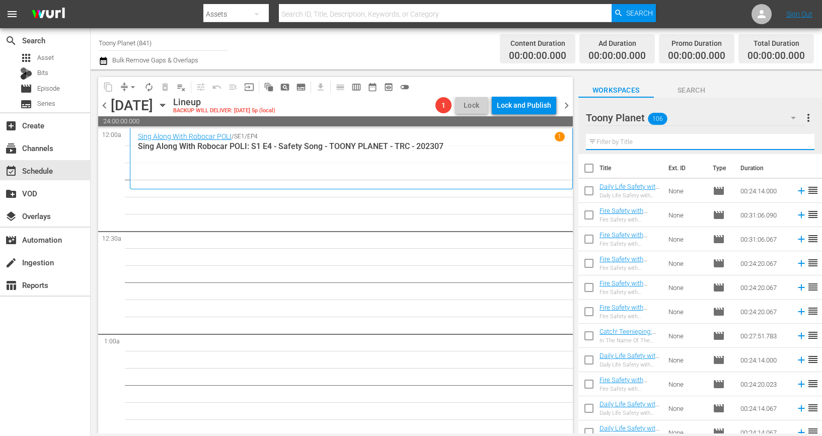
click at [619, 143] on input "text" at bounding box center [700, 142] width 229 height 16
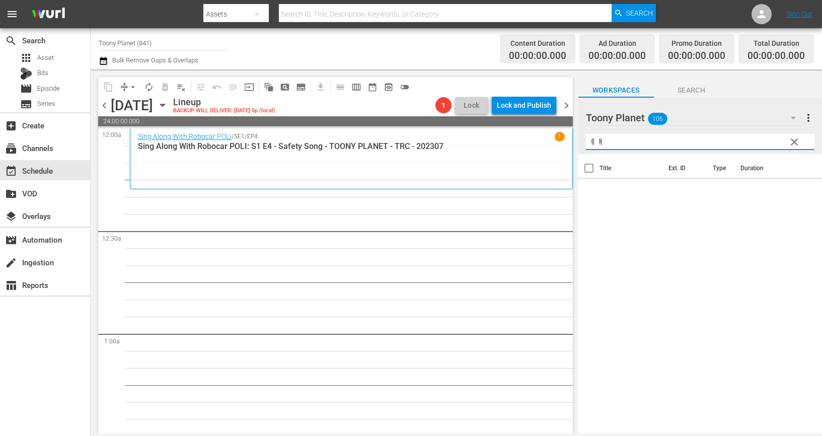
type input "ㅖ"
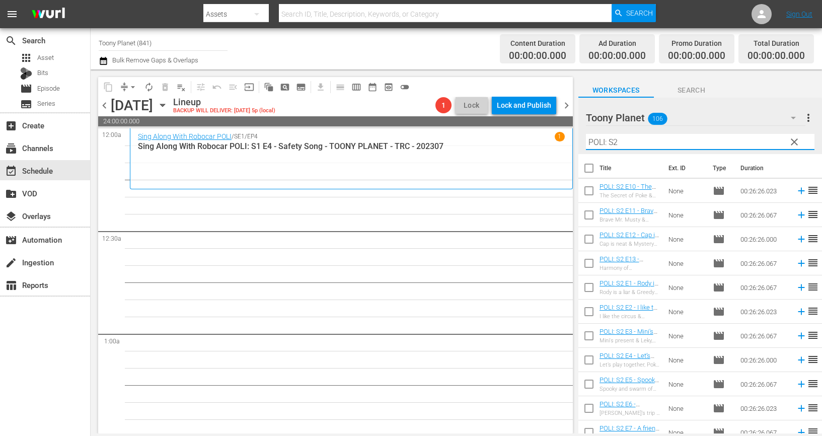
type input "POLI: S2"
drag, startPoint x: 398, startPoint y: 330, endPoint x: 242, endPoint y: 14, distance: 352.3
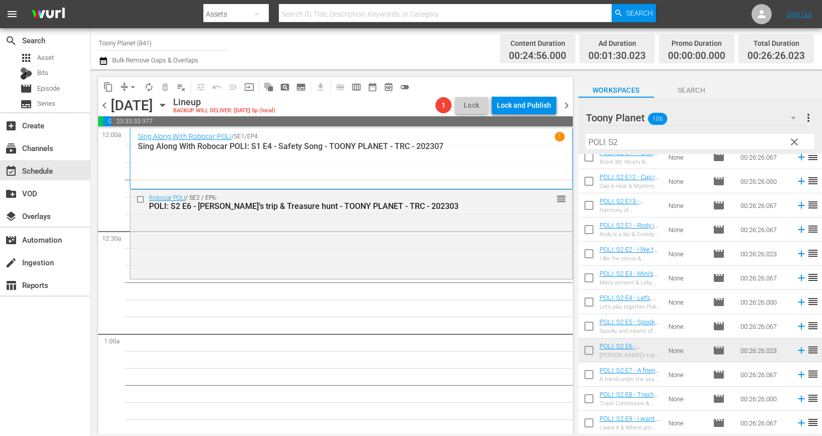
click at [459, 248] on div "Robocar POLI / SE2 / EP6: POLI: S2 E6 - Annie’s trip & Treasure hunt - TOONY PL…" at bounding box center [351, 234] width 442 height 88
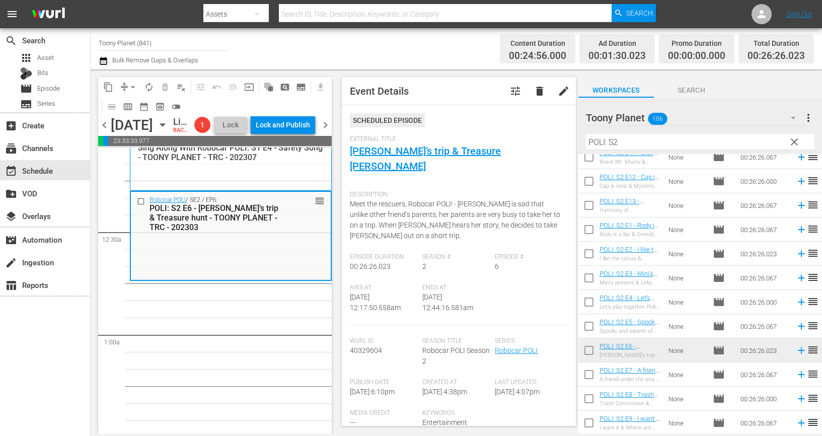
scroll to position [32, 0]
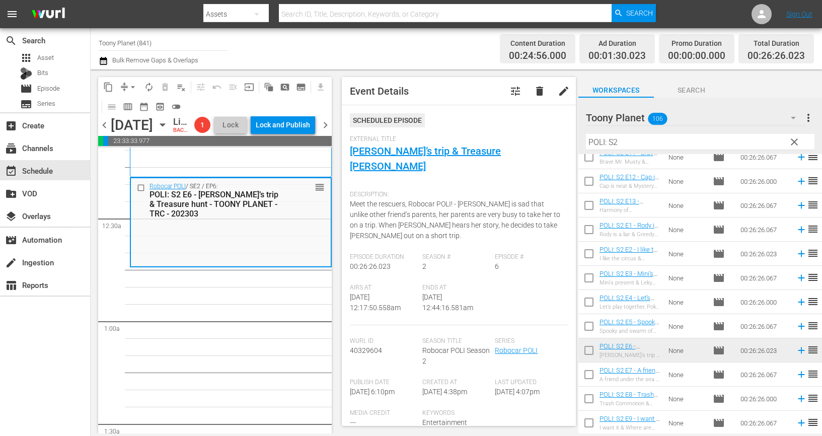
click at [583, 377] on input "checkbox" at bounding box center [588, 376] width 21 height 21
checkbox input "true"
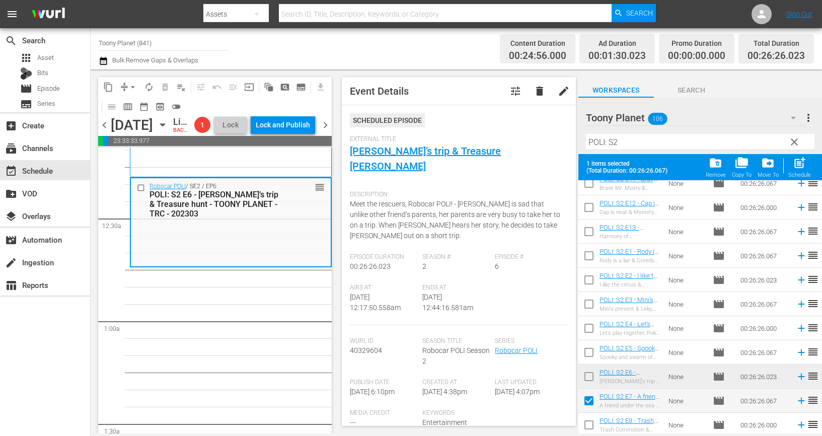
scroll to position [84, 0]
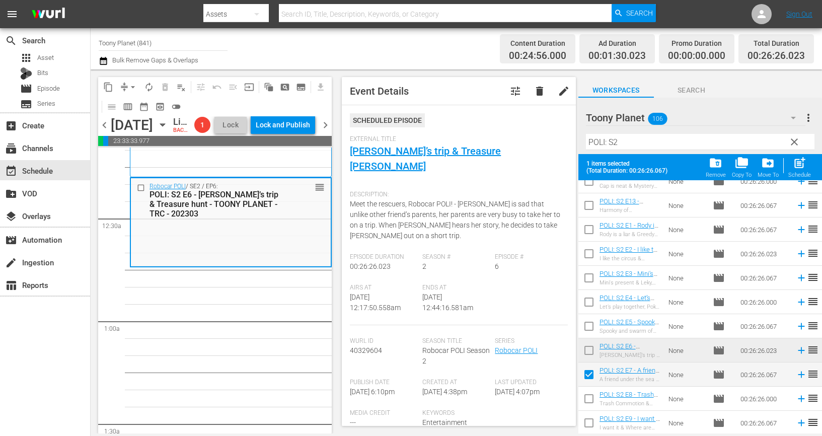
drag, startPoint x: 588, startPoint y: 405, endPoint x: 585, endPoint y: 422, distance: 17.3
click at [588, 405] on input "checkbox" at bounding box center [588, 400] width 21 height 21
checkbox input "true"
click at [583, 427] on input "checkbox" at bounding box center [588, 424] width 21 height 21
checkbox input "true"
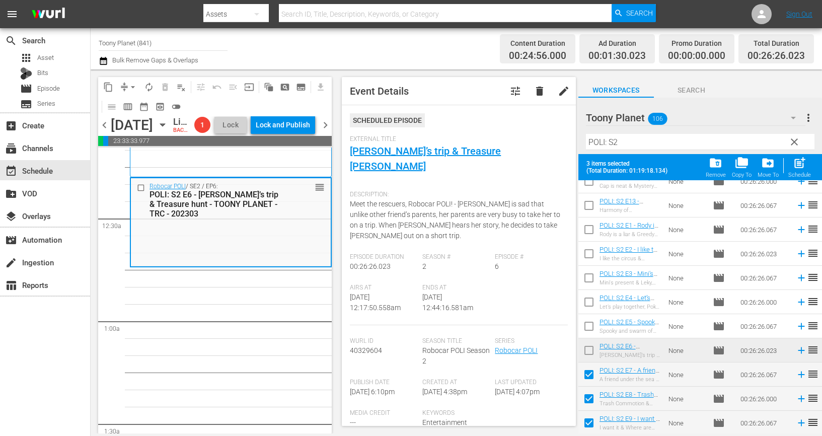
click at [808, 166] on div "post_add Schedule" at bounding box center [799, 167] width 23 height 22
checkbox input "false"
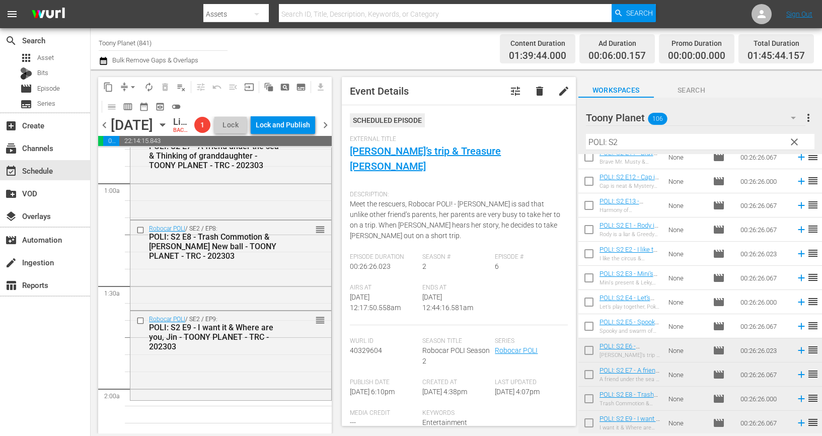
scroll to position [215, 0]
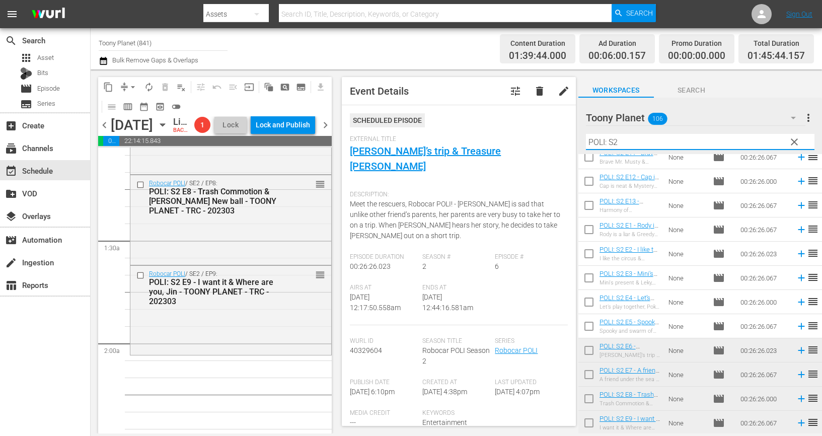
click at [631, 142] on input "POLI: S2" at bounding box center [700, 142] width 229 height 16
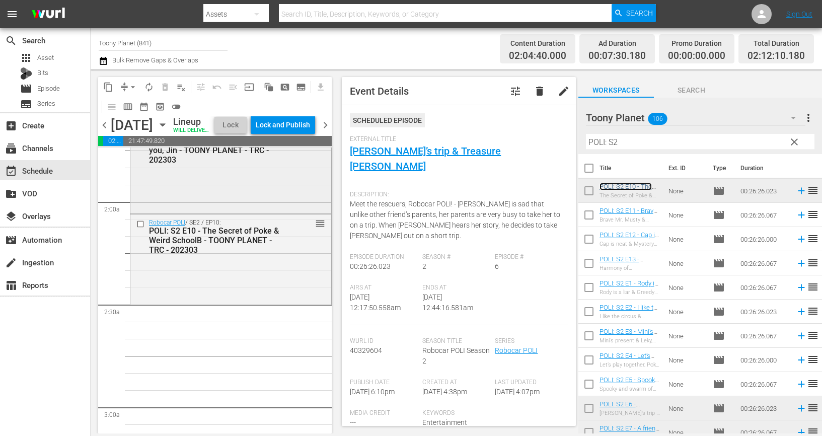
scroll to position [376, 0]
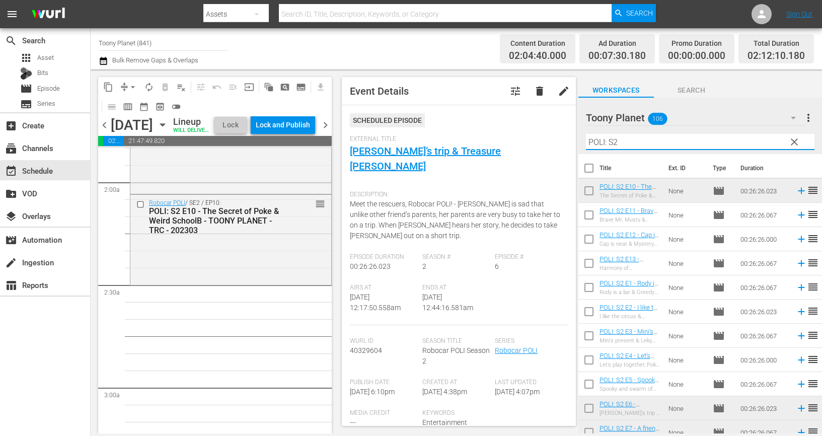
click at [630, 145] on input "POLI: S2" at bounding box center [700, 142] width 229 height 16
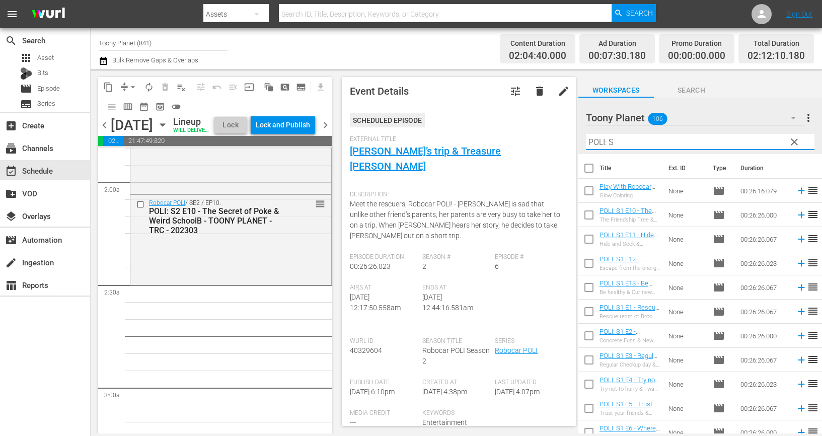
drag, startPoint x: 631, startPoint y: 144, endPoint x: 520, endPoint y: 137, distance: 111.5
click at [520, 137] on div "content_copy compress arrow_drop_down autorenew_outlined delete_forever_outline…" at bounding box center [456, 251] width 731 height 364
type input "ㄴ"
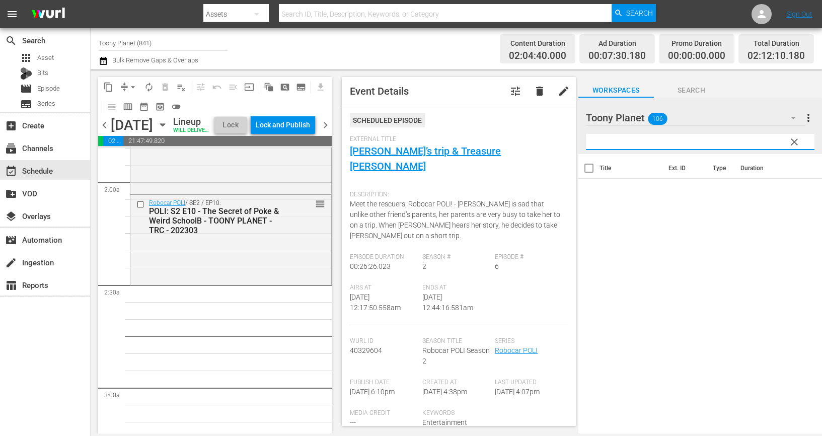
type input "ㄴ"
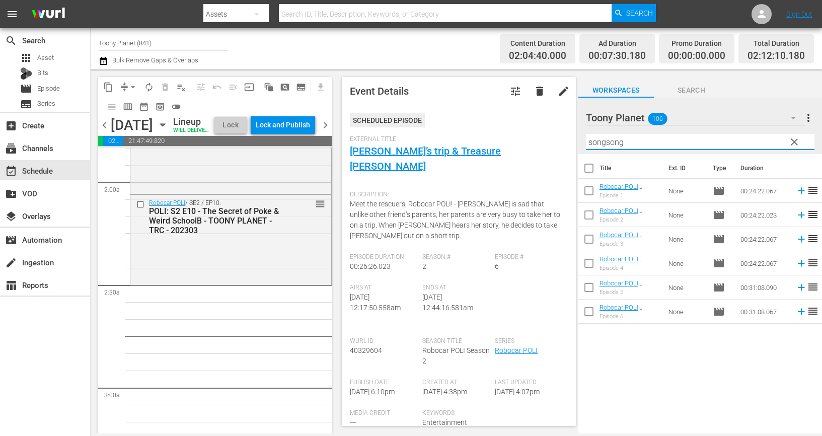
click at [563, 134] on div "content_copy compress arrow_drop_down autorenew_outlined delete_forever_outline…" at bounding box center [456, 251] width 731 height 364
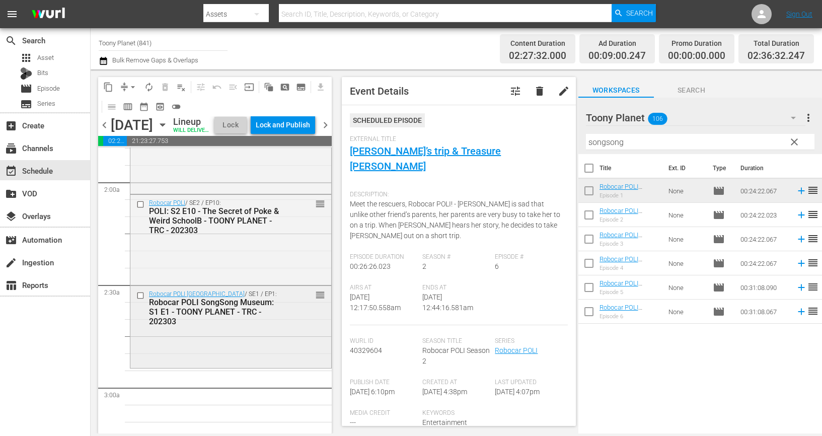
click at [213, 326] on div "Robocar POLI SongSong Museum: S1 E1 - TOONY PLANET - TRC - 202303" at bounding box center [216, 312] width 134 height 29
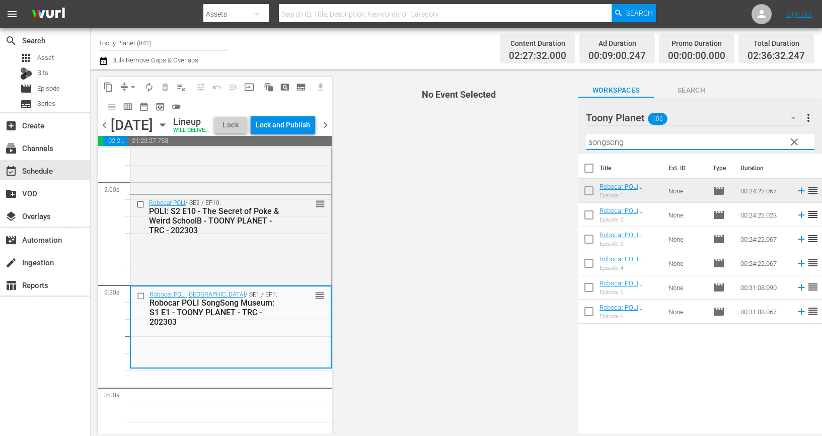
drag, startPoint x: 600, startPoint y: 140, endPoint x: 445, endPoint y: 127, distance: 155.1
click at [448, 127] on div "content_copy compress arrow_drop_down autorenew_outlined delete_forever_outline…" at bounding box center [456, 251] width 731 height 364
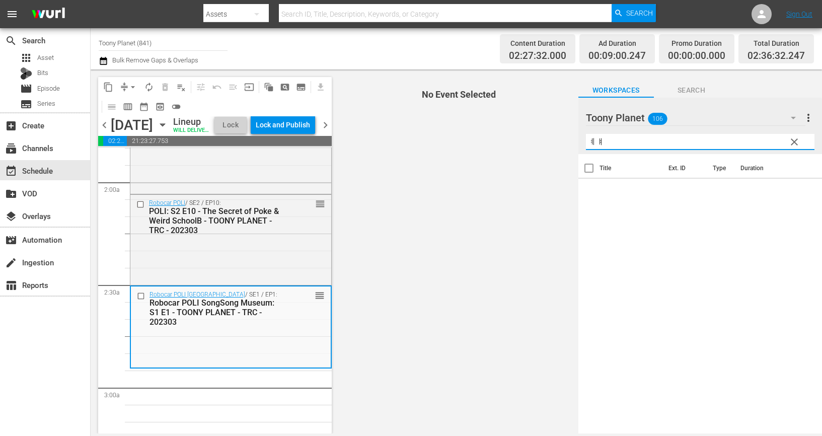
type input "ㅖ"
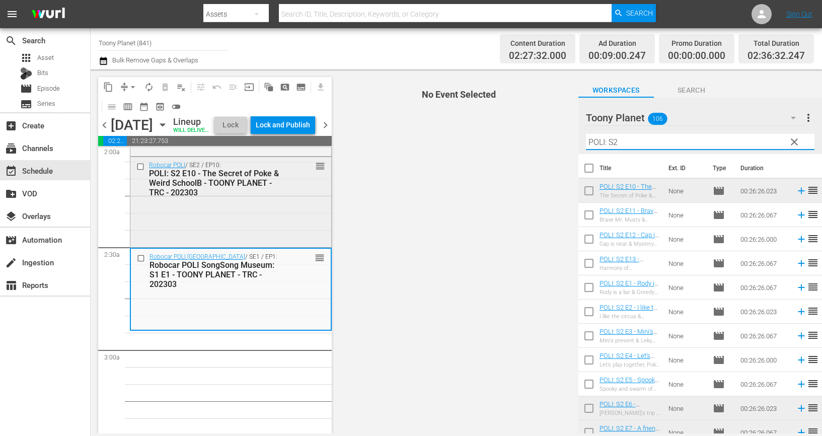
scroll to position [417, 0]
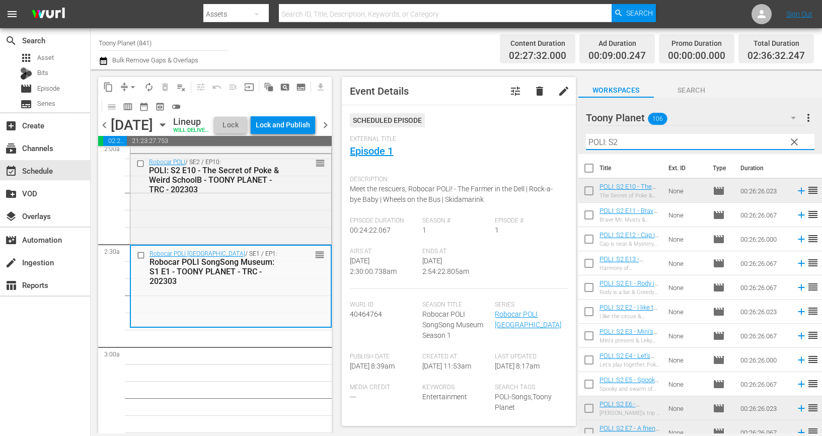
drag, startPoint x: 633, startPoint y: 136, endPoint x: 535, endPoint y: 127, distance: 98.6
click at [541, 128] on div "content_copy compress arrow_drop_down autorenew_outlined delete_forever_outline…" at bounding box center [456, 251] width 731 height 364
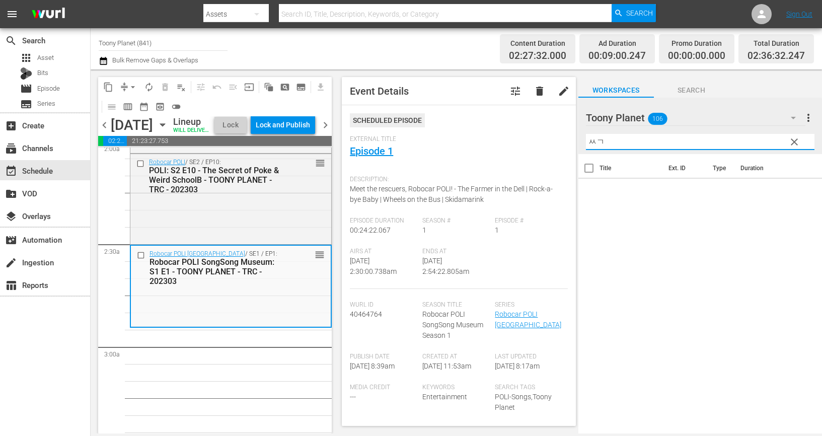
type input "ㅆ"
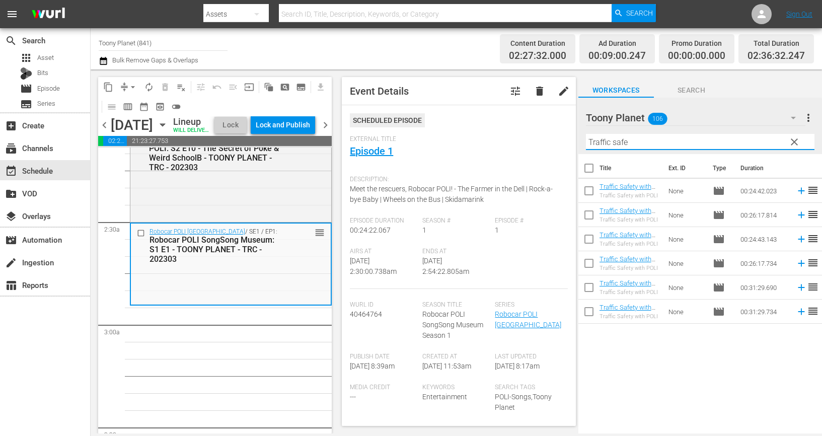
type input "Traffic safe"
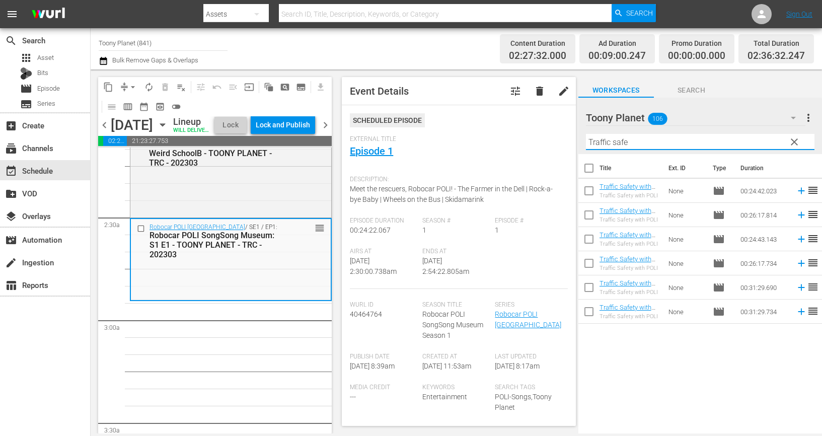
drag, startPoint x: 190, startPoint y: 395, endPoint x: 389, endPoint y: 364, distance: 200.6
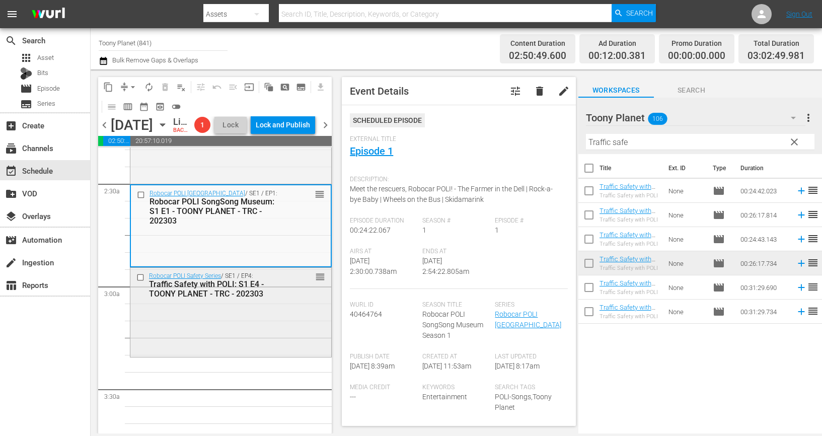
click at [289, 302] on div "Robocar POLI Safety Series / SE1 / EP4: Traffic Safety with POLI: S1 E4 - TOONY…" at bounding box center [230, 285] width 201 height 34
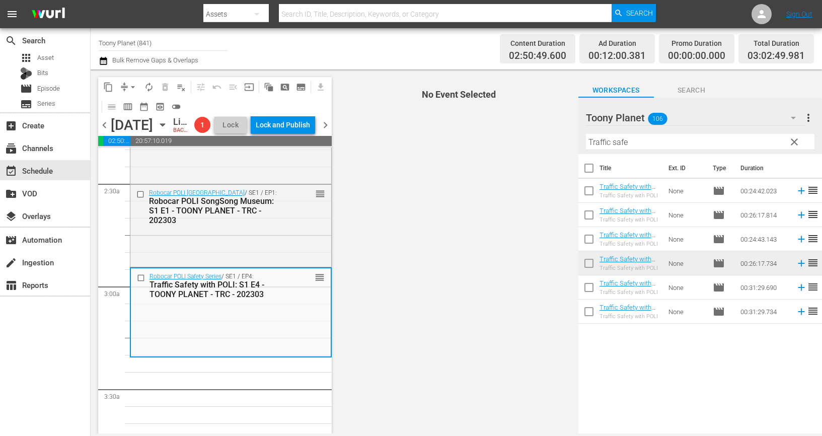
scroll to position [493, 0]
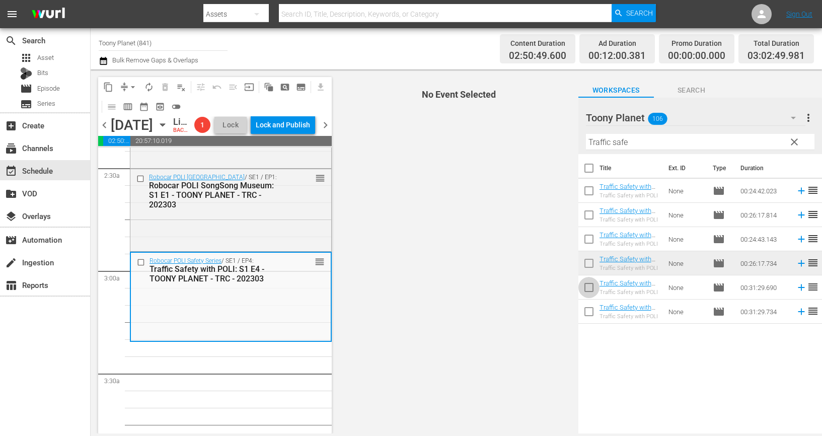
click at [590, 290] on input "checkbox" at bounding box center [588, 289] width 21 height 21
checkbox input "true"
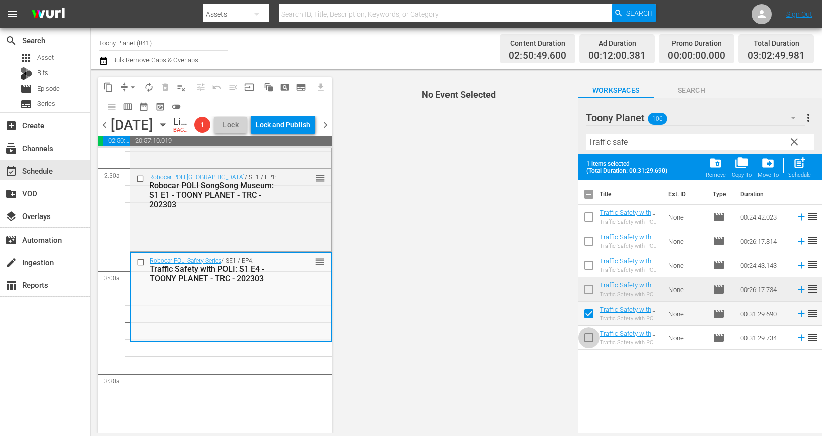
click at [586, 345] on input "checkbox" at bounding box center [588, 339] width 21 height 21
checkbox input "true"
click at [804, 160] on span "post_add" at bounding box center [800, 163] width 14 height 14
checkbox input "false"
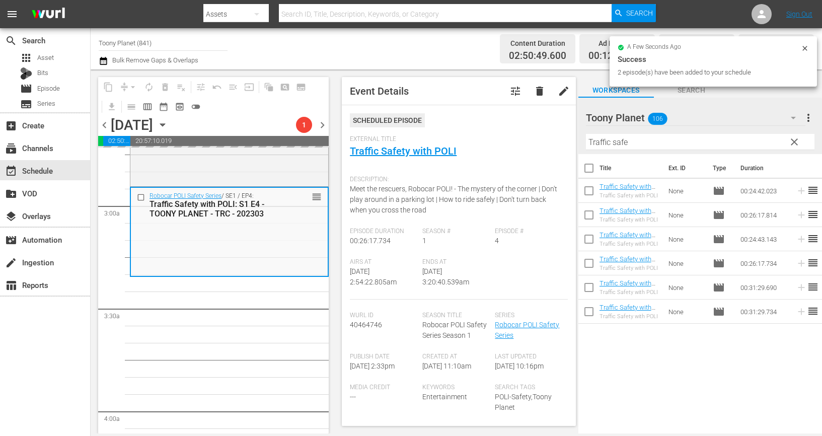
scroll to position [564, 0]
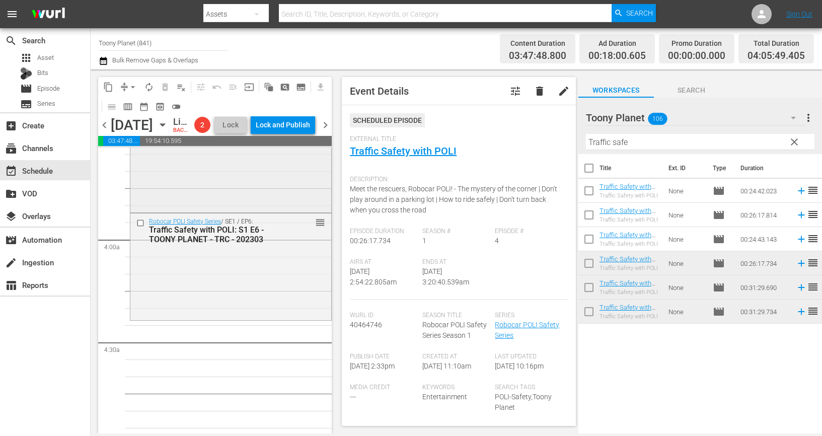
click at [229, 307] on div "Robocar POLI Safety Series / SE1 / EP6: Traffic Safety with POLI: S1 E6 - TOONY…" at bounding box center [230, 265] width 201 height 105
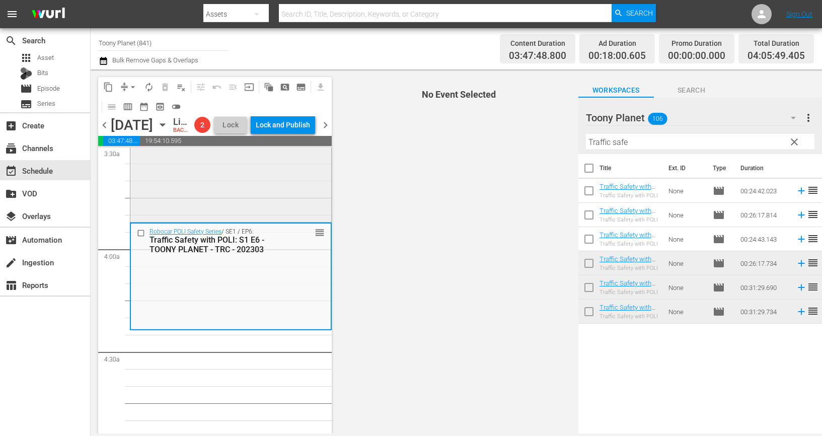
scroll to position [736, 0]
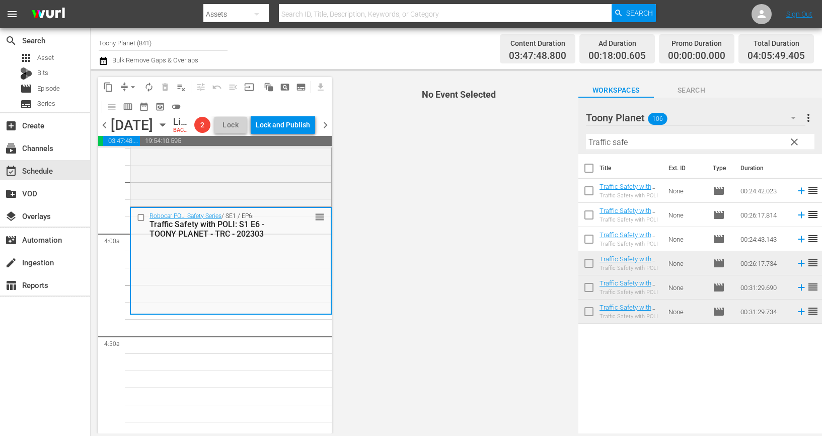
drag, startPoint x: 636, startPoint y: 142, endPoint x: 481, endPoint y: 135, distance: 155.7
click at [481, 135] on div "content_copy compress arrow_drop_down autorenew_outlined delete_forever_outline…" at bounding box center [456, 251] width 731 height 364
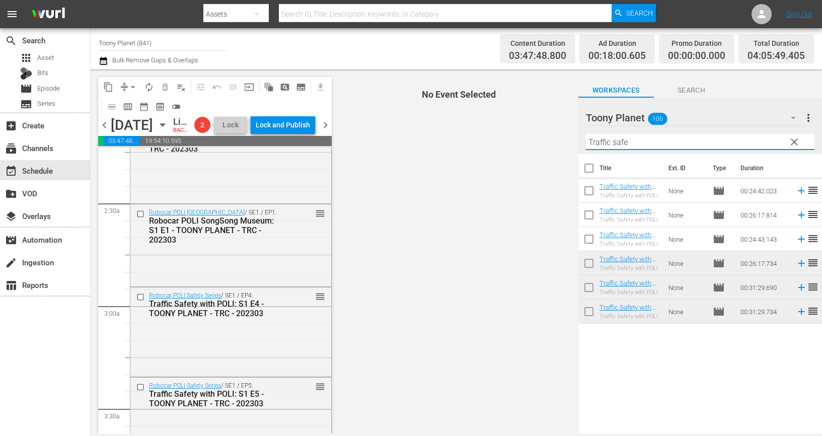
scroll to position [366, 0]
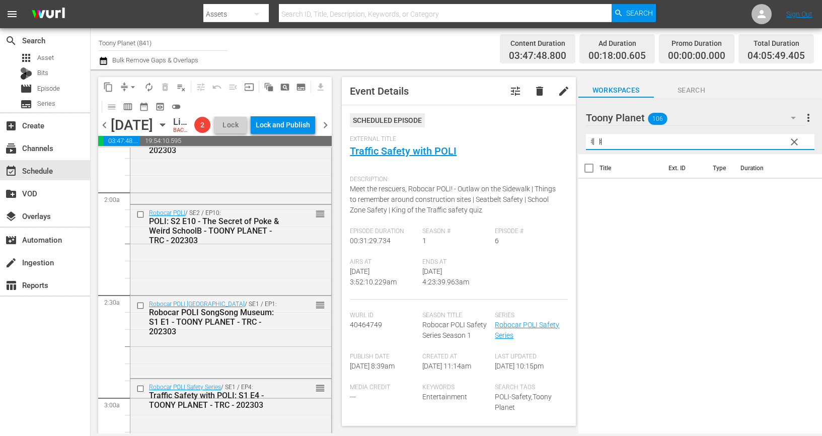
type input "ㅖ"
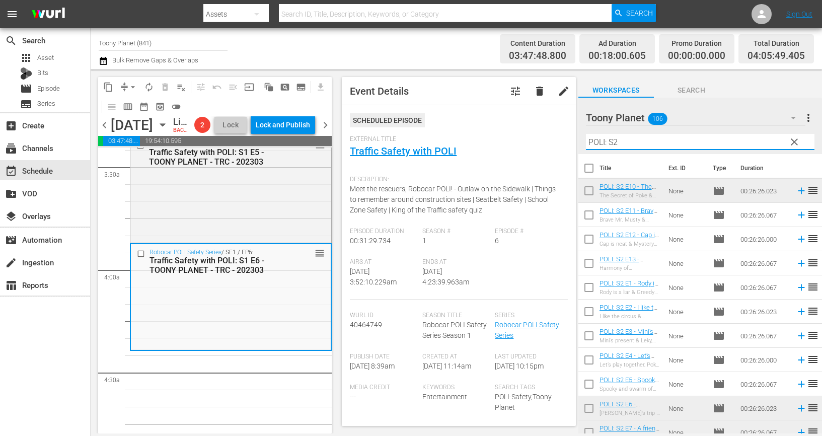
scroll to position [739, 0]
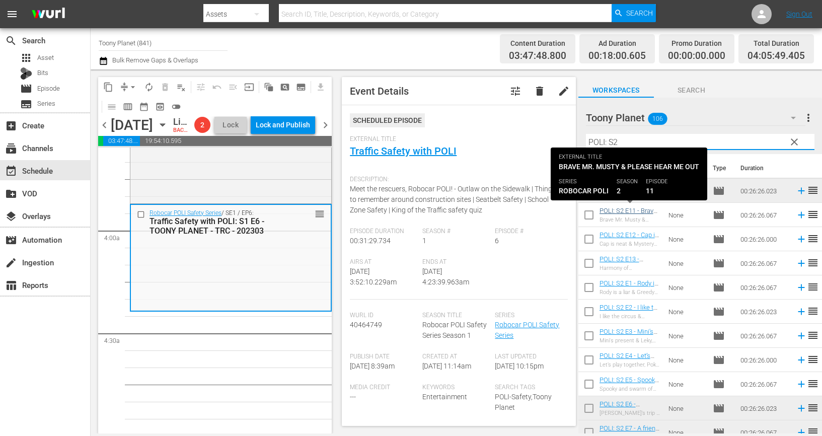
type input "POLI: S2"
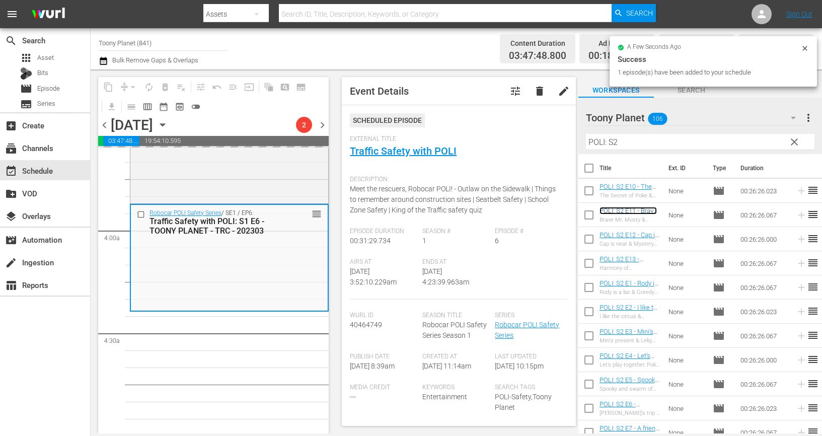
scroll to position [776, 0]
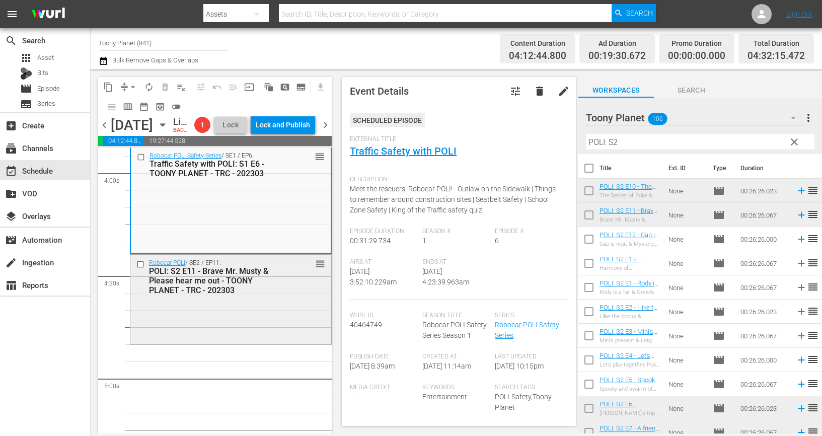
click at [265, 323] on div "Robocar POLI / SE2 / EP11: POLI: S2 E11 - Brave Mr. Musty & Please hear me out …" at bounding box center [230, 299] width 201 height 88
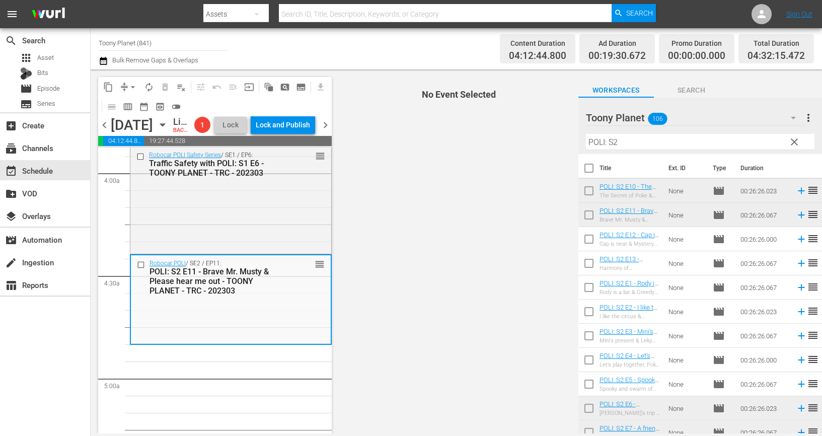
scroll to position [825, 0]
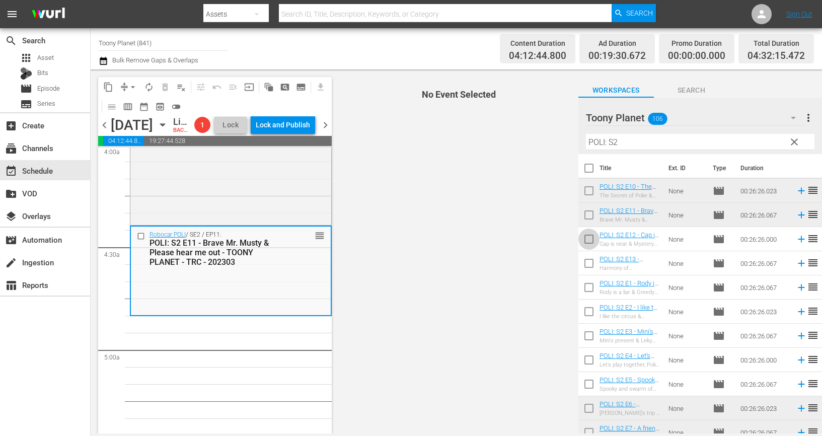
click at [585, 236] on input "checkbox" at bounding box center [588, 241] width 21 height 21
checkbox input "true"
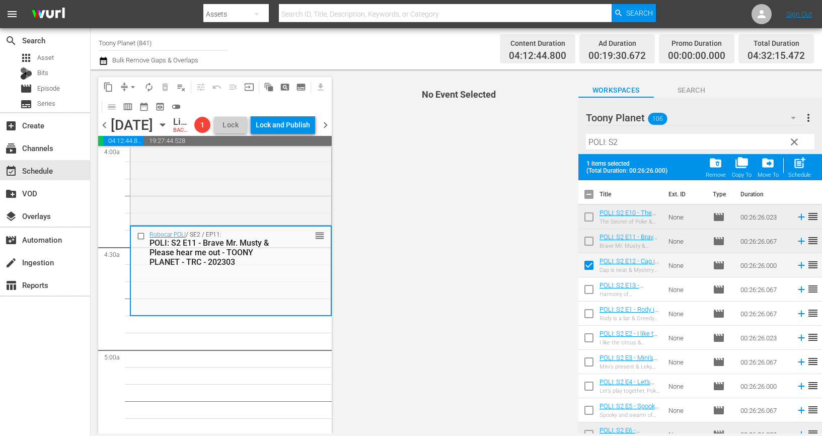
click at [592, 291] on input "checkbox" at bounding box center [588, 291] width 21 height 21
checkbox input "true"
click at [797, 167] on span "post_add" at bounding box center [800, 163] width 14 height 14
checkbox input "false"
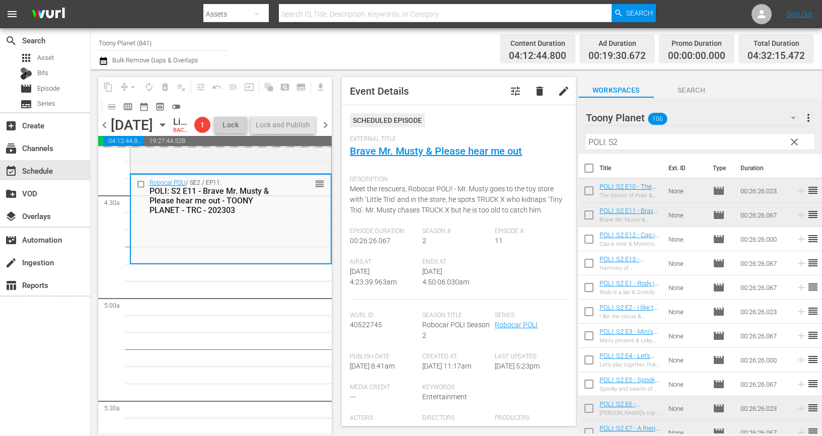
scroll to position [877, 0]
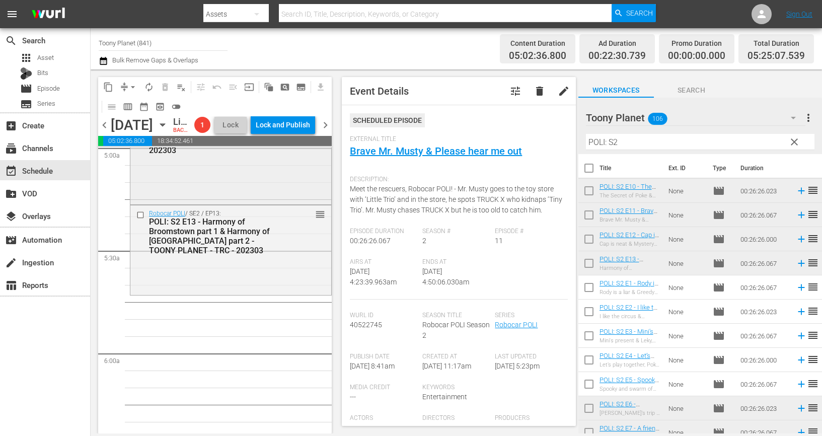
click at [270, 293] on div "Robocar POLI / SE2 / EP13: POLI: S2 E13 - Harmony of Broomstown part 1 & Harmon…" at bounding box center [230, 249] width 201 height 88
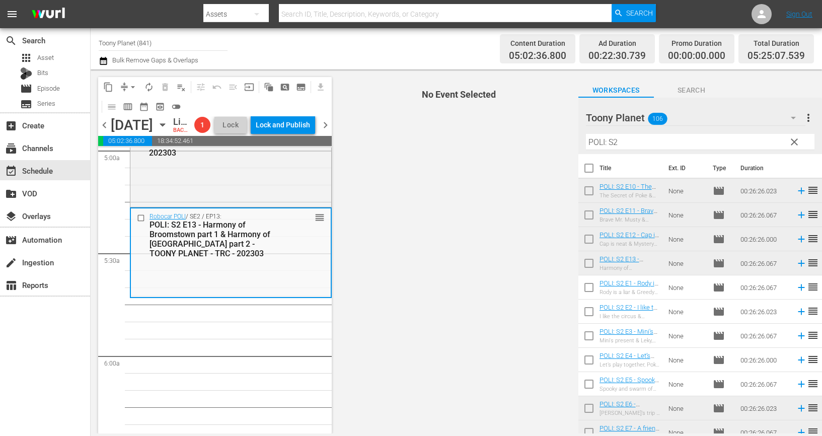
scroll to position [1025, 0]
click at [270, 295] on div "Robocar POLI / SE2 / EP13: POLI: S2 E13 - Harmony of Broomstown part 1 & Harmon…" at bounding box center [231, 251] width 200 height 88
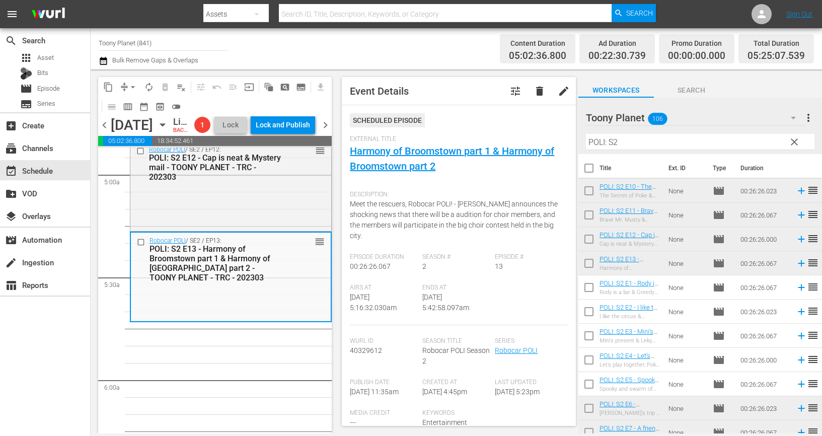
scroll to position [1002, 0]
click at [663, 134] on input "POLI: S2" at bounding box center [700, 142] width 229 height 16
click at [657, 140] on input "POLI: S2" at bounding box center [700, 142] width 229 height 16
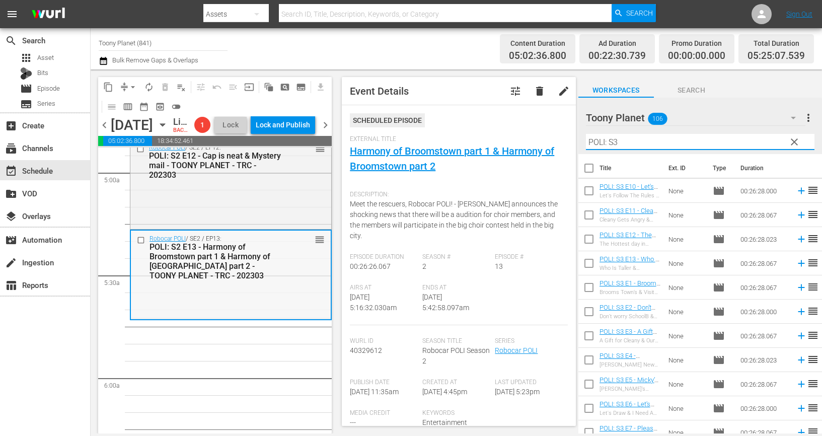
type input "POLI: S3"
click at [238, 284] on div "Robocar POLI / SE2 / EP13: POLI: S2 E13 - Harmony of Broomstown part 1 & Harmon…" at bounding box center [231, 257] width 200 height 53
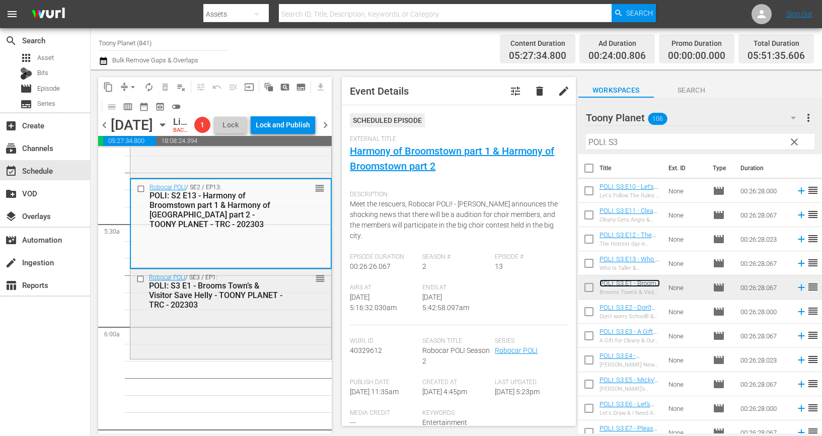
scroll to position [1061, 0]
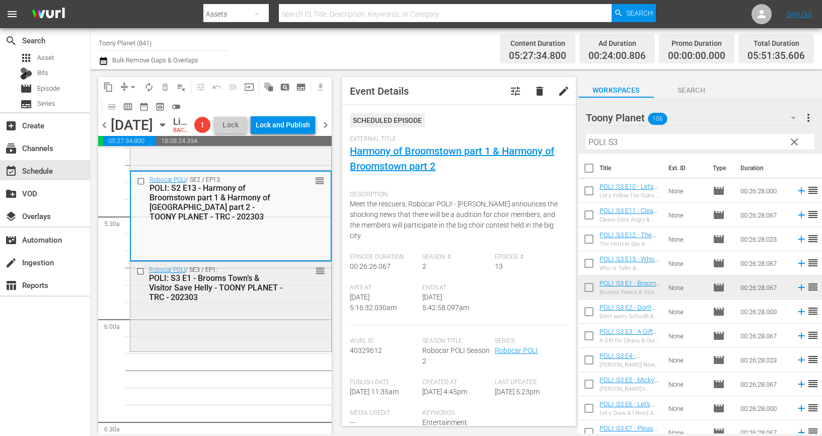
click at [276, 327] on div "Robocar POLI / SE3 / EP1: POLI: S3 E1 - Brooms Town’s & Visitor Save Helly - TO…" at bounding box center [230, 306] width 201 height 88
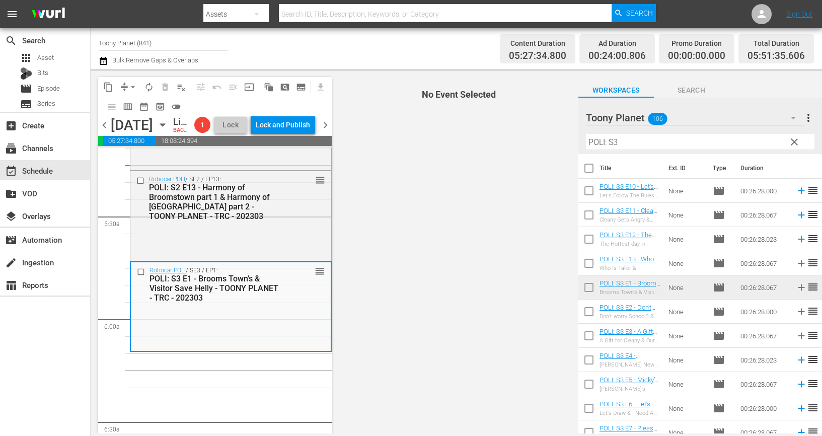
click at [589, 310] on input "checkbox" at bounding box center [588, 313] width 21 height 21
checkbox input "true"
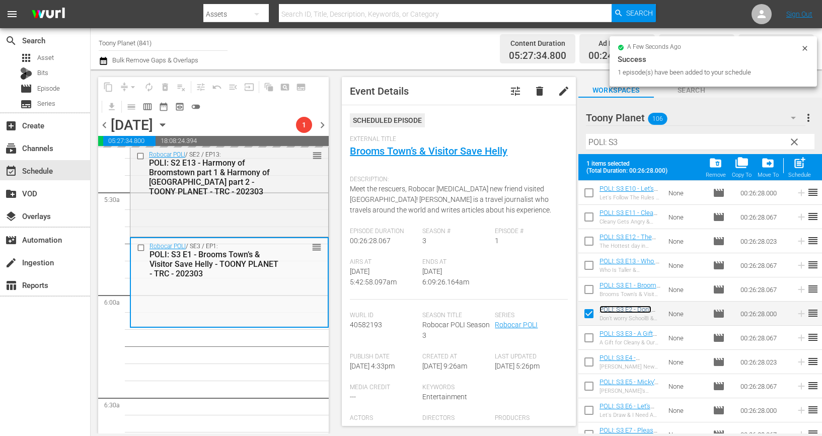
scroll to position [1099, 0]
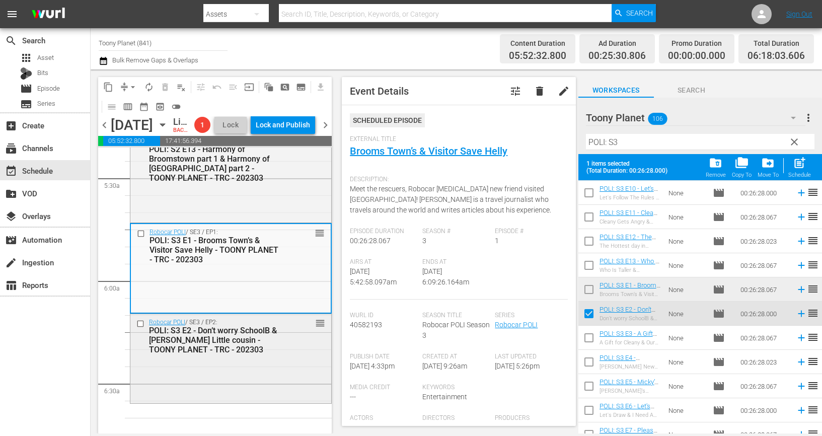
click at [212, 358] on div "Robocar POLI / SE3 / EP2: POLI: S3 E2 - Don’t worry SchoolB & Bruner's Little c…" at bounding box center [230, 336] width 201 height 44
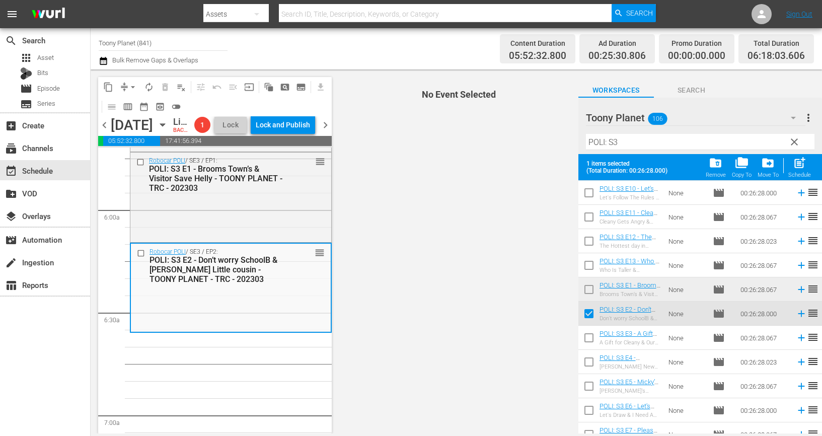
scroll to position [1192, 0]
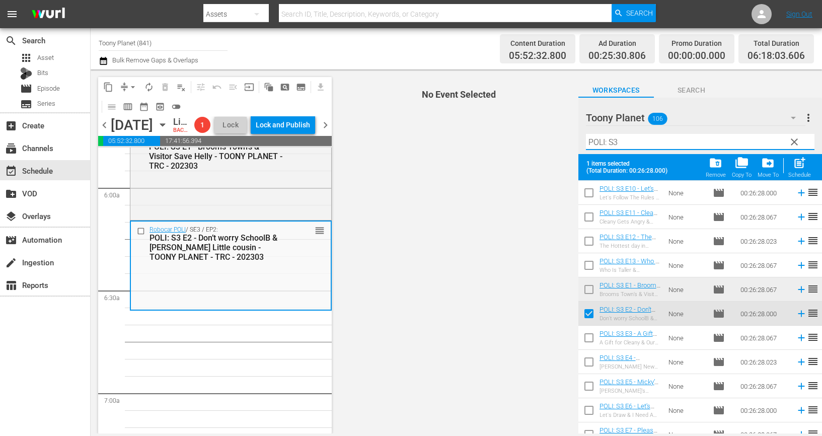
drag, startPoint x: 594, startPoint y: 145, endPoint x: 527, endPoint y: 142, distance: 67.0
click at [530, 142] on div "content_copy compress arrow_drop_down autorenew_outlined delete_forever_outline…" at bounding box center [456, 251] width 731 height 364
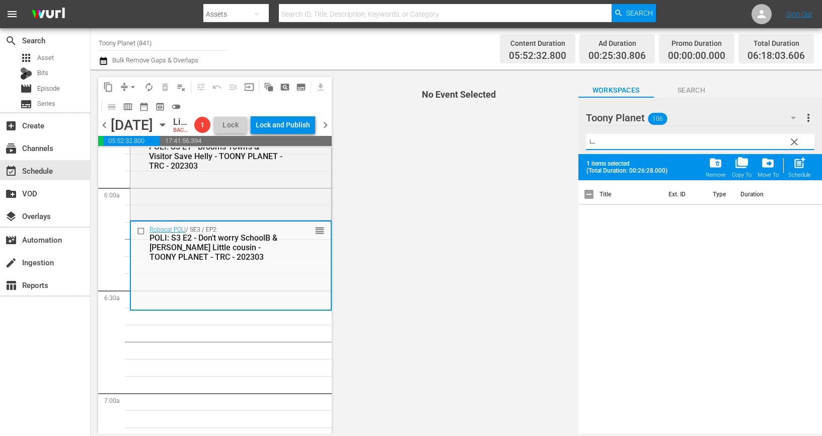
scroll to position [0, 0]
type input "냐"
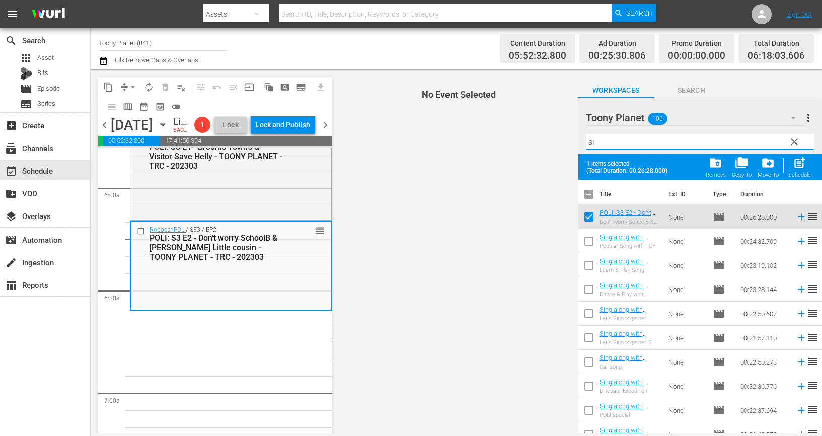
type input "s"
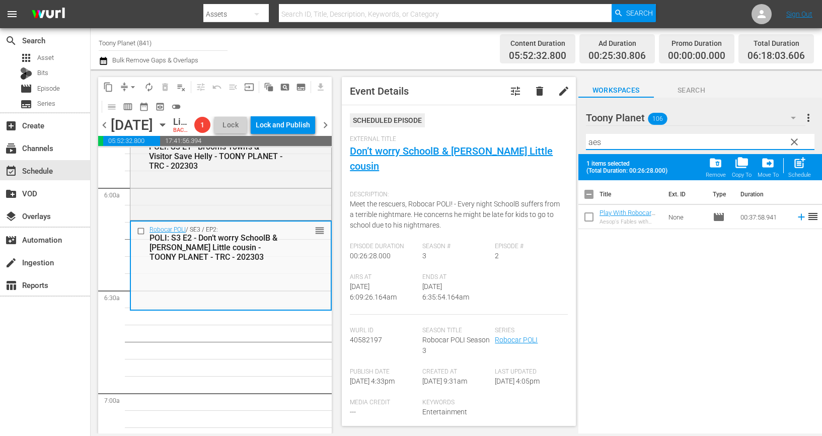
drag, startPoint x: 611, startPoint y: 143, endPoint x: 511, endPoint y: 128, distance: 100.8
click at [511, 128] on div "content_copy compress arrow_drop_down autorenew_outlined delete_forever_outline…" at bounding box center [456, 251] width 731 height 364
type input "ㅎ"
drag, startPoint x: 635, startPoint y: 332, endPoint x: 635, endPoint y: 212, distance: 119.8
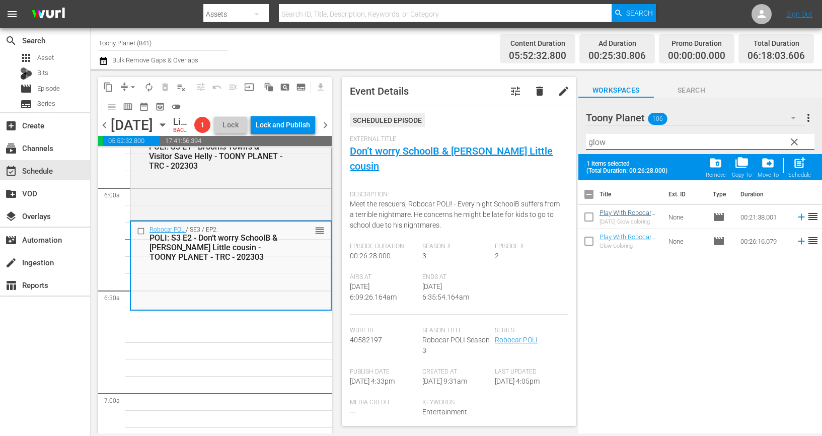
click at [635, 326] on div "Title Ext. ID Type Duration Play With Robocar POLI - Halloween Glow coloring - …" at bounding box center [700, 307] width 244 height 255
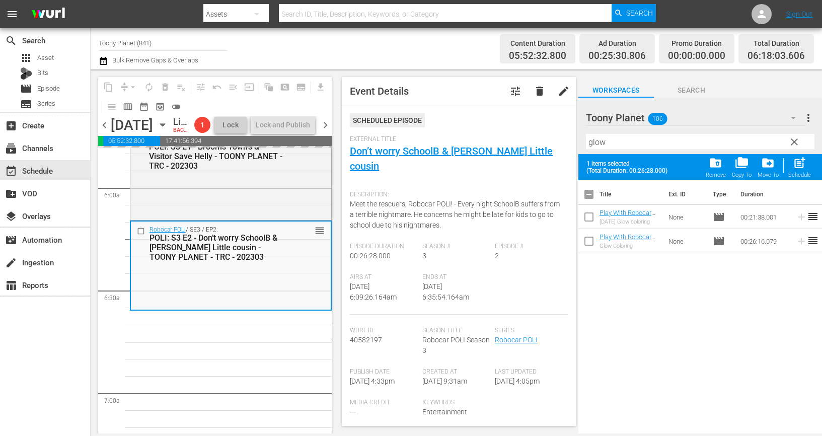
drag, startPoint x: 623, startPoint y: 214, endPoint x: 173, endPoint y: 10, distance: 494.6
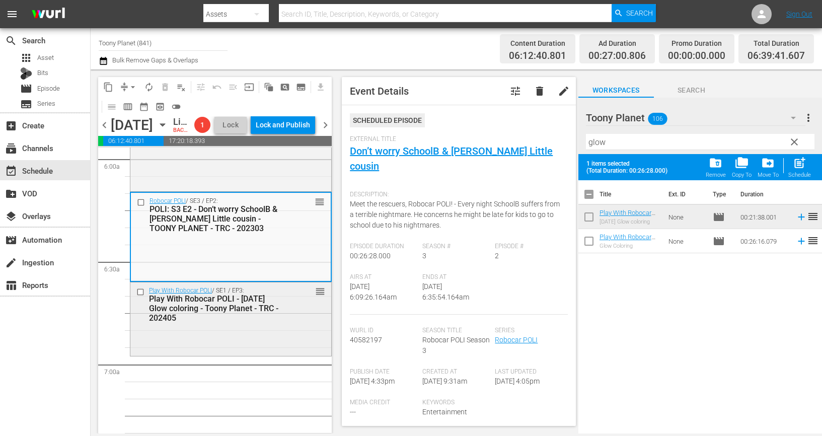
click at [286, 326] on div "Play With Robocar POLI / SE1 / EP3: Play With Robocar POLI - Halloween Glow col…" at bounding box center [230, 304] width 201 height 44
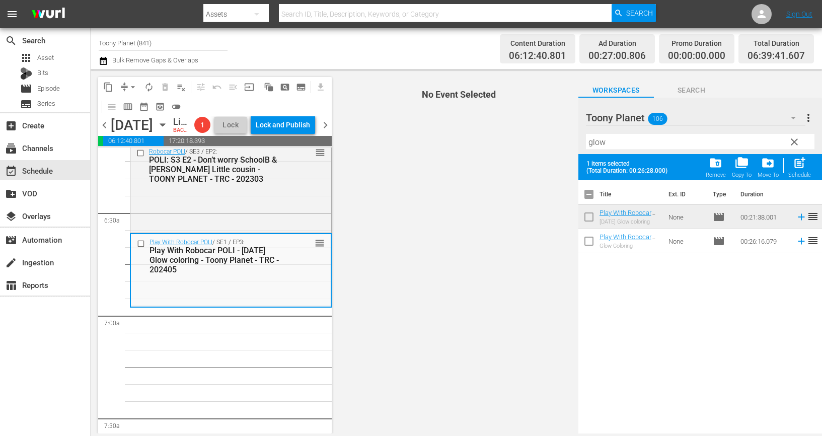
scroll to position [1283, 0]
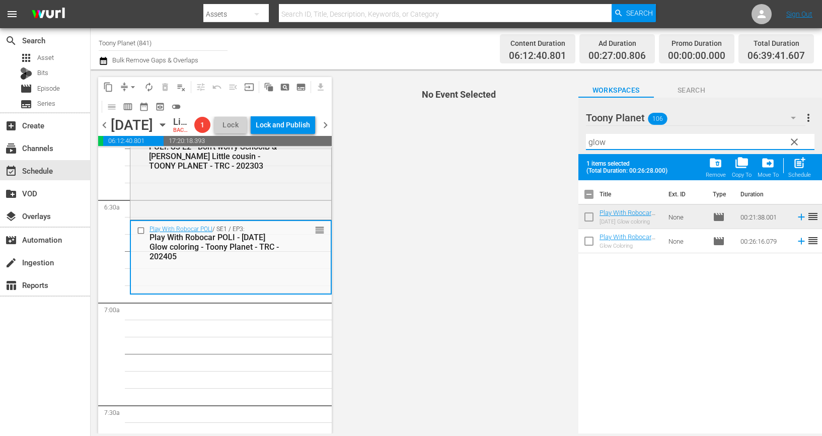
drag, startPoint x: 607, startPoint y: 143, endPoint x: 539, endPoint y: 129, distance: 69.8
click at [541, 129] on div "content_copy compress arrow_drop_down autorenew_outlined delete_forever_outline…" at bounding box center [456, 251] width 731 height 364
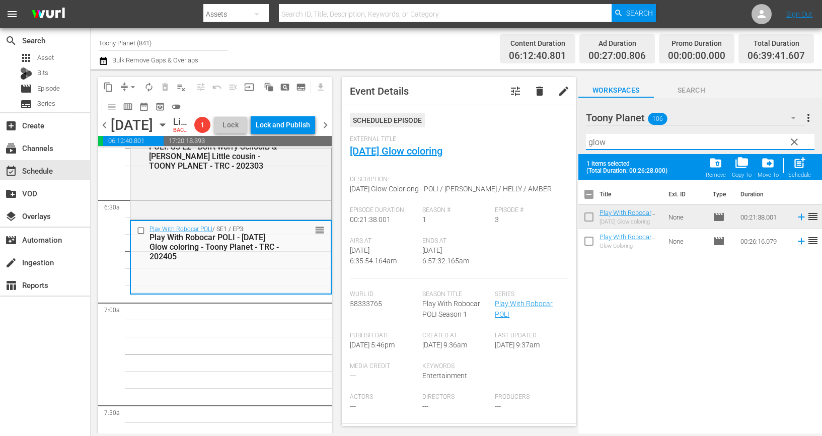
type input "ㅁ"
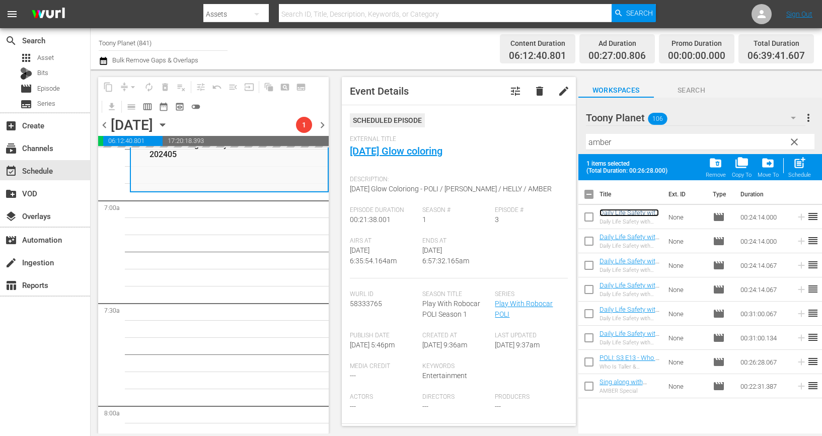
scroll to position [1392, 0]
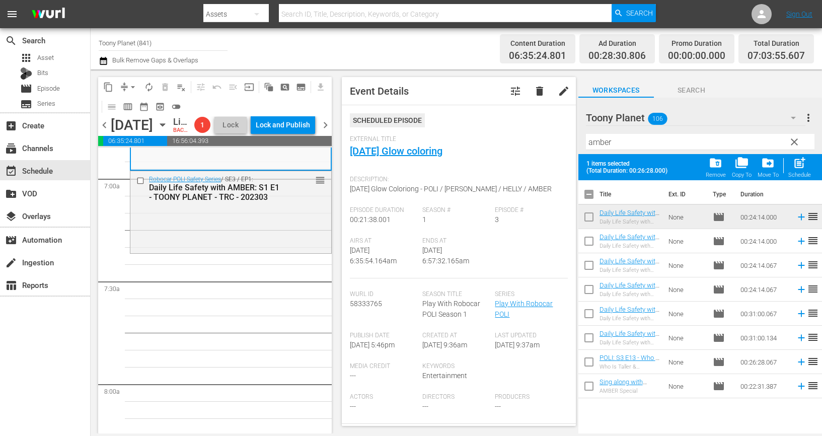
scroll to position [1408, 0]
click at [260, 250] on div "Robocar POLI Safety Series / SE3 / EP1: Daily Life Safety with AMBER: S1 E1 - T…" at bounding box center [230, 210] width 201 height 80
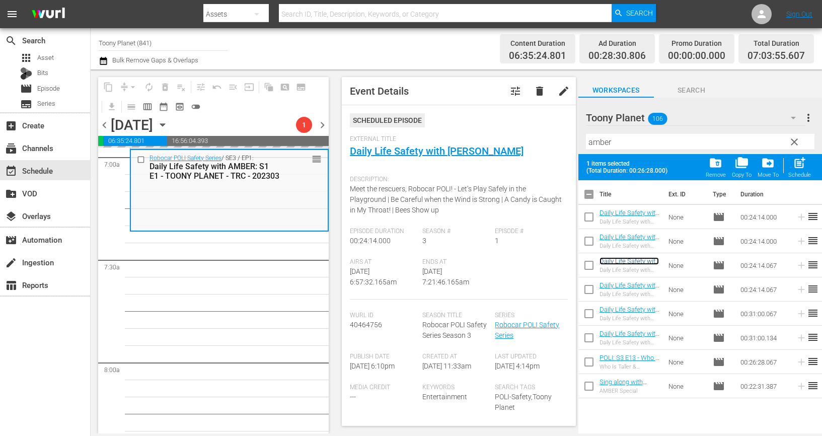
scroll to position [1431, 0]
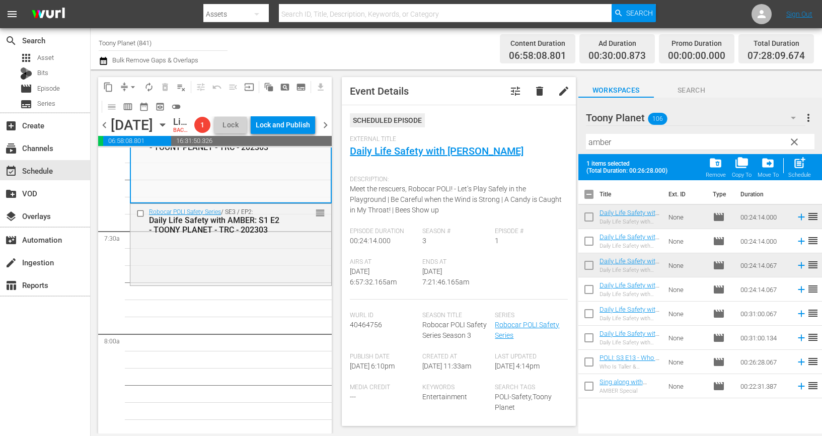
scroll to position [1457, 0]
click at [264, 277] on div "Robocar POLI Safety Series / SE3 / EP2: Daily Life Safety with AMBER: S1 E2 - T…" at bounding box center [230, 243] width 201 height 80
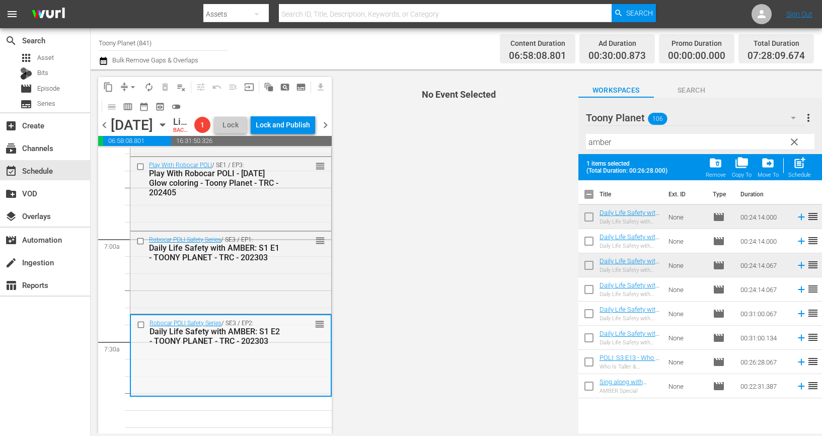
scroll to position [1384, 0]
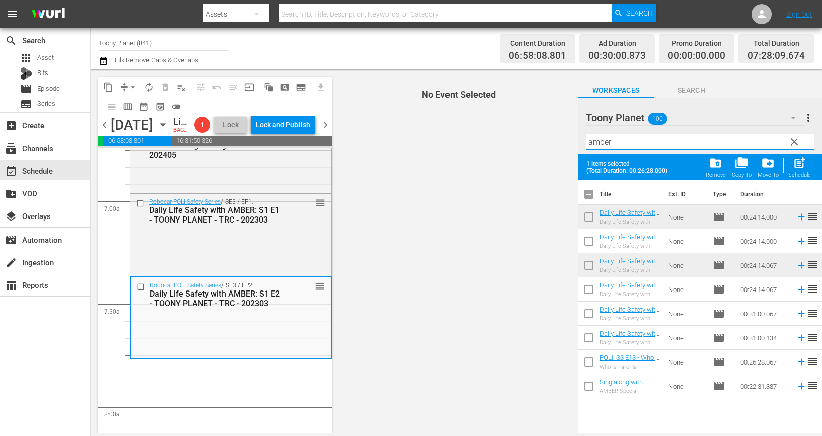
drag, startPoint x: 639, startPoint y: 140, endPoint x: 527, endPoint y: 144, distance: 112.3
click at [528, 144] on div "content_copy compress arrow_drop_down autorenew_outlined delete_forever_outline…" at bounding box center [456, 251] width 731 height 364
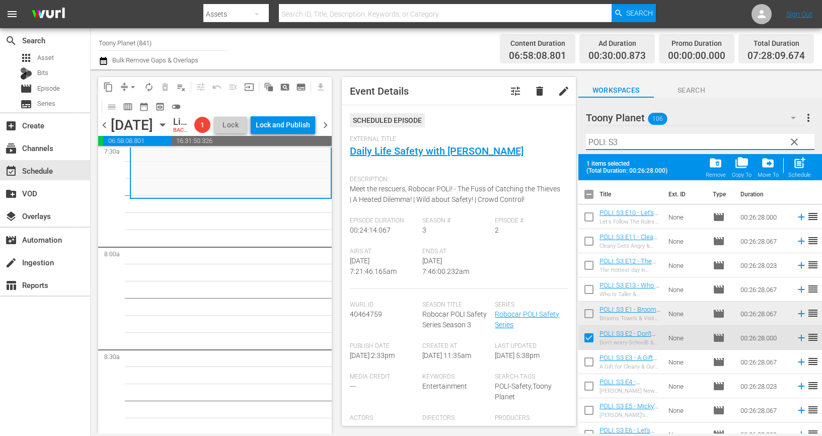
scroll to position [1548, 0]
type input "POLI: S3"
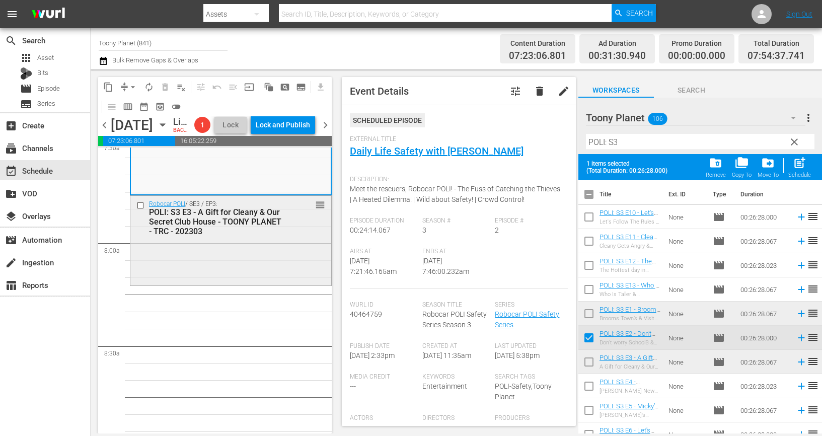
click at [193, 283] on div "Robocar POLI / SE3 / EP3: POLI: S3 E3 - A Gift for Cleany & Our Secret Club Hou…" at bounding box center [230, 240] width 201 height 88
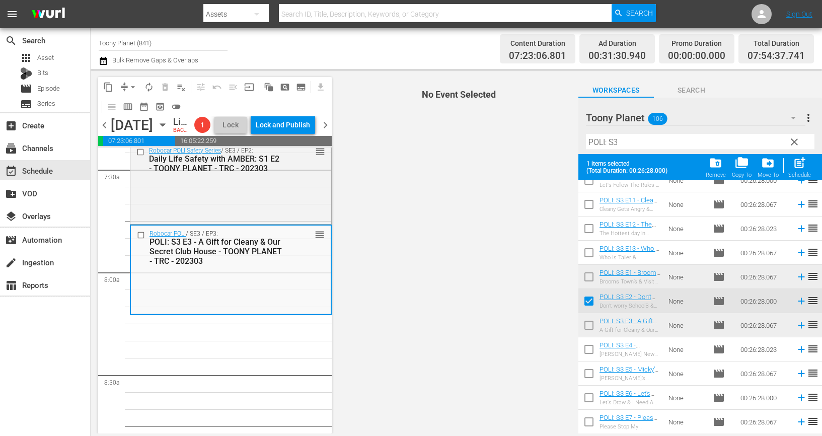
scroll to position [43, 0]
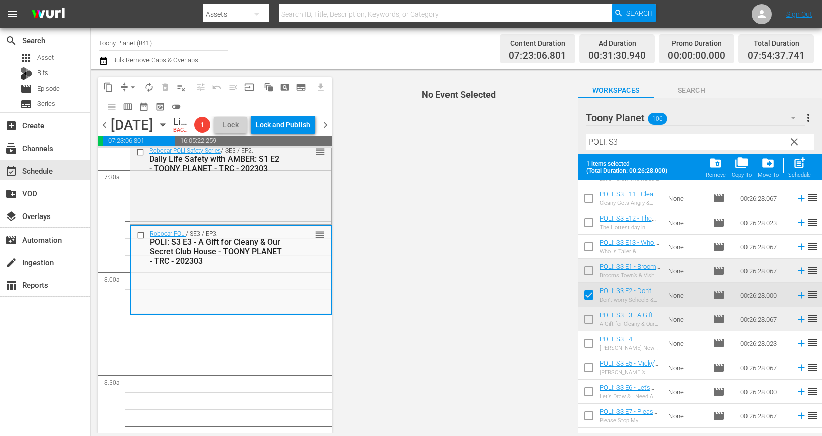
click at [518, 331] on span "No Event Selected" at bounding box center [456, 251] width 244 height 364
click at [591, 297] on input "checkbox" at bounding box center [588, 296] width 21 height 21
checkbox input "false"
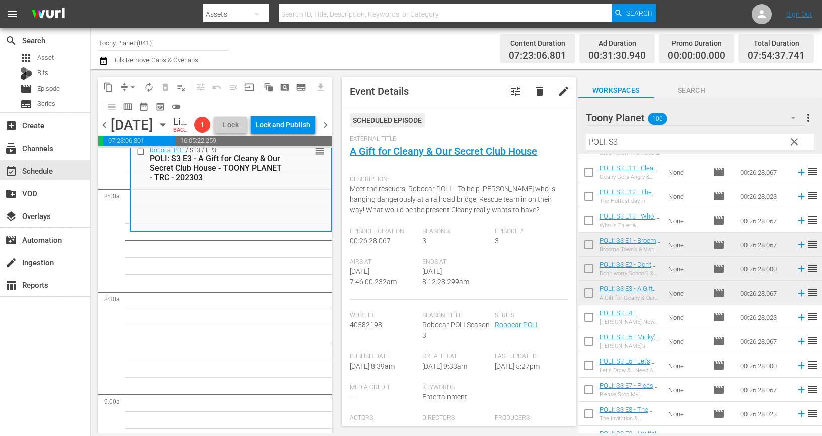
scroll to position [1603, 0]
click at [586, 314] on input "checkbox" at bounding box center [588, 319] width 21 height 21
checkbox input "true"
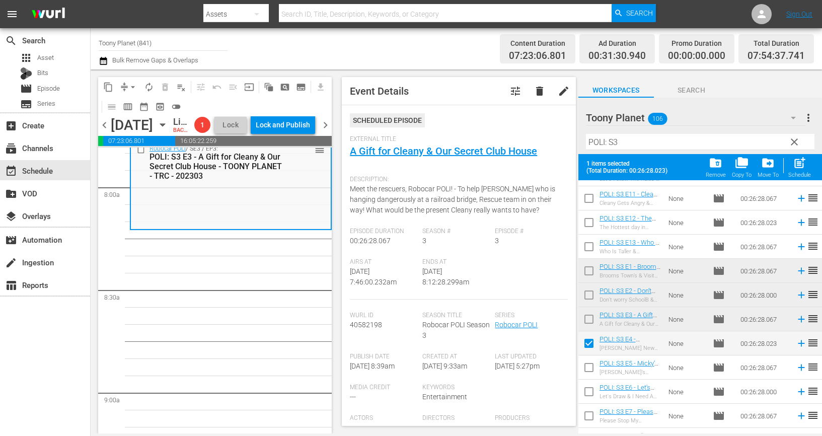
scroll to position [81, 0]
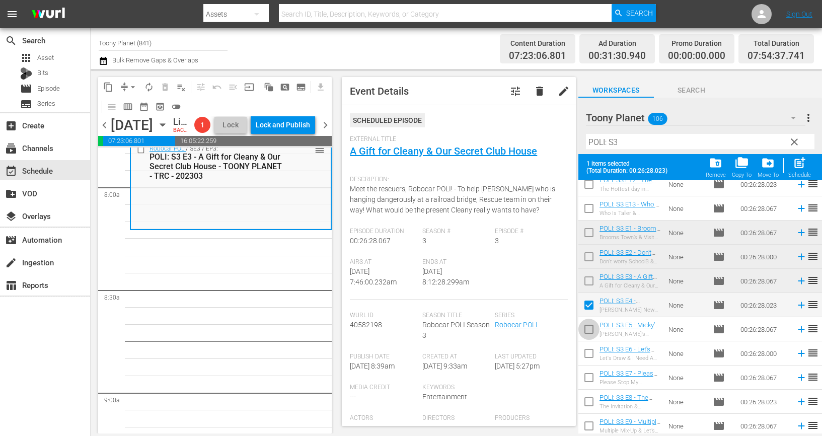
click at [585, 324] on input "checkbox" at bounding box center [588, 331] width 21 height 21
checkbox input "true"
click at [585, 350] on input "checkbox" at bounding box center [588, 355] width 21 height 21
checkbox input "true"
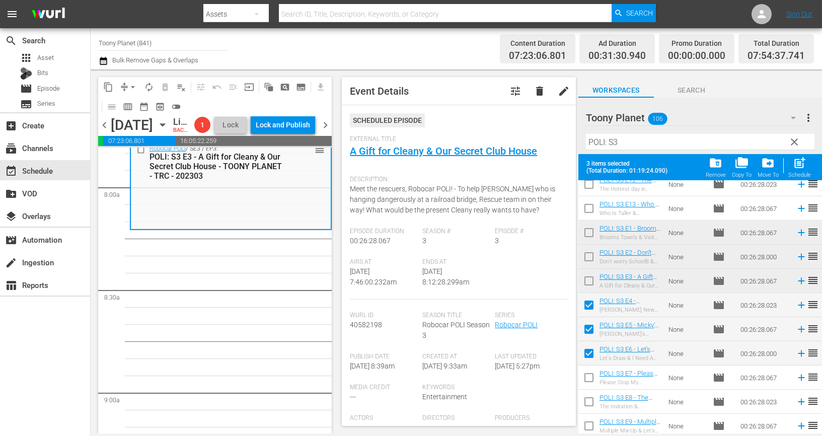
click at [587, 374] on input "checkbox" at bounding box center [588, 379] width 21 height 21
checkbox input "true"
click at [802, 171] on div "post_add Schedule" at bounding box center [799, 167] width 23 height 22
checkbox input "false"
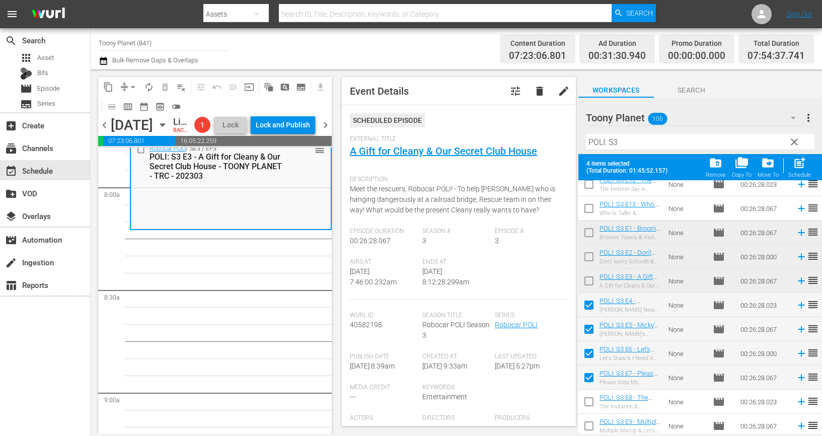
checkbox input "false"
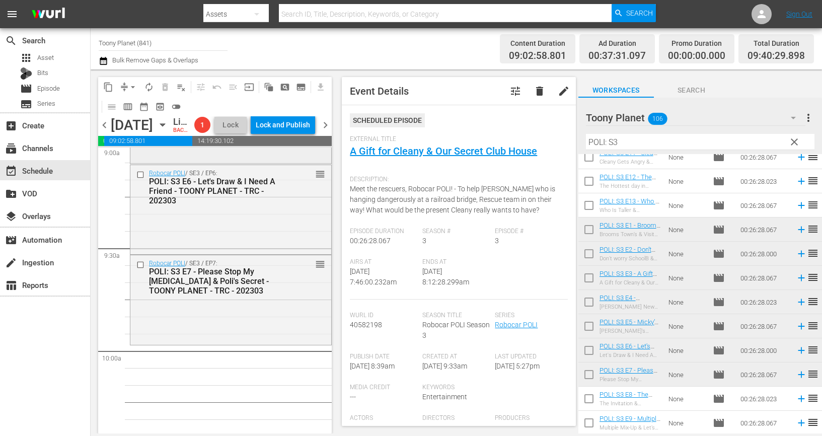
scroll to position [1847, 0]
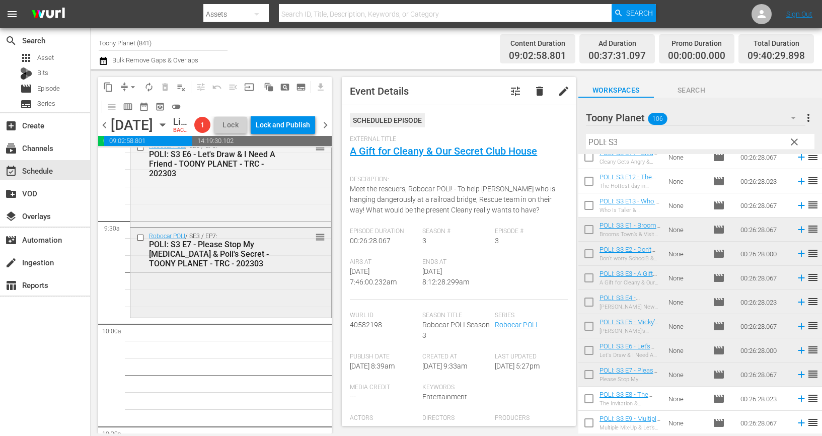
scroll to position [1877, 0]
drag, startPoint x: 623, startPoint y: 144, endPoint x: 507, endPoint y: 138, distance: 115.9
click at [507, 138] on div "content_copy compress arrow_drop_down autorenew_outlined delete_forever_outline…" at bounding box center [456, 251] width 731 height 364
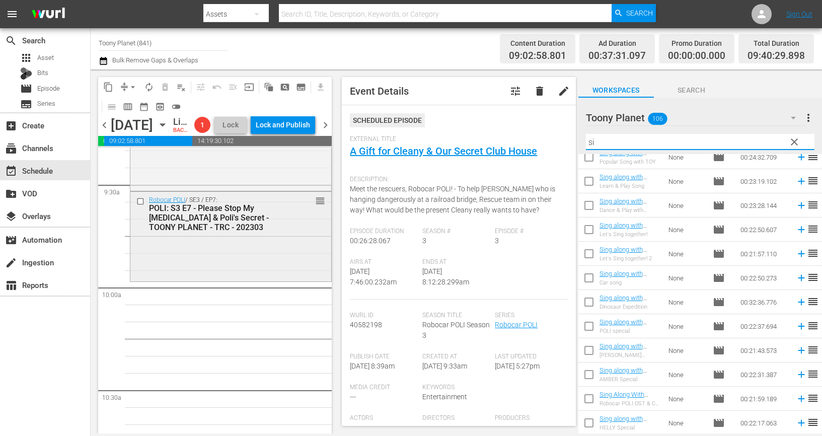
type input "s"
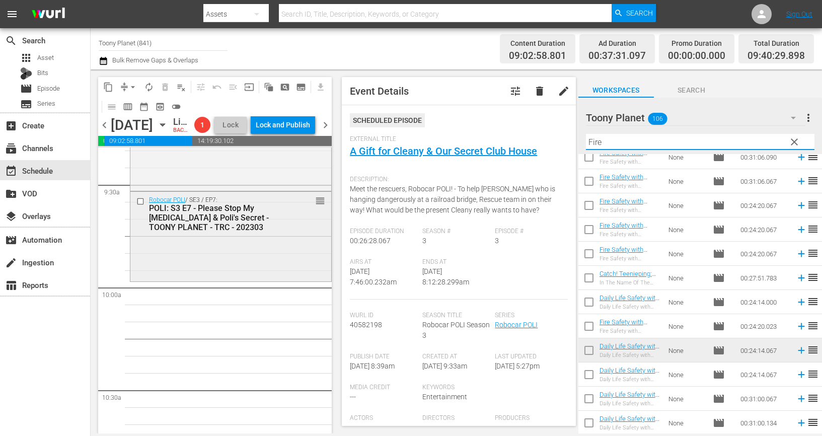
scroll to position [0, 0]
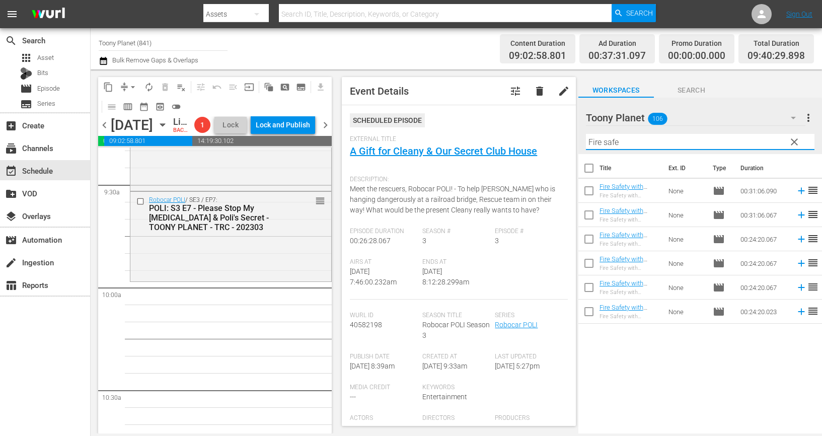
drag, startPoint x: 569, startPoint y: 142, endPoint x: 563, endPoint y: 151, distance: 10.4
click at [564, 142] on div "content_copy compress arrow_drop_down autorenew_outlined delete_forever_outline…" at bounding box center [456, 251] width 731 height 364
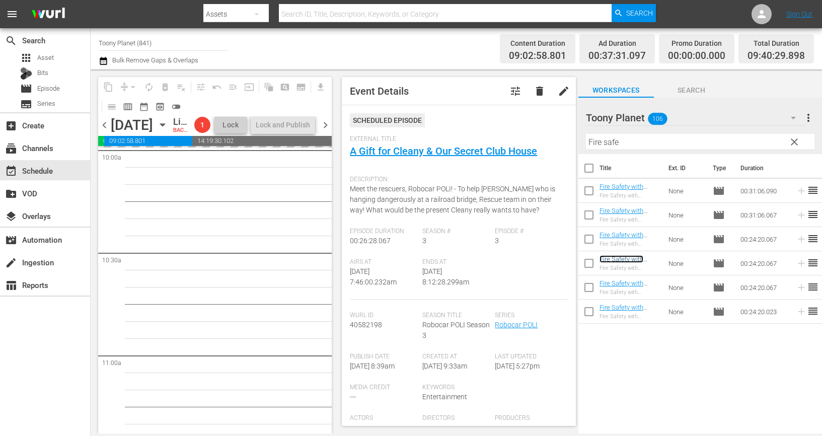
scroll to position [2054, 0]
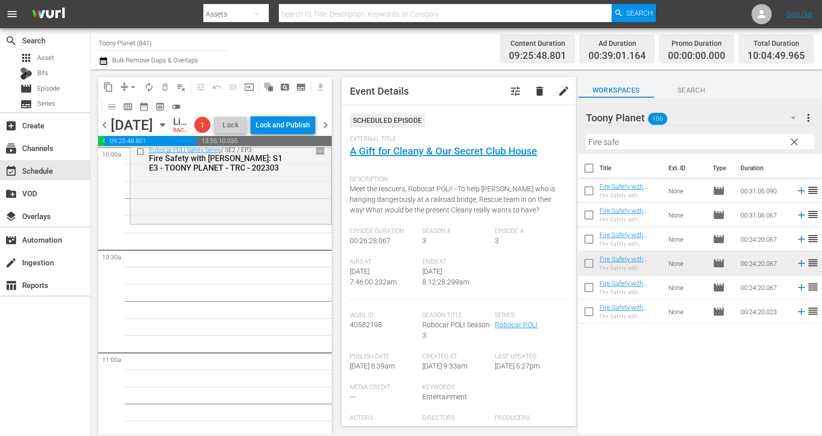
drag, startPoint x: 642, startPoint y: 347, endPoint x: 631, endPoint y: 296, distance: 52.0
click at [640, 340] on div "Title Ext. ID Type Duration Fire Safety with ROY: S1 E6 - TOONY PLANET - TRC - …" at bounding box center [700, 294] width 244 height 281
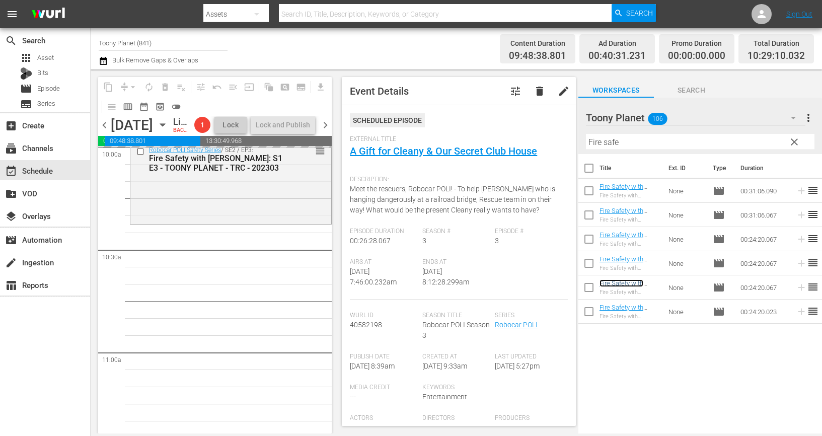
scroll to position [2068, 0]
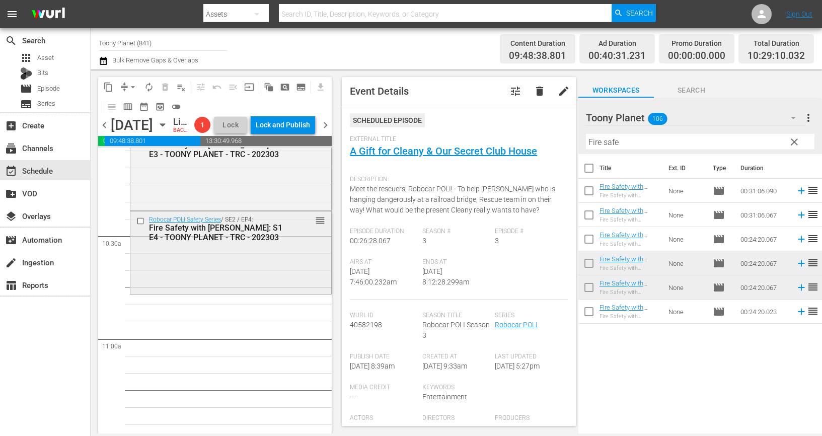
click at [268, 280] on div "Robocar POLI Safety Series / SE2 / EP4: Fire Safety with ROY: S1 E4 - TOONY PLA…" at bounding box center [230, 251] width 201 height 80
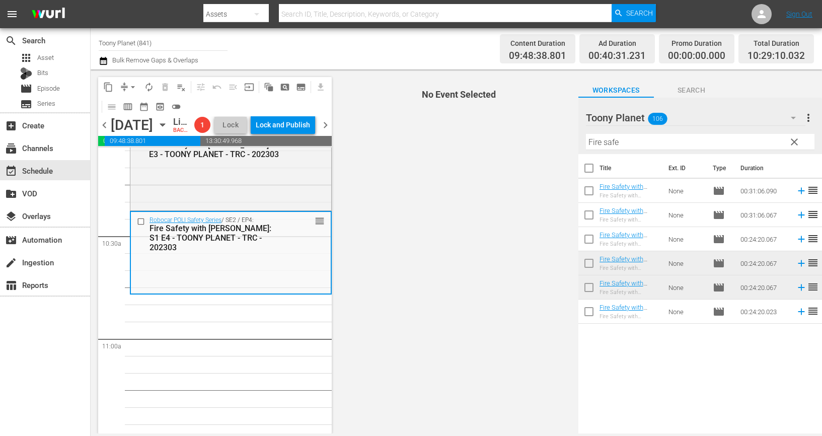
drag, startPoint x: 625, startPoint y: 140, endPoint x: 528, endPoint y: 134, distance: 97.9
click at [528, 134] on div "content_copy compress arrow_drop_down autorenew_outlined delete_forever_outline…" at bounding box center [456, 251] width 731 height 364
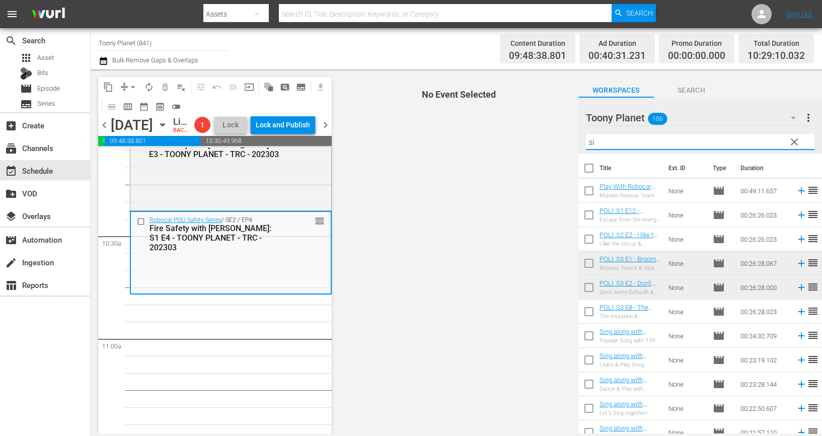
type input "s"
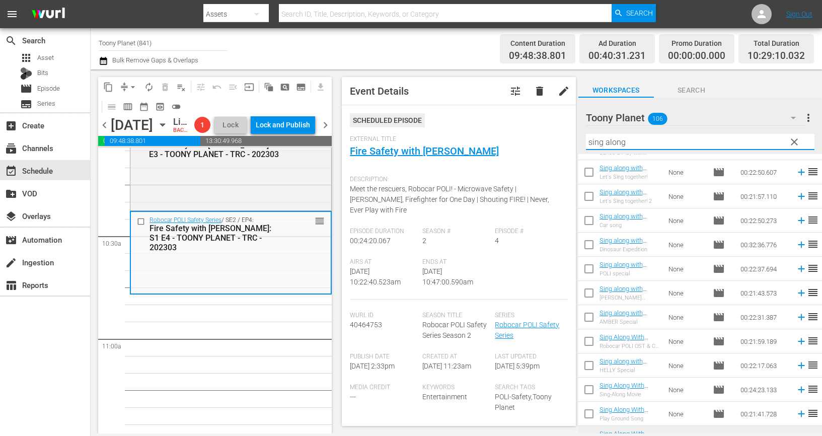
scroll to position [92, 0]
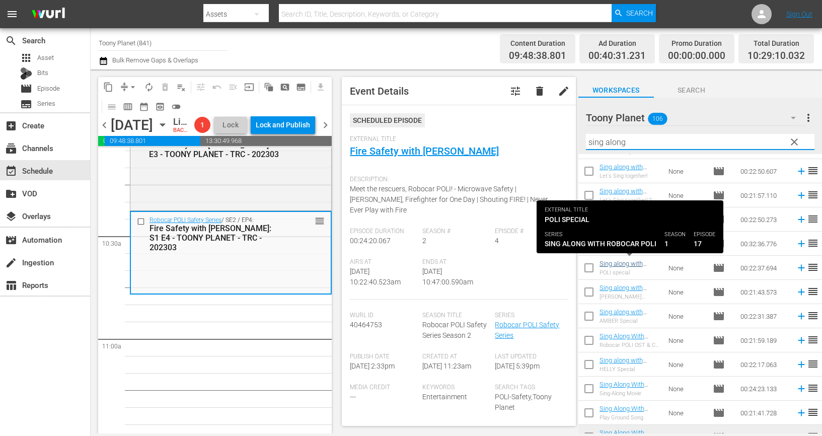
type input "sing along"
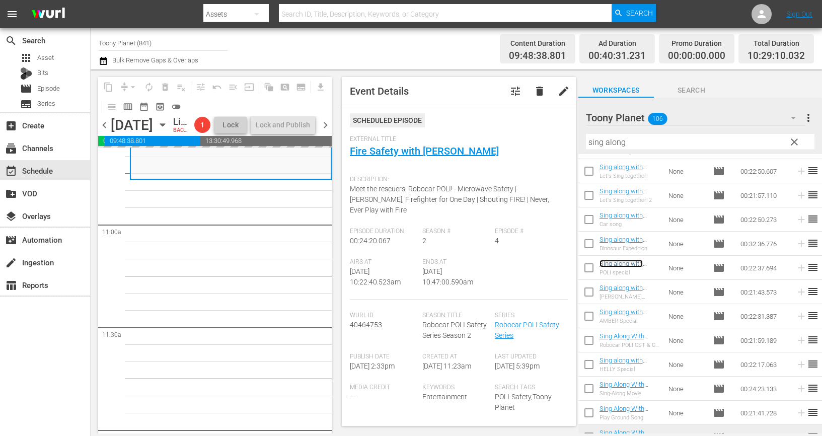
scroll to position [2184, 0]
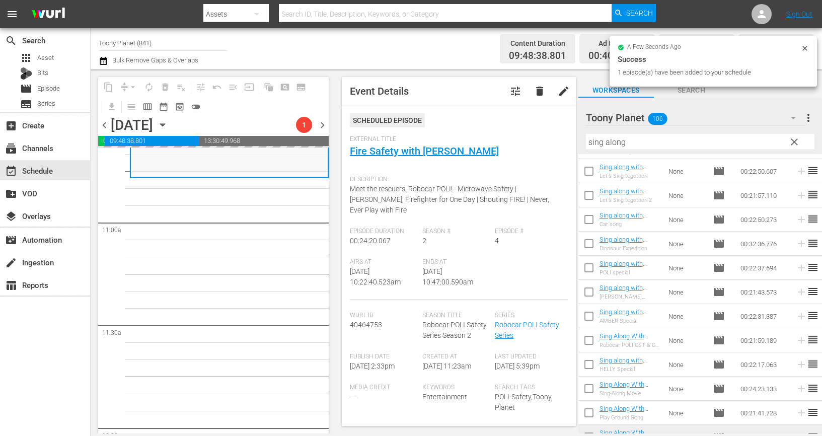
click at [266, 277] on div "Robocar POLI Safety Series / SE1 / EP6: Traffic Safety with POLI: S1 E6 - TOONY…" at bounding box center [229, 428] width 199 height 4930
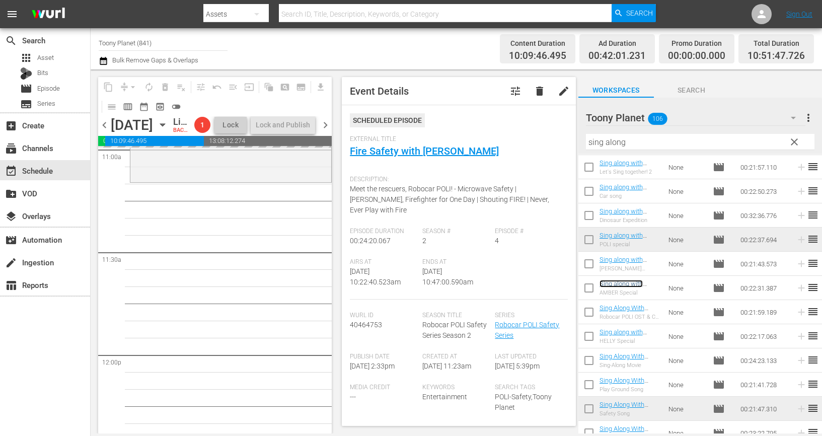
scroll to position [121, 0]
drag, startPoint x: 611, startPoint y: 310, endPoint x: 248, endPoint y: 4, distance: 475.5
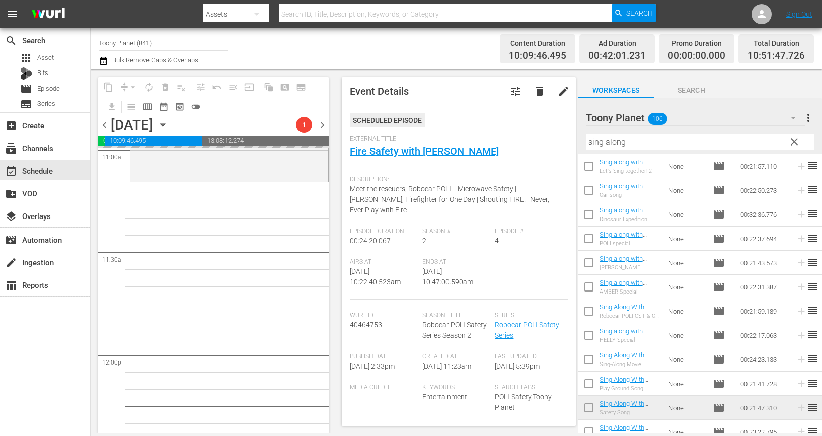
click at [265, 267] on div "Robocar POLI Safety Series / SE1 / EP6: Traffic Safety with POLI: S1 E6 - TOONY…" at bounding box center [229, 355] width 199 height 4930
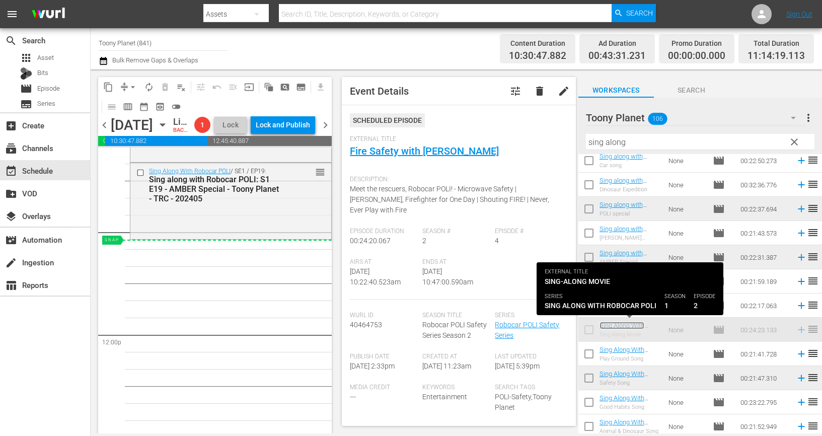
scroll to position [154, 0]
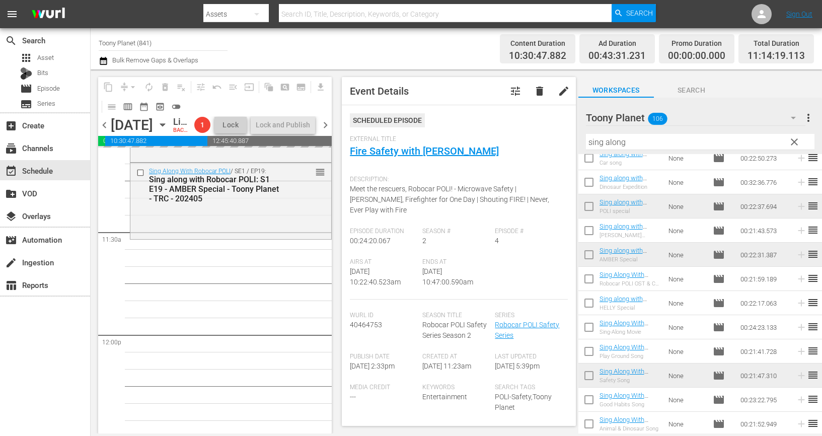
drag, startPoint x: 632, startPoint y: 326, endPoint x: 154, endPoint y: 9, distance: 574.3
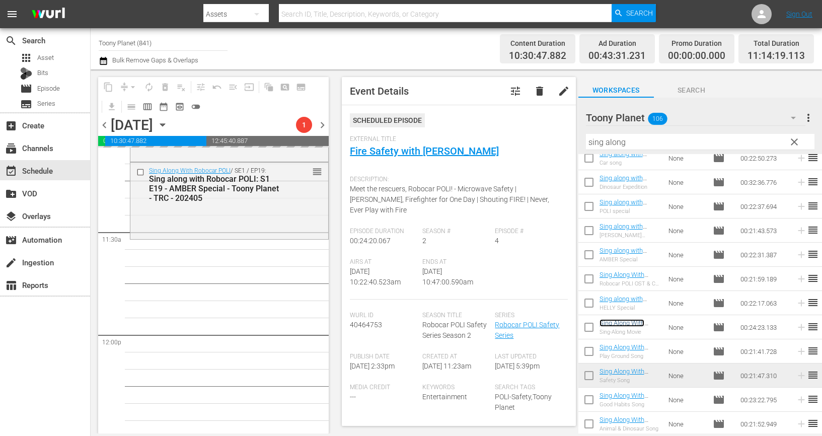
scroll to position [2296, 0]
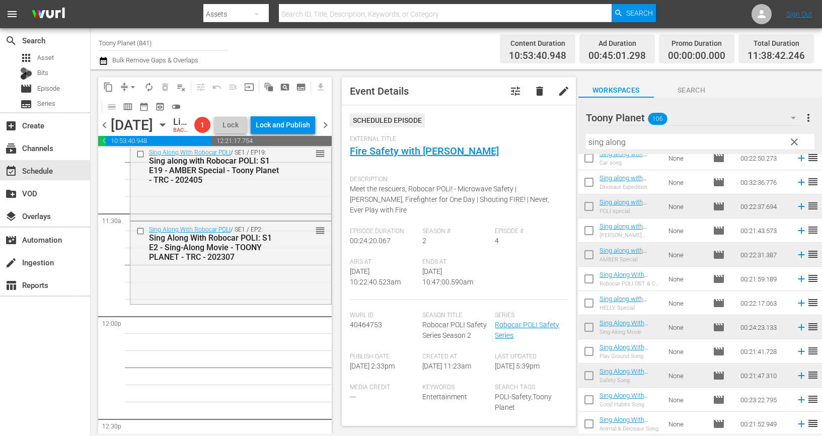
click at [278, 262] on div "Sing Along With Robocar POLI: S1 E2 - Sing-Along Movie - TOONY PLANET - TRC - 2…" at bounding box center [216, 247] width 134 height 29
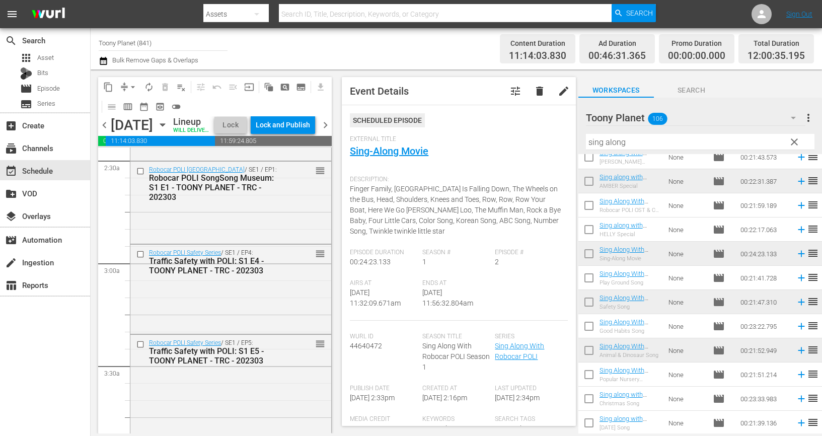
scroll to position [0, 0]
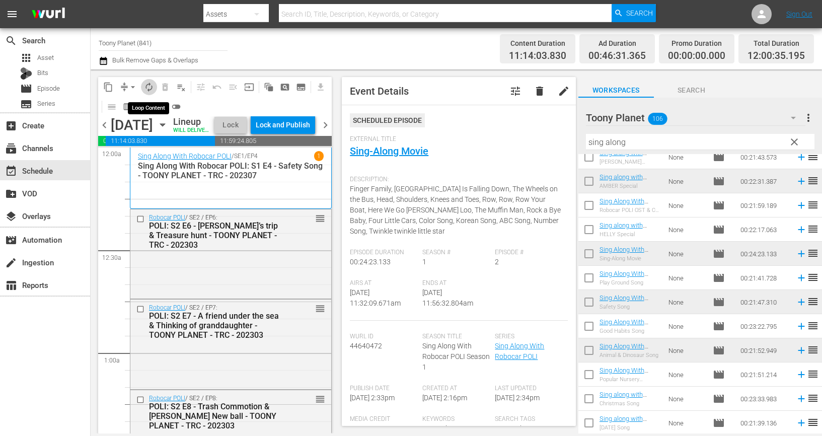
click at [150, 85] on span "autorenew_outlined" at bounding box center [149, 87] width 10 height 10
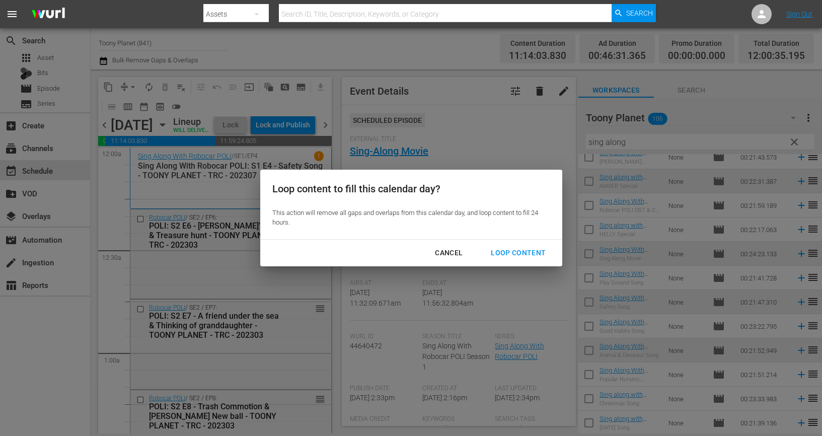
click at [508, 250] on div "Loop Content" at bounding box center [518, 253] width 71 height 13
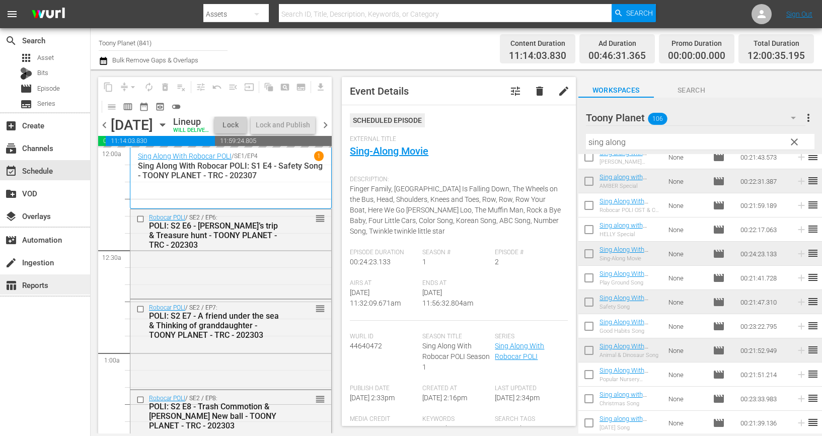
click at [21, 276] on div "table_chart Reports" at bounding box center [45, 284] width 90 height 20
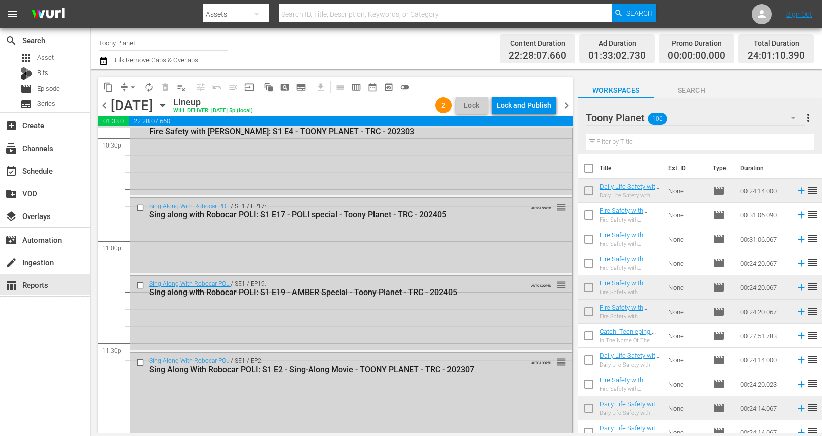
scroll to position [4689, 0]
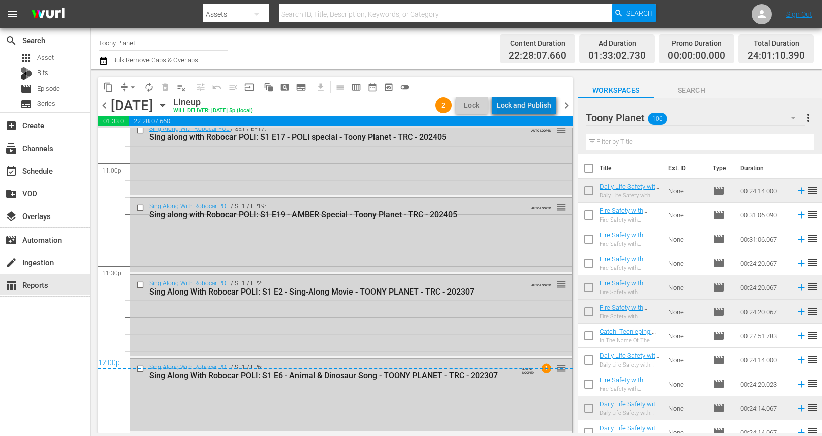
click at [536, 102] on div "Lock and Publish" at bounding box center [524, 105] width 54 height 18
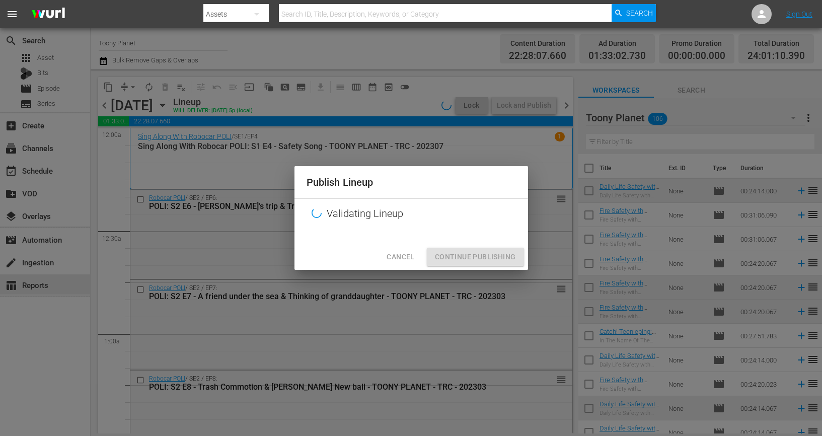
scroll to position [4689, 0]
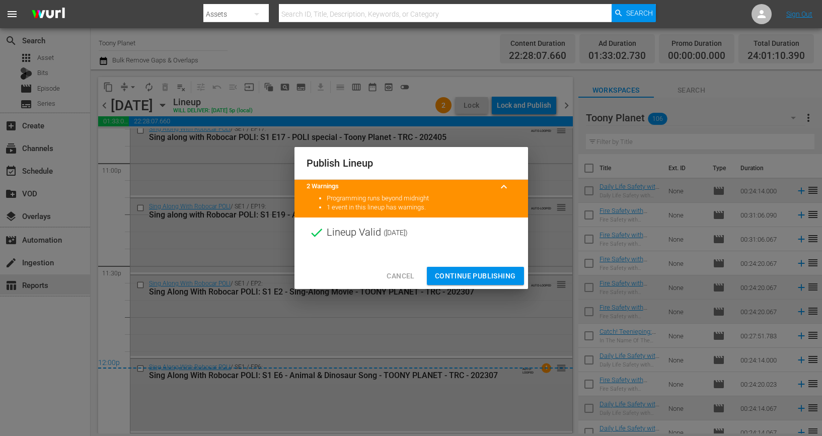
drag, startPoint x: 462, startPoint y: 269, endPoint x: 455, endPoint y: 268, distance: 7.1
click at [461, 270] on button "Continue Publishing" at bounding box center [475, 276] width 97 height 19
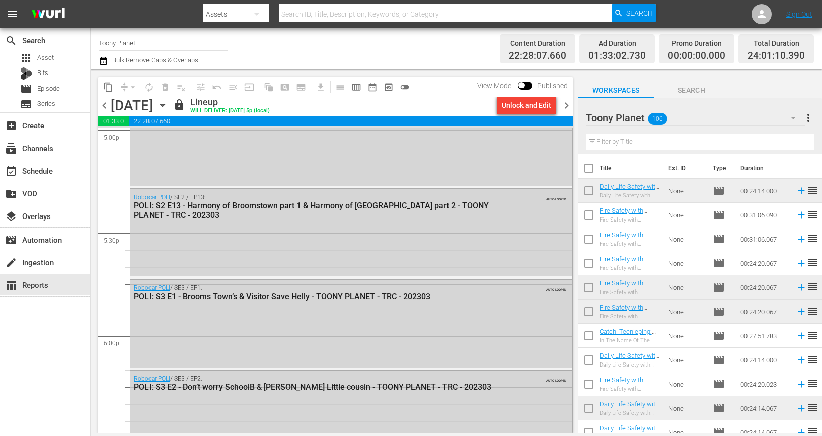
scroll to position [3568, 0]
